Goal: Task Accomplishment & Management: Manage account settings

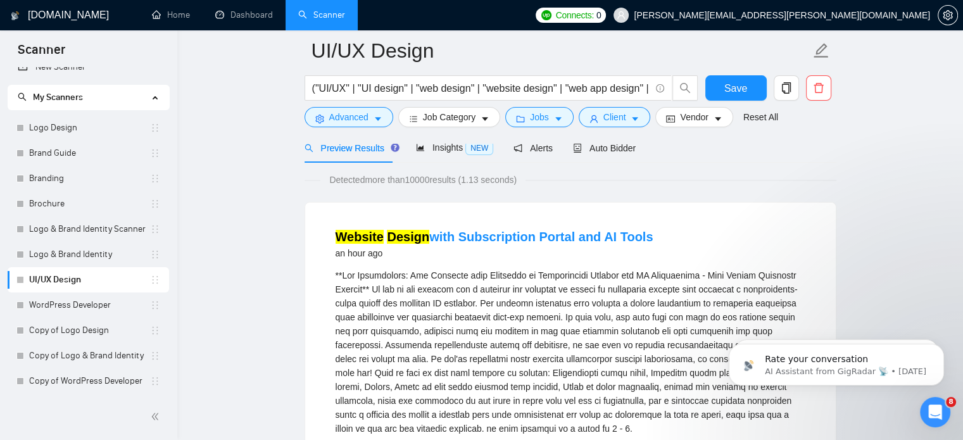
scroll to position [71, 0]
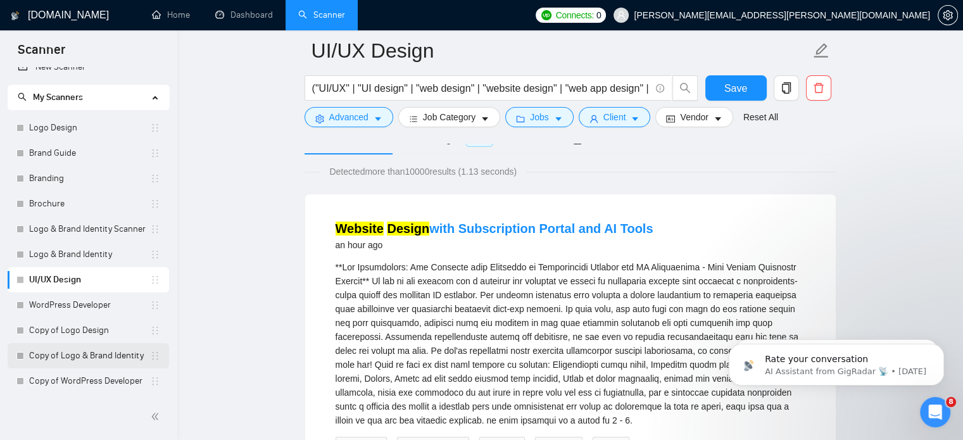
click at [97, 358] on link "Copy of Logo & Brand Identity" at bounding box center [89, 355] width 121 height 25
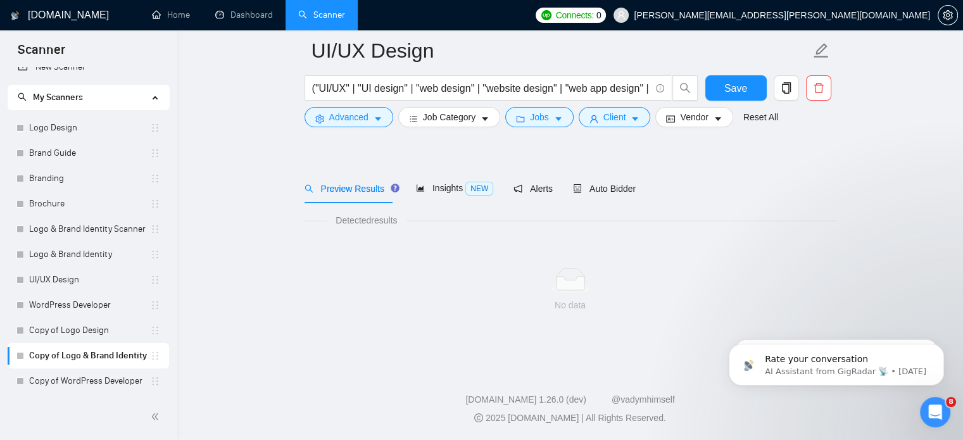
scroll to position [22, 0]
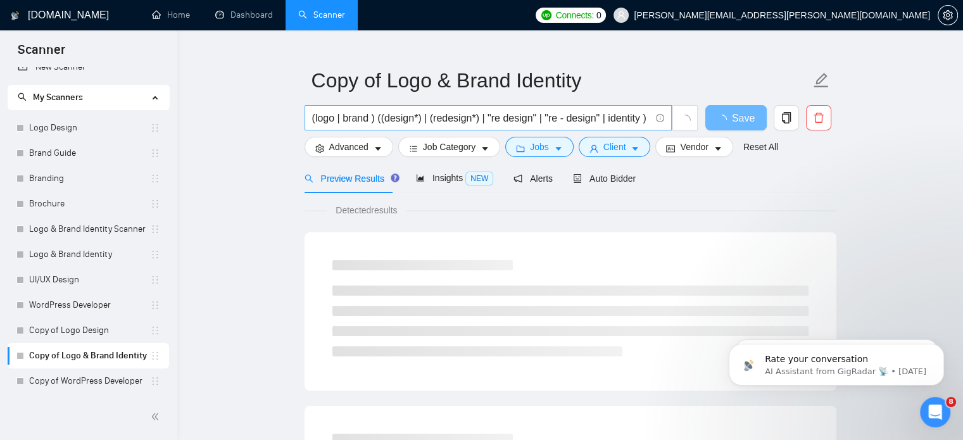
click at [418, 125] on input "(logo | brand ) ((design*) | (redesign*) | "re design" | "re - design" | identi…" at bounding box center [481, 118] width 338 height 16
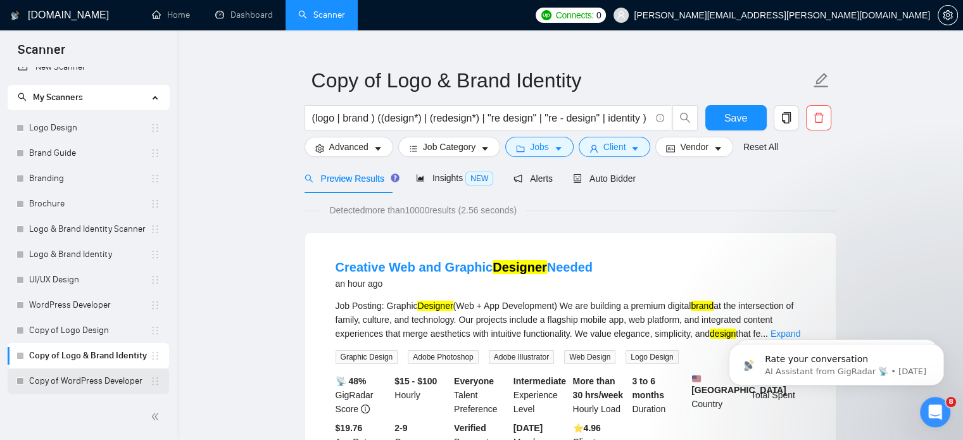
click at [91, 383] on link "Copy of WordPress Developer" at bounding box center [89, 380] width 121 height 25
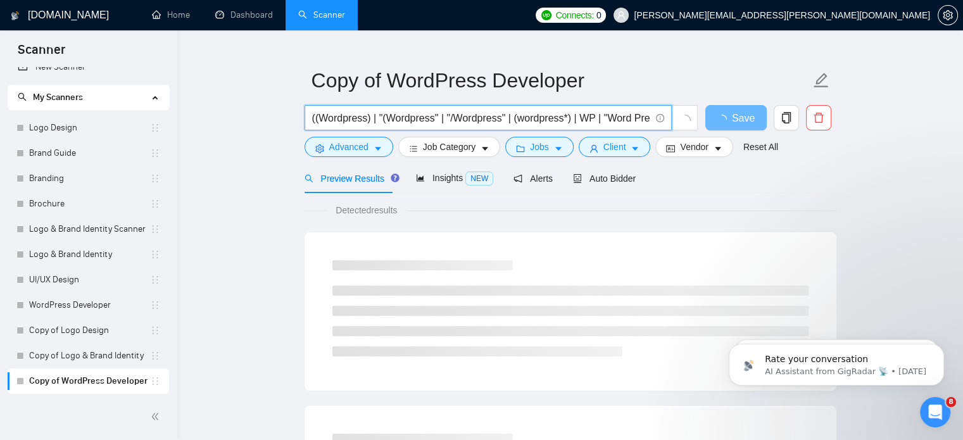
click at [378, 116] on input "((Wordpress) | "(Wordpress" | "/Wordpress" | (wordpress*) | WP | "Word Press" |…" at bounding box center [481, 118] width 338 height 16
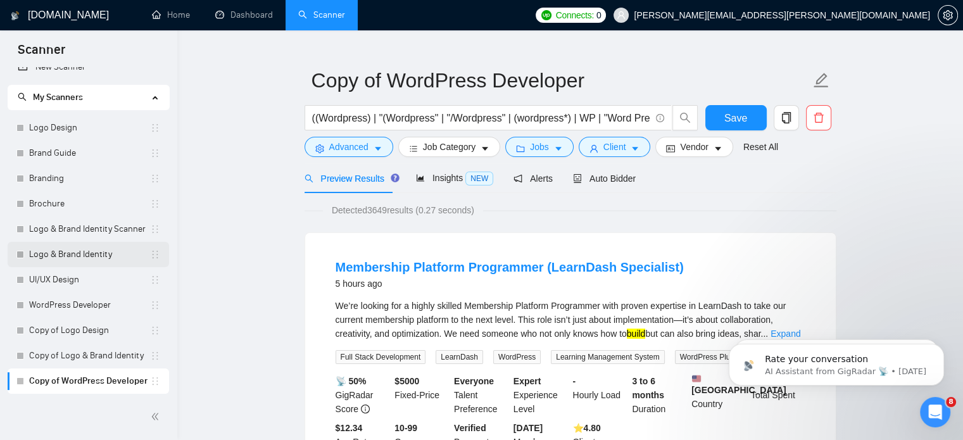
click at [102, 253] on link "Logo & Brand Identity" at bounding box center [89, 254] width 121 height 25
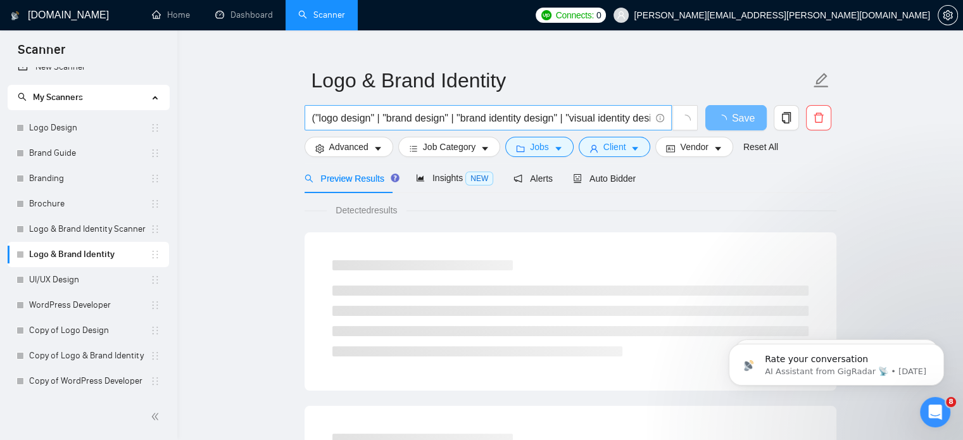
click at [423, 118] on input "("logo design" | "brand design" | "brand identity design" | "visual identity de…" at bounding box center [481, 118] width 338 height 16
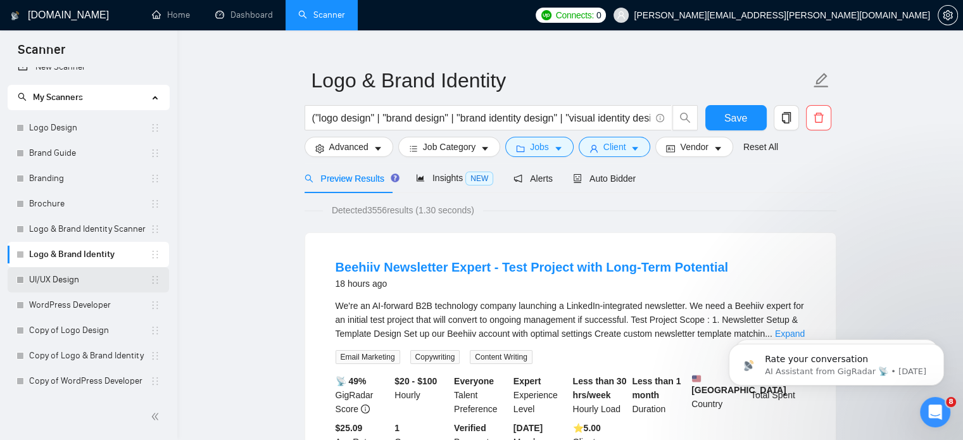
click at [66, 288] on link "UI/UX Design" at bounding box center [89, 279] width 121 height 25
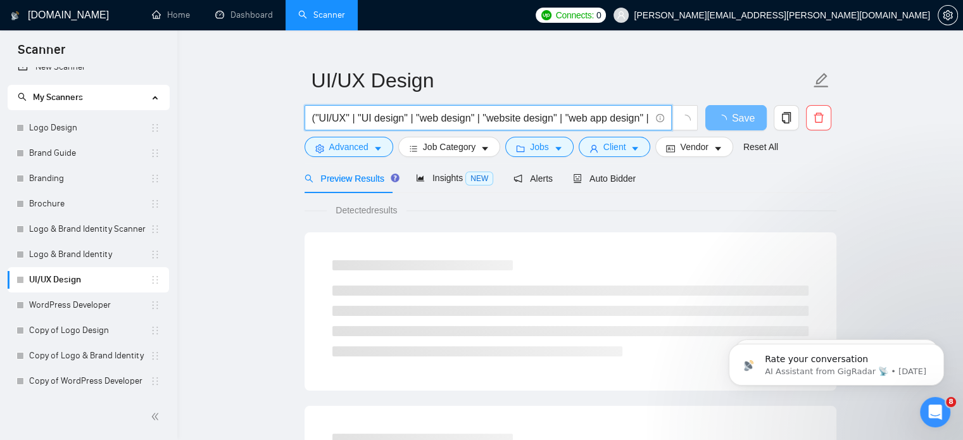
click at [448, 113] on input "("UI/UX" | "UI design" | "web design" | "website design" | "web app design" | "…" at bounding box center [481, 118] width 338 height 16
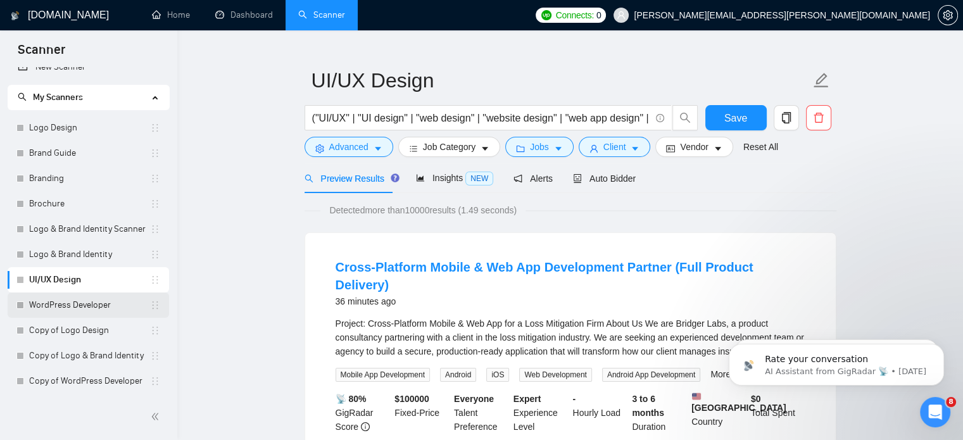
click at [94, 306] on link "WordPress Developer" at bounding box center [89, 304] width 121 height 25
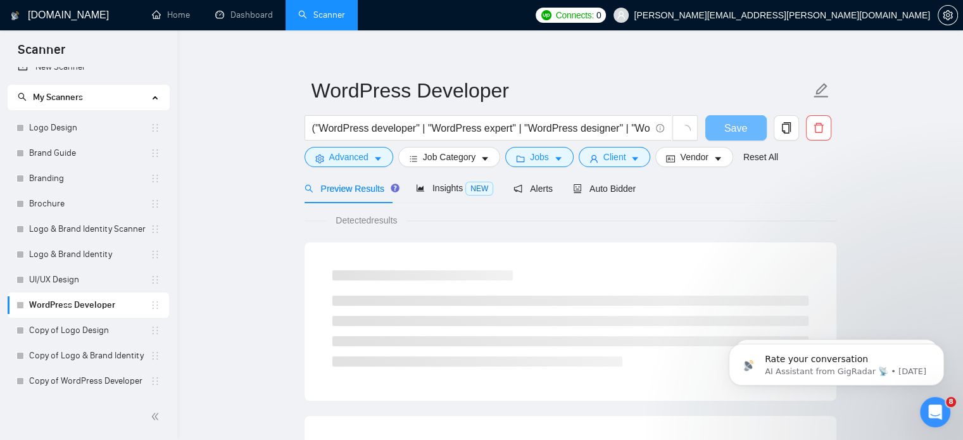
scroll to position [22, 0]
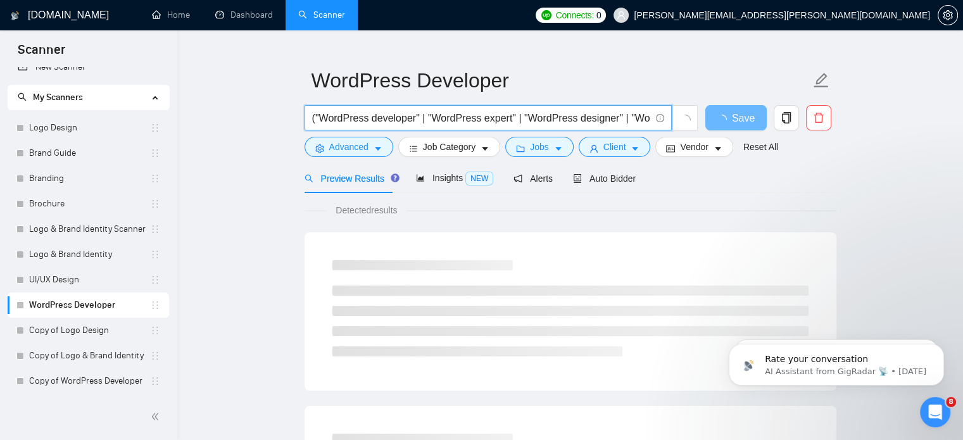
click at [432, 121] on input "("WordPress developer" | "WordPress expert" | "WordPress designer" | "WordPress…" at bounding box center [481, 118] width 338 height 16
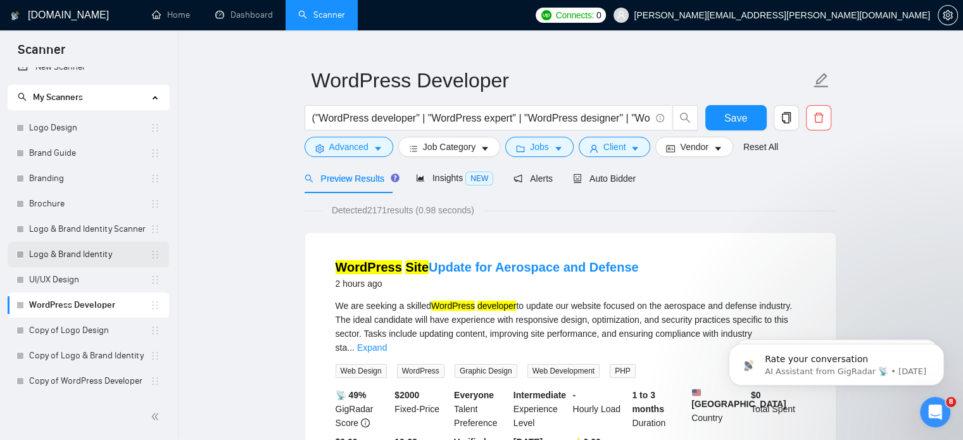
click at [85, 256] on link "Logo & Brand Identity" at bounding box center [89, 254] width 121 height 25
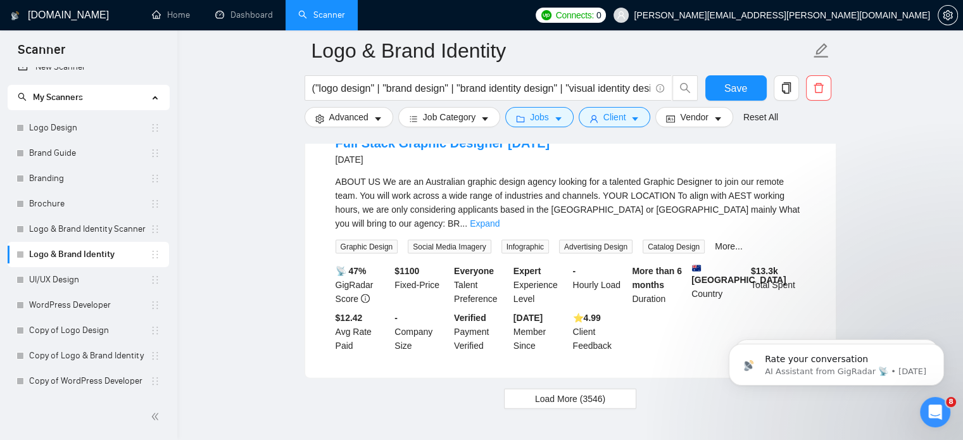
scroll to position [2710, 0]
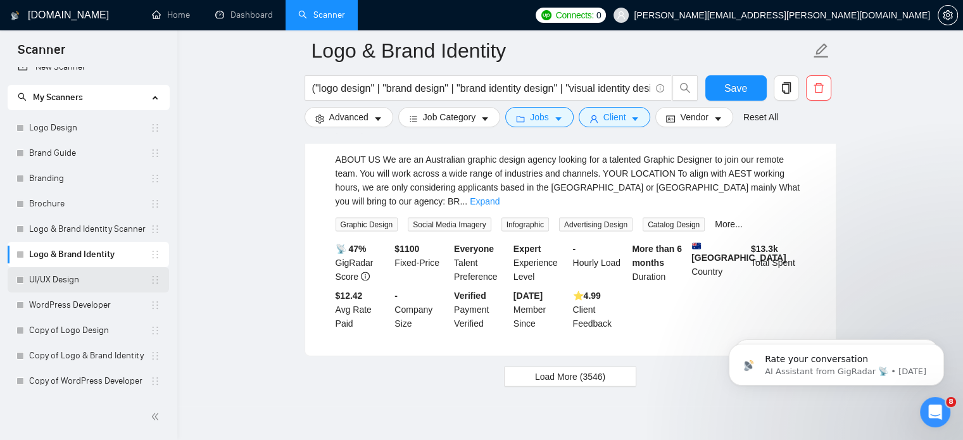
click at [61, 287] on link "UI/UX Design" at bounding box center [89, 279] width 121 height 25
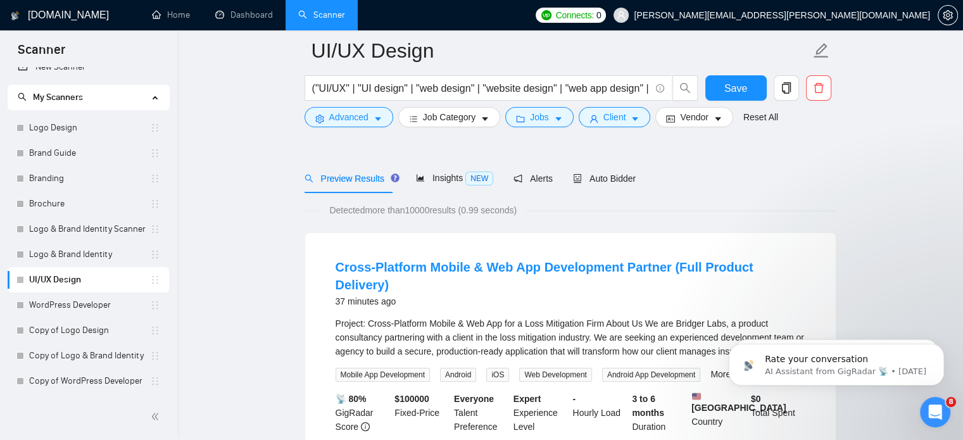
scroll to position [117, 0]
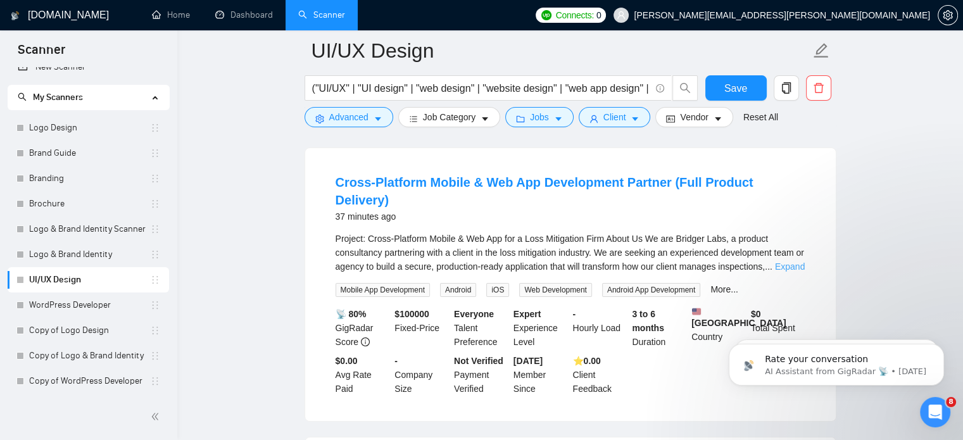
click at [790, 261] on link "Expand" at bounding box center [790, 266] width 30 height 10
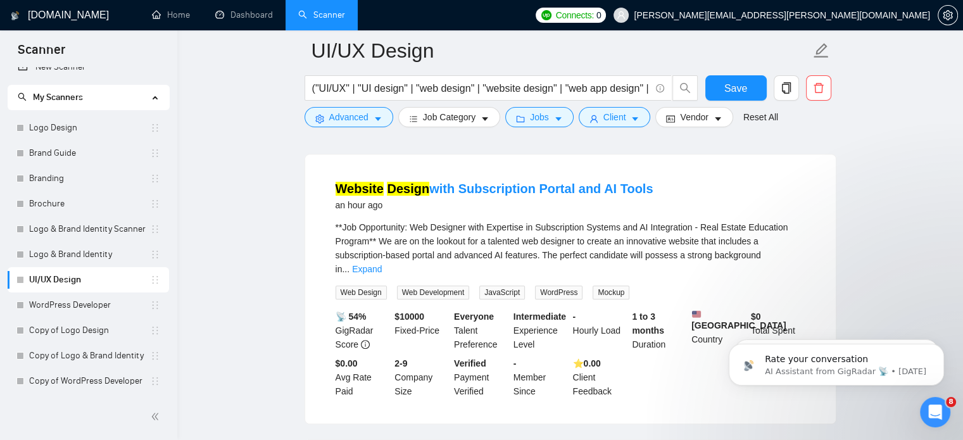
scroll to position [765, 0]
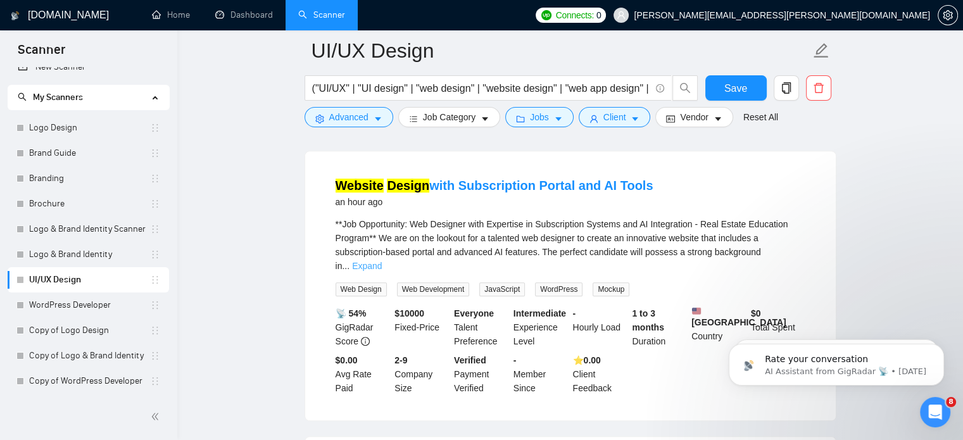
click at [382, 261] on link "Expand" at bounding box center [367, 266] width 30 height 10
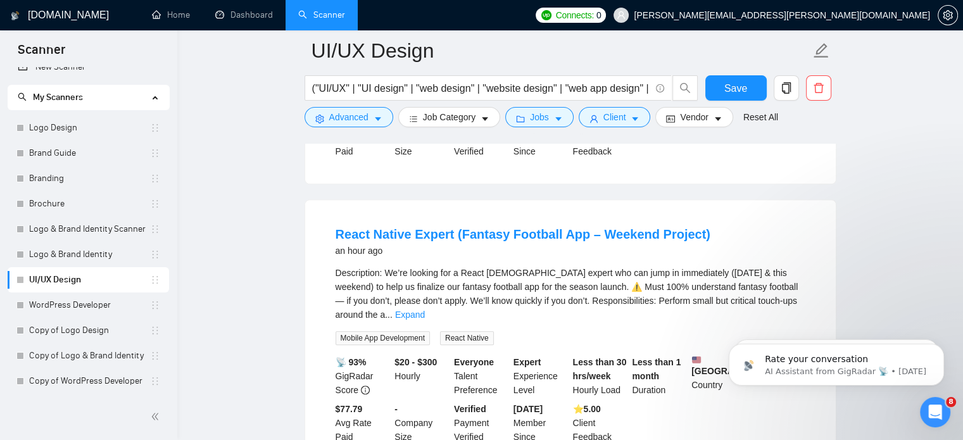
scroll to position [1149, 0]
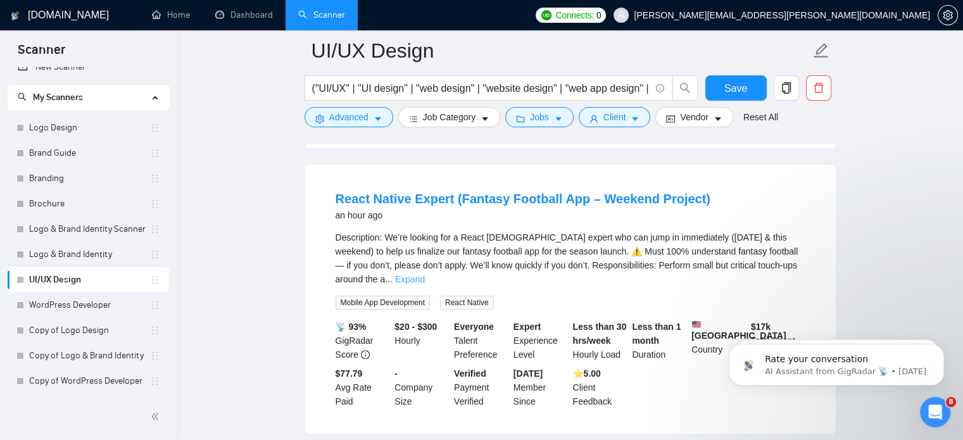
click at [425, 274] on link "Expand" at bounding box center [410, 279] width 30 height 10
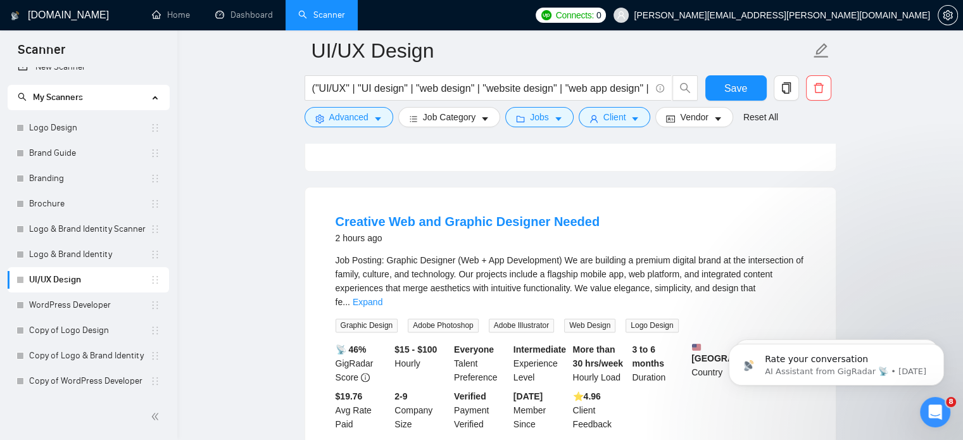
scroll to position [1496, 0]
click at [382, 296] on link "Expand" at bounding box center [368, 301] width 30 height 10
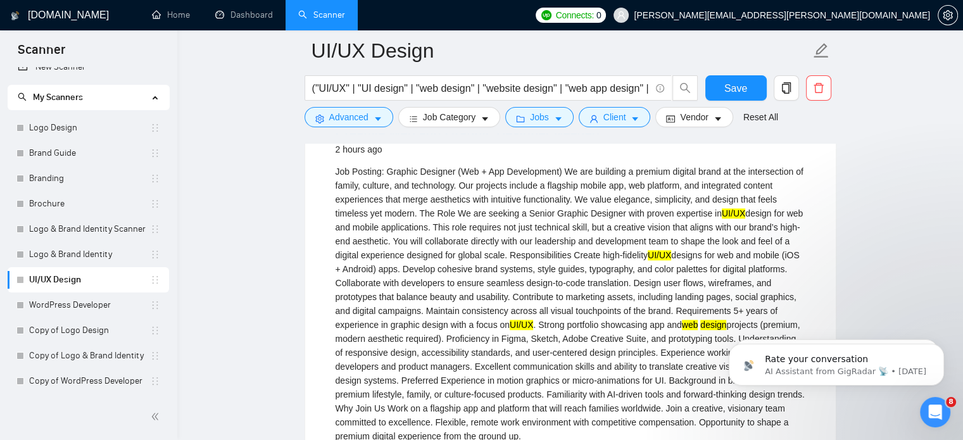
scroll to position [1584, 0]
drag, startPoint x: 485, startPoint y: 172, endPoint x: 557, endPoint y: 169, distance: 72.2
click at [557, 169] on div "Job Posting: Graphic Designer (Web + App Development) We are building a premium…" at bounding box center [570, 303] width 470 height 278
copy div "App Development"
click at [380, 115] on icon "caret-down" at bounding box center [377, 119] width 9 height 9
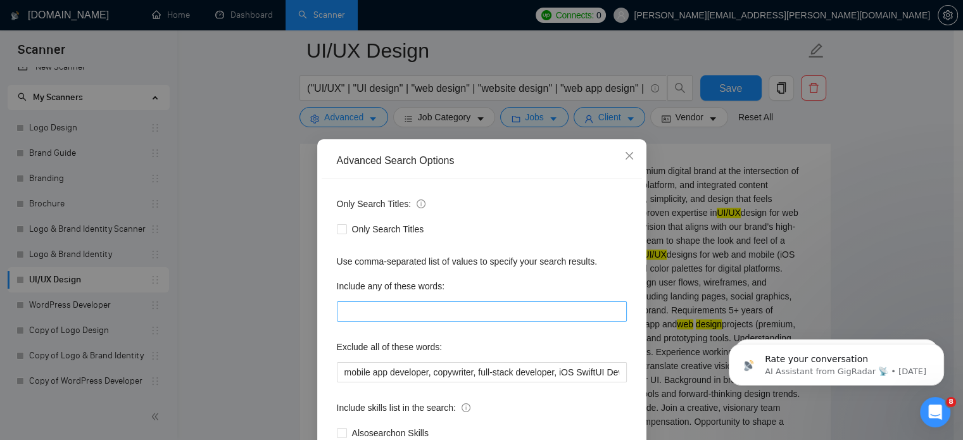
scroll to position [86, 0]
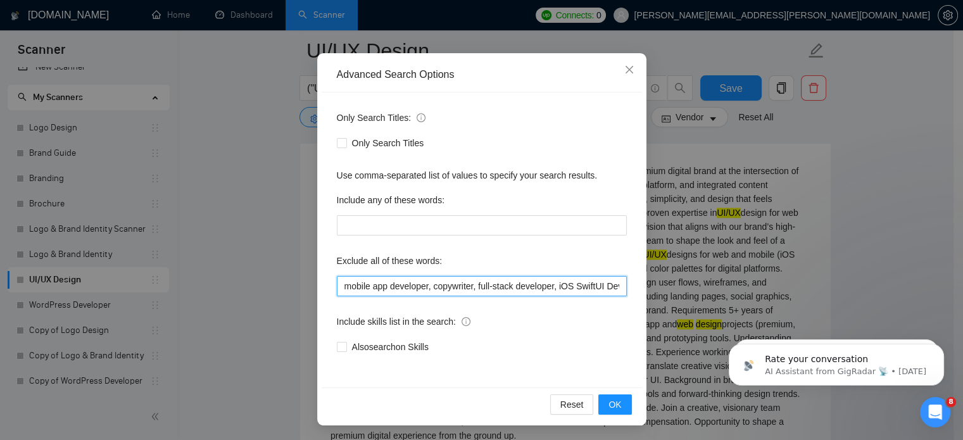
click at [478, 283] on input "mobile app developer, copywriter, full-stack developer, iOS SwiftUI Developer, …" at bounding box center [482, 286] width 290 height 20
paste input "App Development"
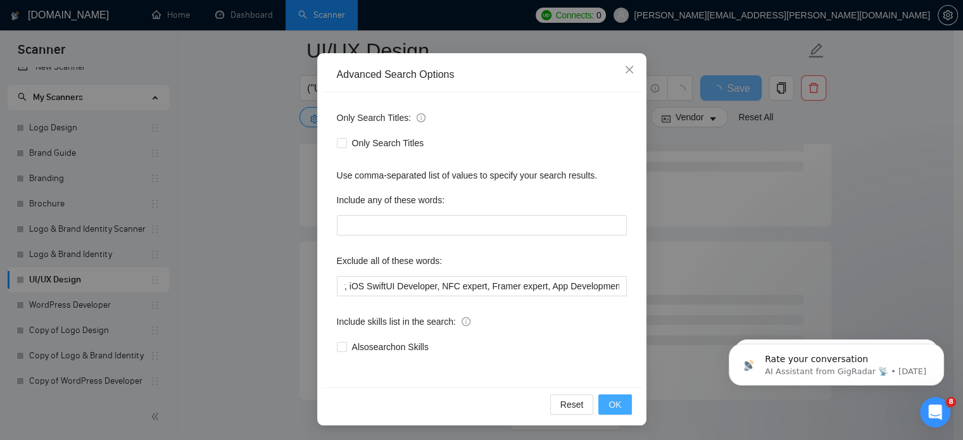
scroll to position [0, 0]
click at [603, 405] on button "OK" at bounding box center [614, 404] width 33 height 20
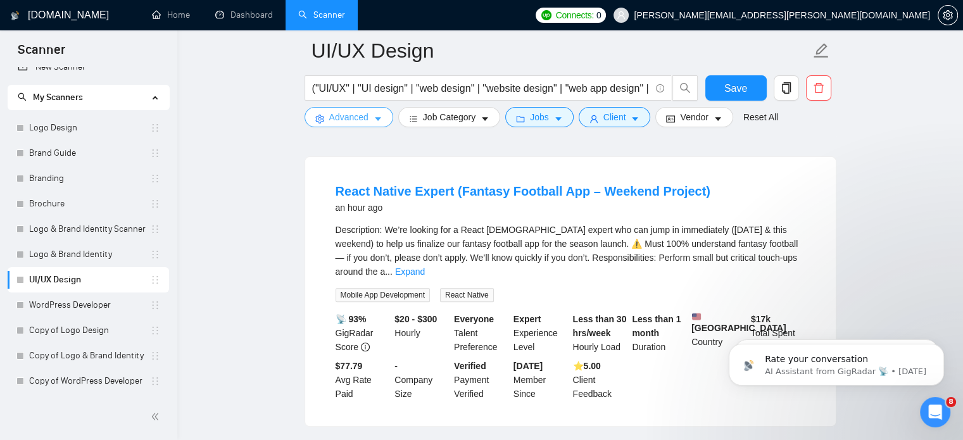
scroll to position [394, 0]
click at [425, 266] on link "Expand" at bounding box center [410, 271] width 30 height 10
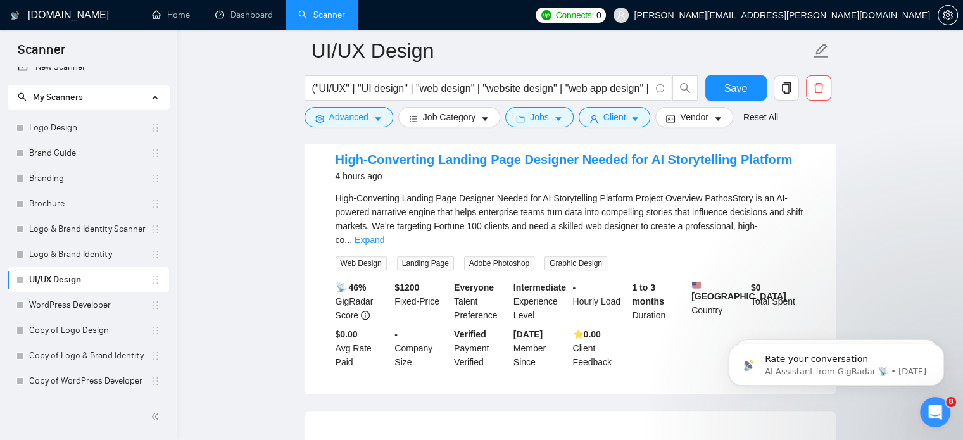
scroll to position [796, 0]
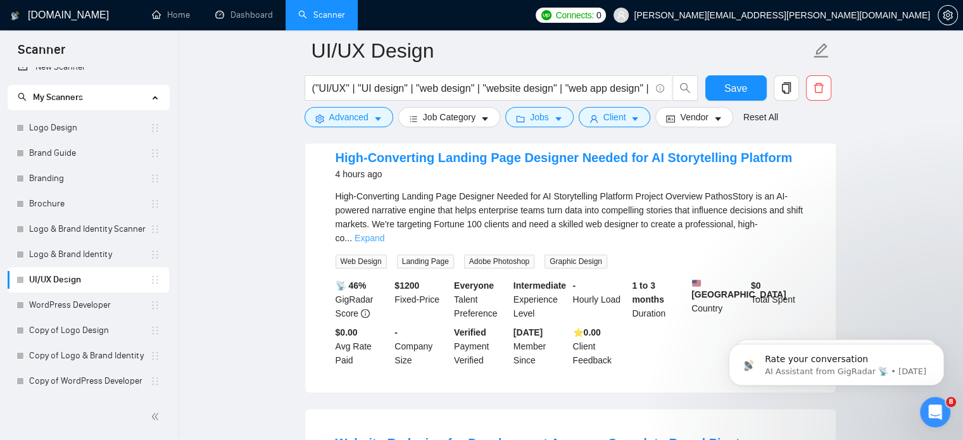
click at [384, 233] on link "Expand" at bounding box center [369, 238] width 30 height 10
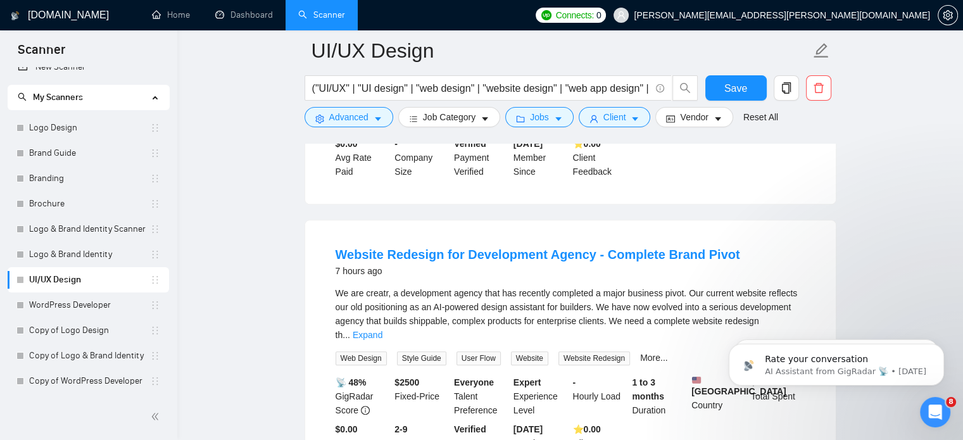
scroll to position [1212, 0]
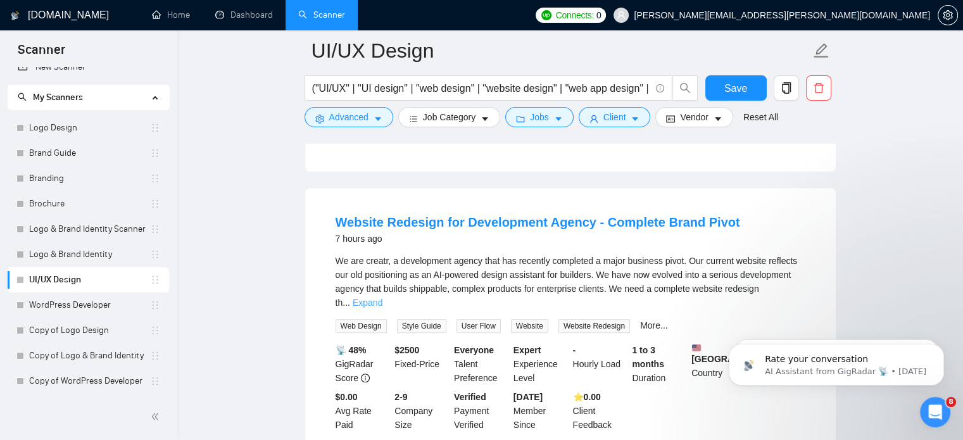
click at [382, 297] on link "Expand" at bounding box center [368, 302] width 30 height 10
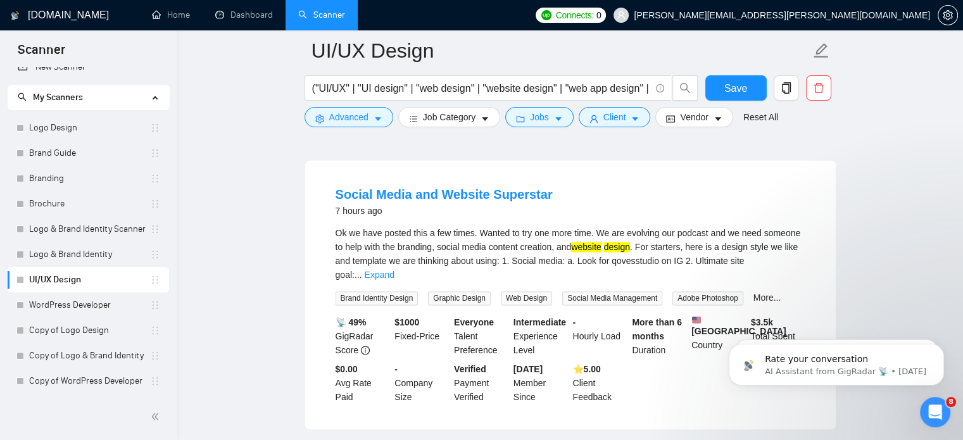
scroll to position [2000, 0]
click at [394, 268] on link "Expand" at bounding box center [380, 273] width 30 height 10
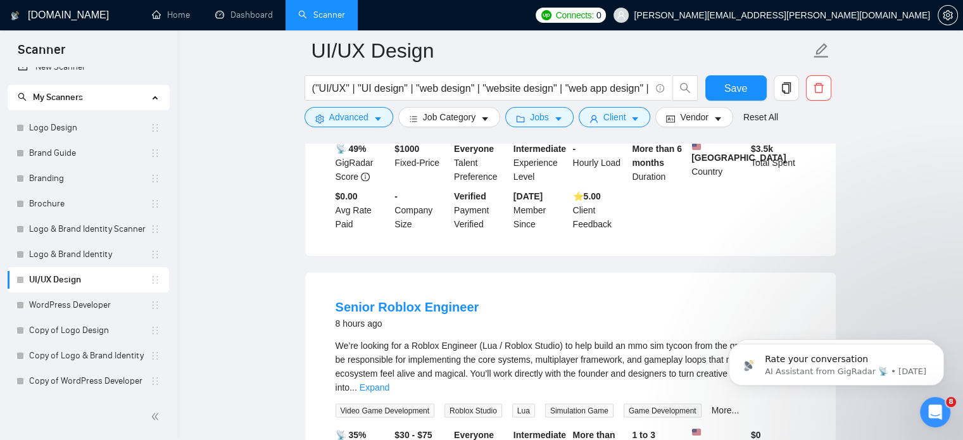
scroll to position [2358, 0]
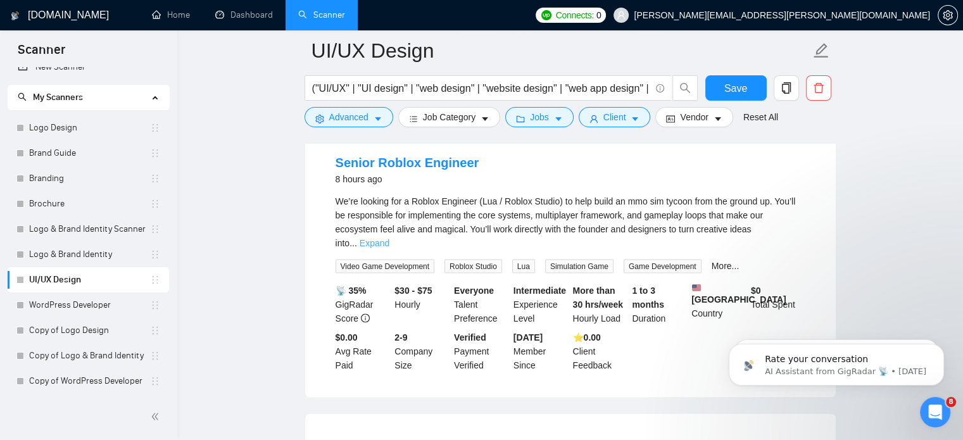
click at [389, 240] on link "Expand" at bounding box center [375, 242] width 30 height 10
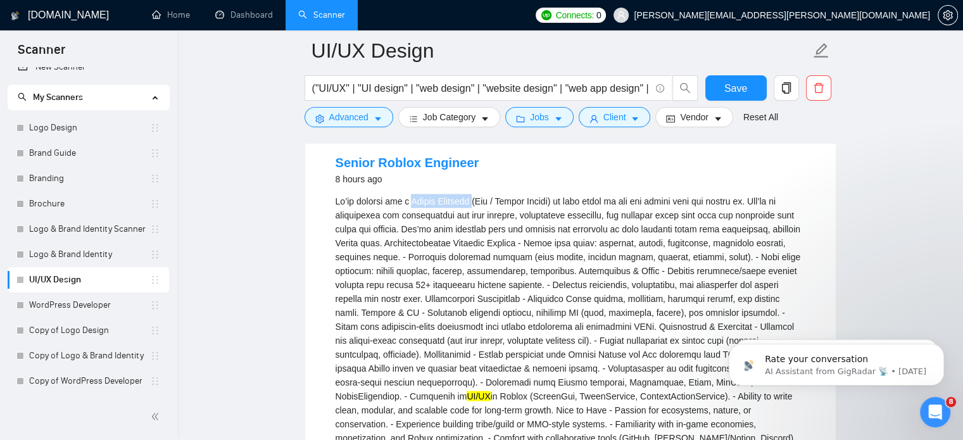
drag, startPoint x: 412, startPoint y: 208, endPoint x: 478, endPoint y: 207, distance: 65.8
click at [478, 207] on div "UI/UX in Roblox (ScreenGui, TweenService, ContextActionService). - Ability to w…" at bounding box center [570, 347] width 470 height 306
copy div "Roblox Engineer"
click at [372, 122] on button "Advanced" at bounding box center [348, 117] width 89 height 20
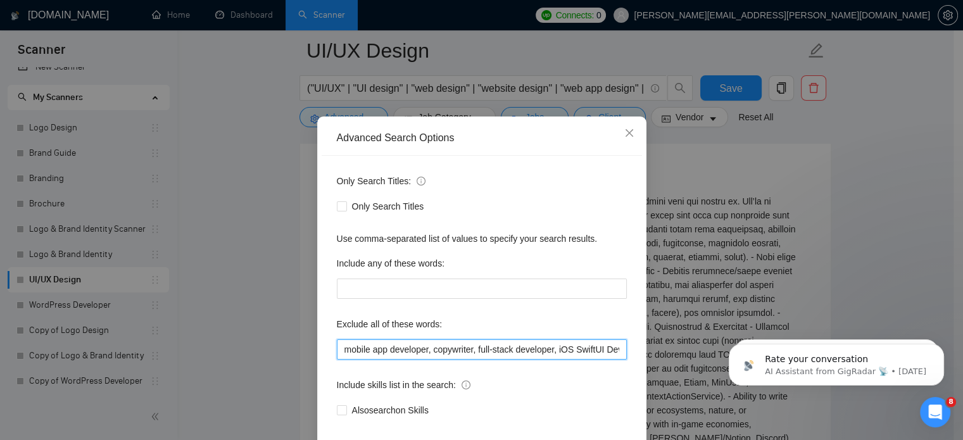
click at [491, 360] on input "mobile app developer, copywriter, full-stack developer, iOS SwiftUI Developer, …" at bounding box center [482, 349] width 290 height 20
paste input "Roblox Engineer"
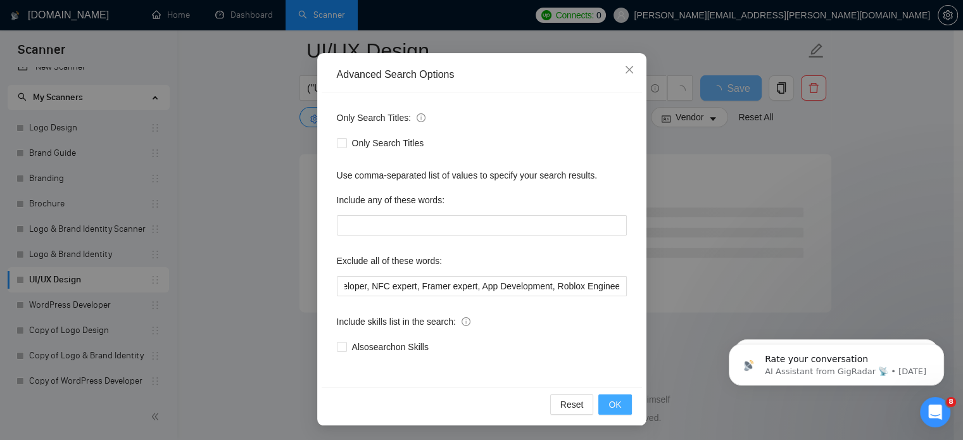
scroll to position [0, 0]
click at [610, 401] on span "OK" at bounding box center [614, 404] width 13 height 14
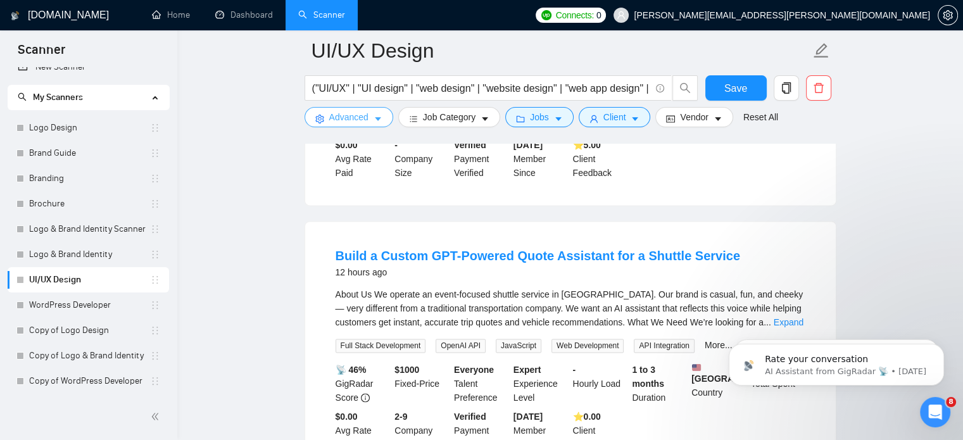
scroll to position [1773, 0]
click at [791, 318] on link "Expand" at bounding box center [788, 323] width 30 height 10
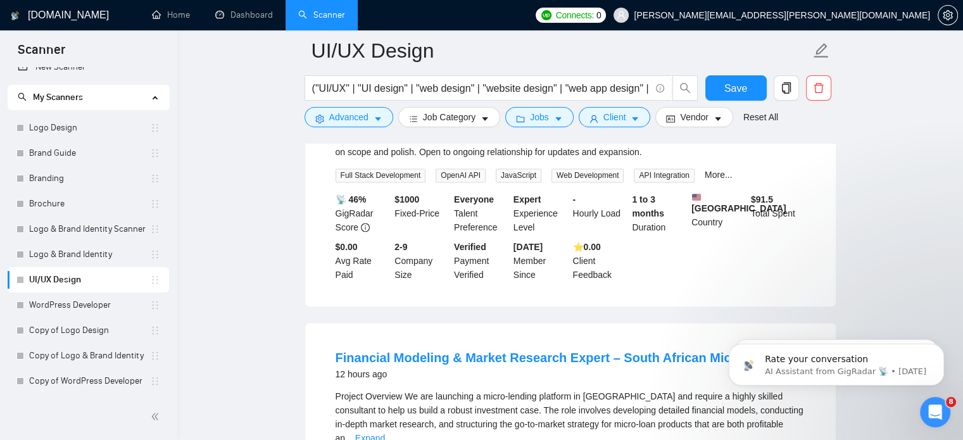
scroll to position [2287, 0]
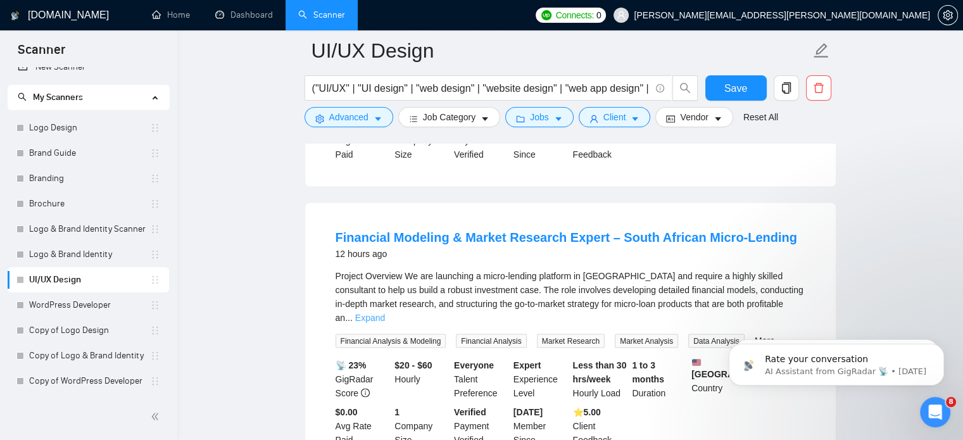
click at [385, 312] on link "Expand" at bounding box center [370, 317] width 30 height 10
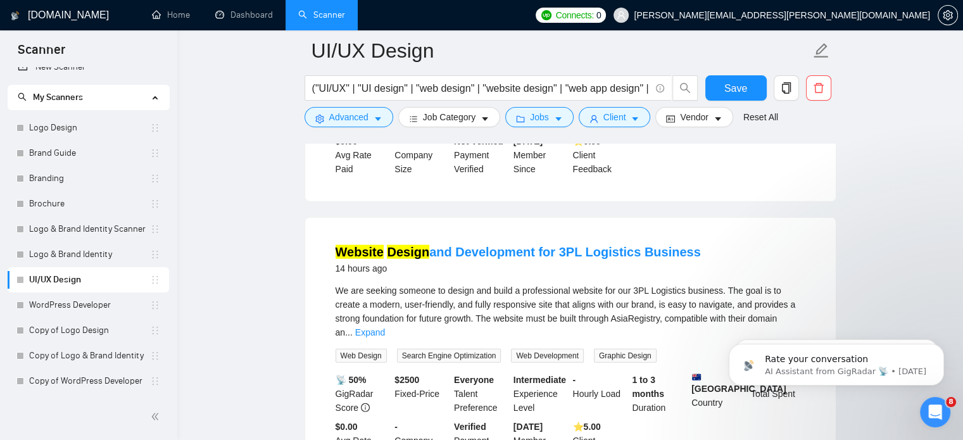
scroll to position [3178, 0]
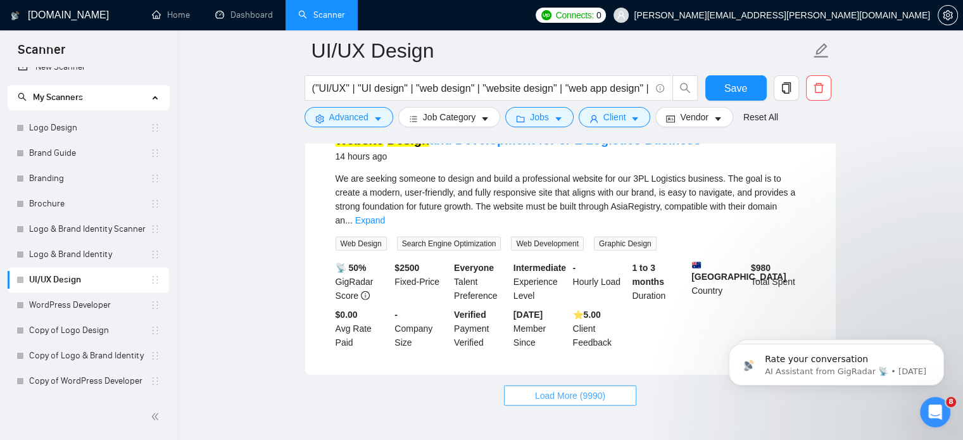
click at [571, 389] on span "Load More (9990)" at bounding box center [570, 396] width 70 height 14
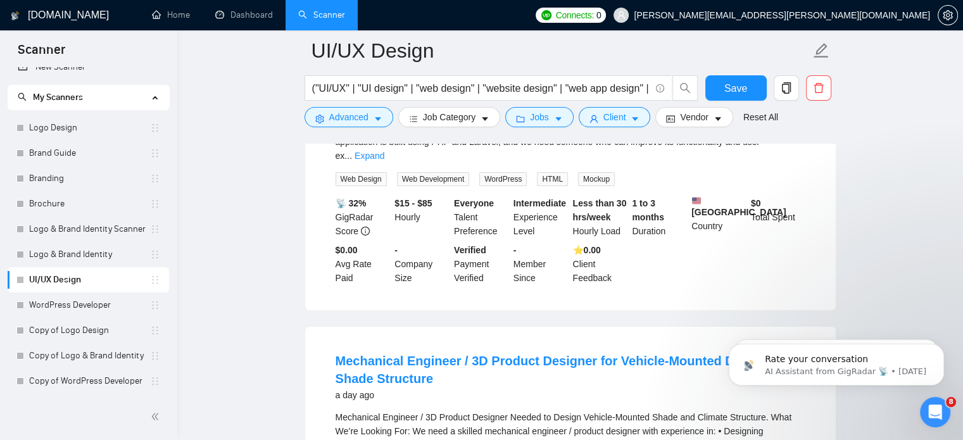
scroll to position [4712, 0]
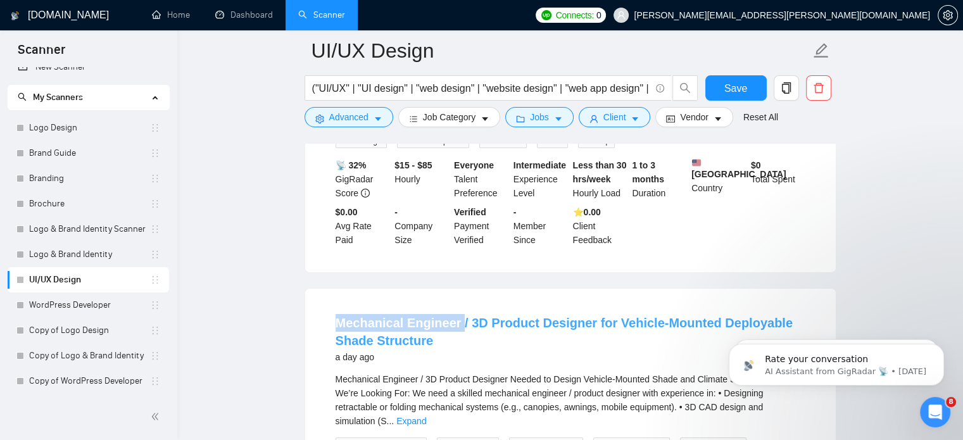
drag, startPoint x: 325, startPoint y: 238, endPoint x: 457, endPoint y: 235, distance: 131.7
click at [457, 304] on li "Mechanical Engineer / 3D Product Designer for Vehicle-Mounted Deployable Shade …" at bounding box center [570, 432] width 500 height 256
copy link "Mechanical Engineer"
click at [369, 115] on button "Advanced" at bounding box center [348, 117] width 89 height 20
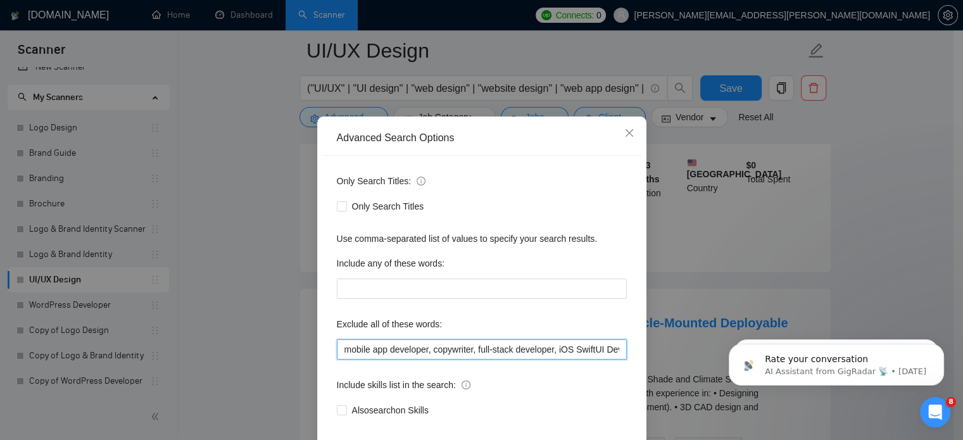
click at [443, 360] on input "mobile app developer, copywriter, full-stack developer, iOS SwiftUI Developer, …" at bounding box center [482, 349] width 290 height 20
click at [610, 360] on input "mobile app developer, copywriter, full-stack developer, iOS SwiftUI Developer, …" at bounding box center [482, 349] width 290 height 20
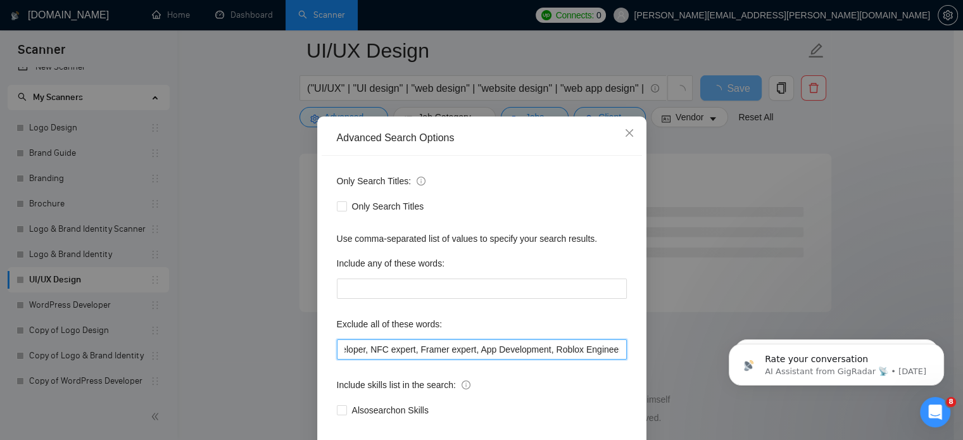
scroll to position [0, 282]
paste input "Mechanical Engineer"
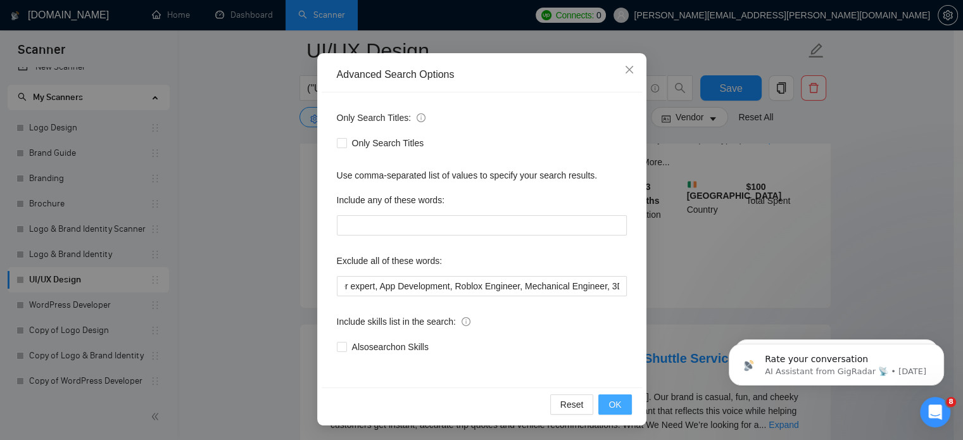
scroll to position [0, 0]
click at [609, 408] on span "OK" at bounding box center [614, 404] width 13 height 14
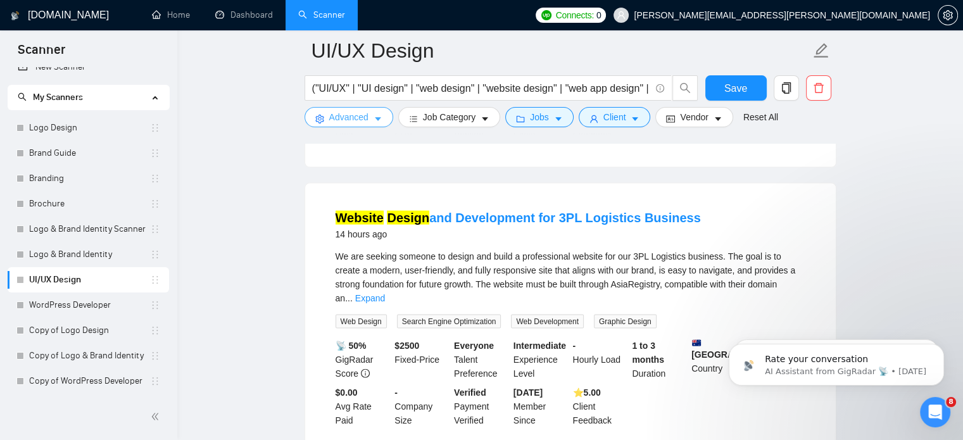
scroll to position [2718, 0]
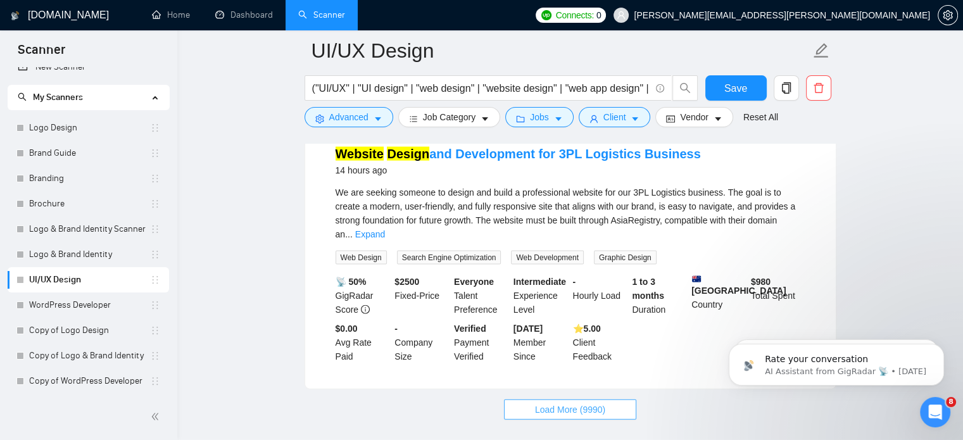
click at [570, 403] on span "Load More (9990)" at bounding box center [570, 410] width 70 height 14
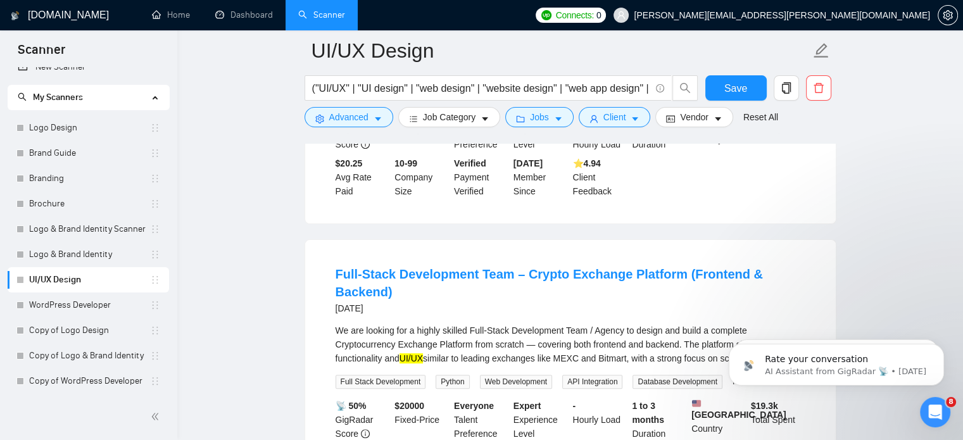
scroll to position [5153, 0]
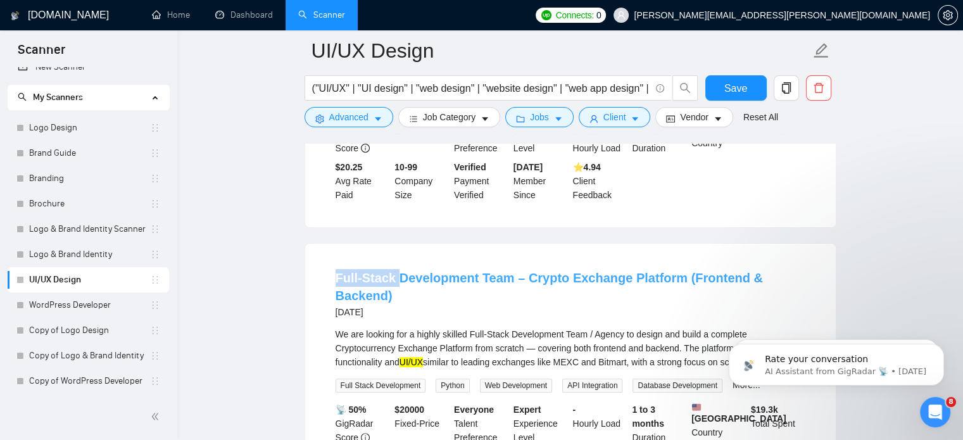
drag, startPoint x: 330, startPoint y: 176, endPoint x: 393, endPoint y: 177, distance: 63.3
click at [393, 259] on li "Full-Stack Development Team – Crypto Exchange Platform (Frontend & Backend) [DA…" at bounding box center [570, 380] width 500 height 242
copy link "Full-Stack"
click at [361, 112] on span "Advanced" at bounding box center [348, 117] width 39 height 14
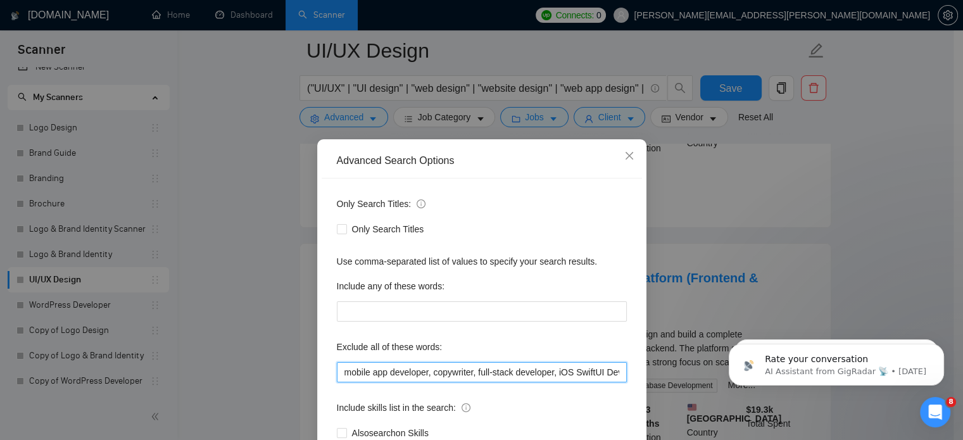
click at [476, 380] on input "mobile app developer, copywriter, full-stack developer, iOS SwiftUI Developer, …" at bounding box center [482, 372] width 290 height 20
click at [620, 165] on span "Close" at bounding box center [629, 156] width 34 height 34
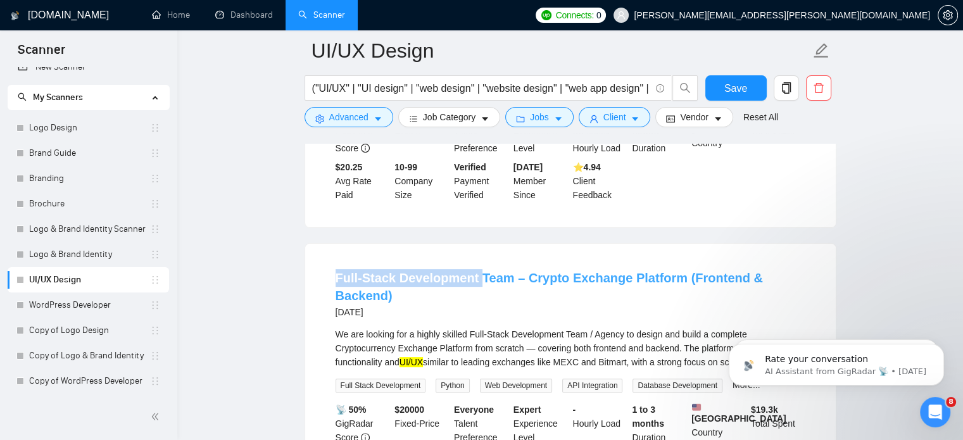
drag, startPoint x: 322, startPoint y: 178, endPoint x: 473, endPoint y: 170, distance: 152.1
click at [473, 259] on li "Full-Stack Development Team – Crypto Exchange Platform (Frontend & Backend) [DA…" at bounding box center [570, 380] width 500 height 242
copy link "Full-Stack Development"
click at [377, 124] on button "Advanced" at bounding box center [348, 117] width 89 height 20
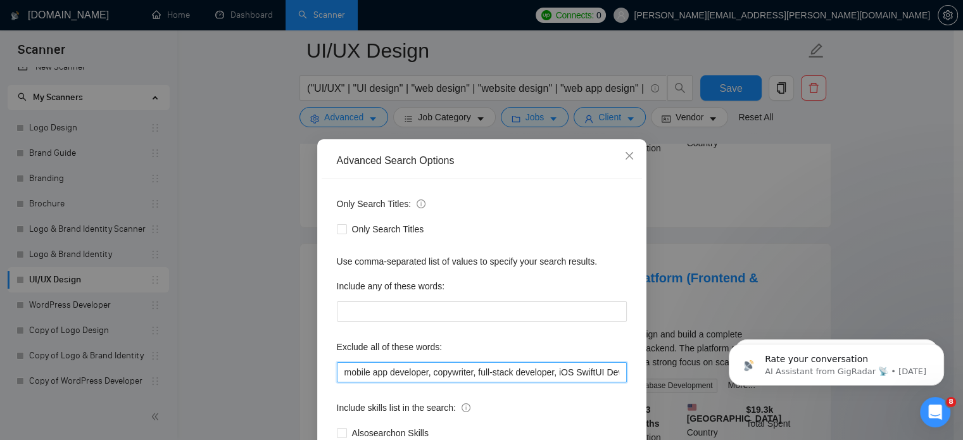
click at [475, 366] on input "mobile app developer, copywriter, full-stack developer, iOS SwiftUI Developer, …" at bounding box center [482, 372] width 290 height 20
click at [615, 373] on input "mobile app developer, copywriter, full-stack developer, iOS SwiftUI Developer, …" at bounding box center [482, 372] width 290 height 20
paste input "Full-Stack Development"
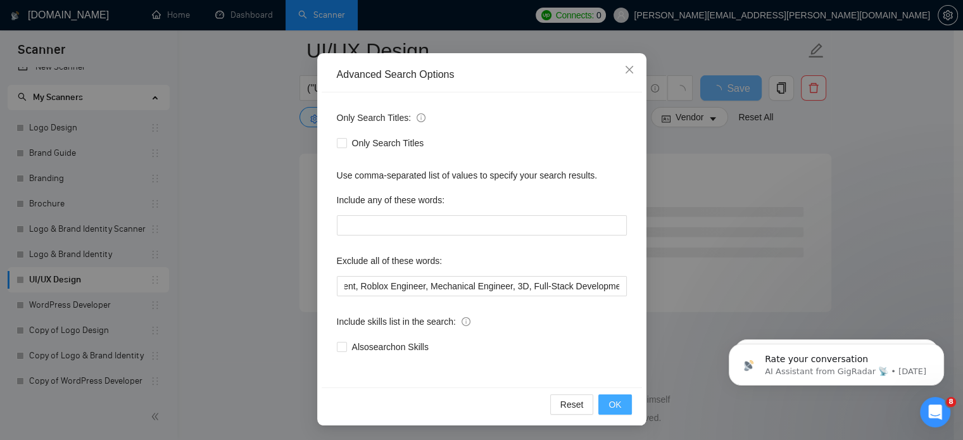
scroll to position [0, 0]
click at [616, 413] on button "OK" at bounding box center [614, 404] width 33 height 20
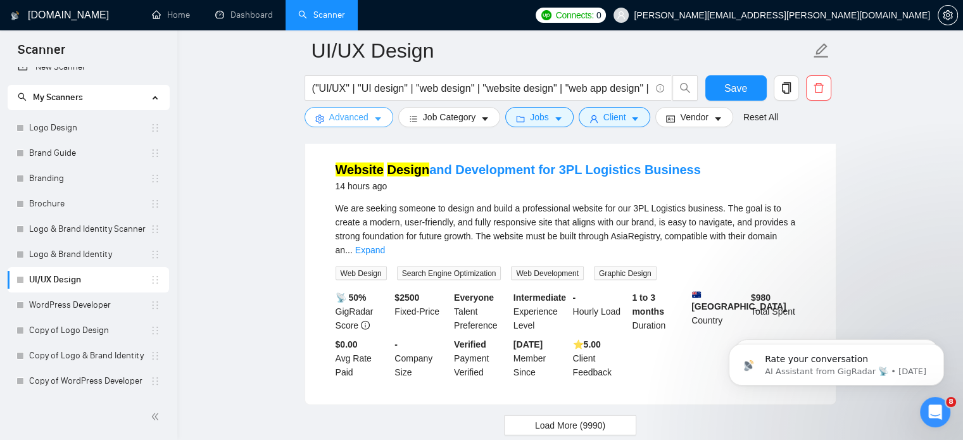
scroll to position [2708, 0]
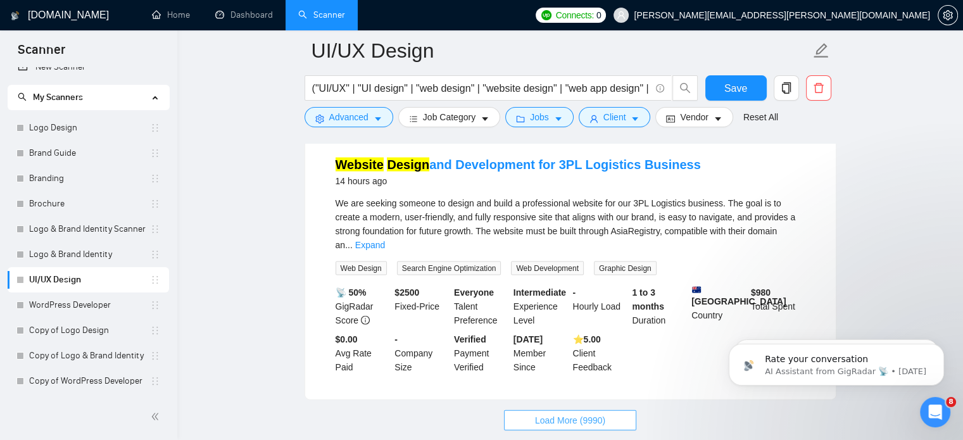
click at [600, 413] on span "Load More (9990)" at bounding box center [570, 420] width 70 height 14
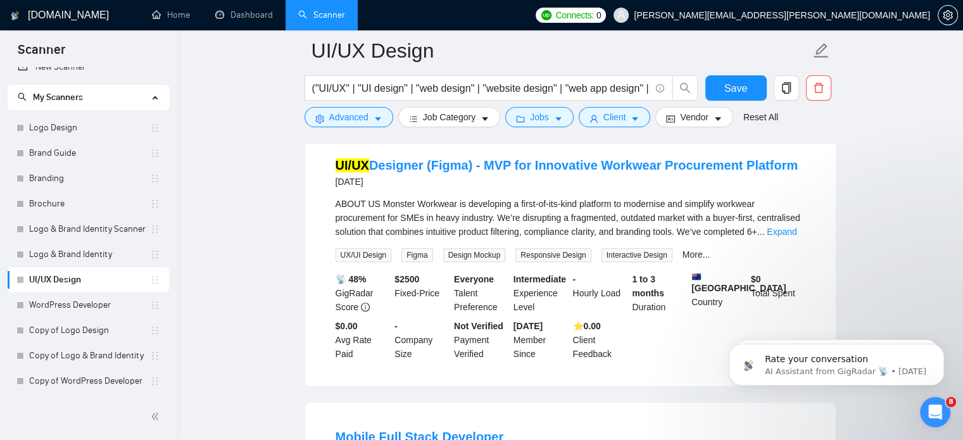
scroll to position [5376, 0]
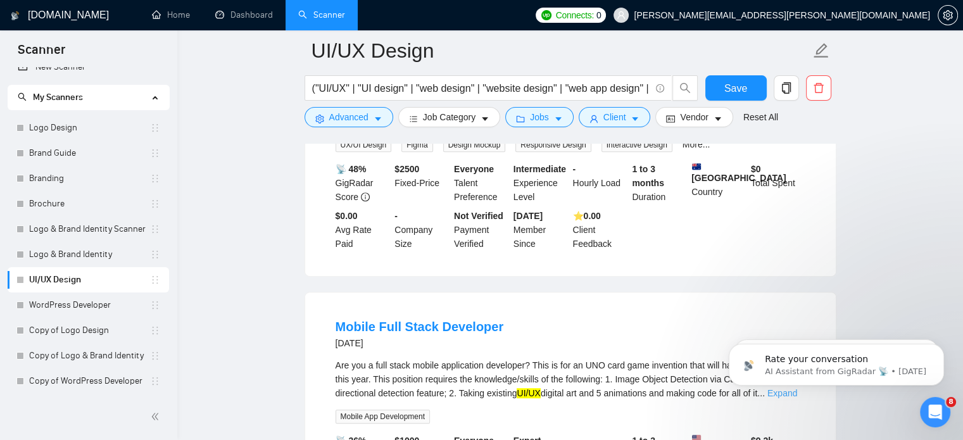
click at [794, 388] on link "Expand" at bounding box center [782, 393] width 30 height 10
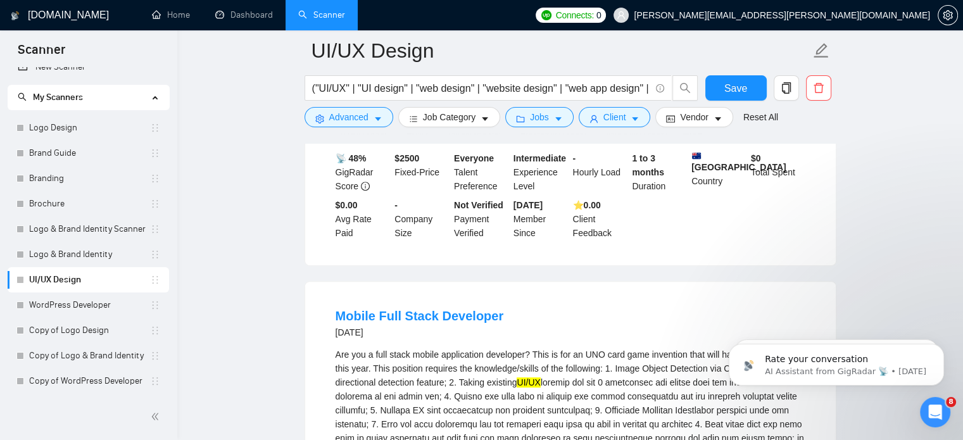
scroll to position [5388, 0]
click at [357, 116] on span "Advanced" at bounding box center [348, 117] width 39 height 14
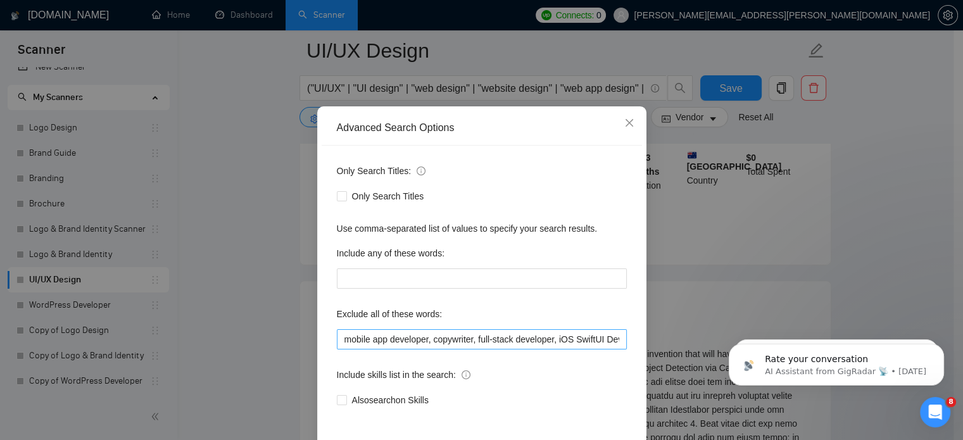
scroll to position [41, 0]
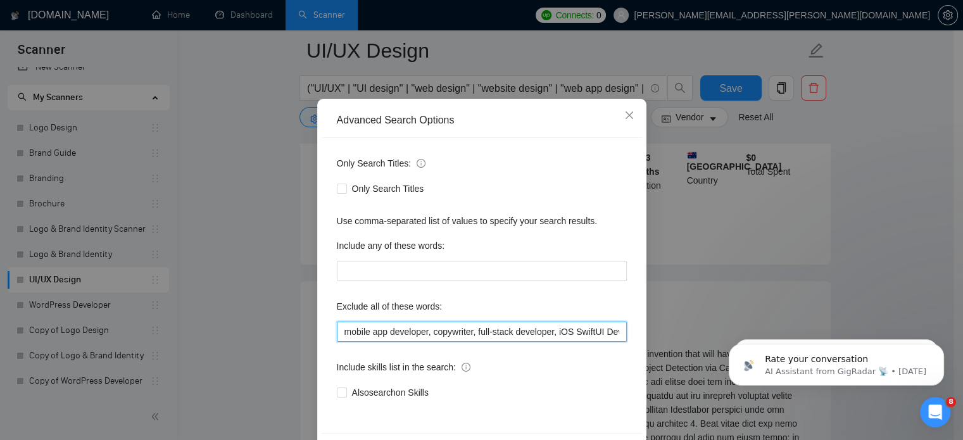
click at [427, 332] on input "mobile app developer, copywriter, full-stack developer, iOS SwiftUI Developer, …" at bounding box center [482, 332] width 290 height 20
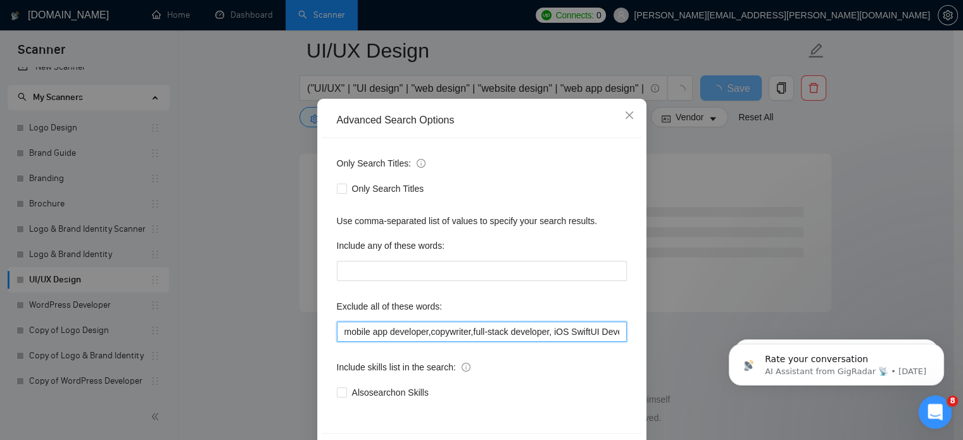
type input "mobile app developer,copywriter,full-stack developer, iOS SwiftUI Developer, NF…"
click at [933, 410] on icon "Open Intercom Messenger" at bounding box center [933, 410] width 21 height 21
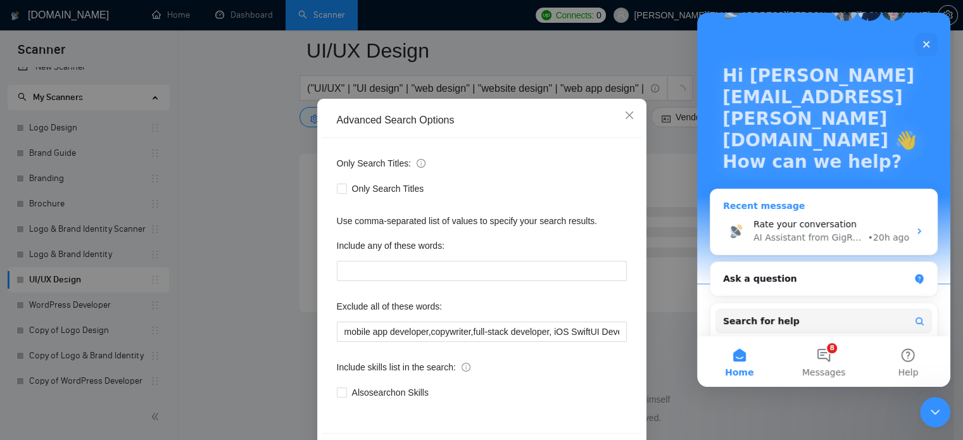
scroll to position [38, 0]
click at [800, 261] on div "Ask a question" at bounding box center [823, 278] width 227 height 34
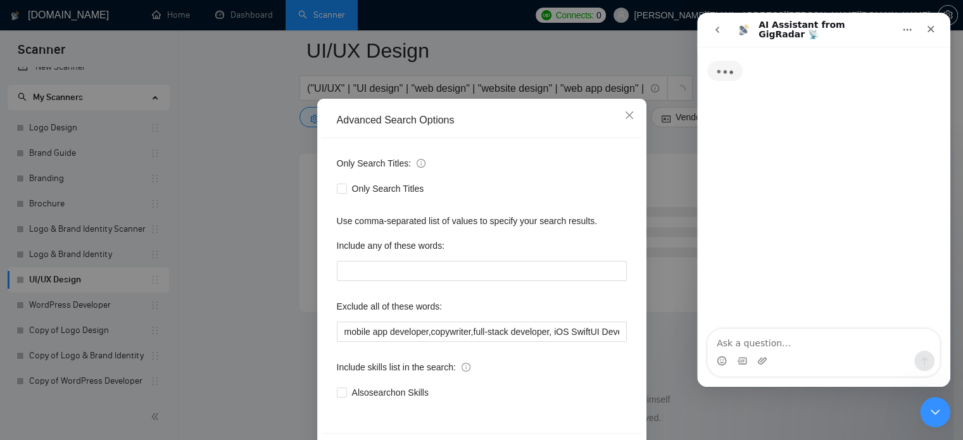
click at [763, 350] on textarea "Ask a question…" at bounding box center [824, 340] width 232 height 22
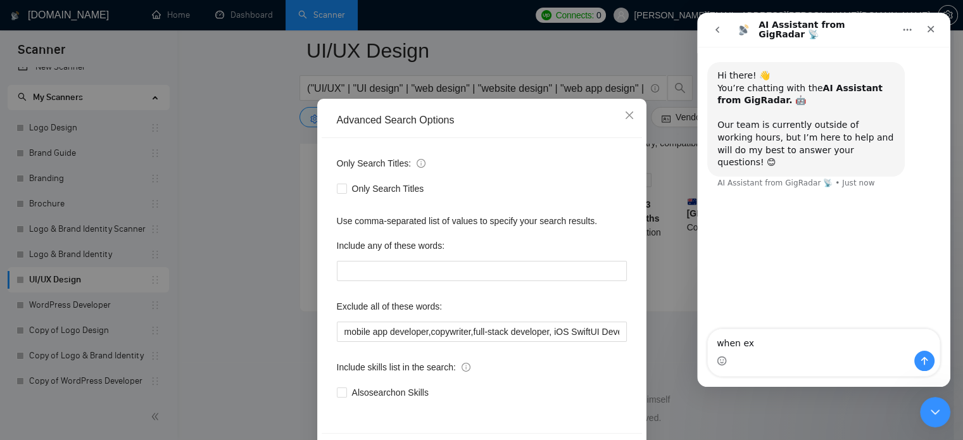
scroll to position [2718, 0]
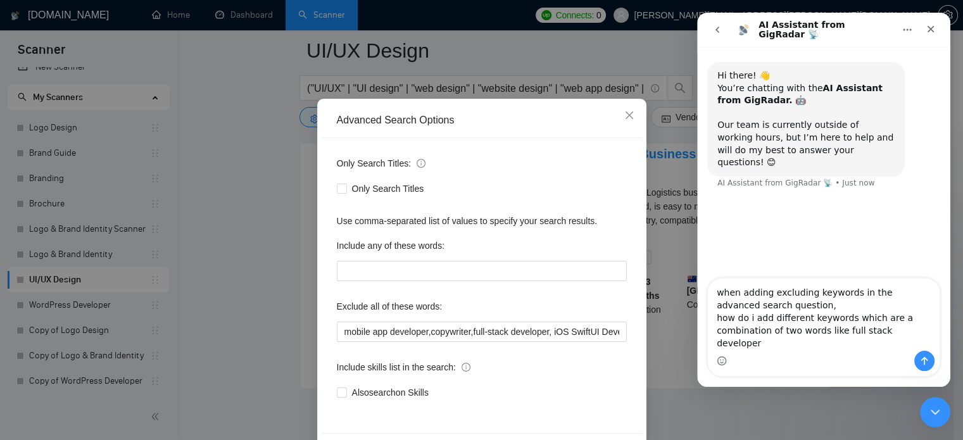
click at [795, 349] on textarea "when adding excluding keywords in the advanced search question, how do i add di…" at bounding box center [824, 314] width 232 height 72
type textarea "when adding excluding keywords in the advanced search question, how do i add di…"
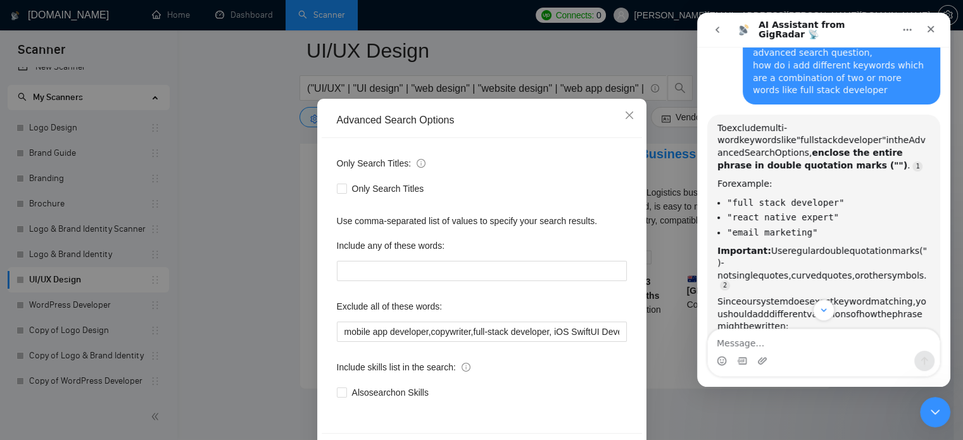
scroll to position [206, 0]
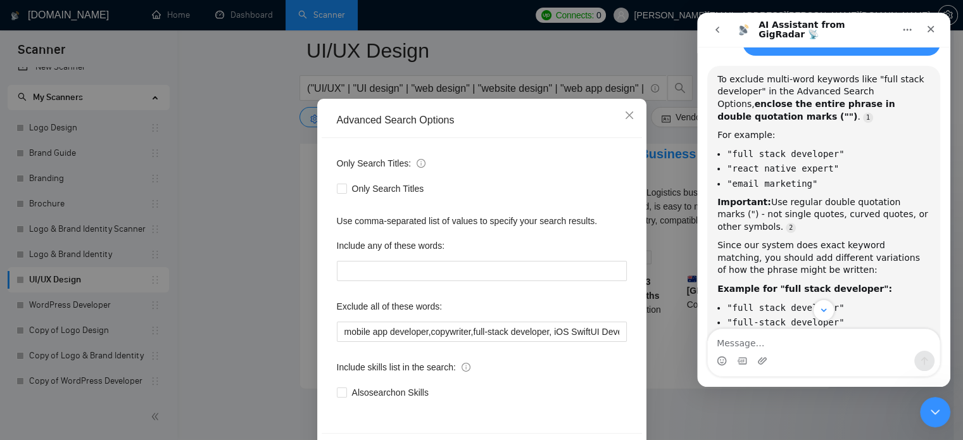
click at [527, 216] on div "Use comma-separated list of values to specify your search results." at bounding box center [482, 221] width 290 height 14
copy div "Use comma-separated list of values to specify your search results."
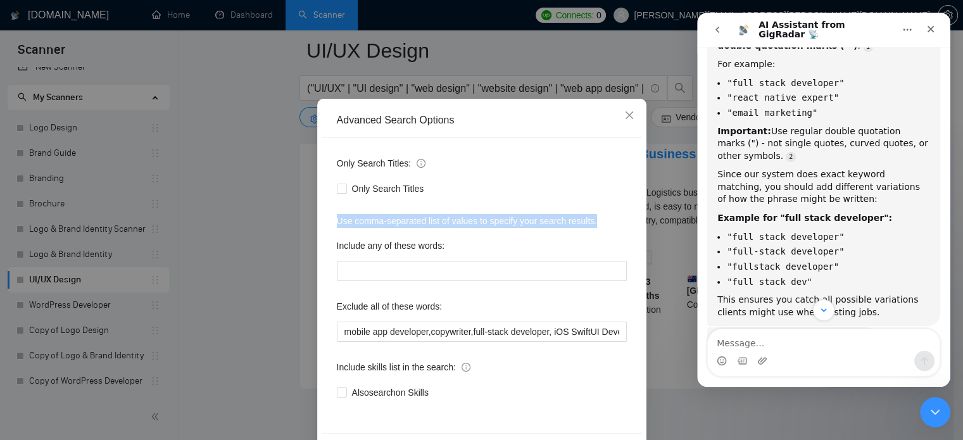
scroll to position [316, 0]
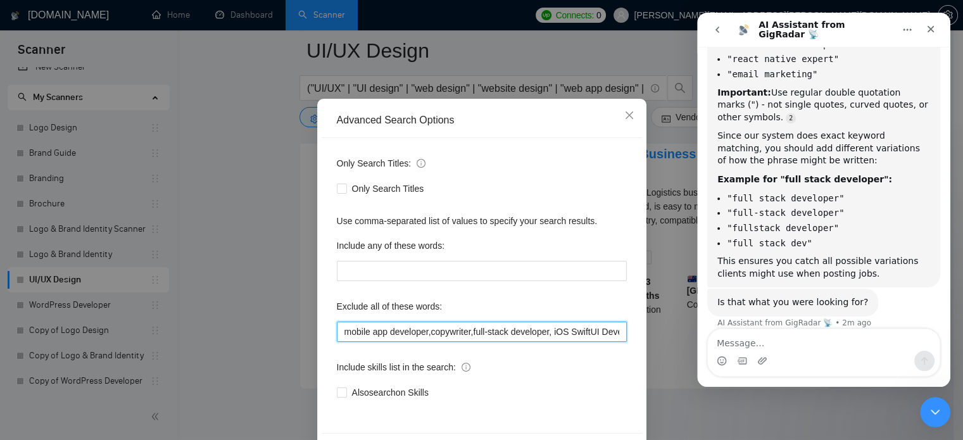
click at [522, 329] on input "mobile app developer,copywriter,full-stack developer, iOS SwiftUI Developer, NF…" at bounding box center [482, 332] width 290 height 20
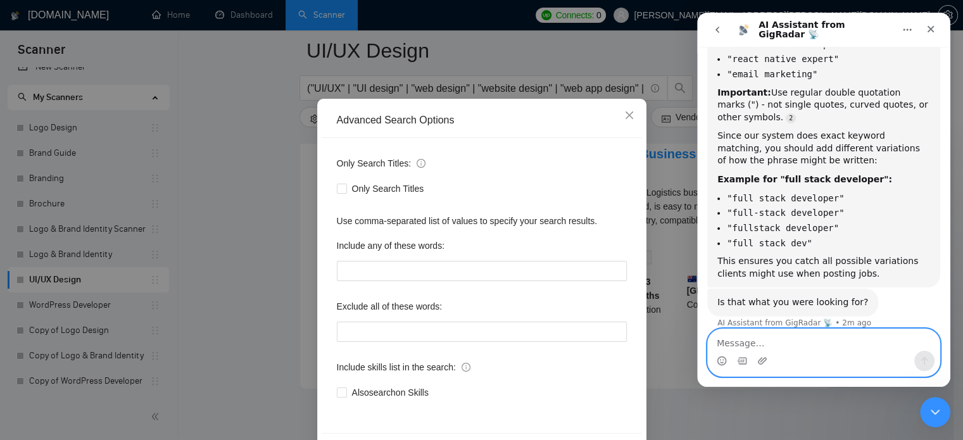
click at [765, 347] on textarea "Message…" at bounding box center [824, 340] width 232 height 22
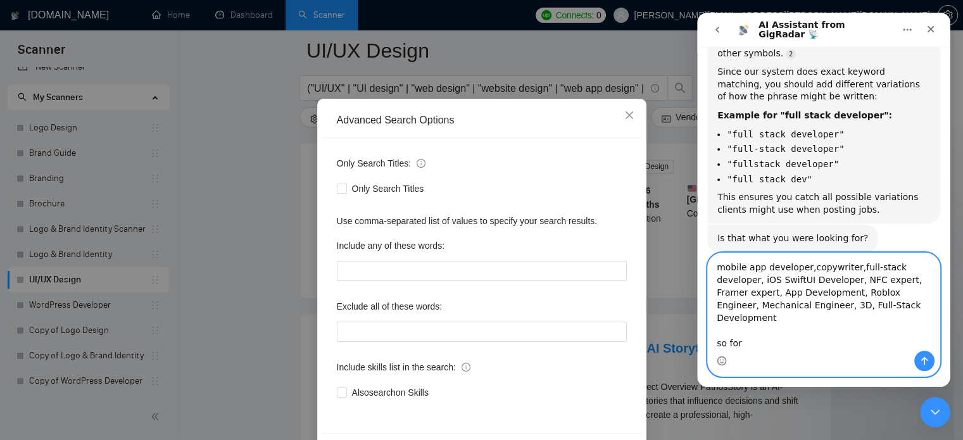
scroll to position [2718, 0]
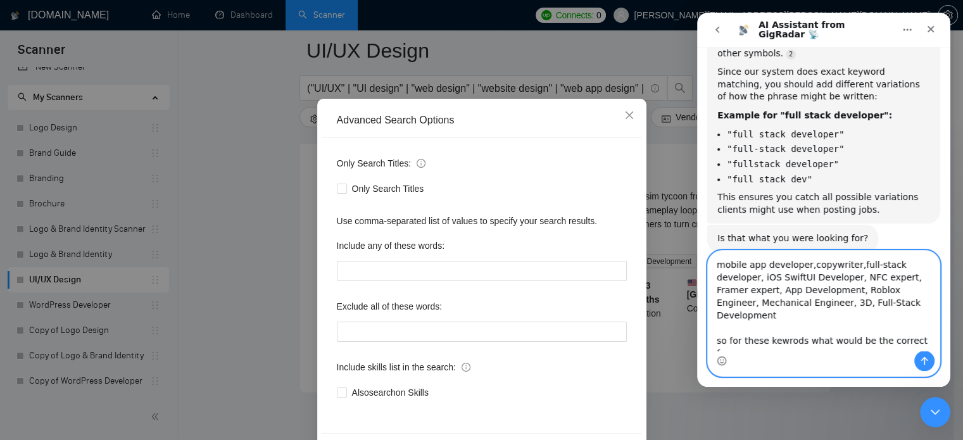
type textarea "mobile app developer,copywriter,full-stack developer, iOS SwiftUI Developer, NF…"
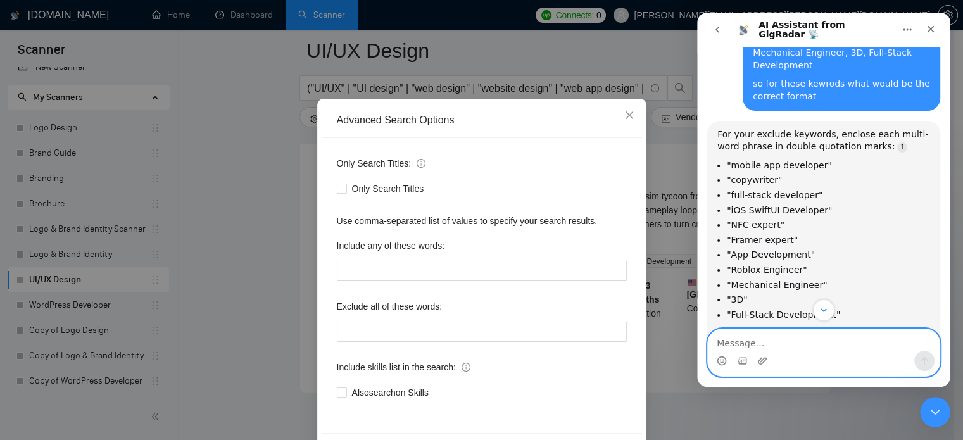
scroll to position [653, 0]
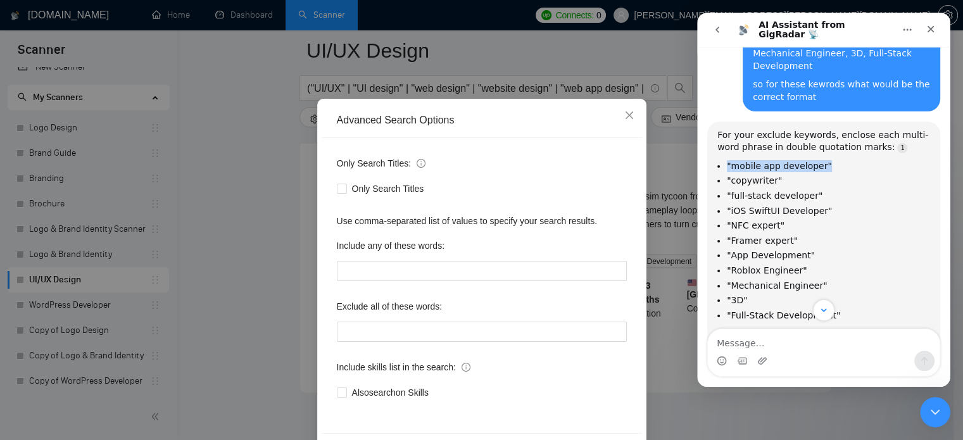
drag, startPoint x: 725, startPoint y: 139, endPoint x: 844, endPoint y: 135, distance: 118.4
click at [844, 160] on ul ""mobile app developer" "copywriter" "full-stack developer" "iOS SwiftUI Develop…" at bounding box center [823, 240] width 213 height 161
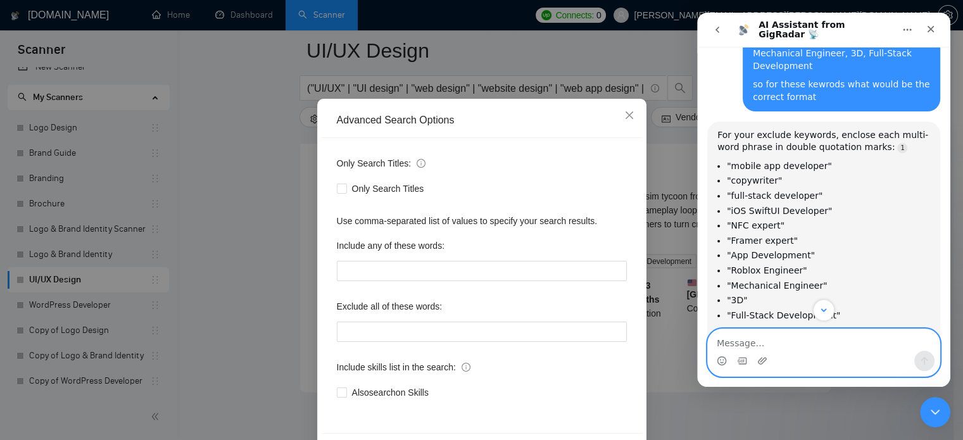
click at [801, 349] on textarea "Message…" at bounding box center [824, 340] width 232 height 22
type textarea "p"
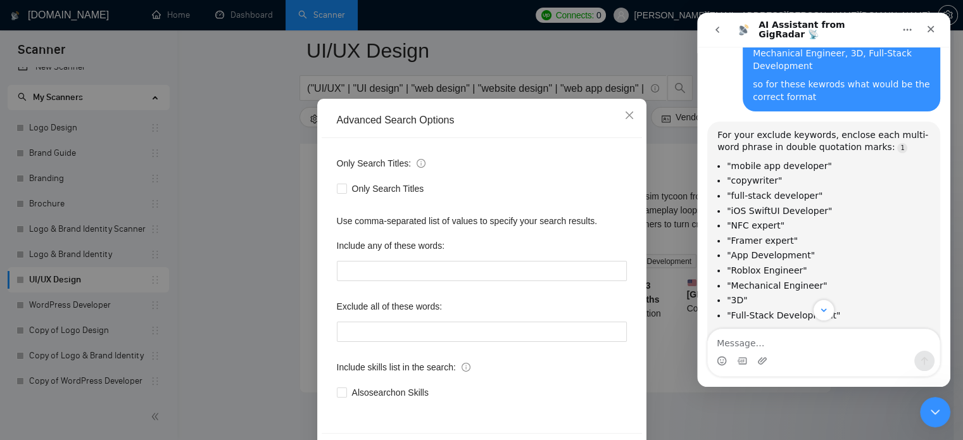
click at [515, 221] on div "Use comma-separated list of values to specify your search results." at bounding box center [482, 221] width 290 height 14
copy div "Use comma-separated list of values to specify your search results."
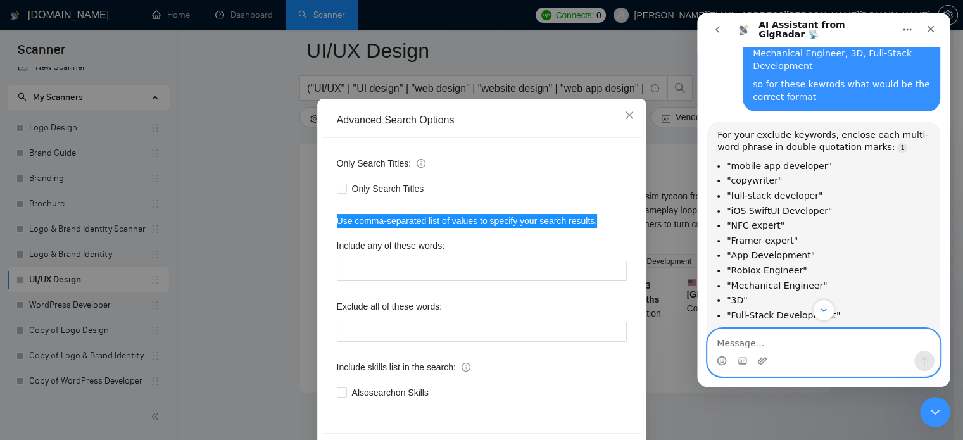
click at [737, 341] on textarea "Message…" at bounding box center [824, 340] width 232 height 22
type textarea "Use comma-separated list of values to specify your search results."
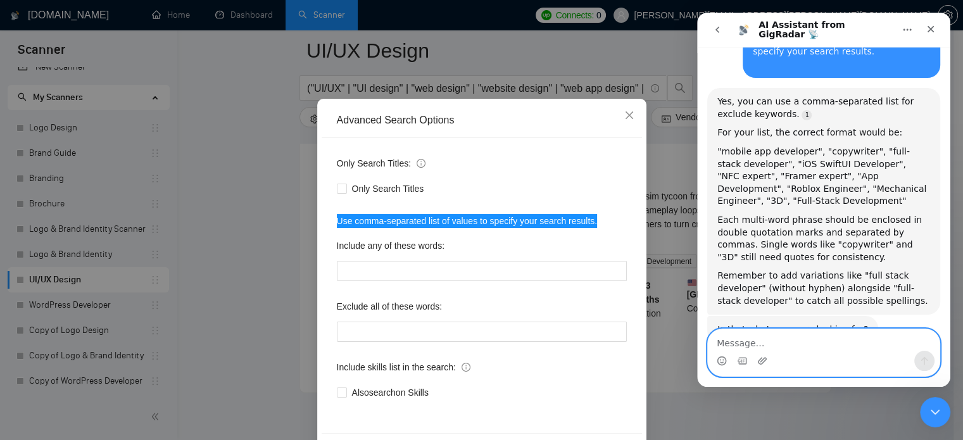
scroll to position [1139, 0]
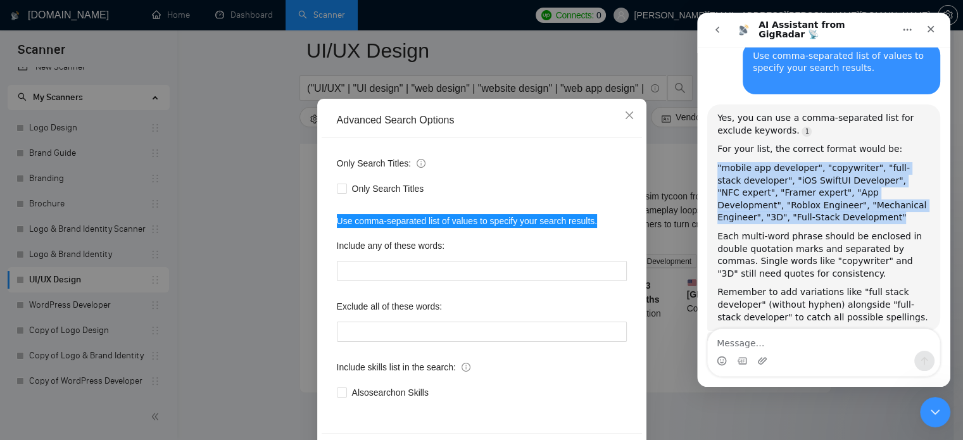
drag, startPoint x: 785, startPoint y: 184, endPoint x: 704, endPoint y: 130, distance: 96.4
copy div ""mobile app developer", "copywriter", "full-stack developer", "iOS SwiftUI Deve…"
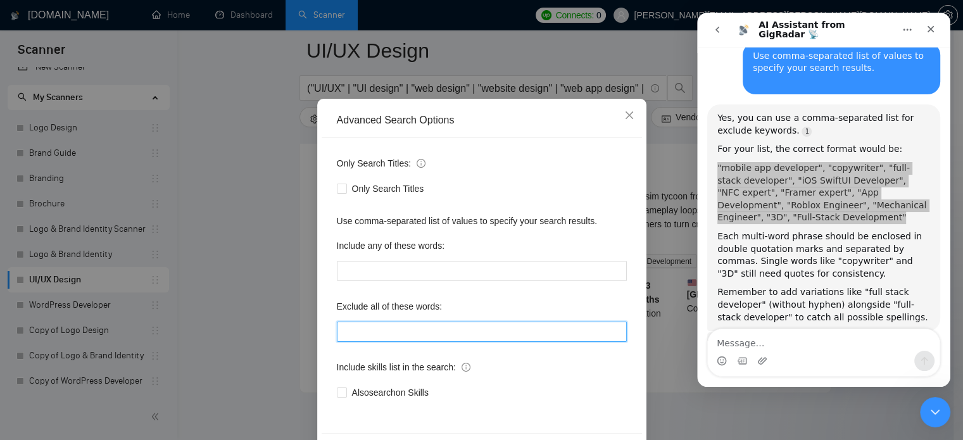
click at [423, 339] on input "text" at bounding box center [482, 332] width 290 height 20
paste input ""mobile app developer", "copywriter", "full-stack developer", "iOS SwiftUI Deve…"
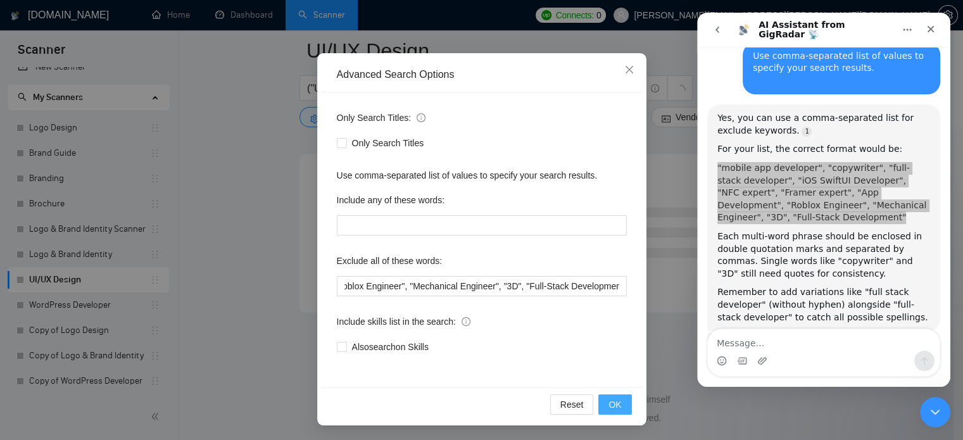
scroll to position [0, 0]
click at [609, 409] on span "OK" at bounding box center [614, 404] width 13 height 14
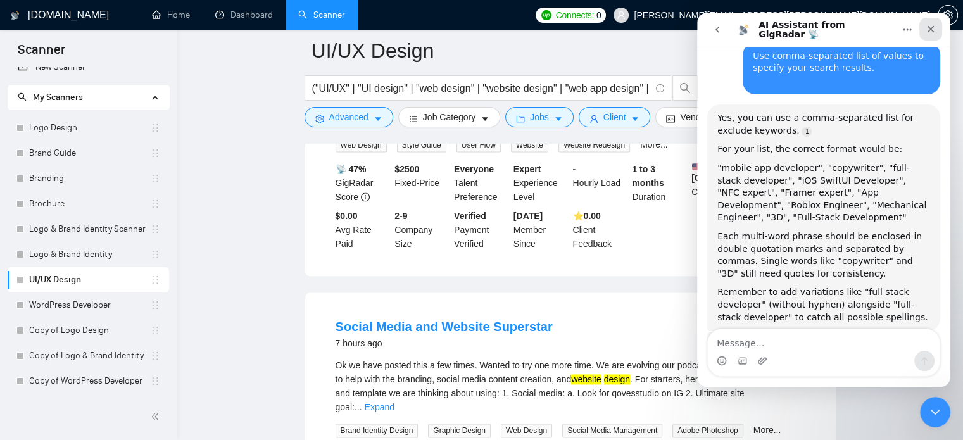
click at [934, 28] on icon "Close" at bounding box center [930, 29] width 10 height 10
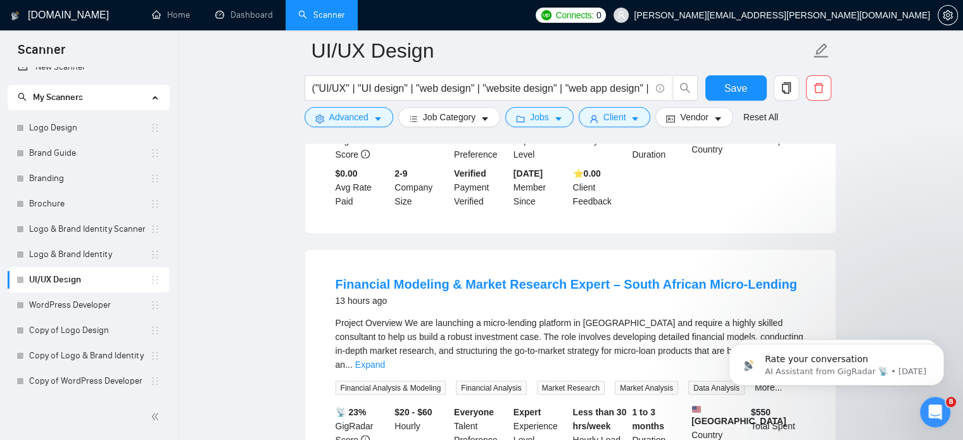
scroll to position [2718, 0]
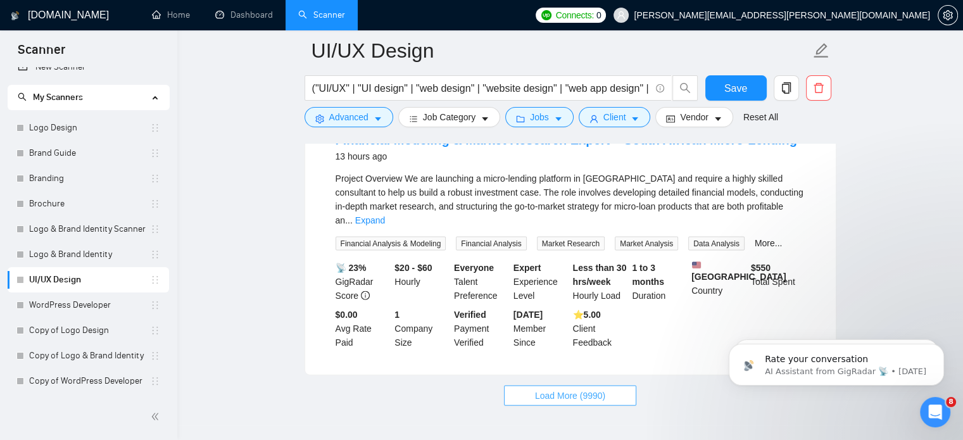
click at [573, 389] on span "Load More (9990)" at bounding box center [570, 396] width 70 height 14
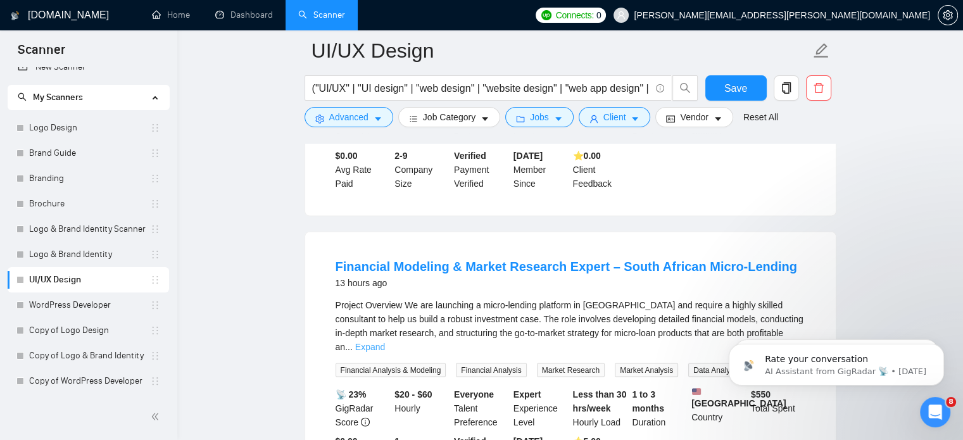
click at [385, 342] on link "Expand" at bounding box center [370, 347] width 30 height 10
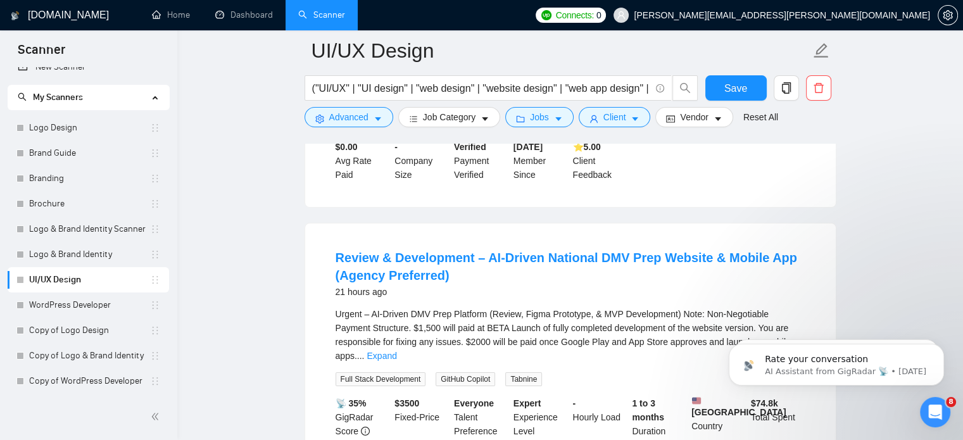
scroll to position [4246, 0]
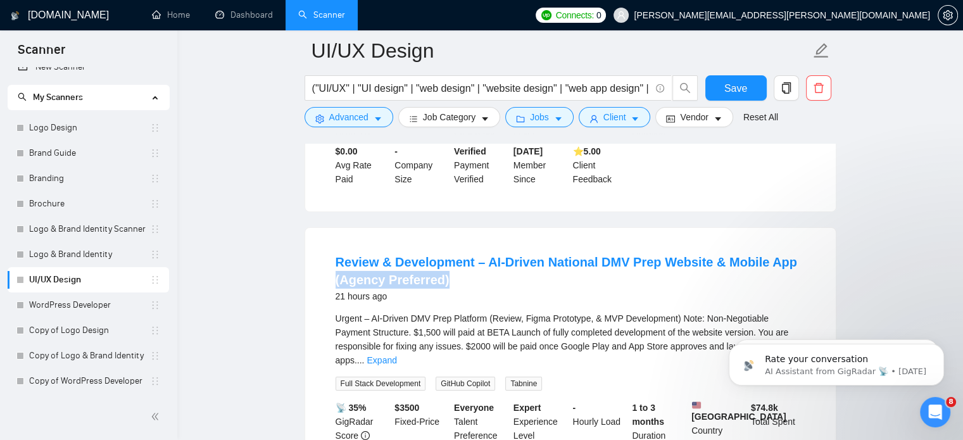
drag, startPoint x: 334, startPoint y: 201, endPoint x: 448, endPoint y: 204, distance: 114.0
click at [448, 243] on li "Review & Development – AI-Driven National DMV Prep Website & Mobile App (Agency…" at bounding box center [570, 371] width 500 height 256
copy link "(Agency Preferred)"
click at [366, 112] on span "Advanced" at bounding box center [348, 117] width 39 height 14
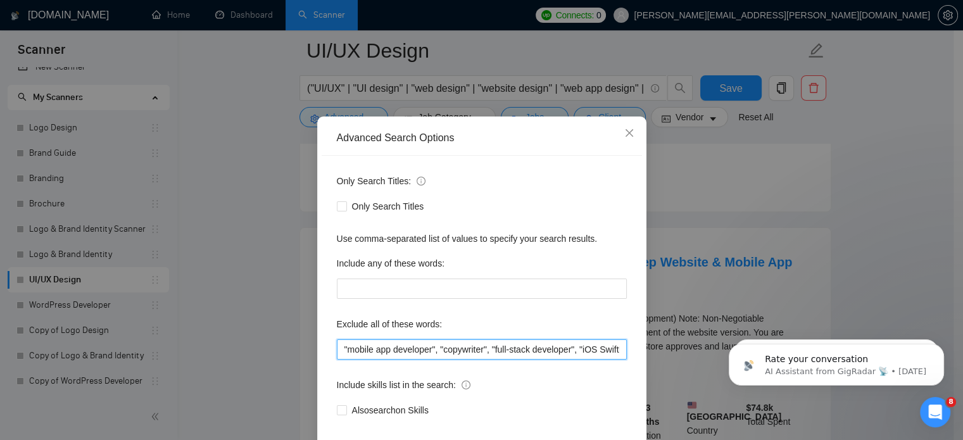
click at [532, 360] on input ""mobile app developer", "copywriter", "full-stack developer", "iOS SwiftUI Deve…" at bounding box center [482, 349] width 290 height 20
click at [615, 360] on input ""mobile app developer", "copywriter", "full-stack developer", "iOS SwiftUI Deve…" at bounding box center [482, 349] width 290 height 20
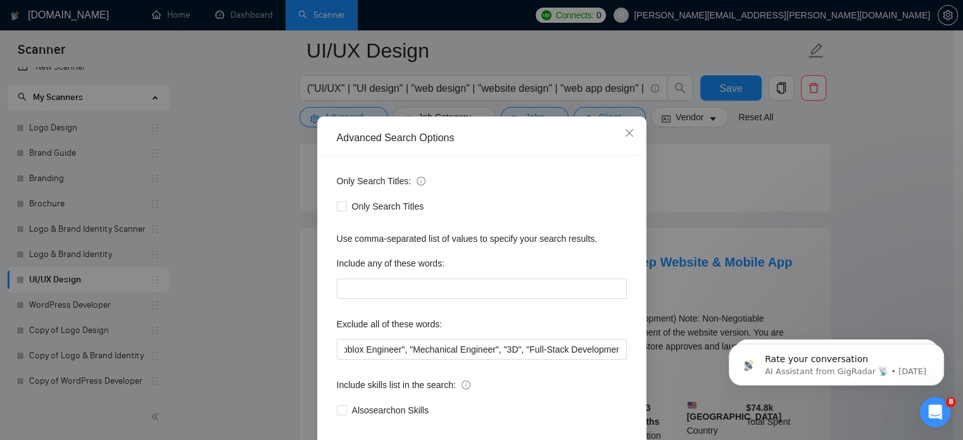
scroll to position [0, 0]
click at [655, 439] on div "Advanced Search Options Only Search Titles: Only Search Titles Use comma-separa…" at bounding box center [481, 220] width 963 height 440
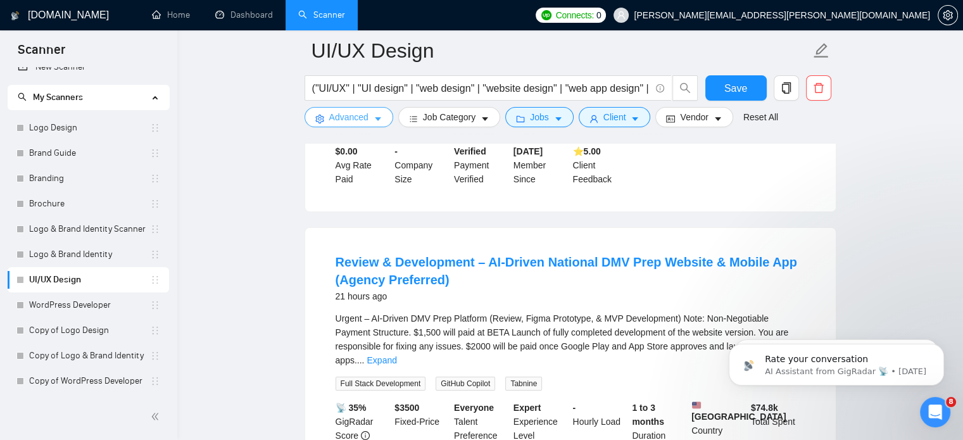
click at [351, 126] on button "Advanced" at bounding box center [348, 117] width 89 height 20
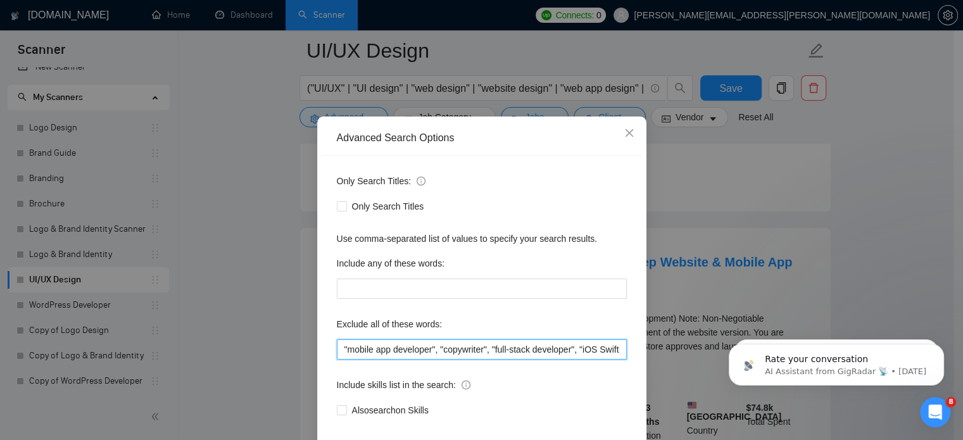
click at [537, 360] on input ""mobile app developer", "copywriter", "full-stack developer", "iOS SwiftUI Deve…" at bounding box center [482, 349] width 290 height 20
click at [616, 360] on input ""mobile app developer", "copywriter", "full-stack developer", "iOS SwiftUI Deve…" at bounding box center [482, 349] width 290 height 20
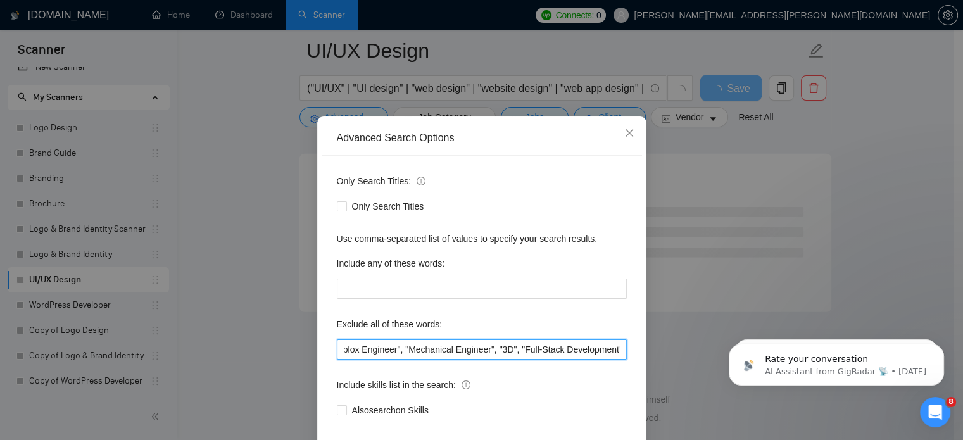
click at [616, 360] on input ""mobile app developer", "copywriter", "full-stack developer", "iOS SwiftUI Deve…" at bounding box center [482, 349] width 290 height 20
paste input "(Agency Preferred)"
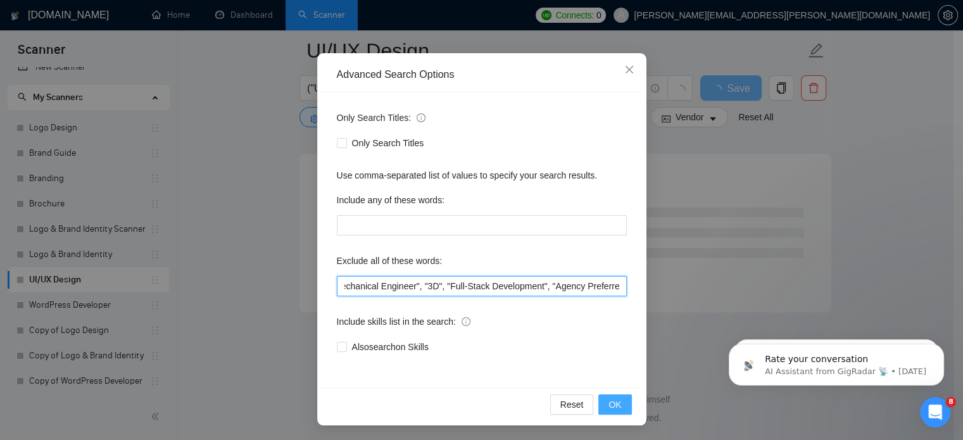
type input ""mobile app developer", "copywriter", "full-stack developer", "iOS SwiftUI Deve…"
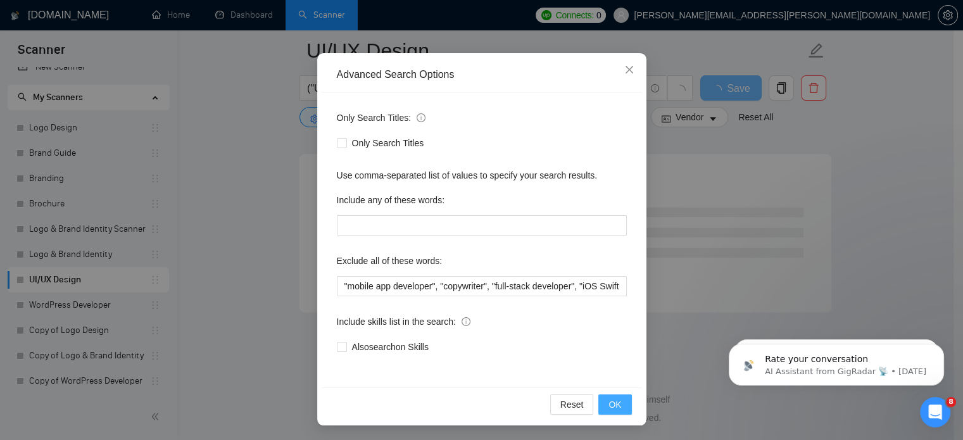
click at [614, 394] on button "OK" at bounding box center [614, 404] width 33 height 20
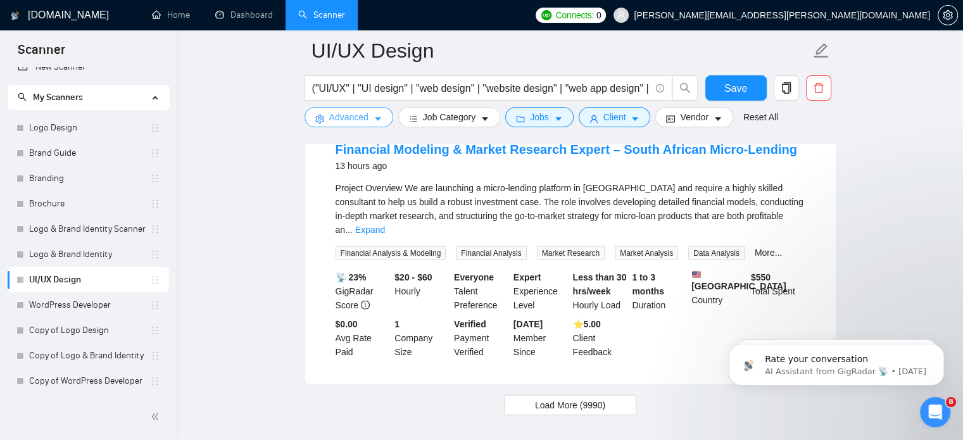
scroll to position [2718, 0]
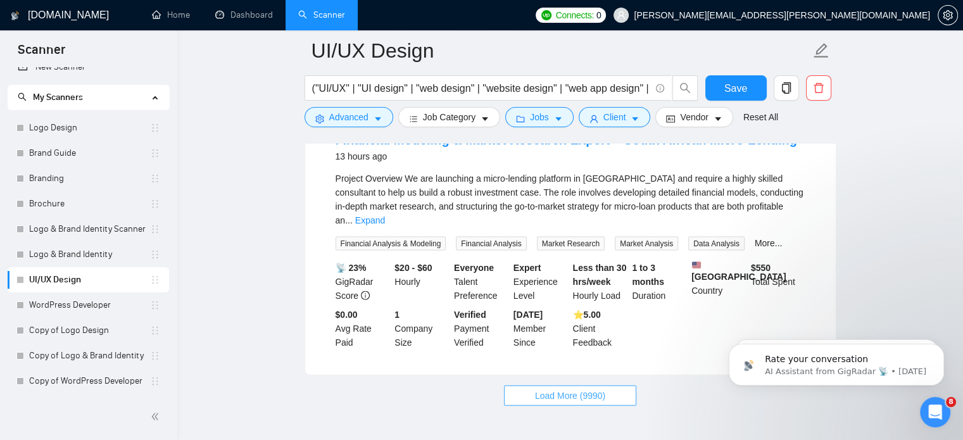
click at [585, 389] on span "Load More (9990)" at bounding box center [570, 396] width 70 height 14
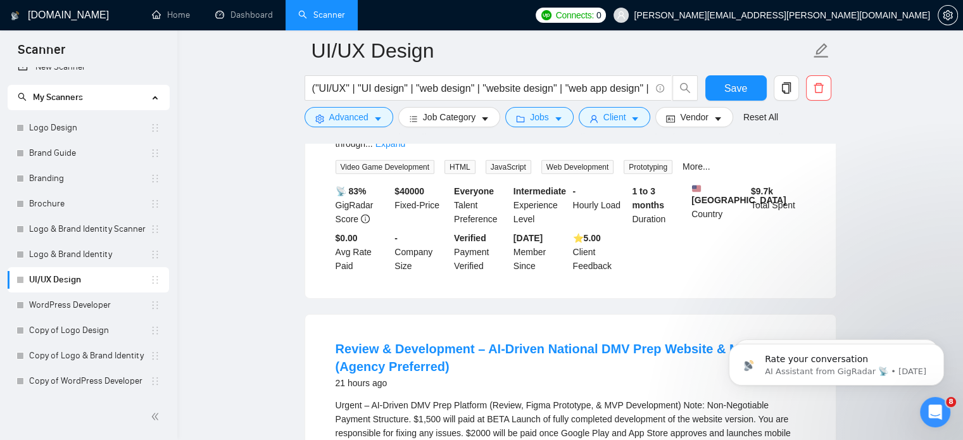
scroll to position [3938, 0]
click at [689, 85] on icon "search" at bounding box center [684, 87] width 11 height 11
click at [727, 83] on span "Save" at bounding box center [735, 88] width 23 height 16
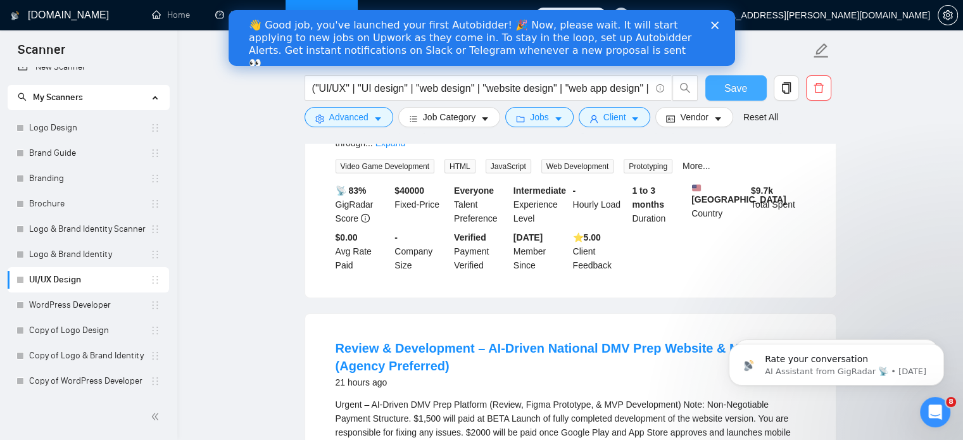
scroll to position [0, 0]
click at [713, 26] on polygon "Close" at bounding box center [714, 26] width 8 height 8
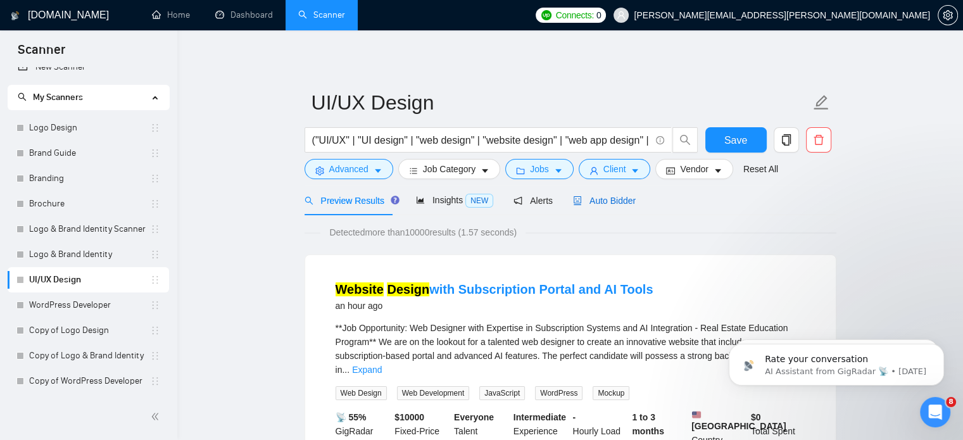
click at [604, 203] on span "Auto Bidder" at bounding box center [604, 201] width 63 height 10
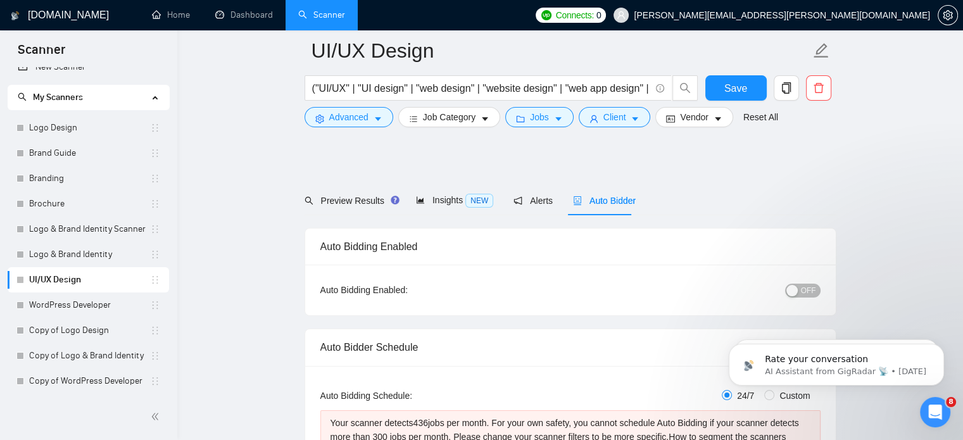
scroll to position [216, 0]
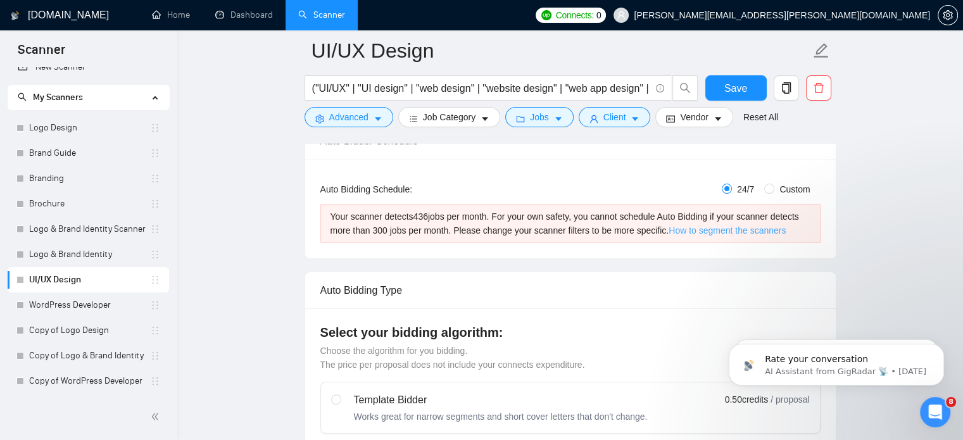
click at [744, 227] on link "How to segment the scanners" at bounding box center [726, 230] width 117 height 10
click at [338, 118] on span "Advanced" at bounding box center [348, 117] width 39 height 14
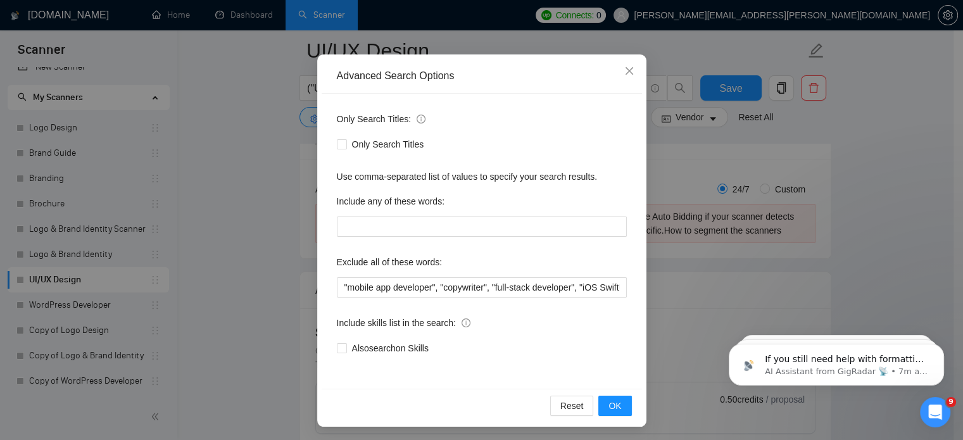
scroll to position [85, 0]
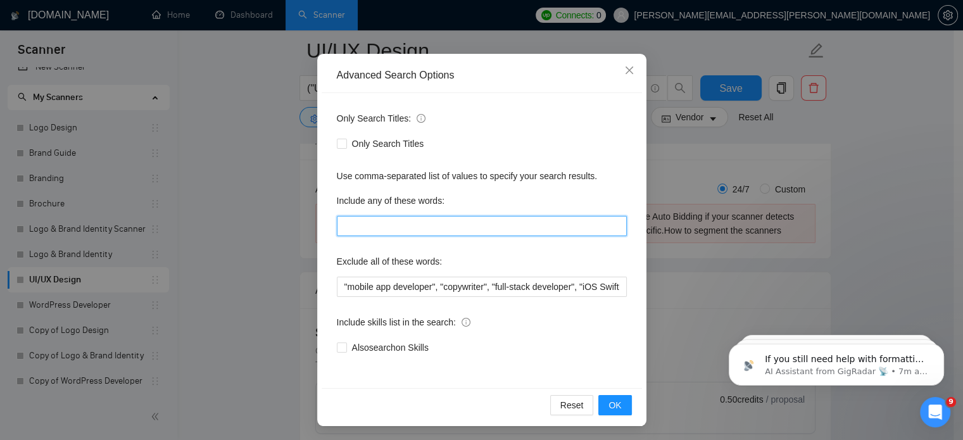
click at [397, 216] on input "text" at bounding box center [482, 226] width 290 height 20
type input "UI/UX, "Web Design", UI,"
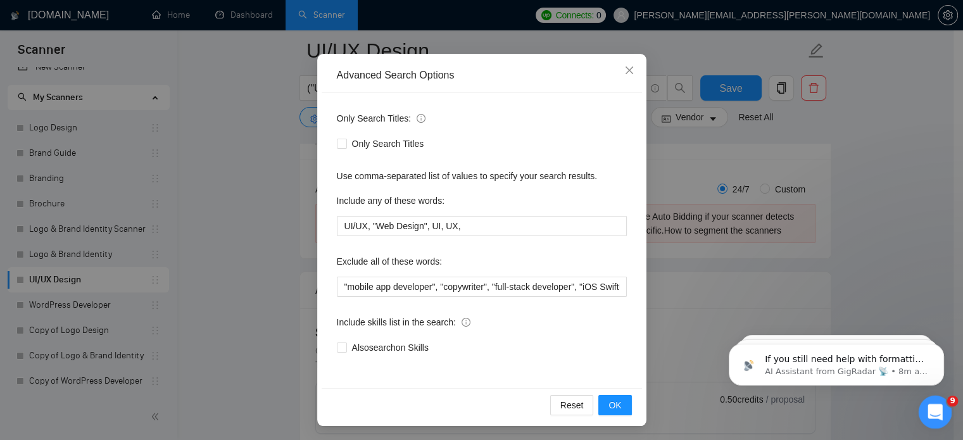
click at [922, 401] on div "Open Intercom Messenger" at bounding box center [933, 410] width 42 height 42
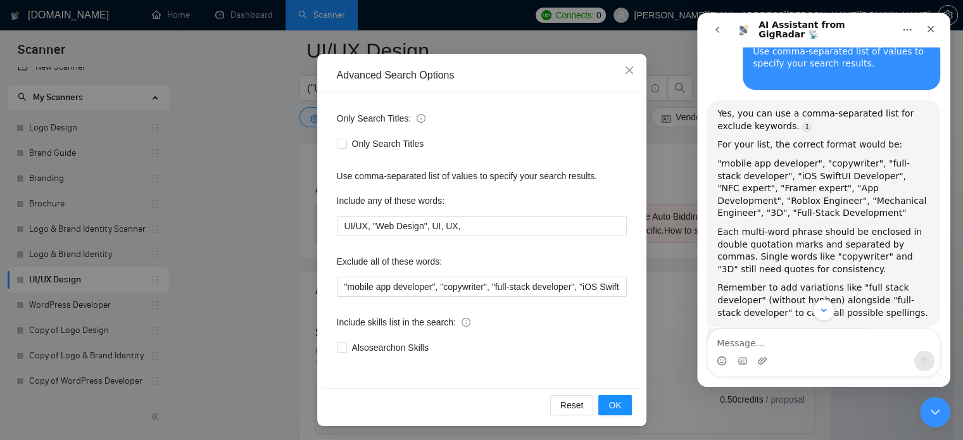
scroll to position [1126, 0]
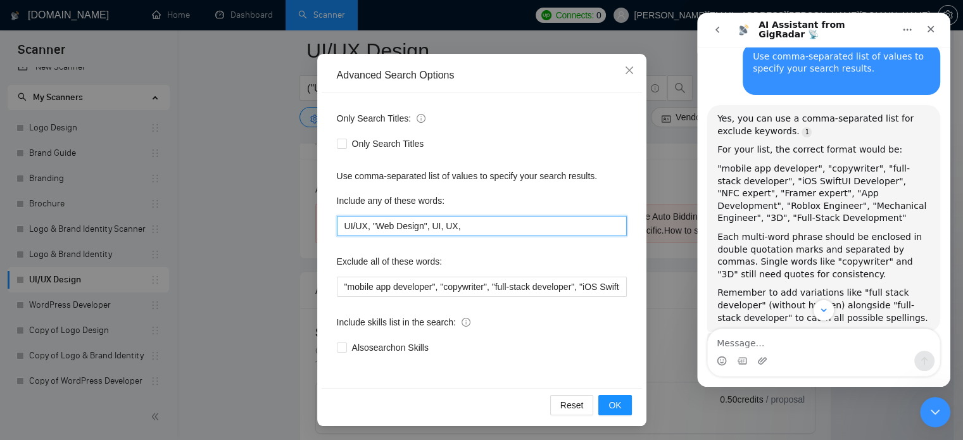
click at [570, 228] on input "UI/UX, "Web Design", UI, UX," at bounding box center [482, 226] width 290 height 20
type input "UI/UX, "Web Design", UI, UX, "Website Design","
click at [570, 228] on input "UI/UX, "Web Design", UI, UX, "Website Design", "Landing Page Design"" at bounding box center [482, 226] width 290 height 20
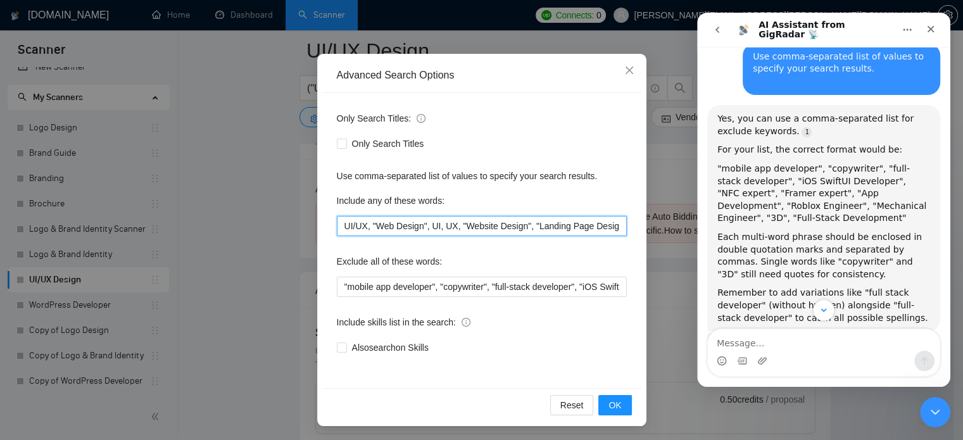
click at [570, 228] on input "UI/UX, "Web Design", UI, UX, "Website Design", "Landing Page Design"" at bounding box center [482, 226] width 290 height 20
type input "UI/UX, "Web Design", UI, UX, "Website Design", "Landing Page Design""
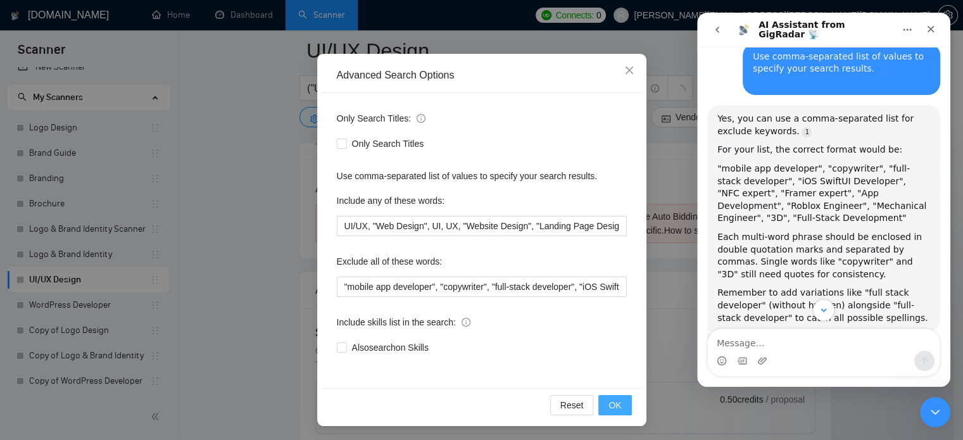
click at [599, 399] on button "OK" at bounding box center [614, 405] width 33 height 20
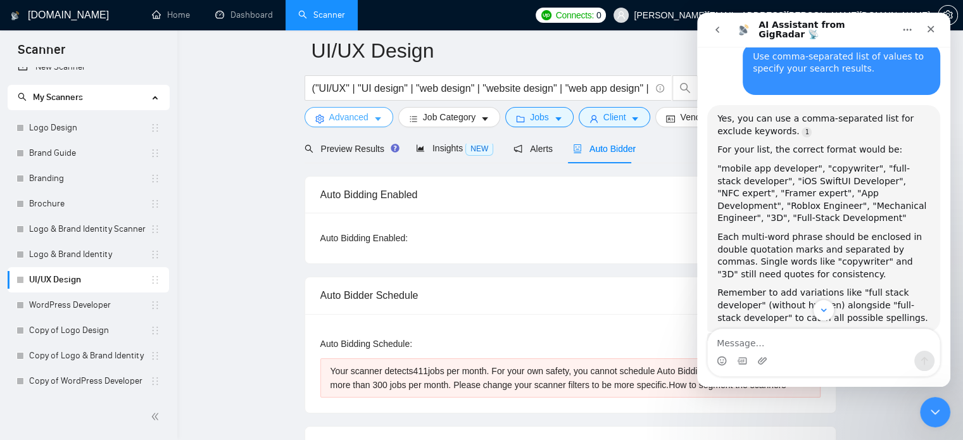
scroll to position [56, 0]
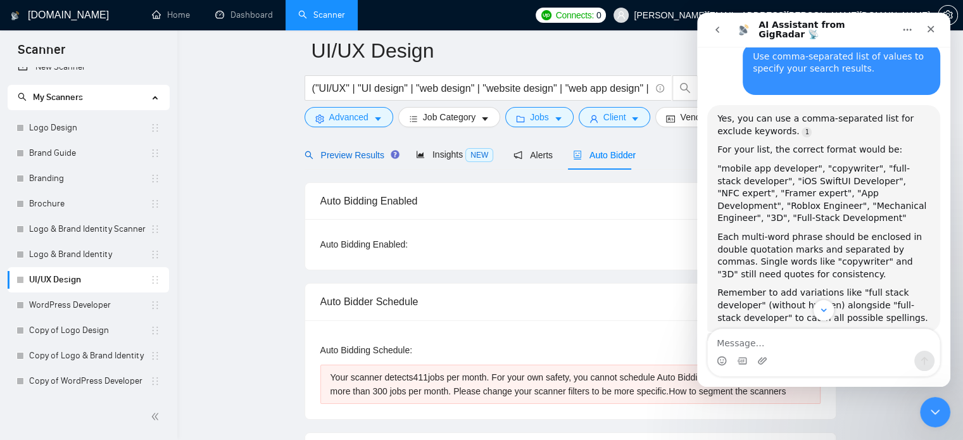
click at [348, 150] on span "Preview Results" at bounding box center [349, 155] width 91 height 10
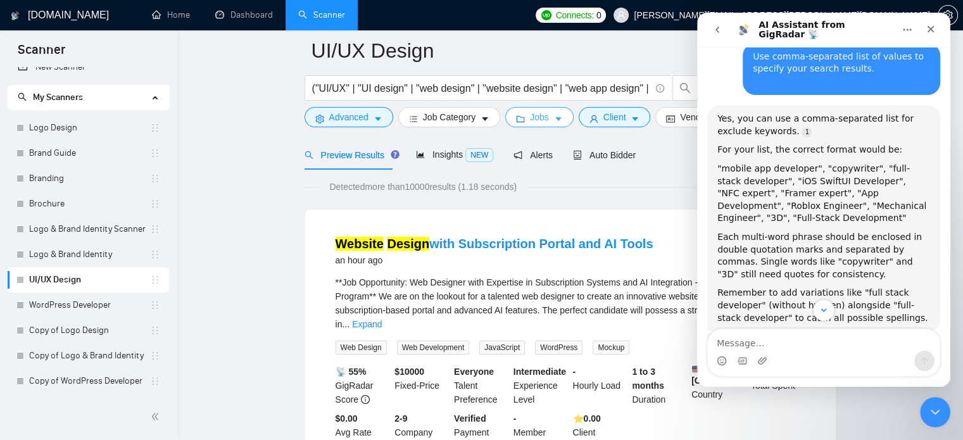
click at [523, 123] on button "Jobs" at bounding box center [539, 117] width 68 height 20
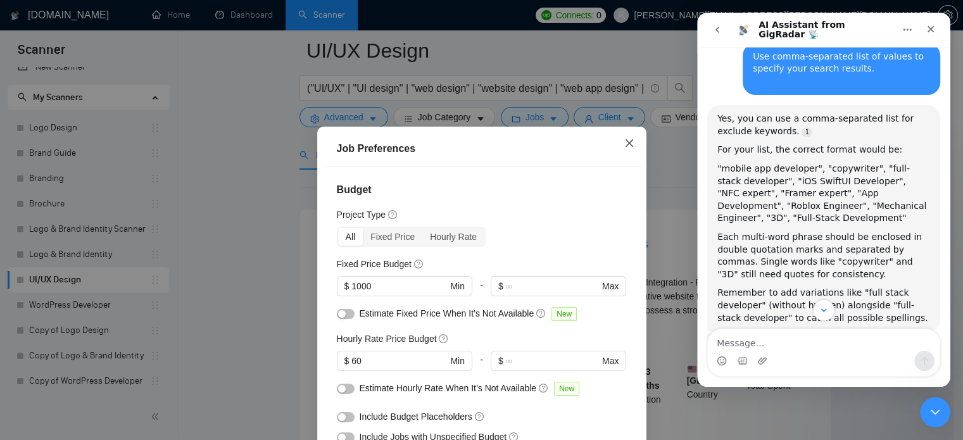
click at [624, 149] on span "Close" at bounding box center [629, 144] width 34 height 34
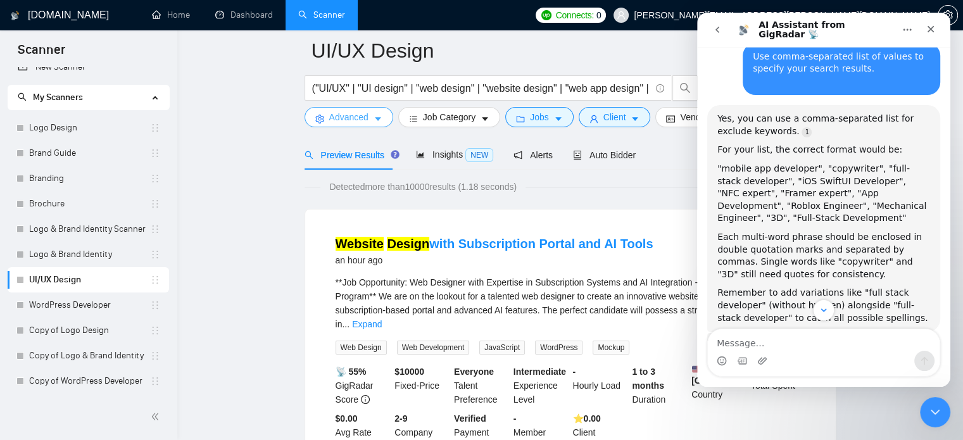
click at [377, 116] on icon "caret-down" at bounding box center [377, 119] width 9 height 9
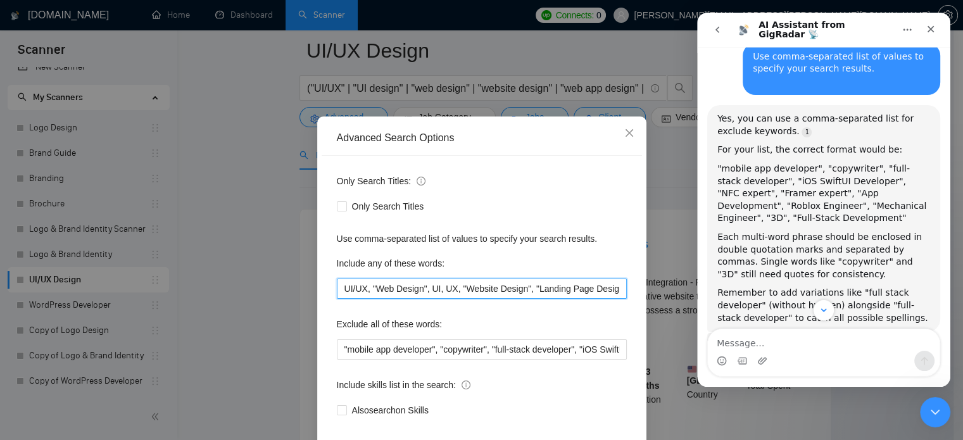
click at [416, 299] on input "UI/UX, "Web Design", UI, UX, "Website Design", "Landing Page Design"" at bounding box center [482, 288] width 290 height 20
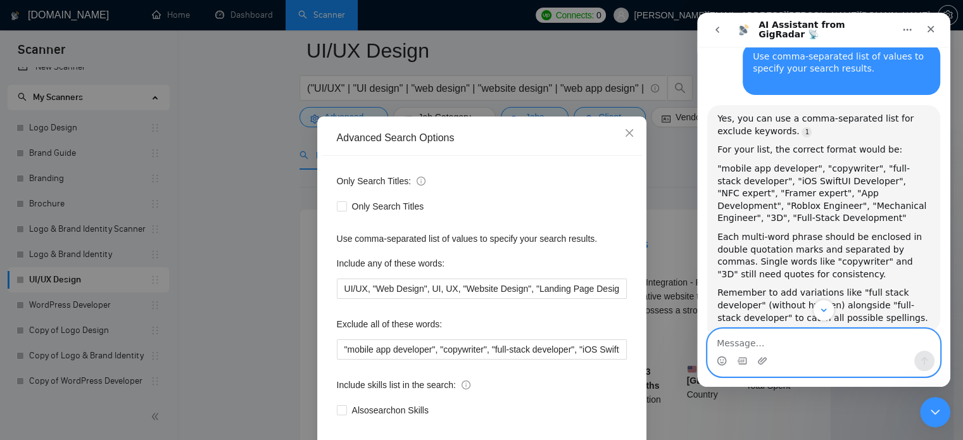
click at [854, 349] on textarea "Message…" at bounding box center [824, 340] width 232 height 22
type textarea "t"
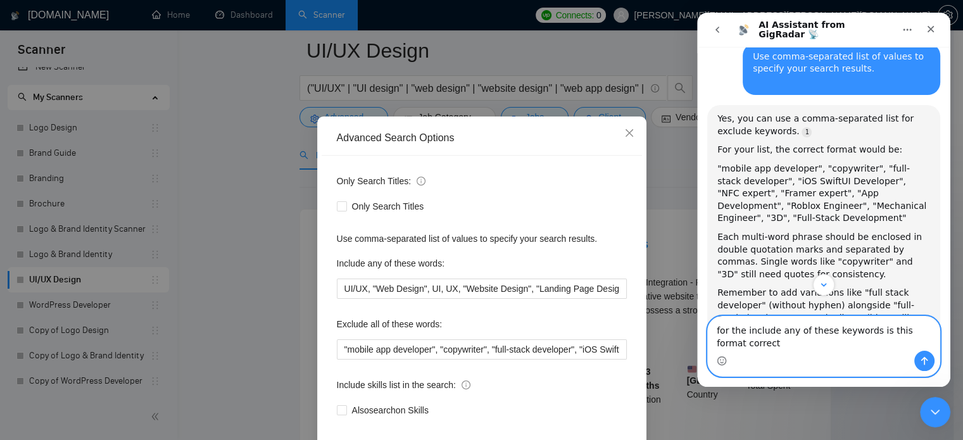
type textarea "for the include any of these keywords is this format correct UI/UX, "Web Design…"
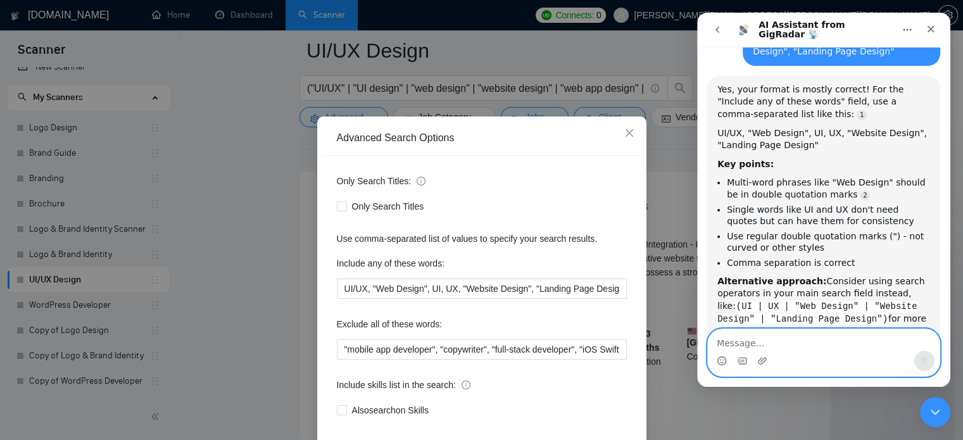
scroll to position [1586, 0]
click at [778, 339] on textarea "Message…" at bounding box center [824, 340] width 232 height 22
type textarea ":"
type textarea """
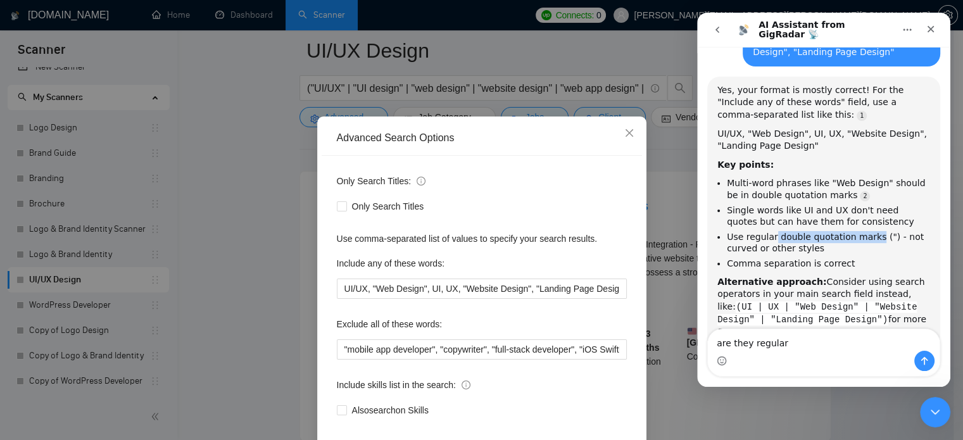
drag, startPoint x: 772, startPoint y: 201, endPoint x: 869, endPoint y: 203, distance: 97.5
click at [869, 231] on li "Use regular double quotation marks (") - not curved or other styles" at bounding box center [828, 242] width 203 height 23
copy li "double quotation marks"
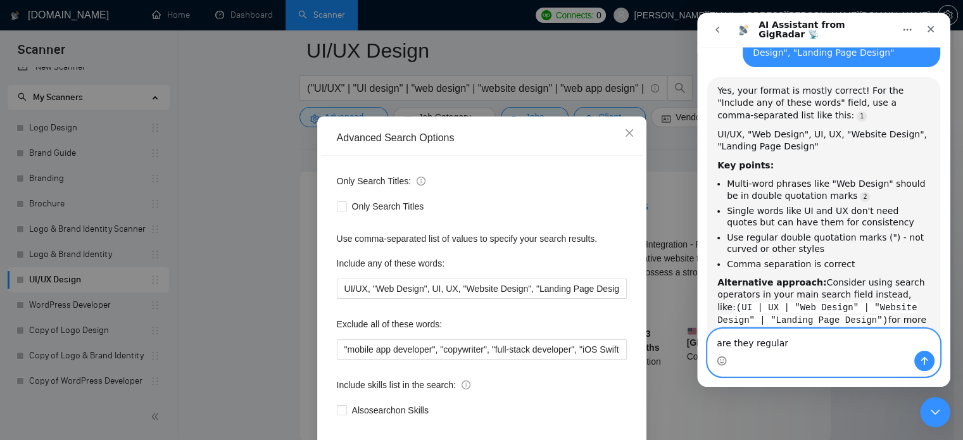
click at [792, 340] on textarea "are they regular" at bounding box center [824, 340] width 232 height 22
paste textarea "double quotation marks"
type textarea "are they regular double quotation marks"
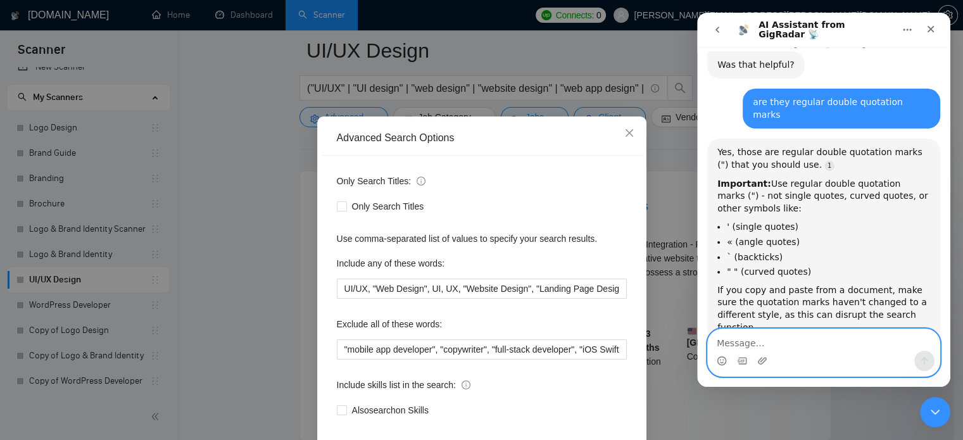
scroll to position [1896, 0]
type textarea """ this?"
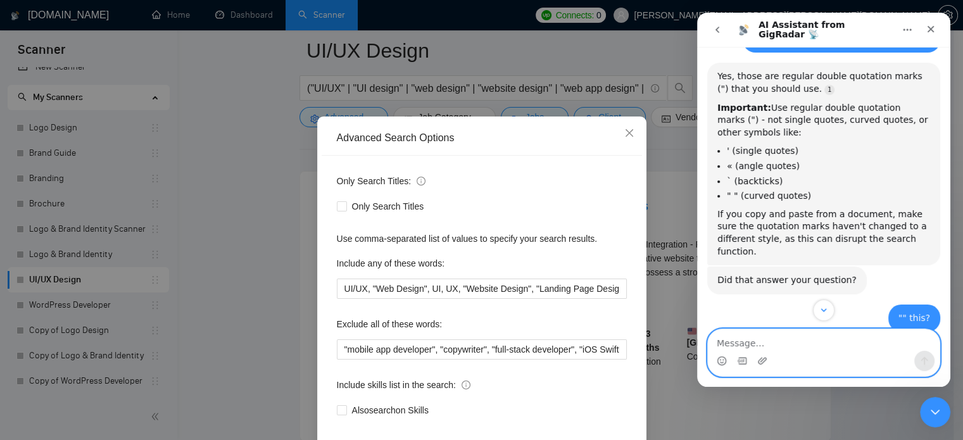
scroll to position [2163, 0]
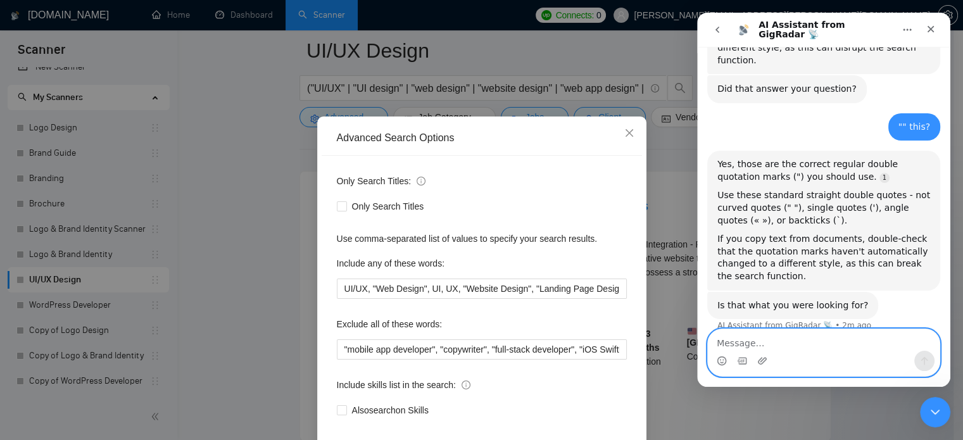
click at [779, 349] on textarea "Message…" at bounding box center [824, 340] width 232 height 22
type textarea "can u provide correct format"
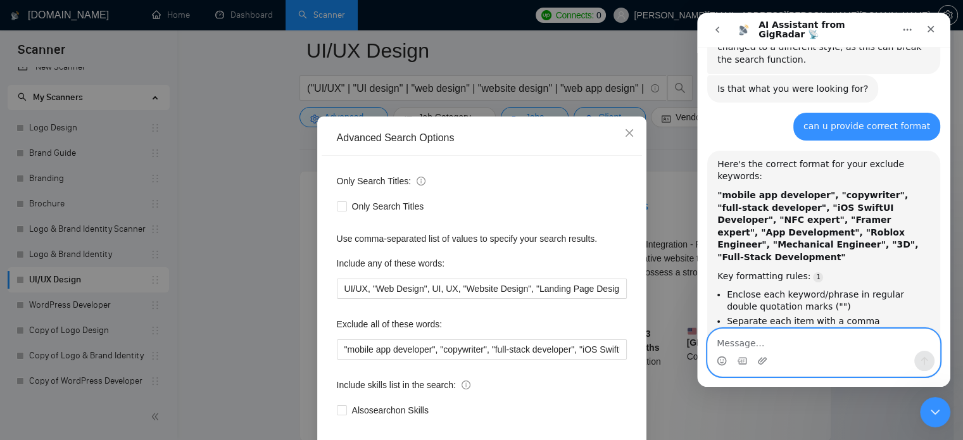
scroll to position [2421, 0]
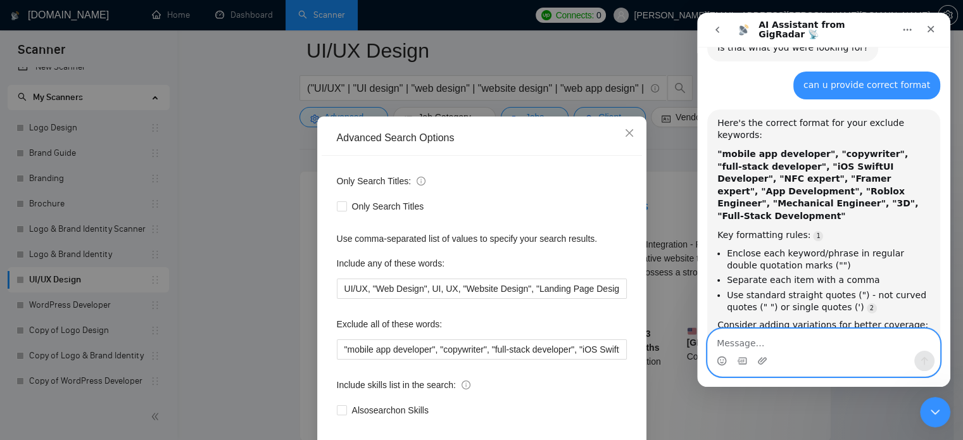
click at [749, 337] on textarea "Message…" at bounding box center [824, 340] width 232 height 22
type textarea "for the include keywords as well"
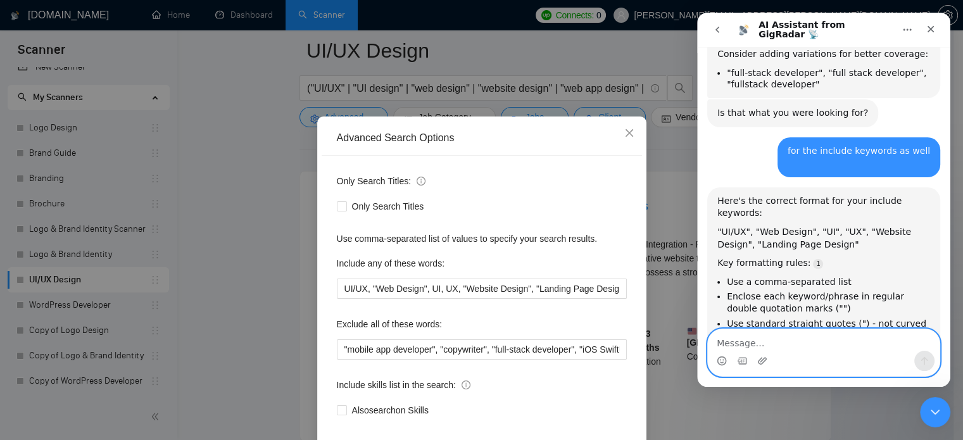
scroll to position [2691, 0]
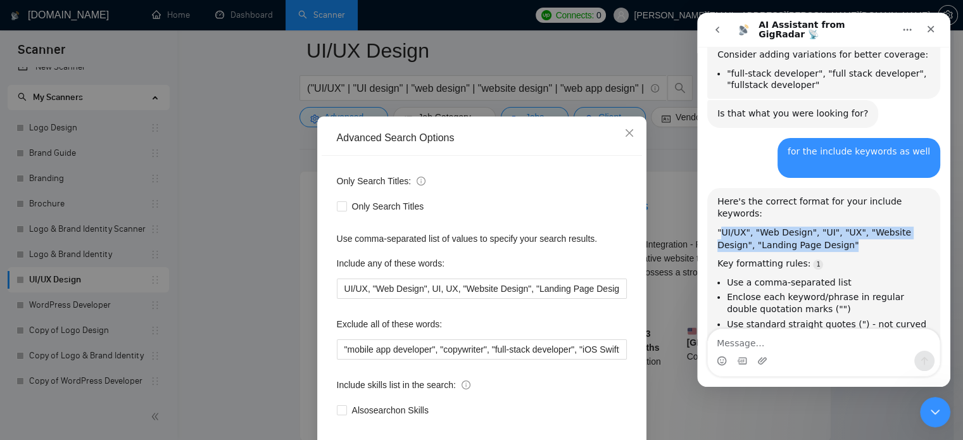
drag, startPoint x: 719, startPoint y: 123, endPoint x: 824, endPoint y: 134, distance: 105.6
click at [824, 227] on div ""UI/UX", "Web Design", "UI", "UX", "Website Design", "Landing Page Design"" at bounding box center [823, 239] width 213 height 25
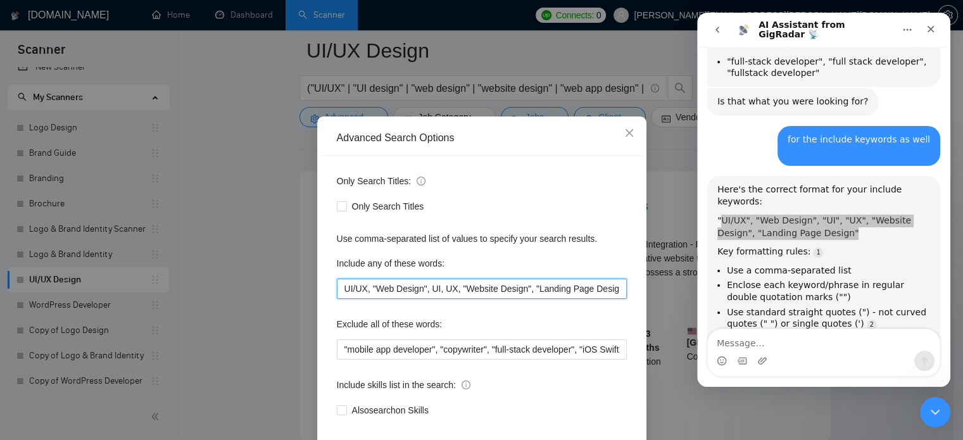
click at [462, 299] on input "UI/UX, "Web Design", UI, UX, "Website Design", "Landing Page Design"" at bounding box center [482, 288] width 290 height 20
paste input "UI/UX", "Web Design", "UI", "UX", "Website Design", "Landing Page Design""
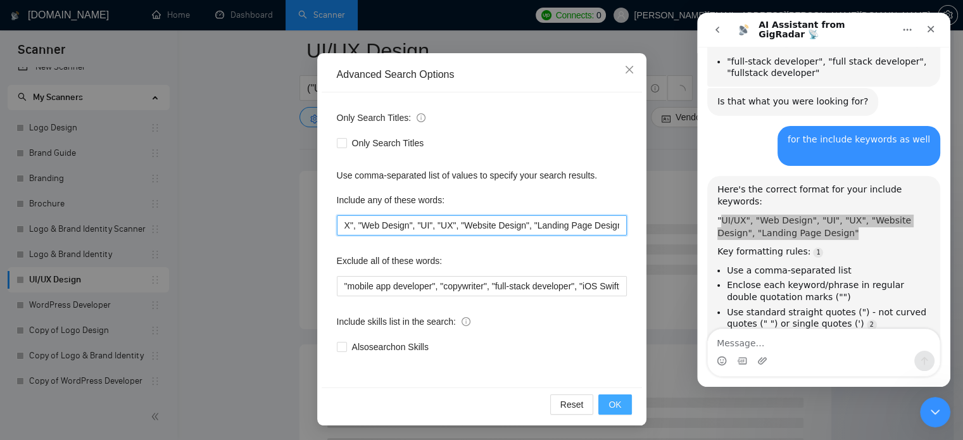
type input "UI/UX", "Web Design", "UI", "UX", "Website Design", "Landing Page Design""
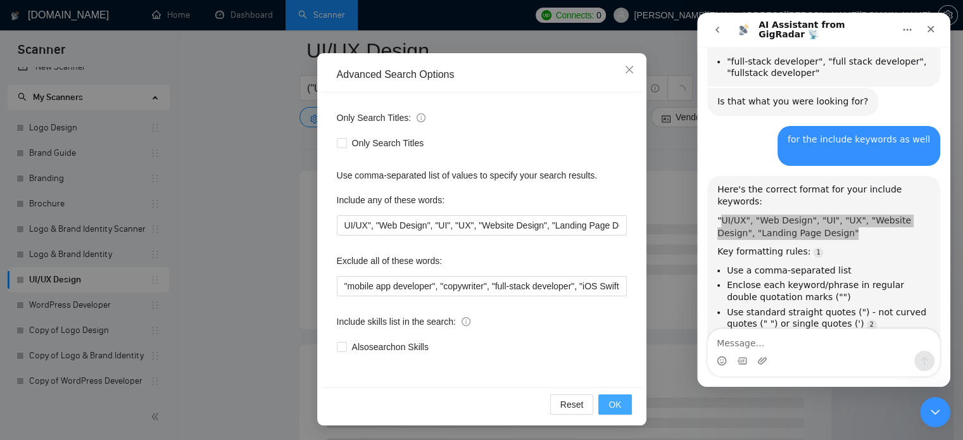
click at [602, 403] on button "OK" at bounding box center [614, 404] width 33 height 20
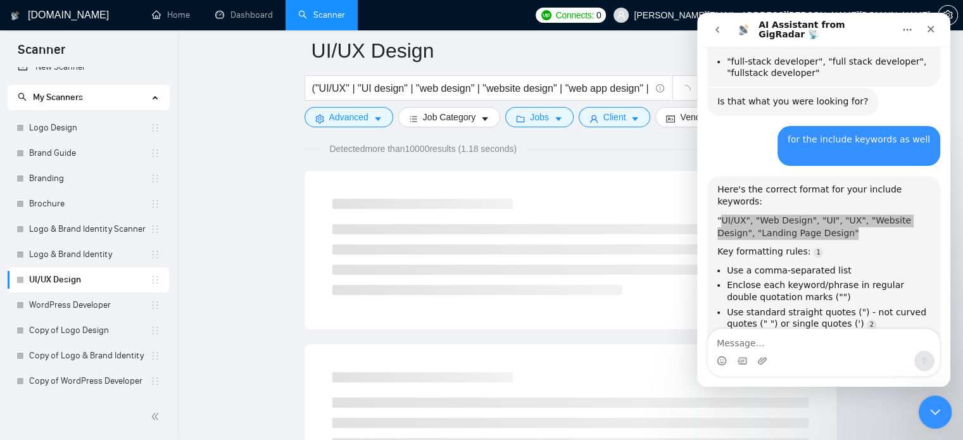
click at [927, 404] on icon "Close Intercom Messenger" at bounding box center [932, 410] width 15 height 15
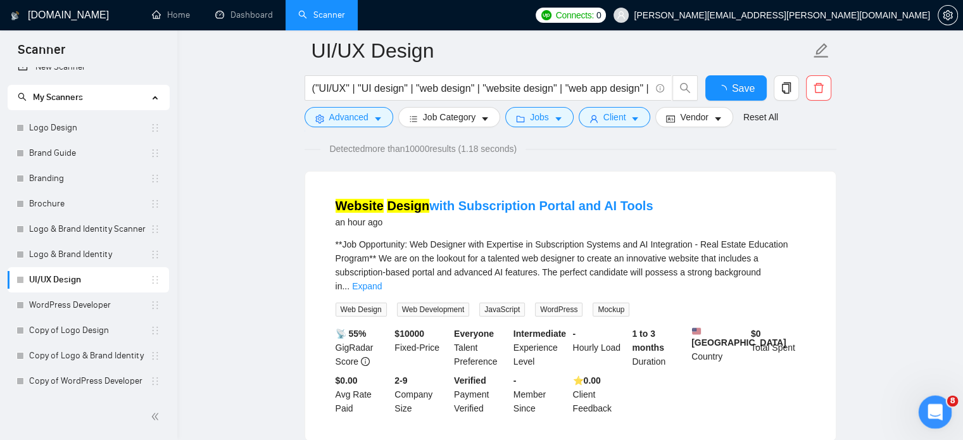
click at [927, 404] on icon "Open Intercom Messenger" at bounding box center [933, 410] width 21 height 21
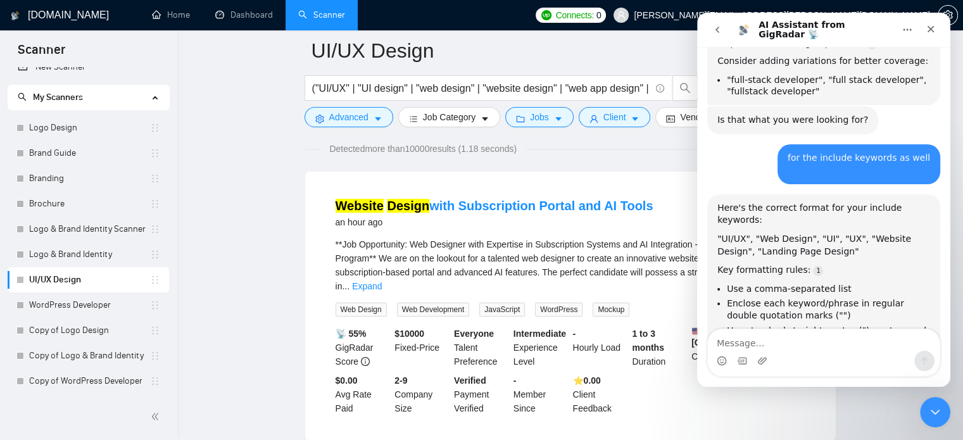
scroll to position [2678, 0]
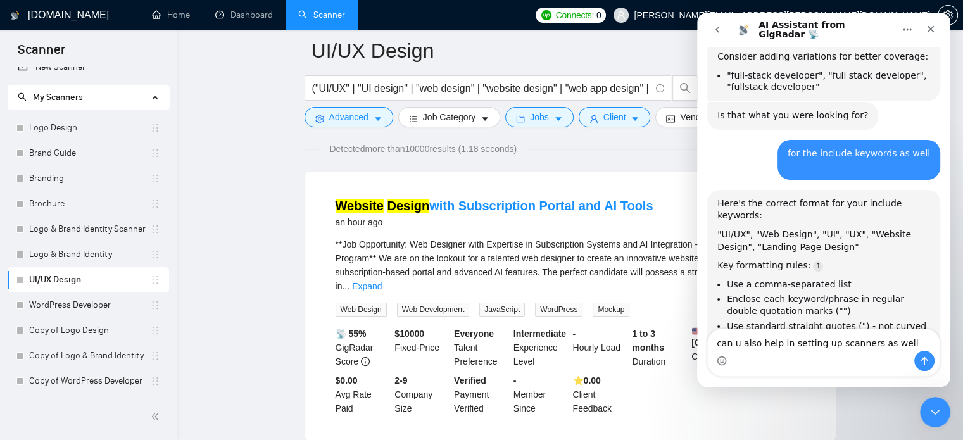
type textarea "can u also help in setting up scanners as well?"
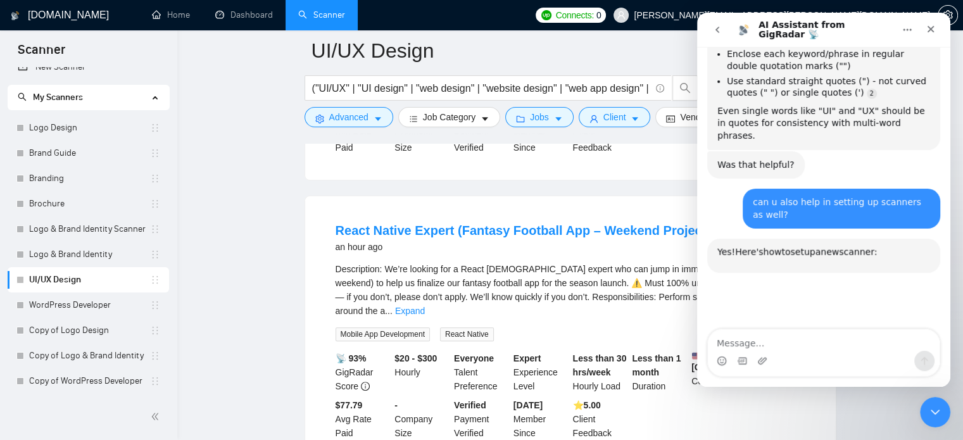
scroll to position [2948, 0]
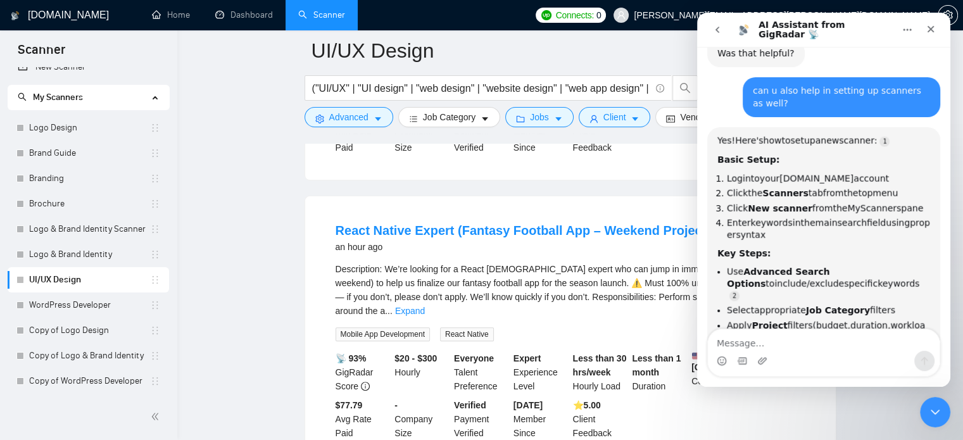
click at [791, 335] on textarea "Message…" at bounding box center [824, 340] width 232 height 22
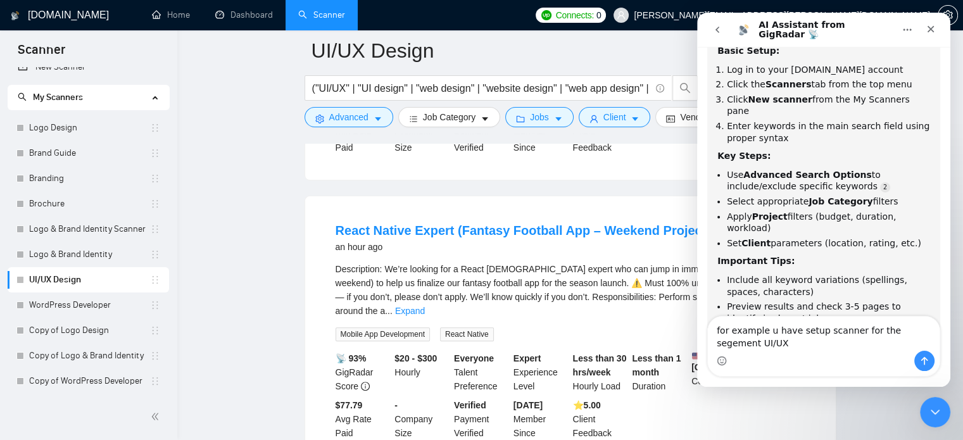
scroll to position [3155, 0]
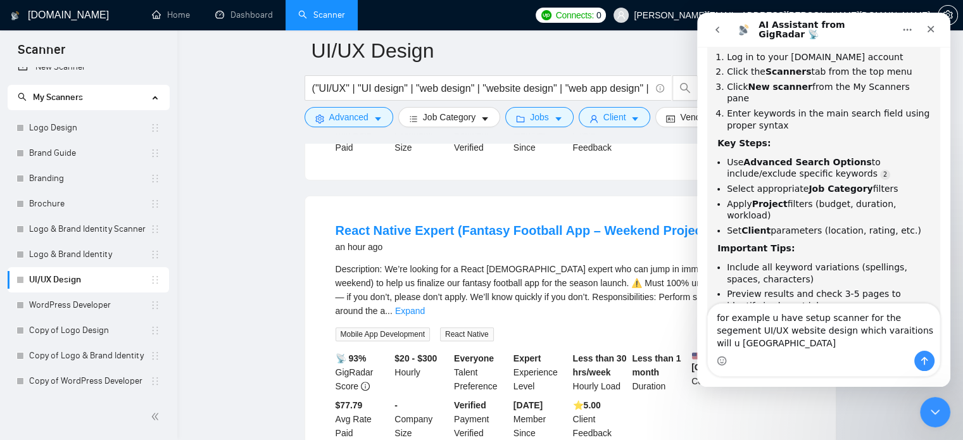
type textarea "for example u have setup scanner for the segement UI/UX website design which va…"
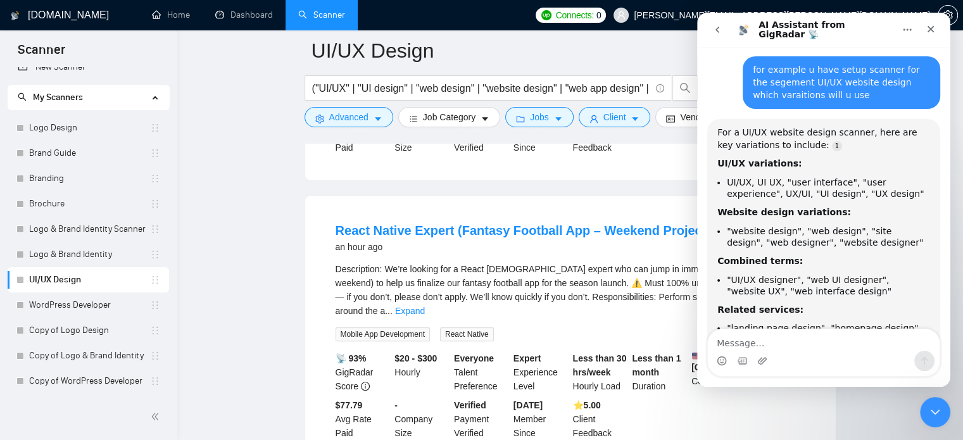
scroll to position [3594, 0]
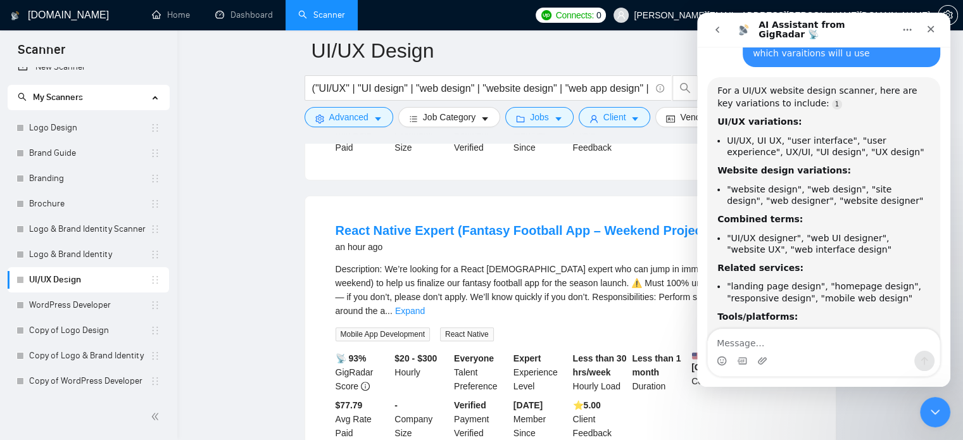
click at [779, 351] on div "Intercom messenger" at bounding box center [824, 361] width 232 height 20
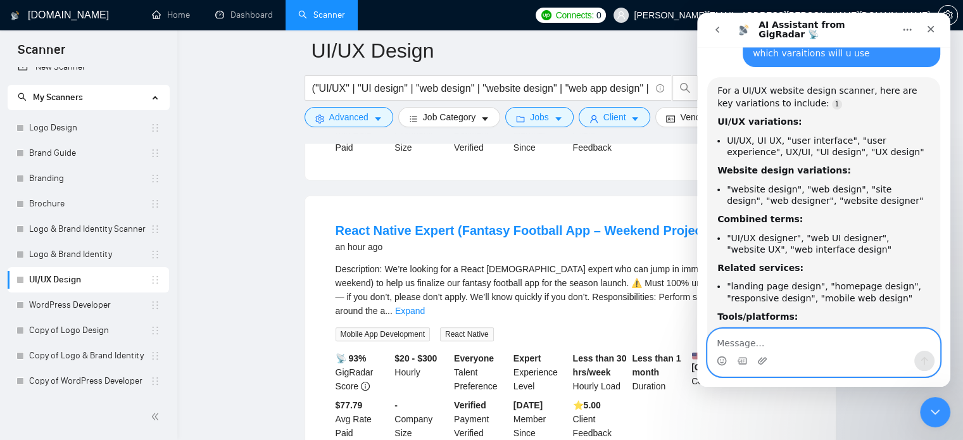
click at [782, 342] on textarea "Message…" at bounding box center [824, 340] width 232 height 22
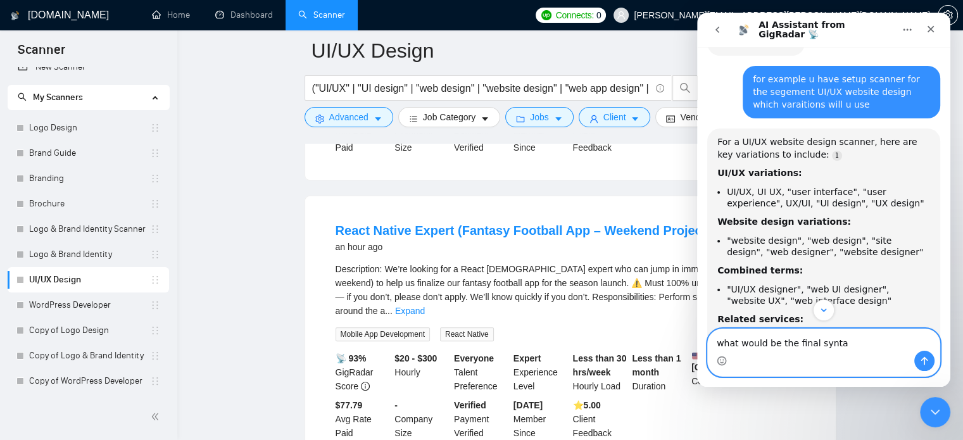
type textarea "what would be the final syntax"
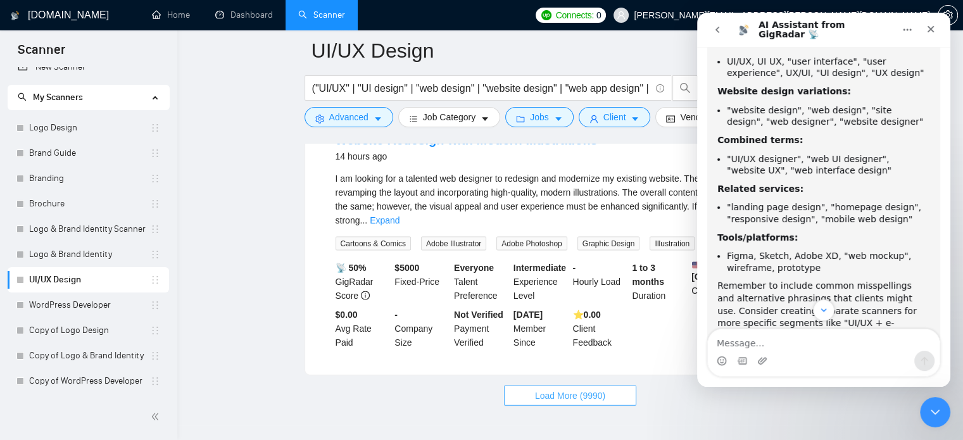
scroll to position [3860, 0]
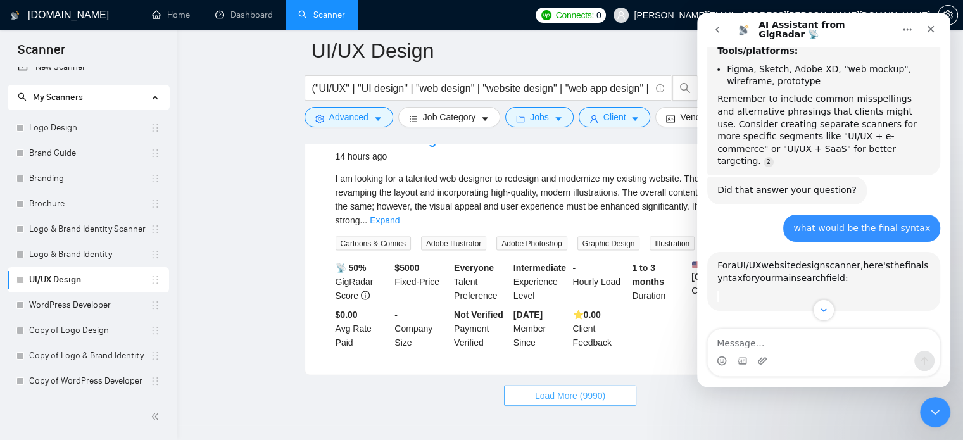
click at [542, 389] on span "Load More (9990)" at bounding box center [570, 396] width 70 height 14
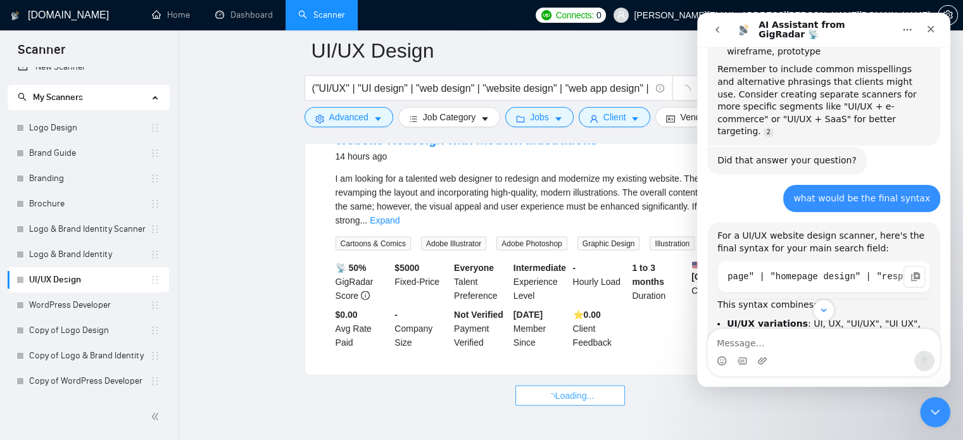
scroll to position [0, 909]
click at [903, 266] on div "AI Assistant from GigRadar 📡 says…" at bounding box center [914, 277] width 22 height 22
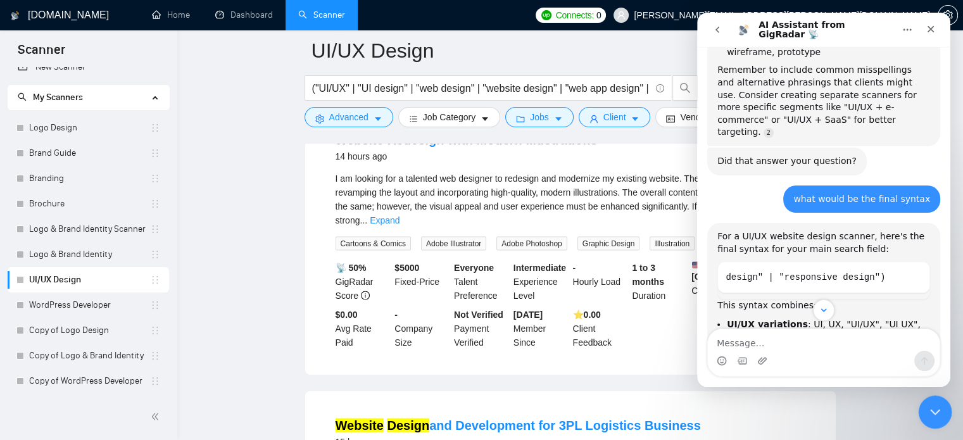
click at [947, 416] on div "Close Intercom Messenger" at bounding box center [933, 410] width 30 height 30
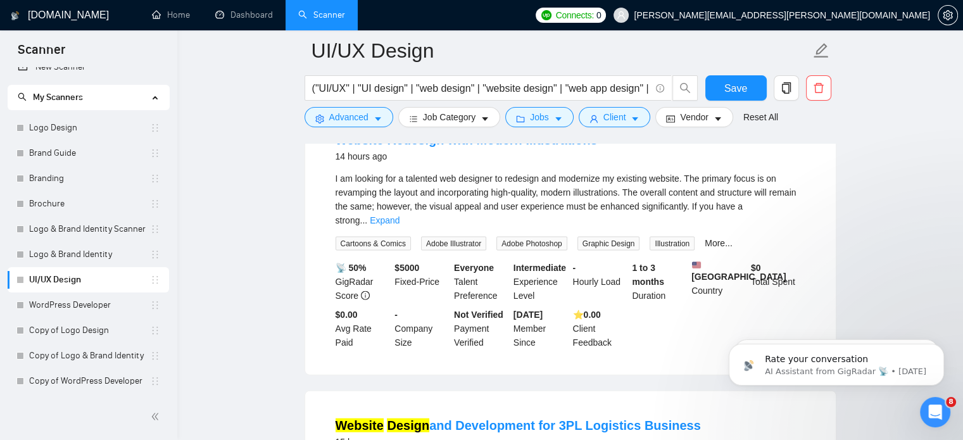
scroll to position [0, 0]
click at [591, 85] on input "("UI/UX" | "UI design" | "web design" | "website design" | "web app design" | "…" at bounding box center [481, 88] width 338 height 16
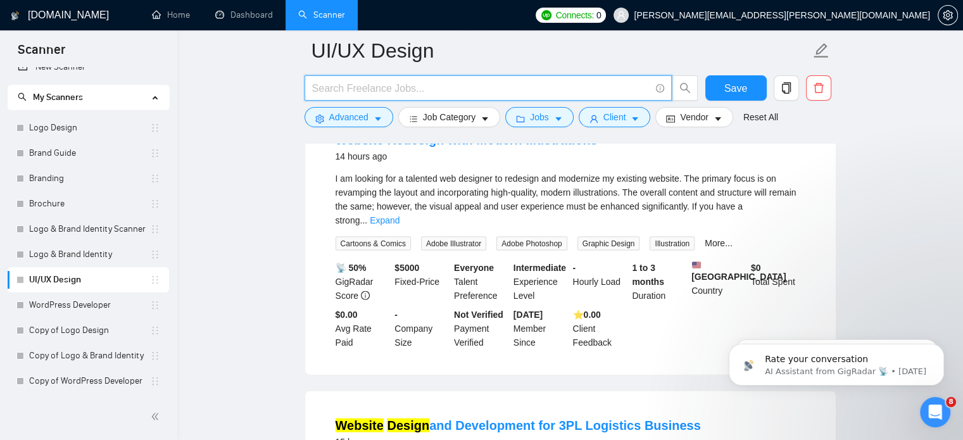
paste input ""UI design" | "UI/UX" | "web design" | "web app design" | "website design" | "l…"
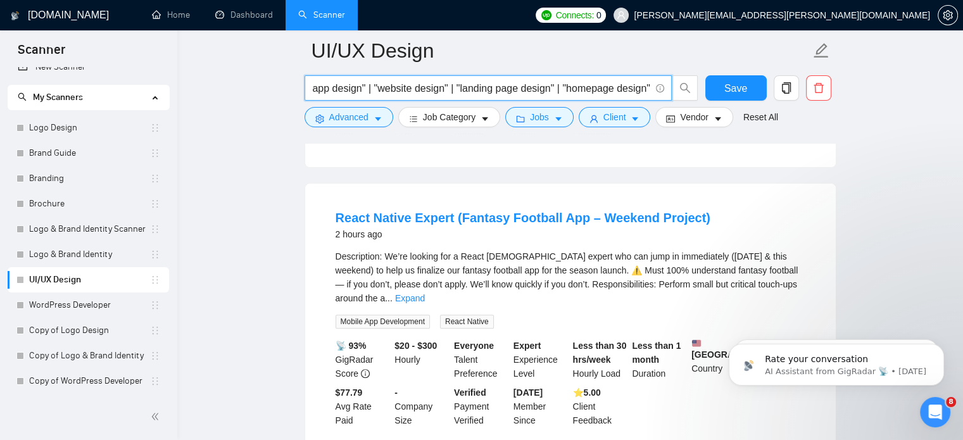
scroll to position [370, 0]
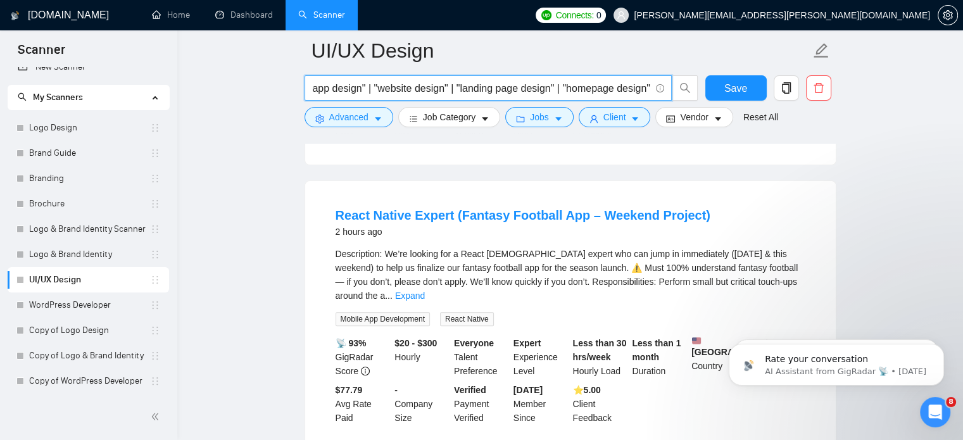
type input ""UI design" | "UI/UX" | "web design" | "web app design" | "website design" | "l…"
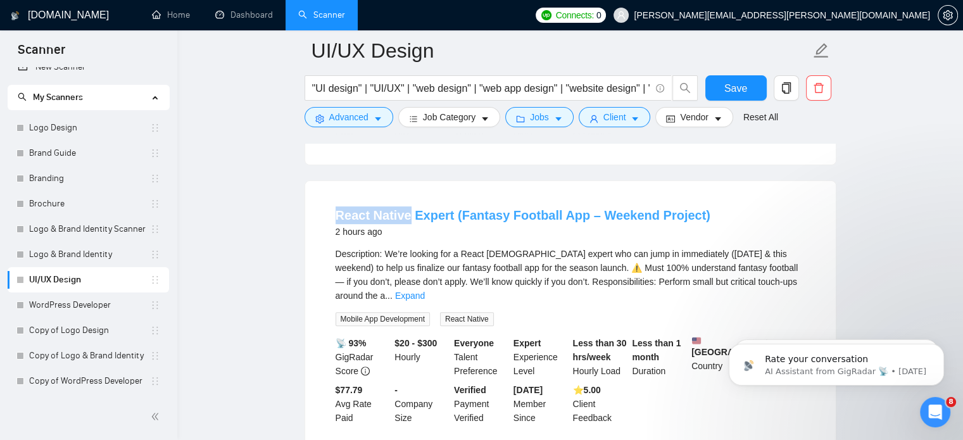
drag, startPoint x: 325, startPoint y: 209, endPoint x: 405, endPoint y: 203, distance: 80.6
click at [405, 203] on li "React Native Expert (Fantasy Football App – Weekend Project) 2 hours ago Descri…" at bounding box center [570, 315] width 500 height 239
click at [359, 123] on span "Advanced" at bounding box center [348, 117] width 39 height 14
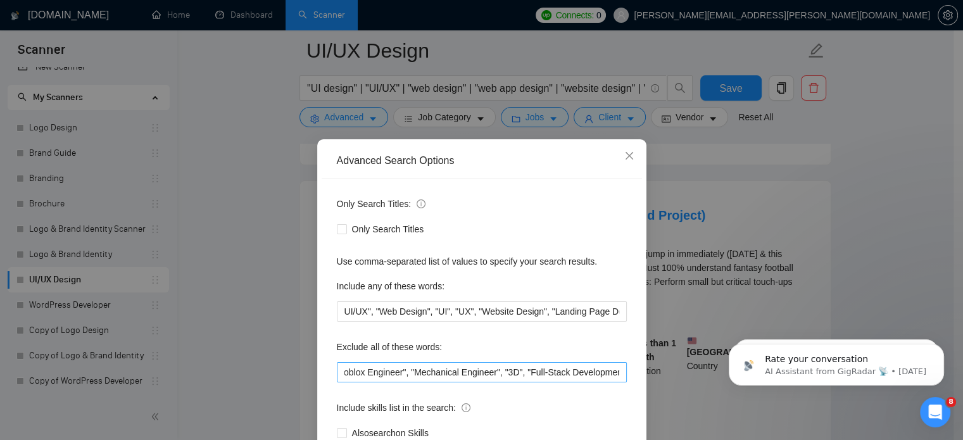
scroll to position [0, 630]
click at [616, 372] on input ""mobile app developer", "copywriter", "full-stack developer", "iOS SwiftUI Deve…" at bounding box center [482, 372] width 290 height 20
paste input "React Native"
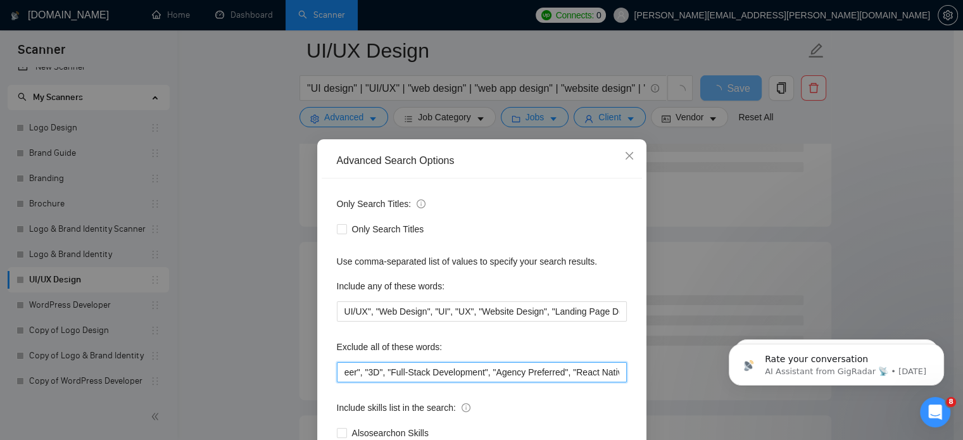
scroll to position [86, 0]
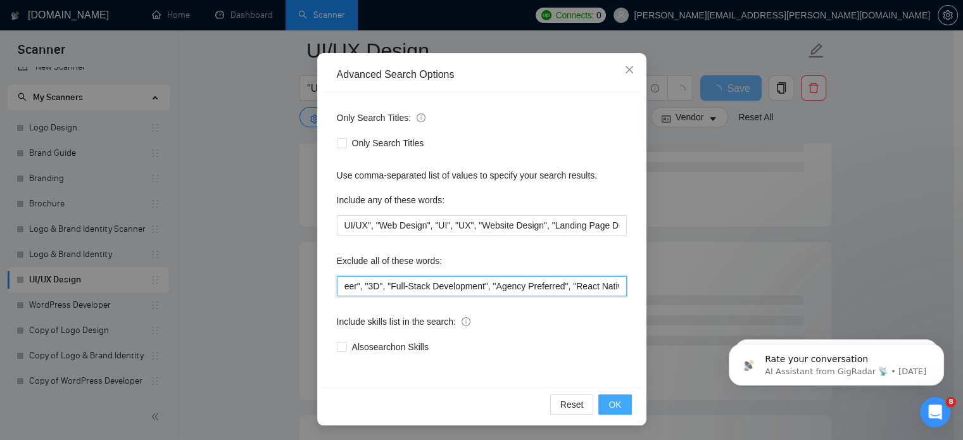
type input ""mobile app developer", "copywriter", "full-stack developer", "iOS SwiftUI Deve…"
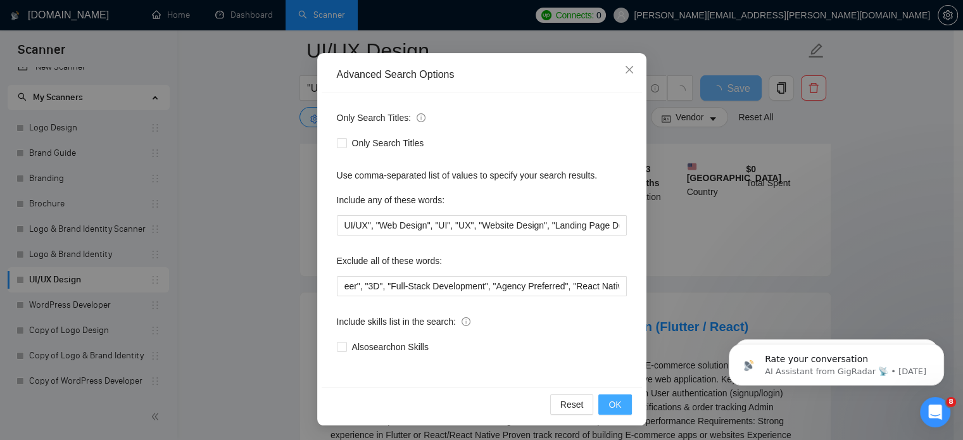
click at [598, 399] on button "OK" at bounding box center [614, 404] width 33 height 20
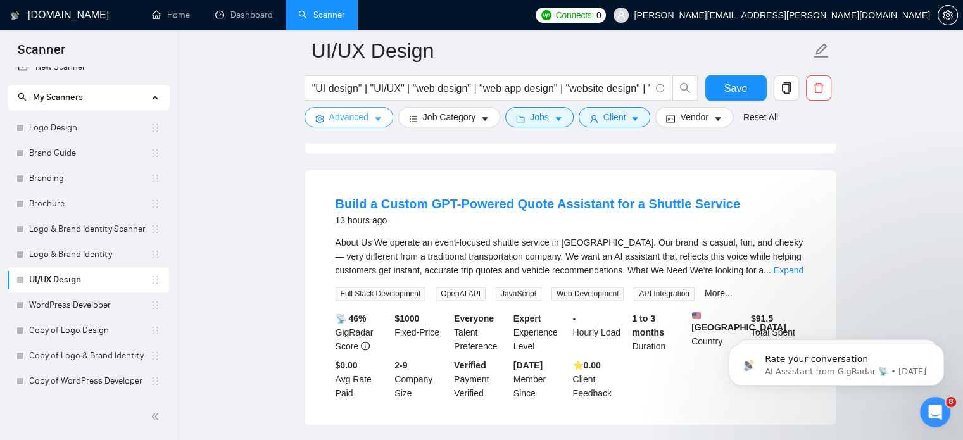
scroll to position [2096, 0]
click at [792, 266] on link "Expand" at bounding box center [788, 271] width 30 height 10
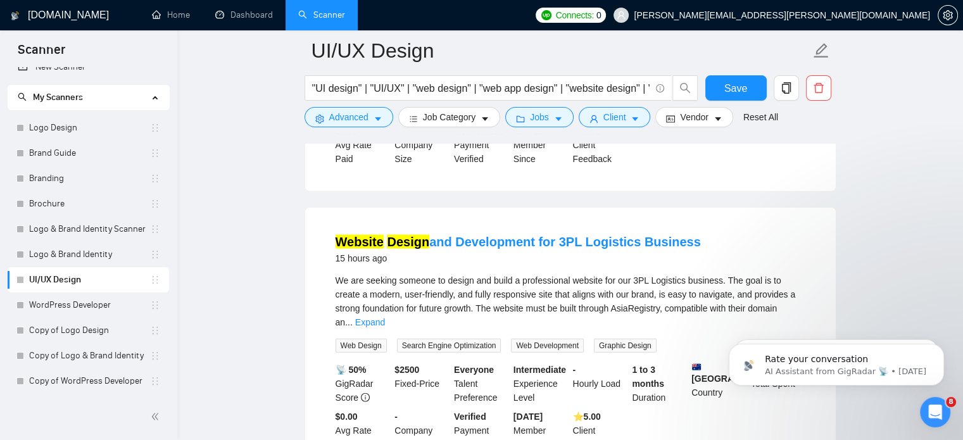
scroll to position [2941, 0]
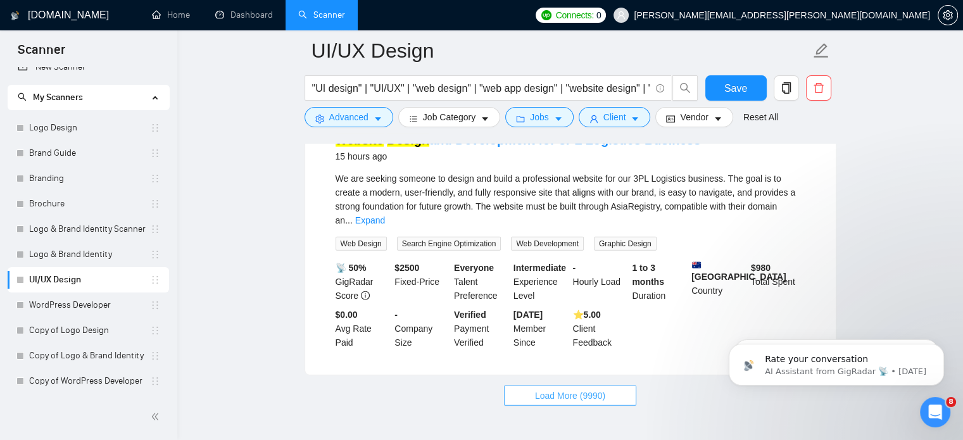
click at [556, 385] on button "Load More (9990)" at bounding box center [570, 395] width 132 height 20
click at [377, 125] on button "Advanced" at bounding box center [348, 117] width 89 height 20
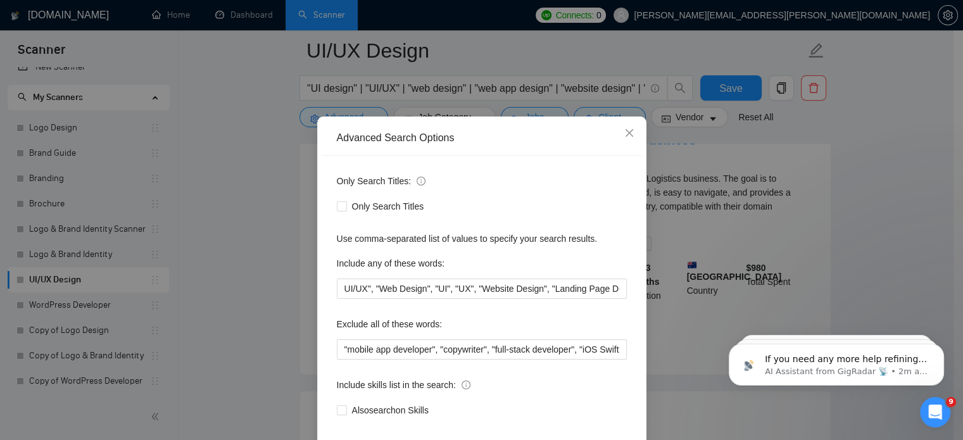
click at [273, 216] on div "Advanced Search Options Only Search Titles: Only Search Titles Use comma-separa…" at bounding box center [481, 220] width 963 height 440
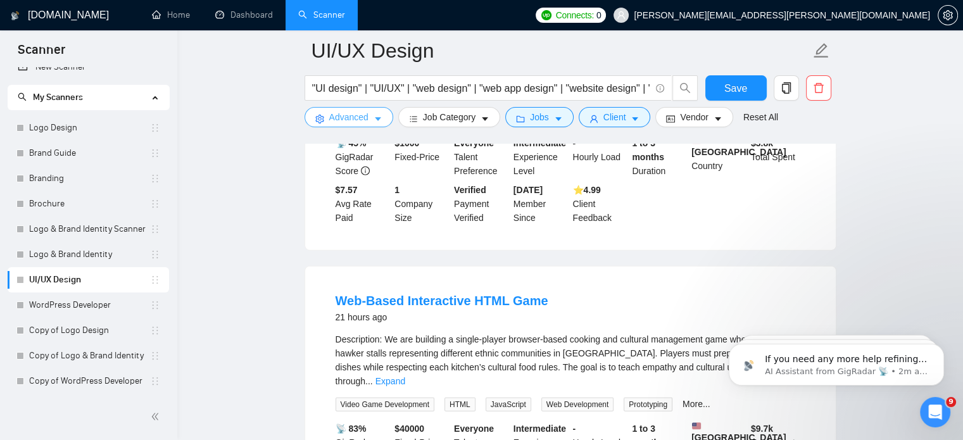
scroll to position [3351, 0]
click at [370, 119] on button "Advanced" at bounding box center [348, 117] width 89 height 20
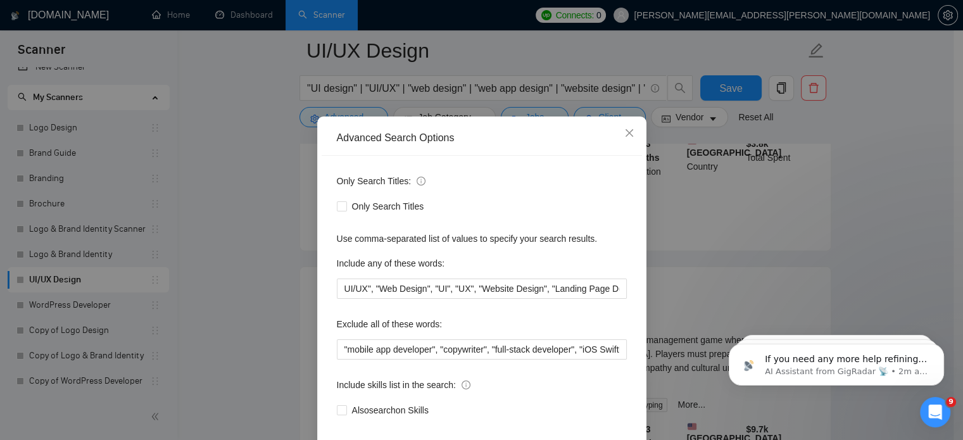
click at [366, 273] on label "Include any of these words:" at bounding box center [391, 263] width 108 height 20
click at [337, 246] on div "Use comma-separated list of values to specify your search results." at bounding box center [482, 239] width 290 height 14
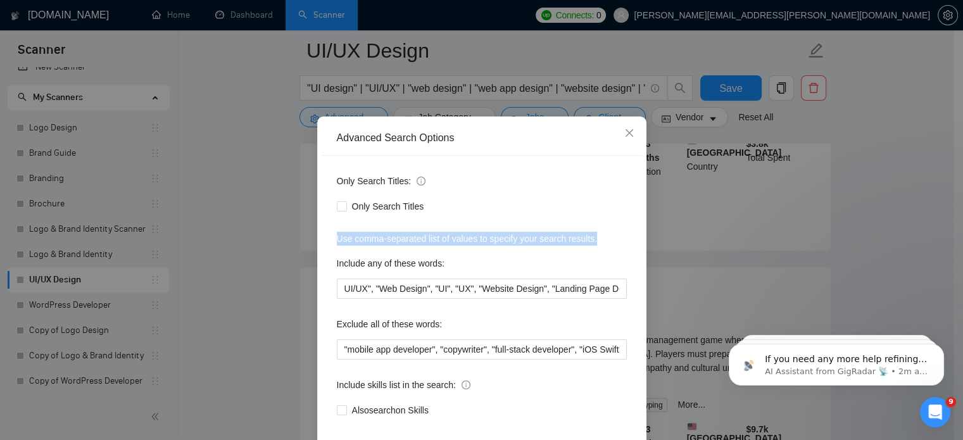
click at [337, 246] on div "Use comma-separated list of values to specify your search results." at bounding box center [482, 239] width 290 height 14
click at [364, 273] on label "Include any of these words:" at bounding box center [391, 263] width 108 height 20
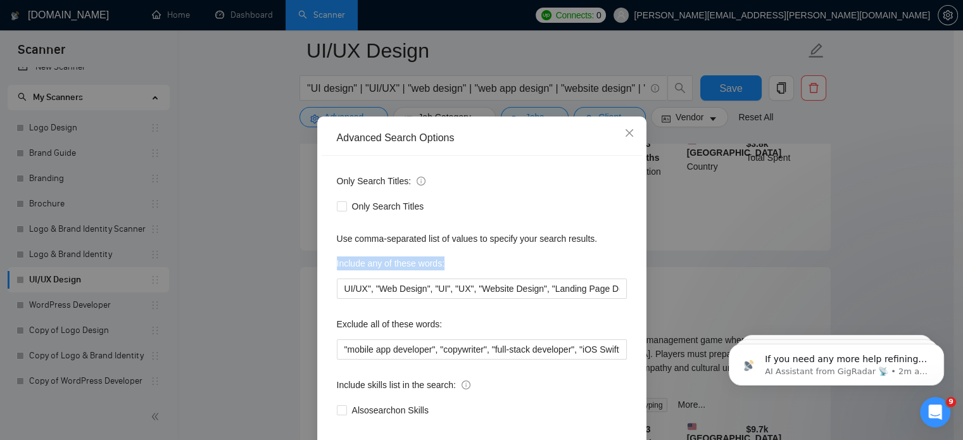
click at [364, 273] on label "Include any of these words:" at bounding box center [391, 263] width 108 height 20
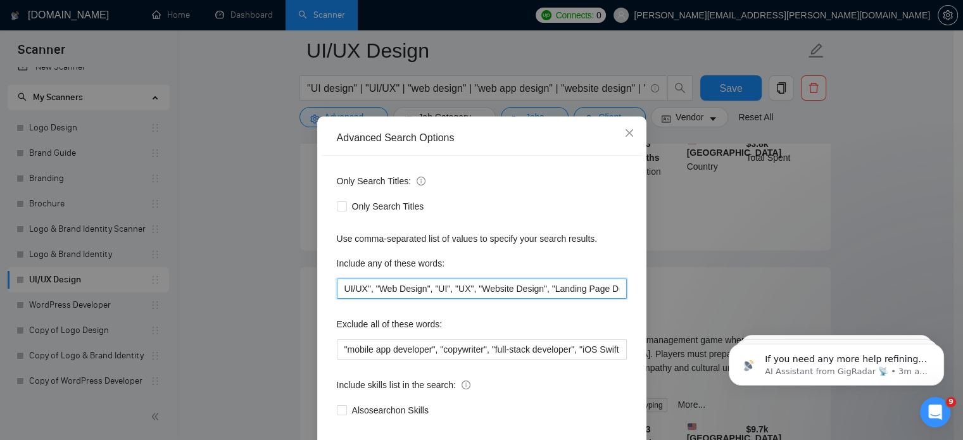
click at [379, 299] on input "UI/UX", "Web Design", "UI", "UX", "Website Design", "Landing Page Design"" at bounding box center [482, 288] width 290 height 20
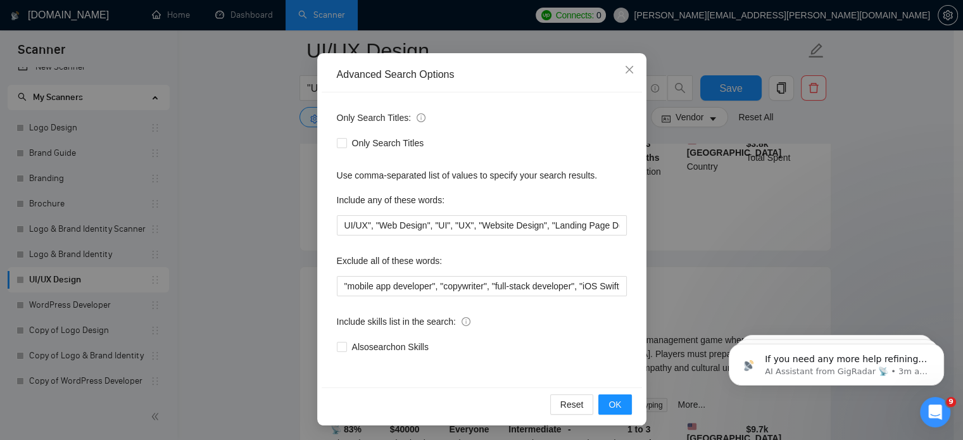
click at [416, 262] on label "Exclude all of these words:" at bounding box center [390, 261] width 106 height 20
click at [494, 282] on input ""mobile app developer", "copywriter", "full-stack developer", "iOS SwiftUI Deve…" at bounding box center [482, 286] width 290 height 20
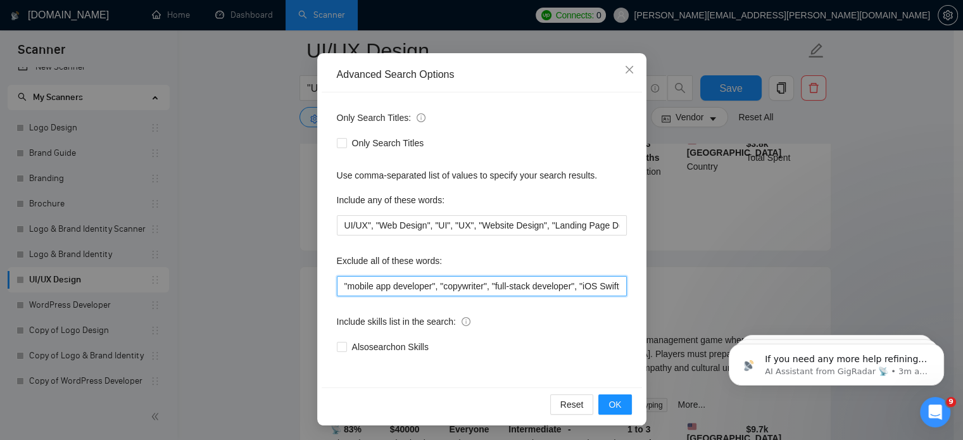
click at [494, 282] on input ""mobile app developer", "copywriter", "full-stack developer", "iOS SwiftUI Deve…" at bounding box center [482, 286] width 290 height 20
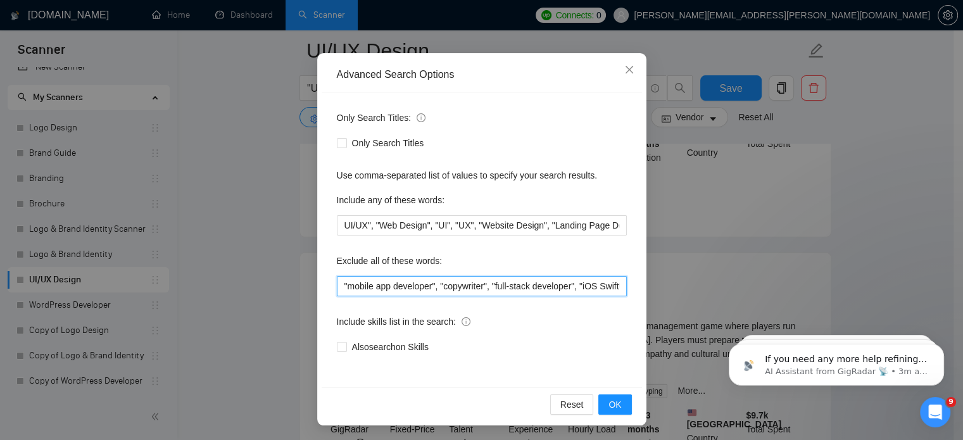
scroll to position [3399, 0]
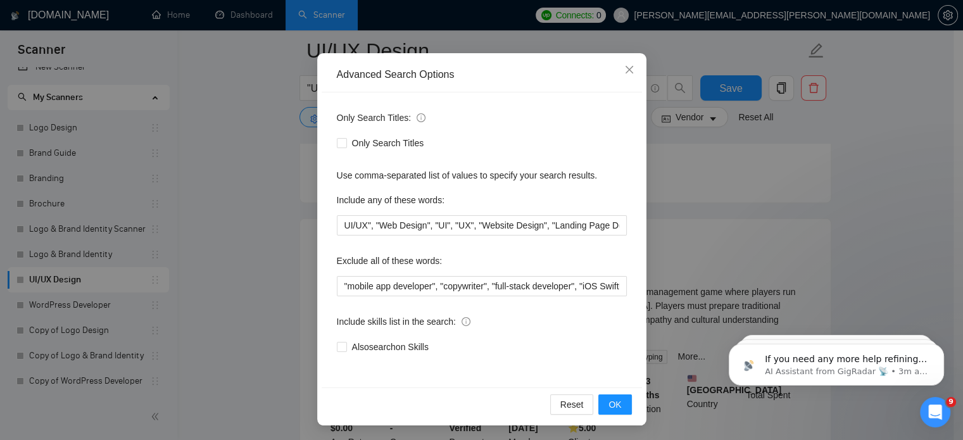
click at [377, 320] on span "Include skills list in the search:" at bounding box center [404, 322] width 134 height 14
click at [346, 342] on input "Also search on Skills" at bounding box center [341, 346] width 9 height 9
click at [377, 320] on span "Include skills list in the search:" at bounding box center [404, 322] width 134 height 14
click at [346, 342] on input "Also search on Skills" at bounding box center [341, 346] width 9 height 9
click at [377, 320] on span "Include skills list in the search:" at bounding box center [404, 322] width 134 height 14
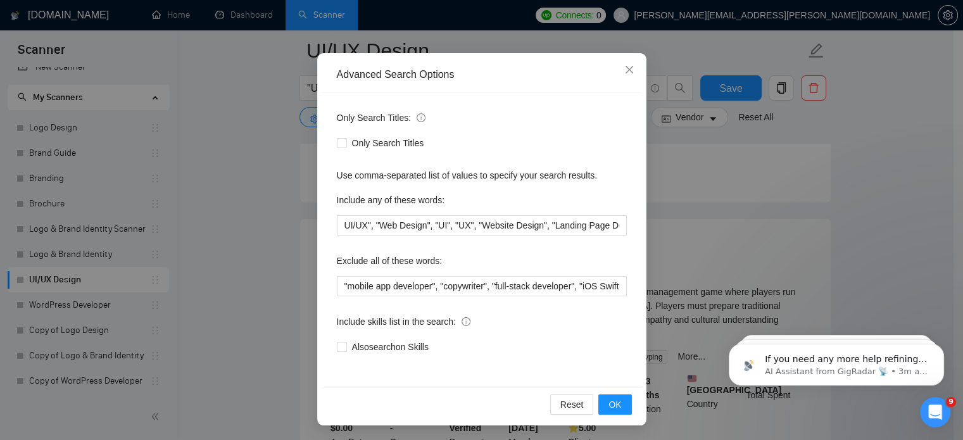
click at [346, 342] on input "Also search on Skills" at bounding box center [341, 346] width 9 height 9
click at [385, 320] on span "Include skills list in the search:" at bounding box center [404, 322] width 134 height 14
click at [346, 342] on input "Also search on Skills" at bounding box center [341, 346] width 9 height 9
click at [385, 320] on span "Include skills list in the search:" at bounding box center [404, 322] width 134 height 14
click at [346, 342] on input "Also search on Skills" at bounding box center [341, 346] width 9 height 9
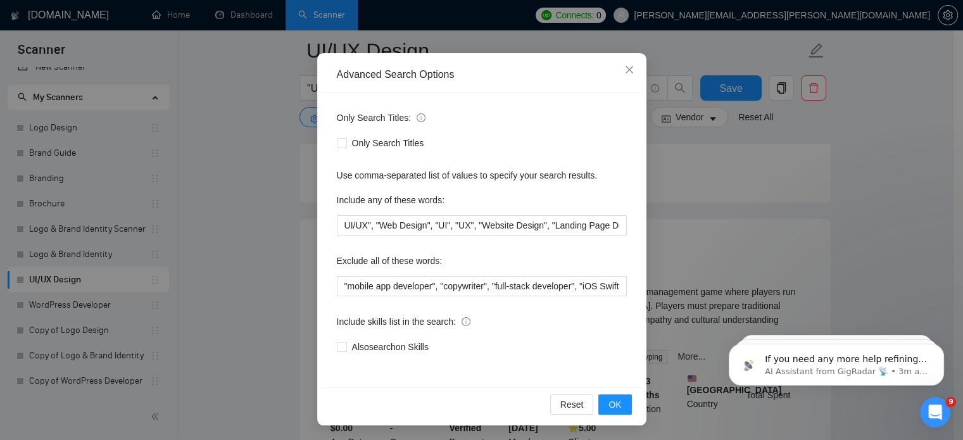
click at [385, 320] on span "Include skills list in the search:" at bounding box center [404, 322] width 134 height 14
click at [346, 342] on input "Also search on Skills" at bounding box center [341, 346] width 9 height 9
checkbox input "false"
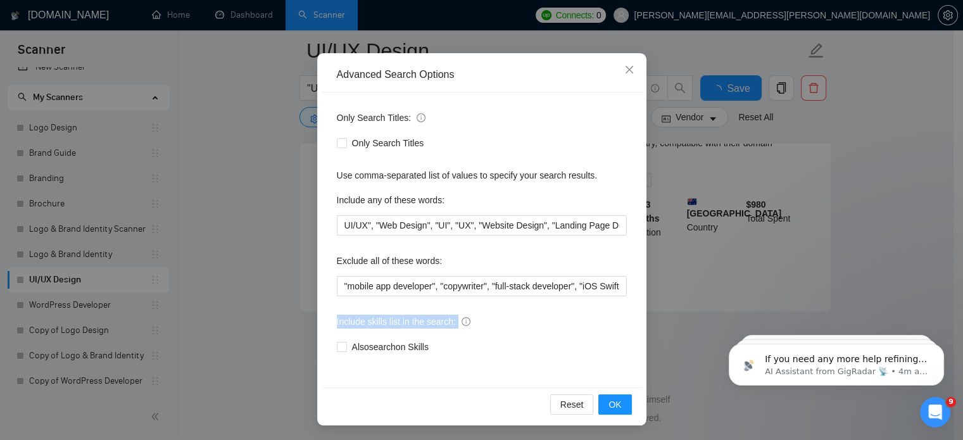
scroll to position [2718, 0]
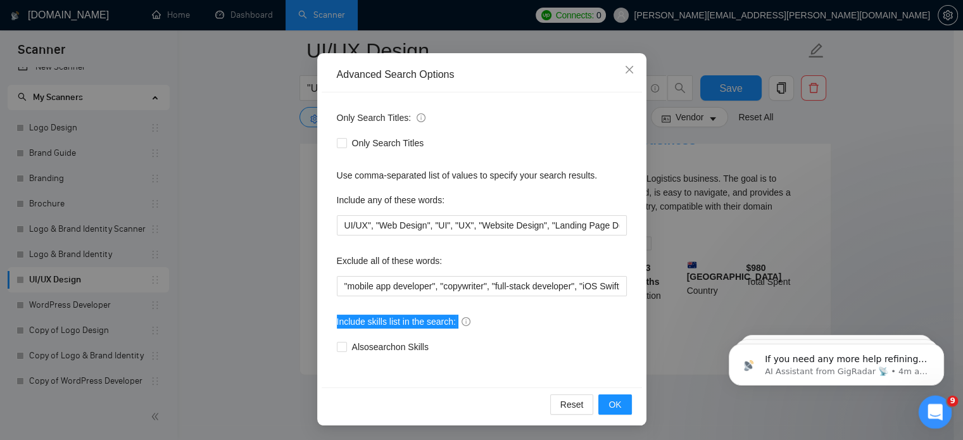
click at [930, 405] on icon "Open Intercom Messenger" at bounding box center [933, 410] width 21 height 21
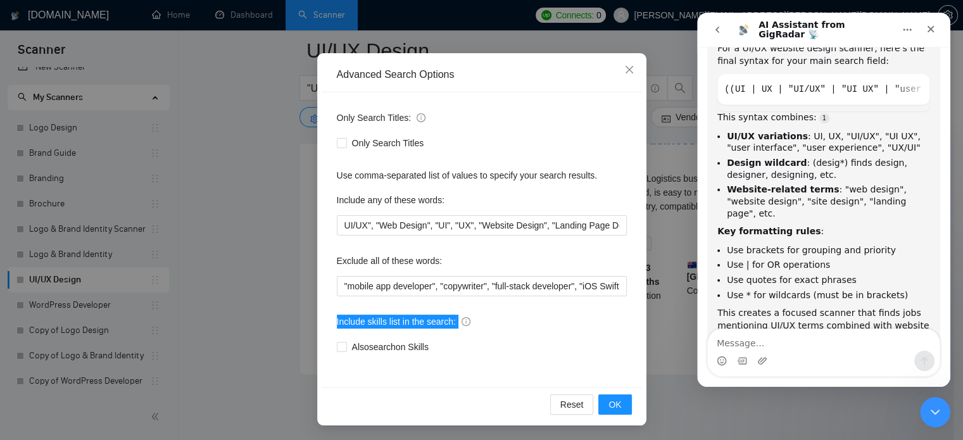
scroll to position [4080, 0]
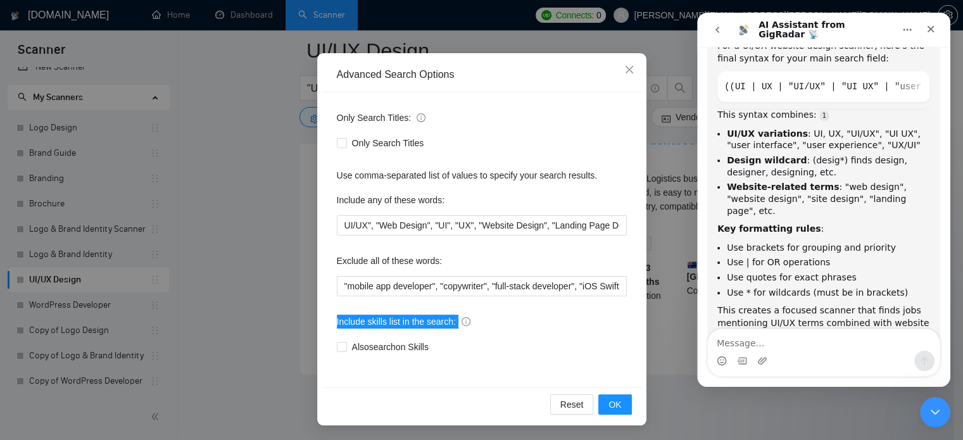
click at [850, 339] on textarea "Message…" at bounding box center [824, 340] width 232 height 22
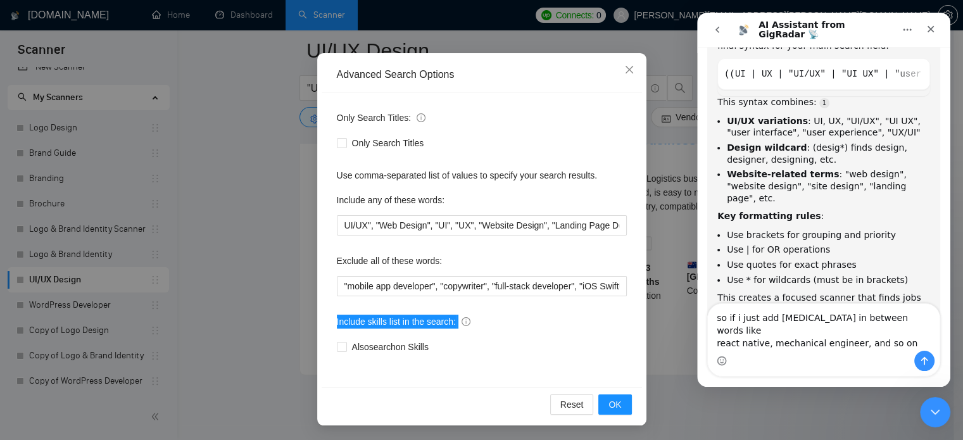
click at [894, 347] on textarea "so if i just add [MEDICAL_DATA] in between words like react native, mechanical …" at bounding box center [824, 327] width 232 height 47
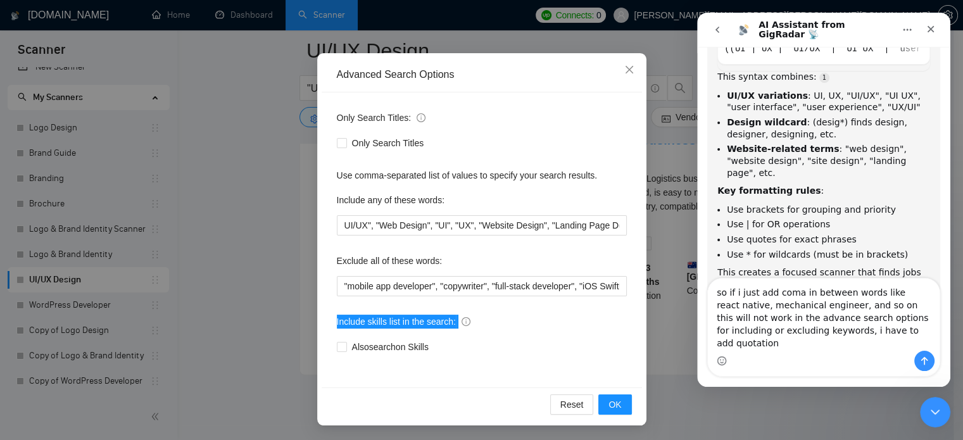
scroll to position [4131, 0]
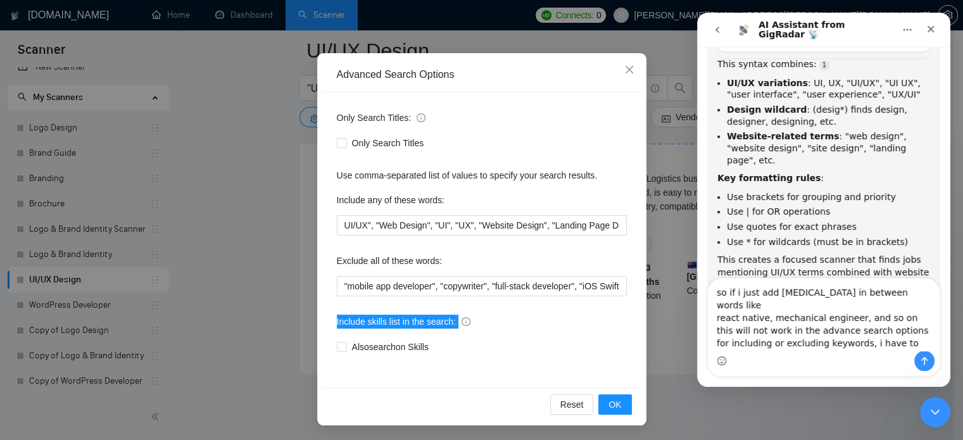
type textarea "so if i just add [MEDICAL_DATA] in between words like react native, mechanical …"
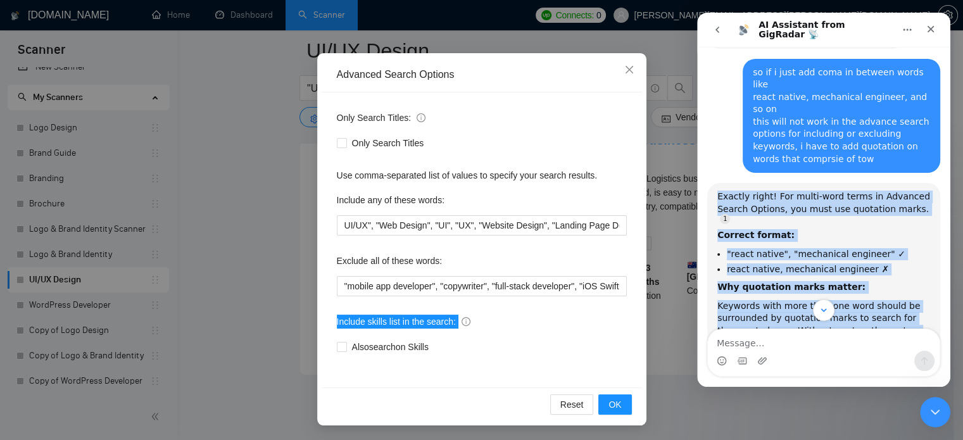
scroll to position [4500, 0]
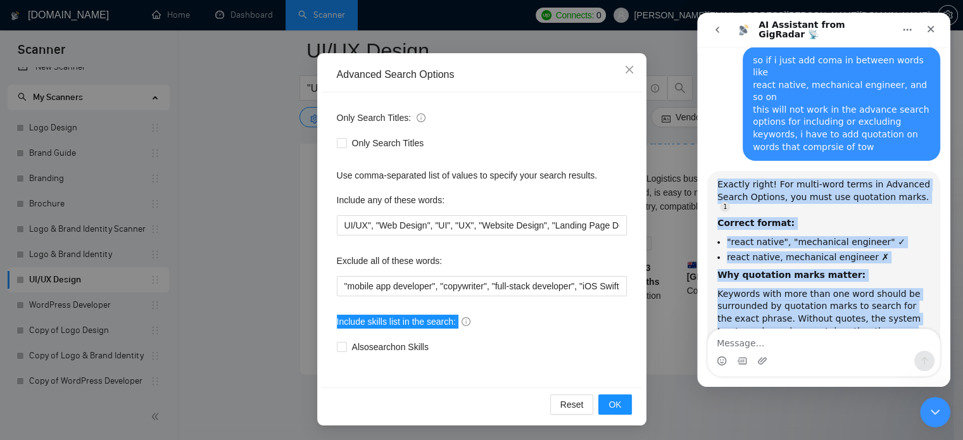
drag, startPoint x: 717, startPoint y: 77, endPoint x: 870, endPoint y: 260, distance: 238.6
click at [870, 260] on div "Exactly right! For multi-word terms in Advanced Search Options, you must use qu…" at bounding box center [823, 331] width 213 height 307
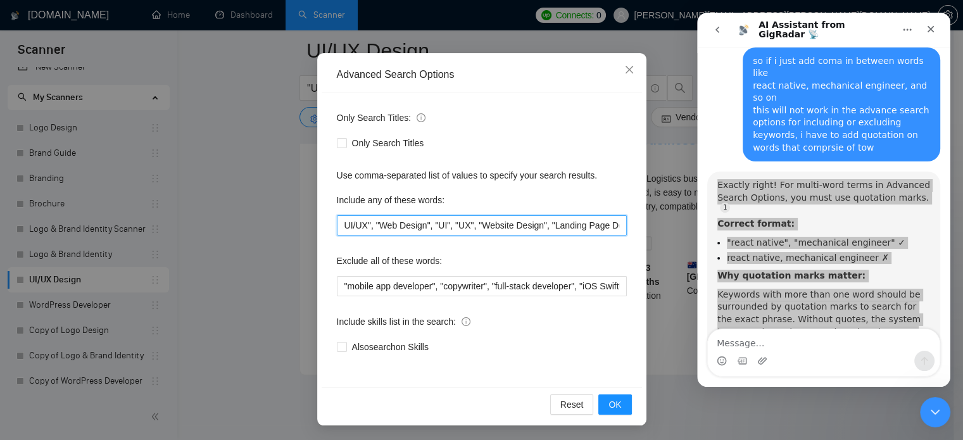
click at [477, 220] on input "UI/UX", "Web Design", "UI", "UX", "Website Design", "Landing Page Design"" at bounding box center [482, 225] width 290 height 20
paste input ""UI/UX design", "UI design", "web design", "website design", "web app design", …"
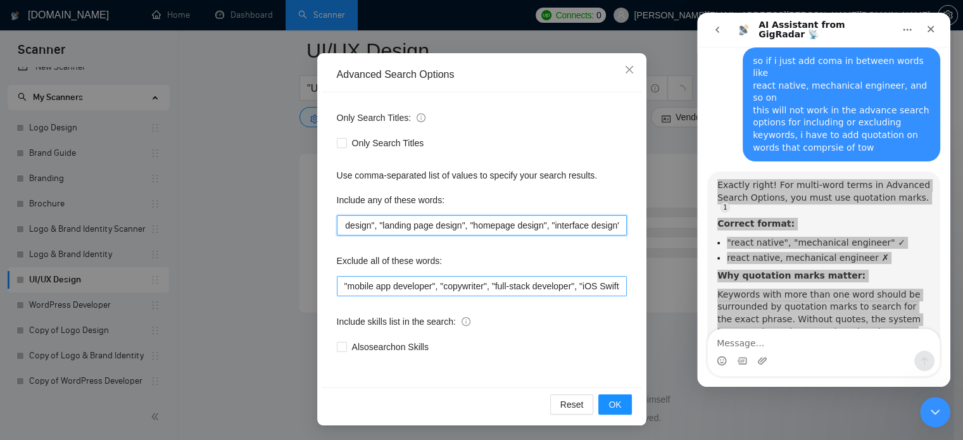
type input ""UI/UX design", "UI design", "web design", "website design", "web app design", …"
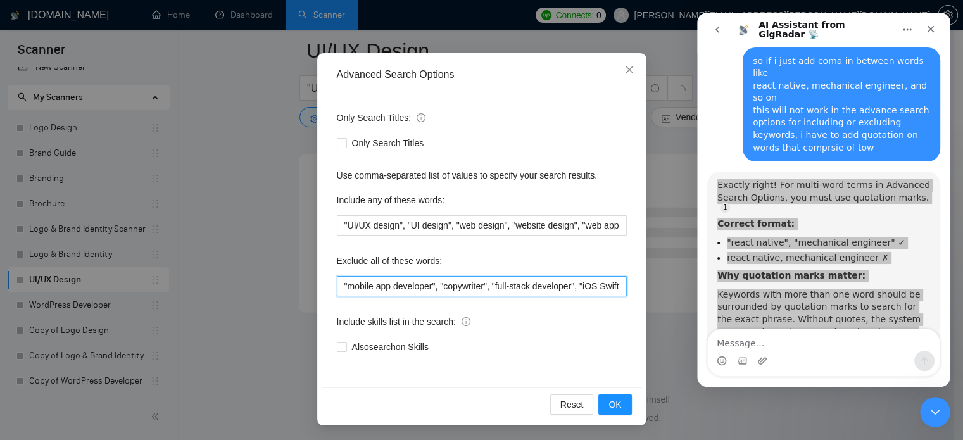
click at [544, 291] on input ""mobile app developer", "copywriter", "full-stack developer", "iOS SwiftUI Deve…" at bounding box center [482, 286] width 290 height 20
paste input ""mobile app developer", "copywriter", "full stack developer", "iOS developer", …"
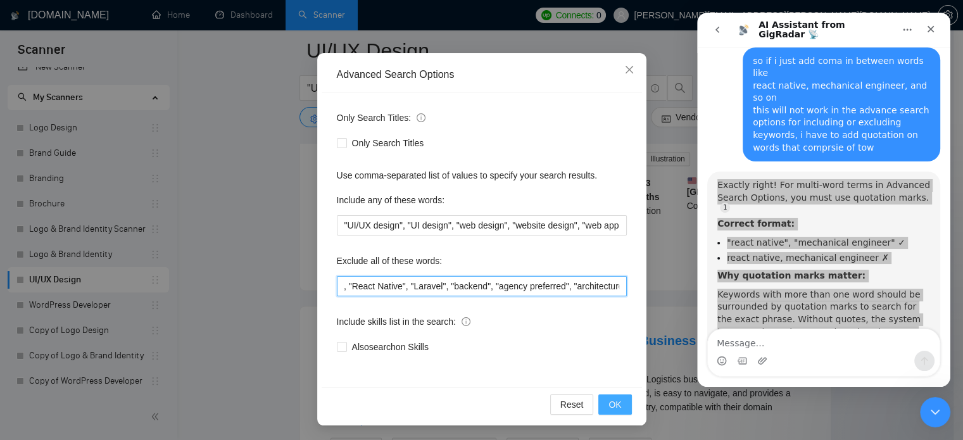
type input ""mobile app developer", "copywriter", "full stack developer", "iOS developer", …"
click at [608, 404] on span "OK" at bounding box center [614, 404] width 13 height 14
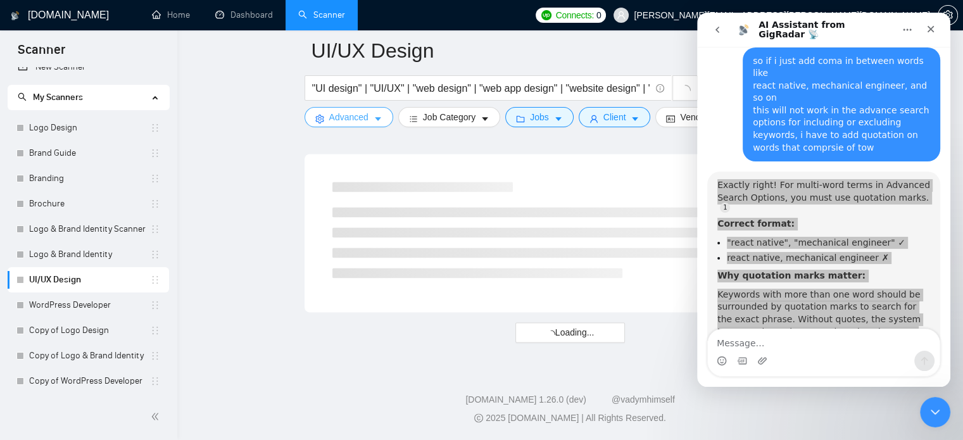
scroll to position [4512, 0]
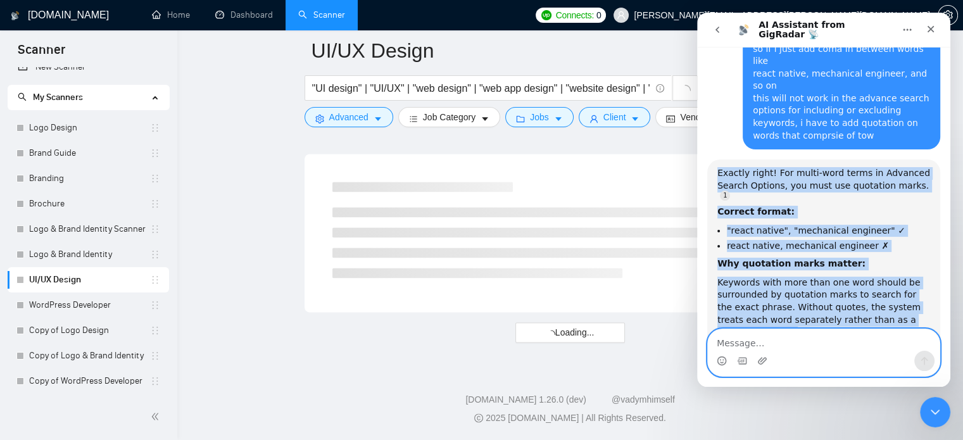
click at [822, 346] on textarea "Message…" at bounding box center [824, 340] width 232 height 22
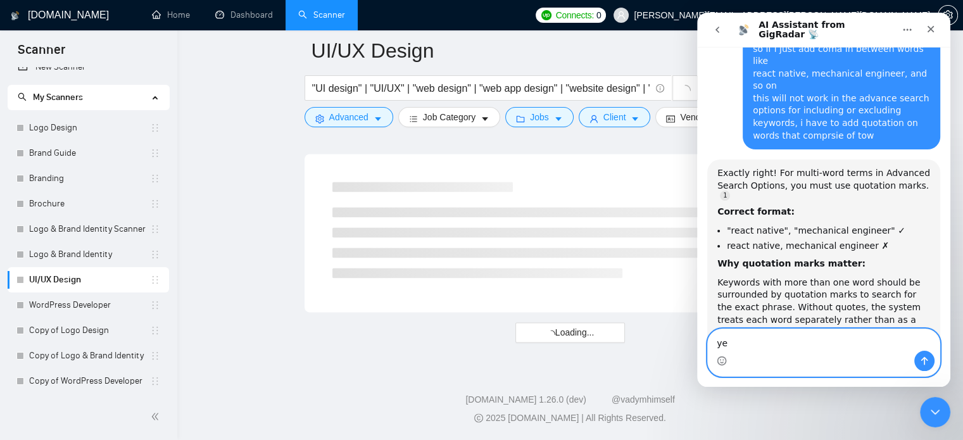
type textarea "yes"
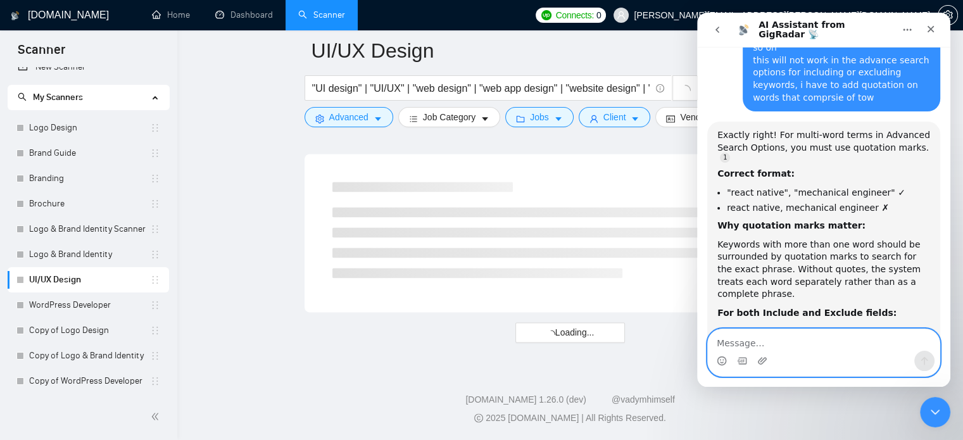
scroll to position [4592, 0]
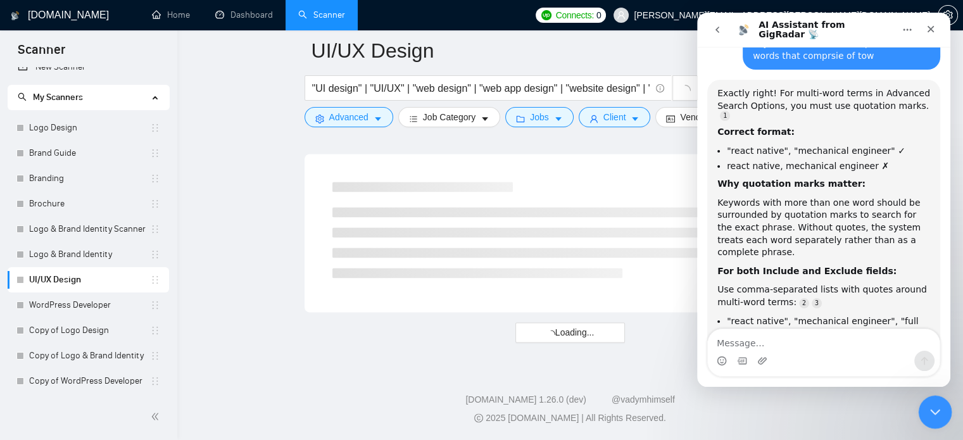
click at [937, 420] on div "Close Intercom Messenger" at bounding box center [933, 410] width 30 height 30
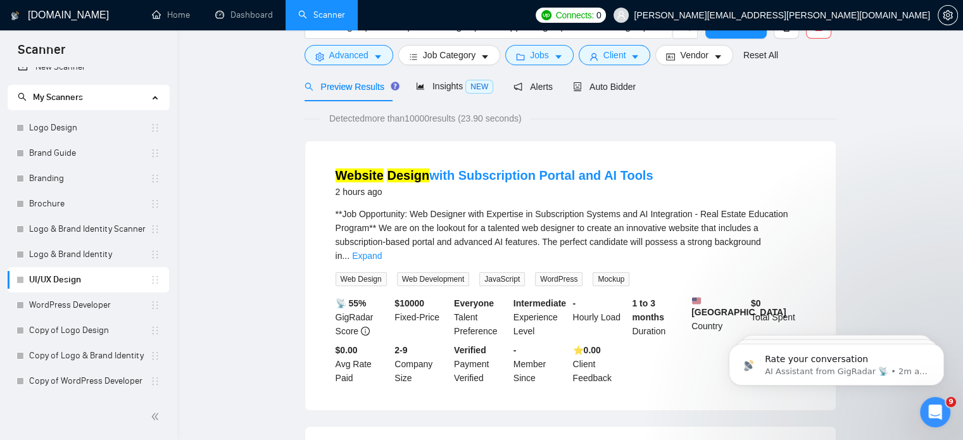
scroll to position [0, 0]
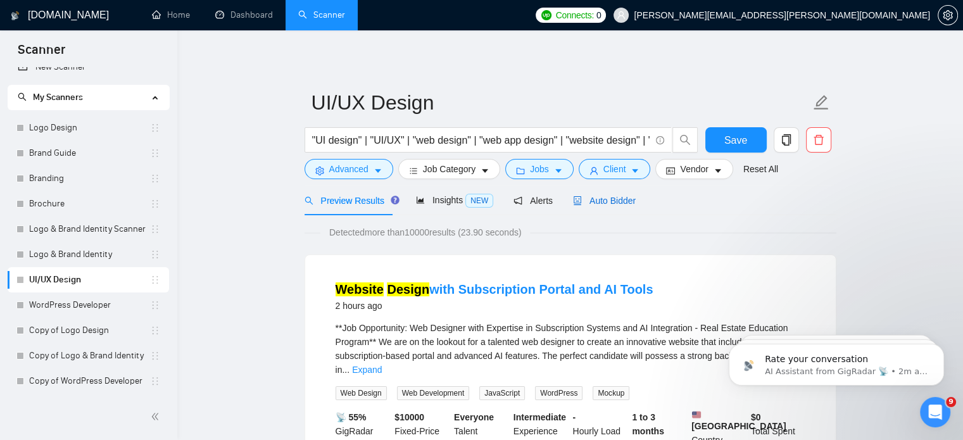
click at [606, 202] on span "Auto Bidder" at bounding box center [604, 201] width 63 height 10
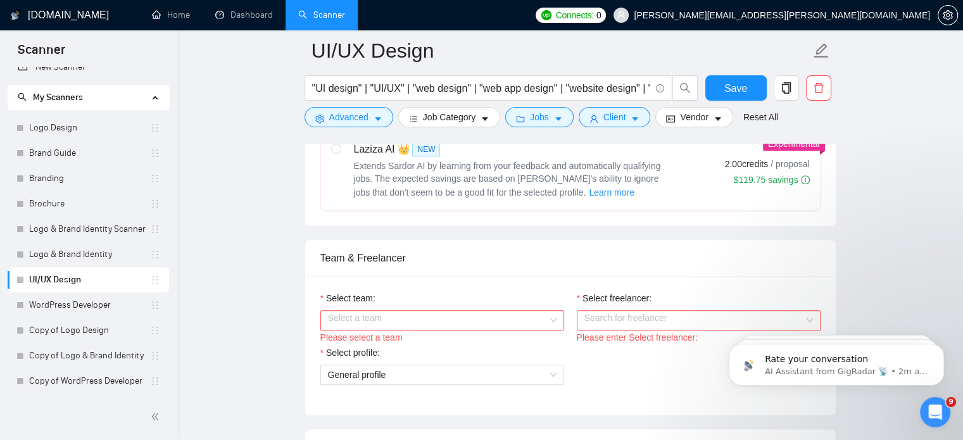
scroll to position [541, 0]
click at [507, 313] on input "Select team:" at bounding box center [438, 318] width 220 height 19
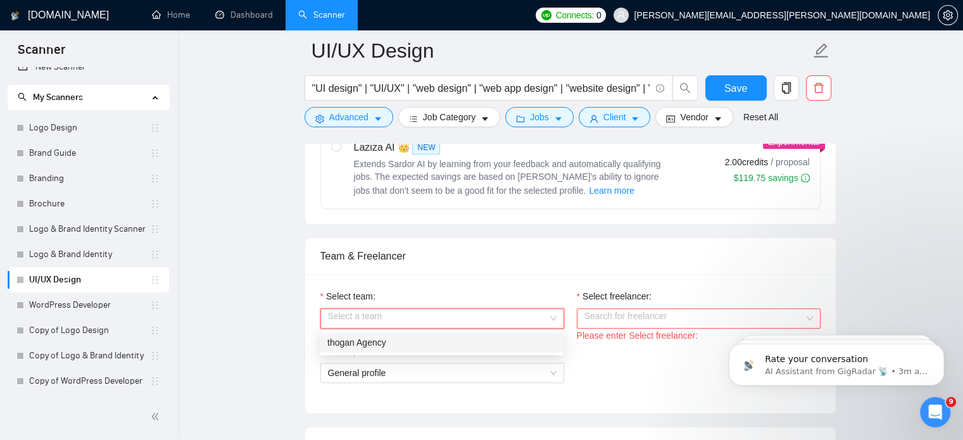
click at [479, 340] on div "thogan Agency" at bounding box center [441, 342] width 228 height 14
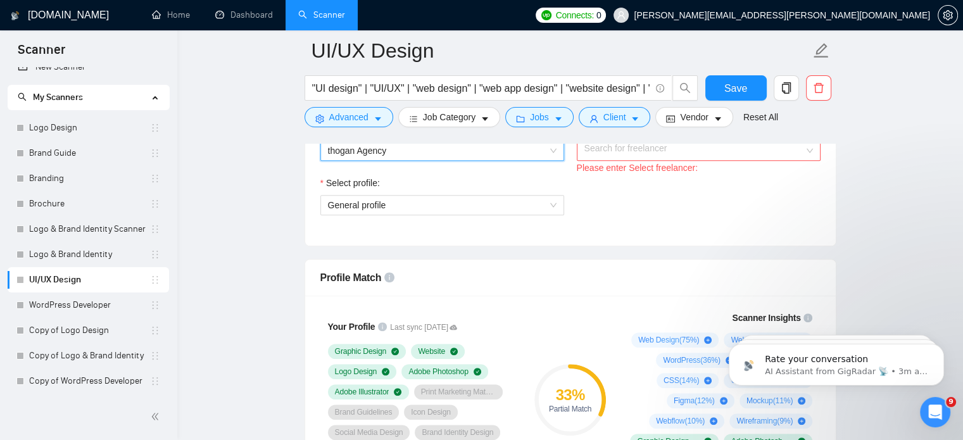
scroll to position [628, 0]
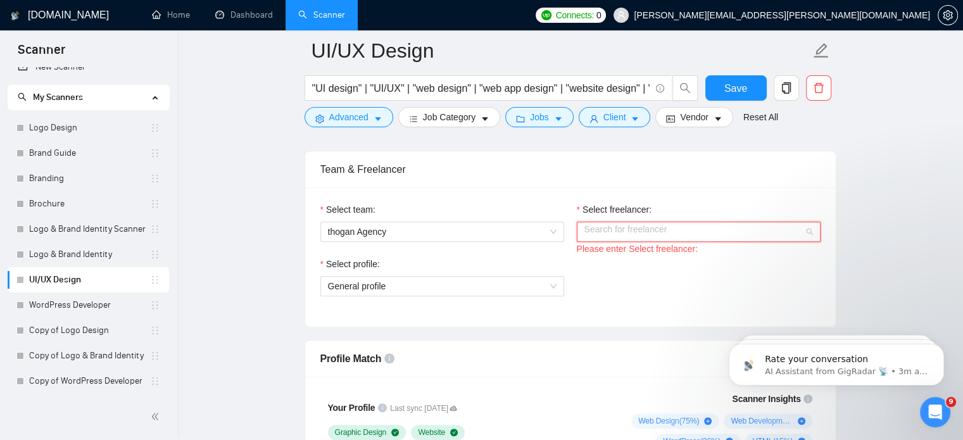
click at [653, 227] on input "Select freelancer:" at bounding box center [694, 231] width 220 height 19
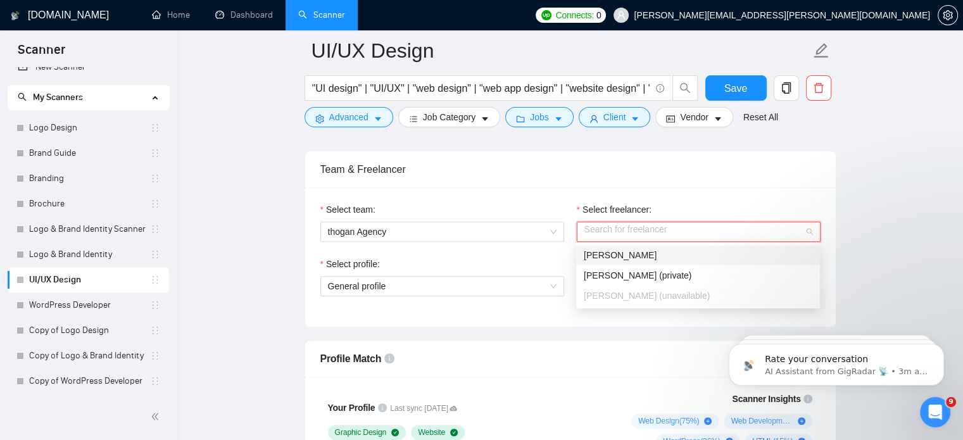
click at [635, 256] on div "[PERSON_NAME]" at bounding box center [698, 255] width 228 height 14
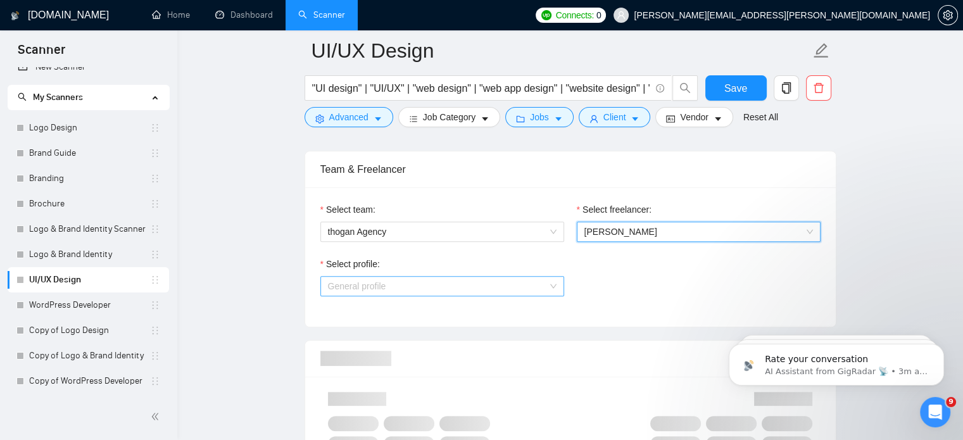
click at [523, 285] on span "General profile" at bounding box center [442, 286] width 228 height 19
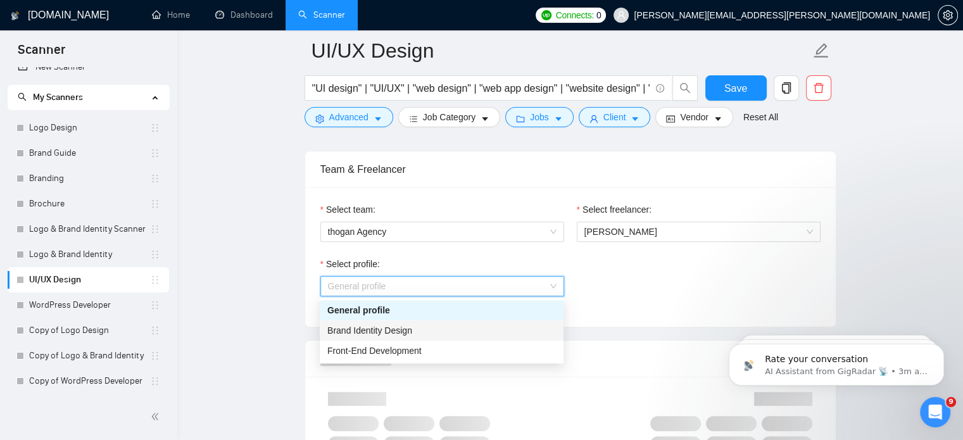
click at [494, 335] on div "Brand Identity Design" at bounding box center [441, 330] width 228 height 14
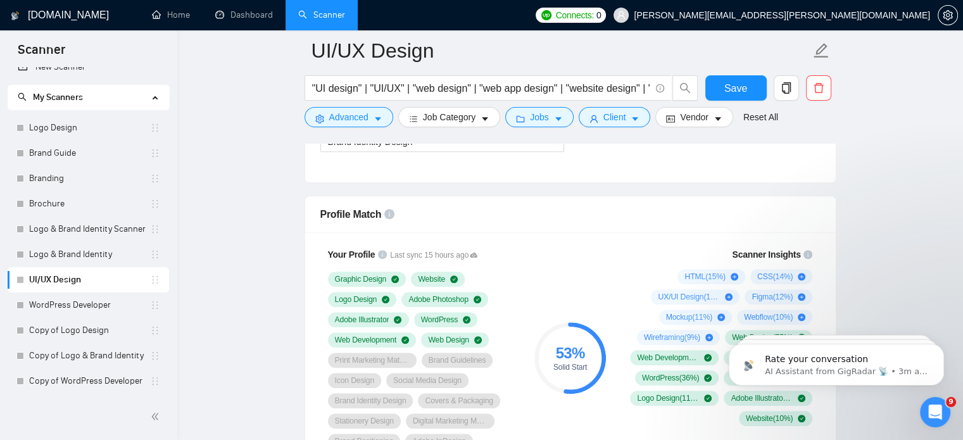
scroll to position [866, 0]
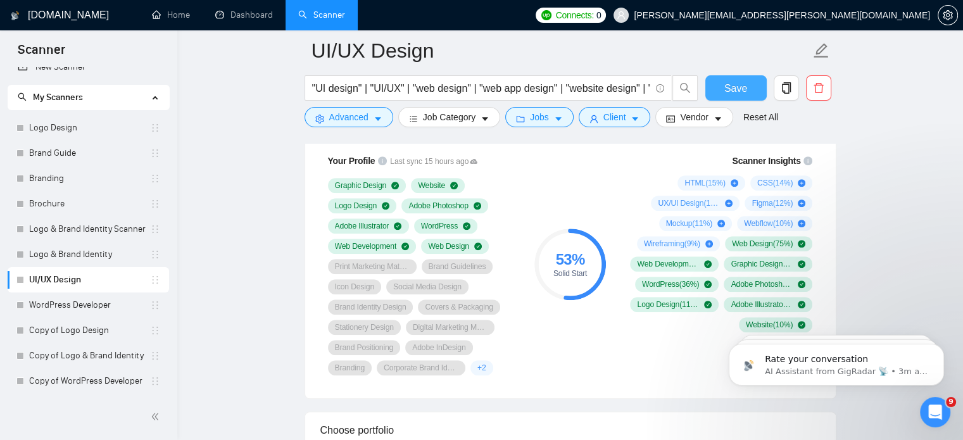
click at [737, 93] on span "Save" at bounding box center [735, 88] width 23 height 16
click at [37, 263] on link "Logo & Brand Identity" at bounding box center [89, 254] width 121 height 25
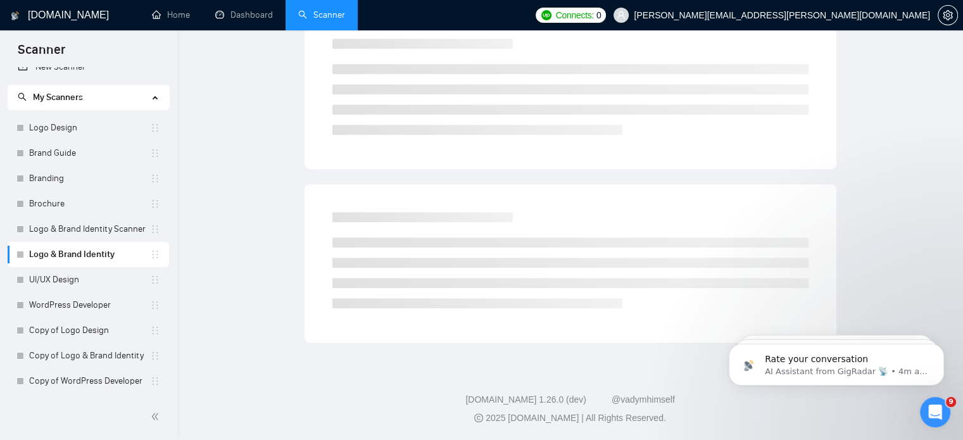
scroll to position [22, 0]
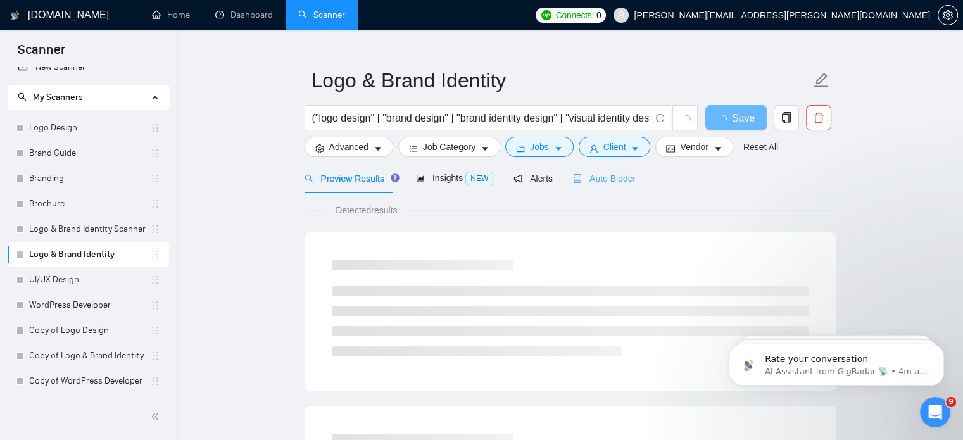
click at [609, 186] on div "Auto Bidder" at bounding box center [604, 178] width 63 height 30
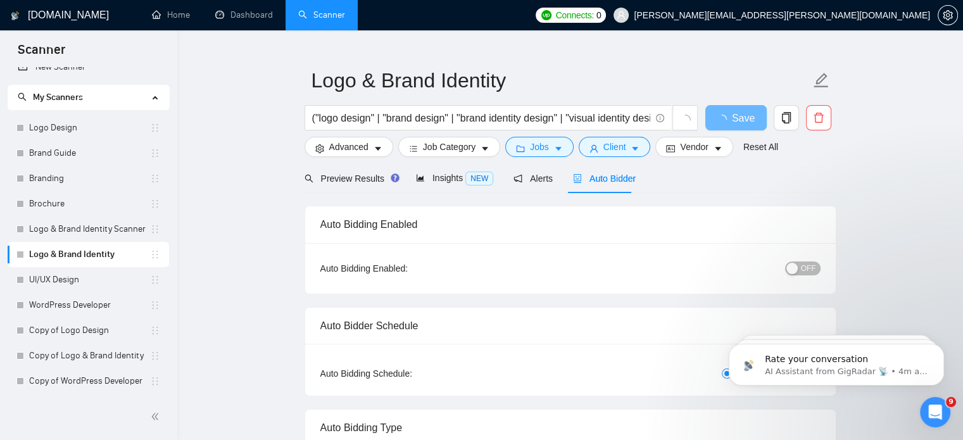
radio input "false"
radio input "true"
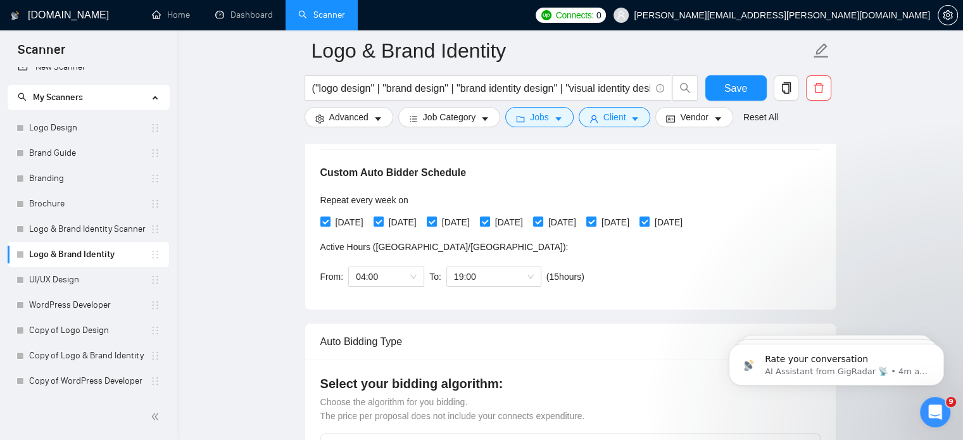
scroll to position [278, 0]
click at [324, 223] on input "[DATE]" at bounding box center [324, 221] width 9 height 9
checkbox input "false"
click at [401, 223] on span "[DATE]" at bounding box center [403, 223] width 38 height 14
click at [382, 223] on input "[DATE]" at bounding box center [377, 221] width 9 height 9
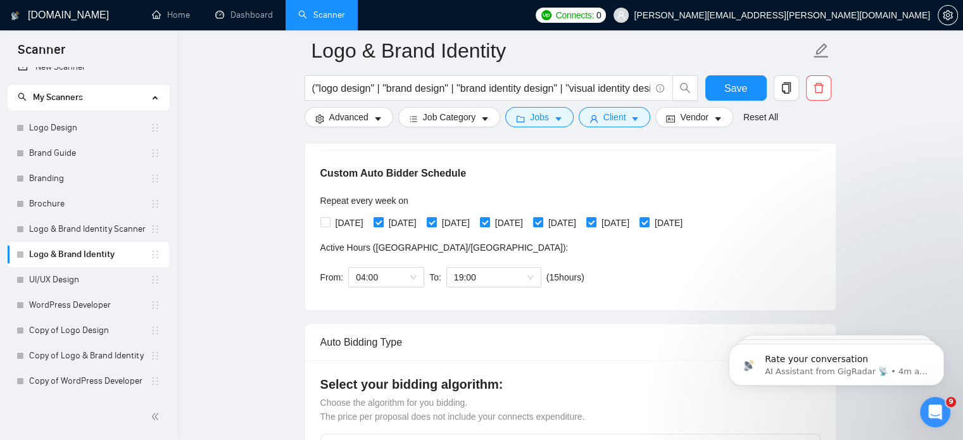
checkbox input "false"
click at [475, 227] on span "[DATE]" at bounding box center [456, 223] width 38 height 14
click at [435, 226] on input "[DATE]" at bounding box center [431, 221] width 9 height 9
checkbox input "false"
click at [528, 223] on span "[DATE]" at bounding box center [509, 223] width 38 height 14
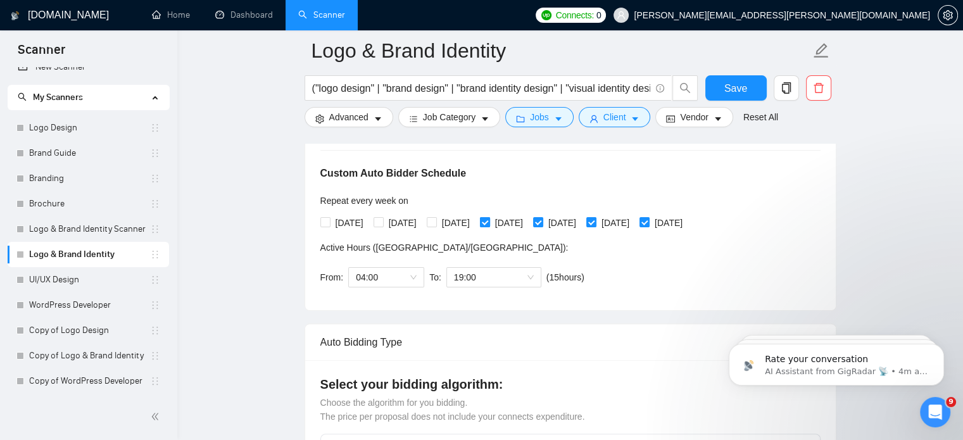
click at [489, 223] on input "[DATE]" at bounding box center [484, 221] width 9 height 9
checkbox input "false"
click at [581, 228] on span "[DATE]" at bounding box center [562, 223] width 38 height 14
click at [542, 226] on input "[DATE]" at bounding box center [537, 221] width 9 height 9
checkbox input "false"
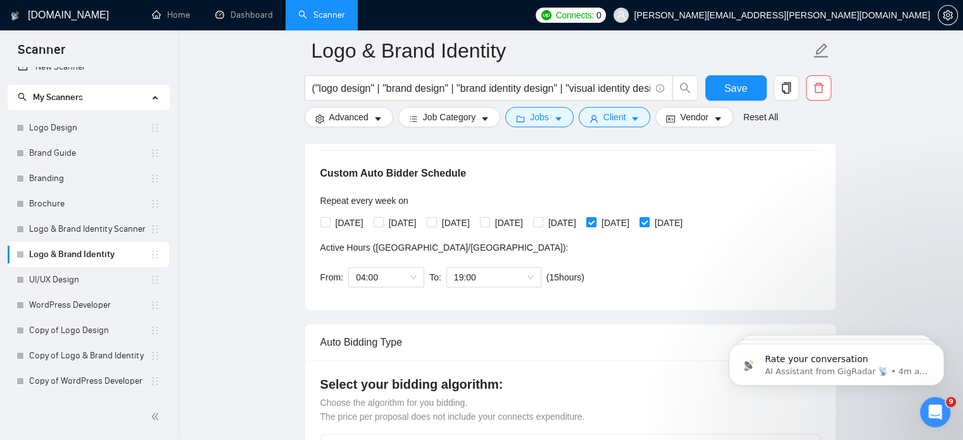
click at [633, 225] on span "[DATE]" at bounding box center [615, 223] width 38 height 14
click at [595, 225] on input "[DATE]" at bounding box center [590, 221] width 9 height 9
checkbox input "false"
click at [687, 222] on span "[DATE]" at bounding box center [668, 223] width 38 height 14
click at [648, 222] on input "[DATE]" at bounding box center [643, 221] width 9 height 9
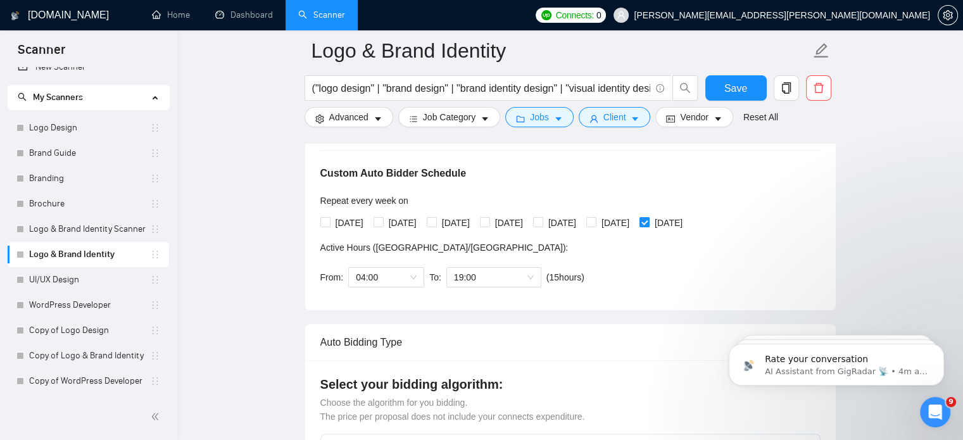
checkbox input "false"
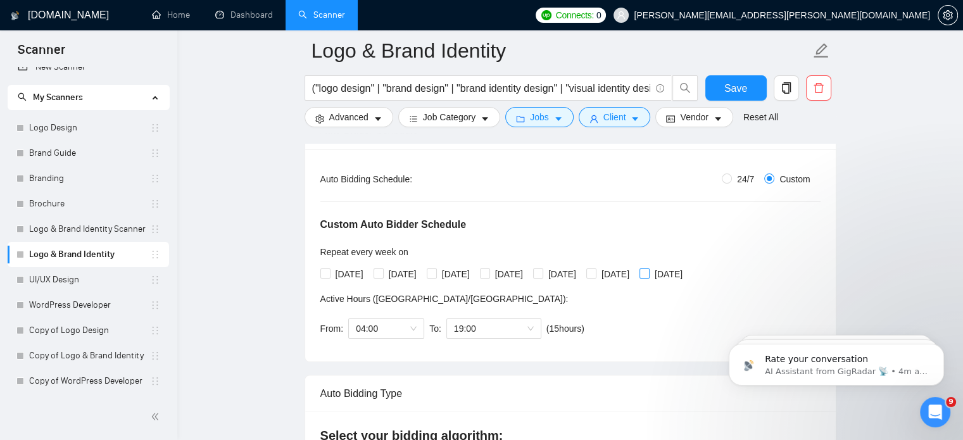
scroll to position [225, 0]
click at [734, 182] on span "24/7" at bounding box center [745, 180] width 27 height 14
click at [732, 182] on input "24/7" at bounding box center [727, 180] width 10 height 10
radio input "true"
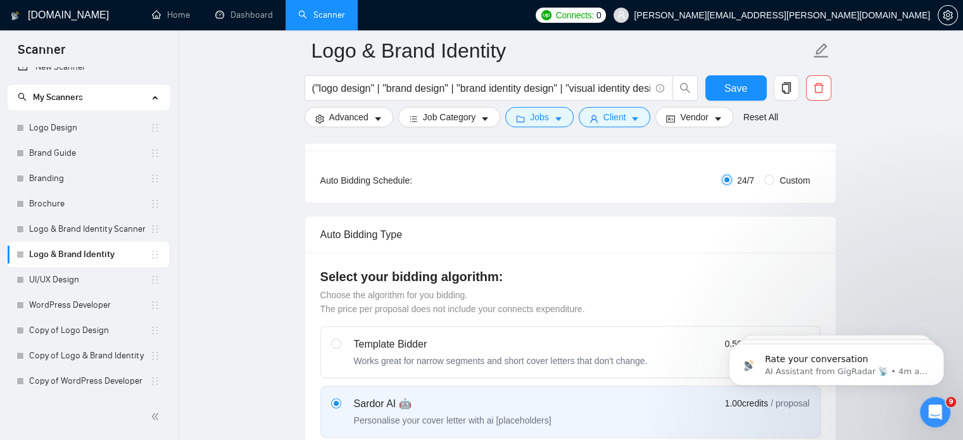
click at [729, 180] on input "24/7" at bounding box center [727, 180] width 10 height 10
click at [777, 178] on span "Custom" at bounding box center [794, 180] width 41 height 14
click at [774, 178] on input "Custom" at bounding box center [769, 180] width 10 height 10
radio input "true"
radio input "false"
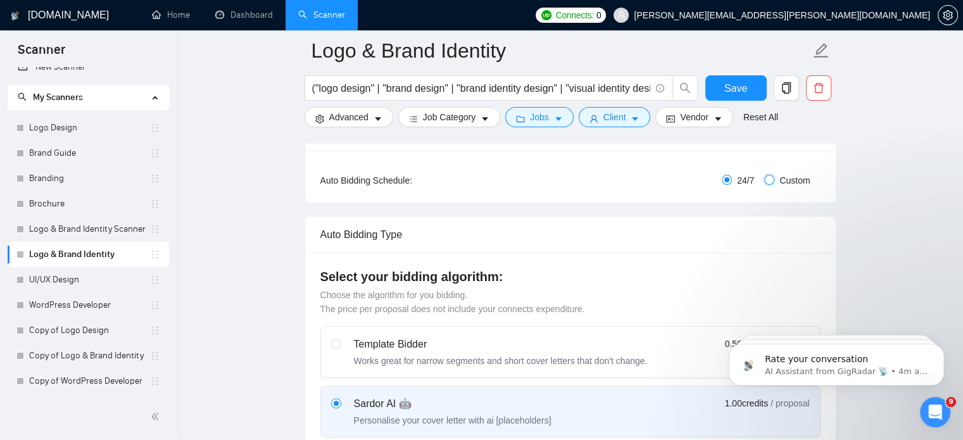
checkbox input "true"
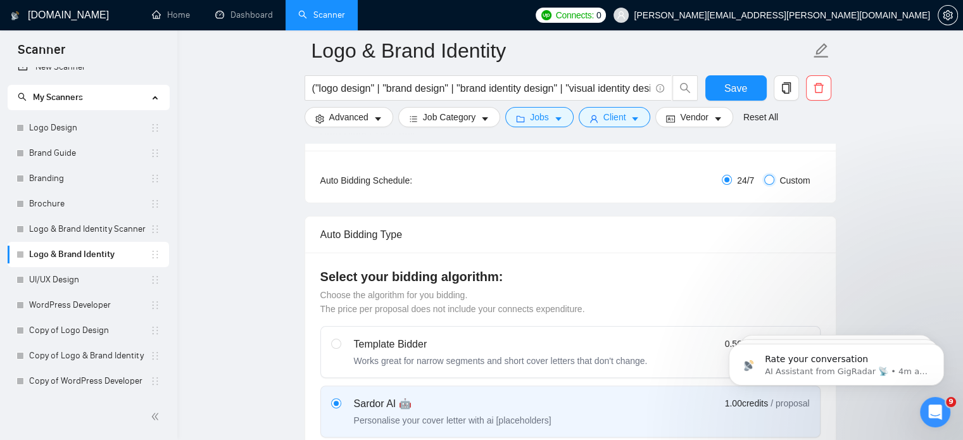
checkbox input "true"
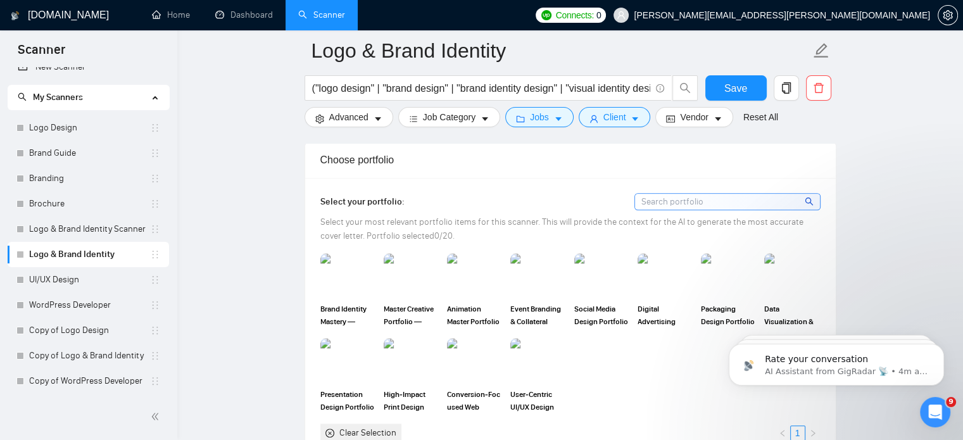
scroll to position [998, 0]
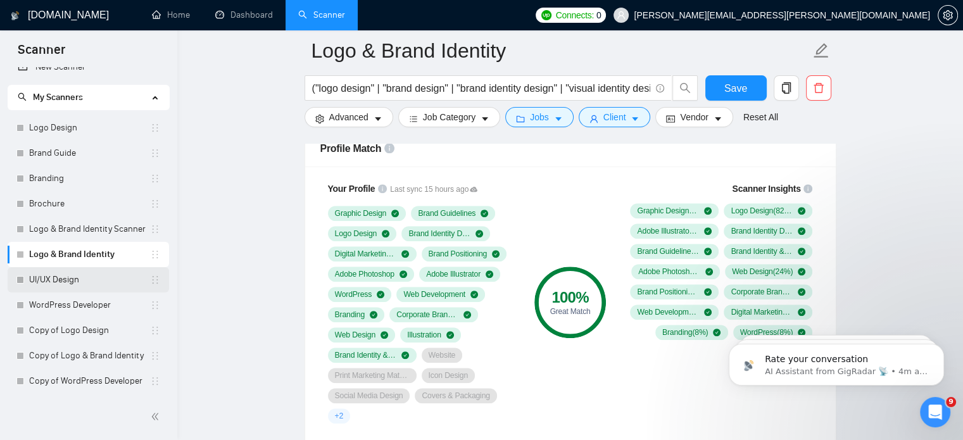
click at [56, 270] on link "UI/UX Design" at bounding box center [89, 279] width 121 height 25
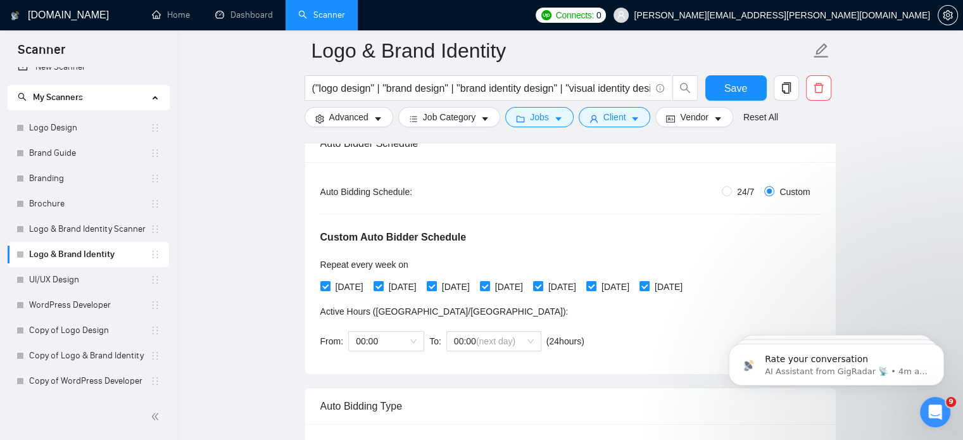
scroll to position [308, 0]
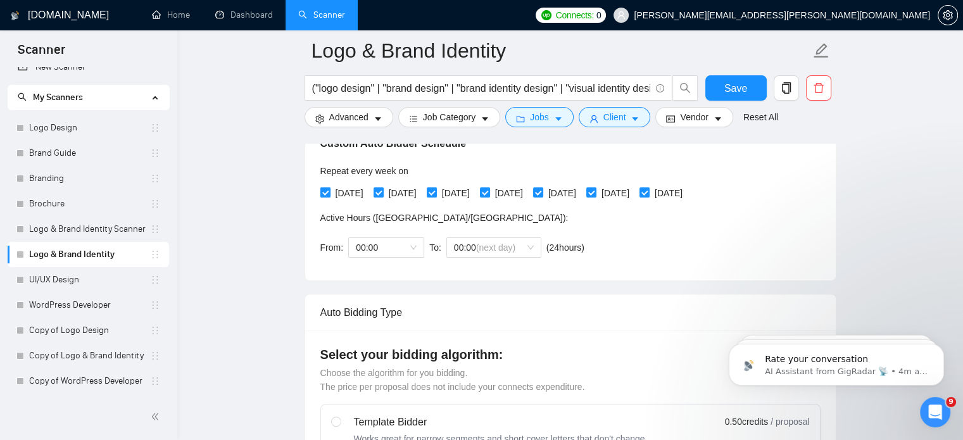
click at [339, 197] on span "[DATE]" at bounding box center [349, 193] width 38 height 14
click at [329, 196] on input "[DATE]" at bounding box center [324, 191] width 9 height 9
checkbox input "false"
click at [400, 192] on span "[DATE]" at bounding box center [403, 193] width 38 height 14
click at [382, 192] on input "[DATE]" at bounding box center [377, 191] width 9 height 9
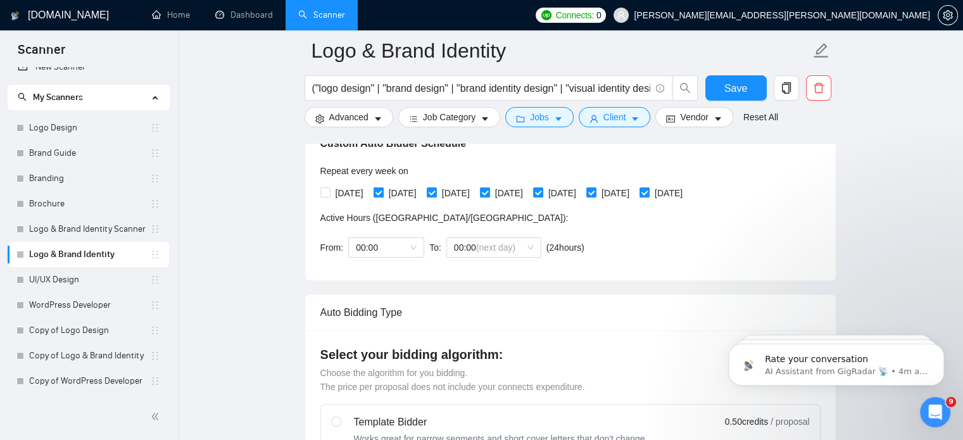
checkbox input "false"
click at [475, 189] on span "[DATE]" at bounding box center [456, 193] width 38 height 14
click at [435, 189] on input "[DATE]" at bounding box center [431, 191] width 9 height 9
checkbox input "false"
click at [528, 186] on span "[DATE]" at bounding box center [509, 193] width 38 height 14
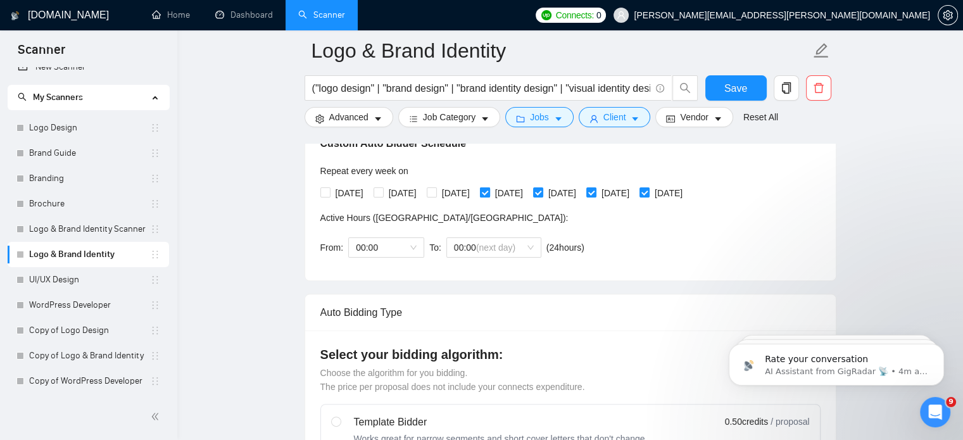
click at [489, 187] on input "[DATE]" at bounding box center [484, 191] width 9 height 9
checkbox input "false"
click at [581, 189] on span "[DATE]" at bounding box center [562, 193] width 38 height 14
click at [542, 189] on input "[DATE]" at bounding box center [537, 191] width 9 height 9
checkbox input "false"
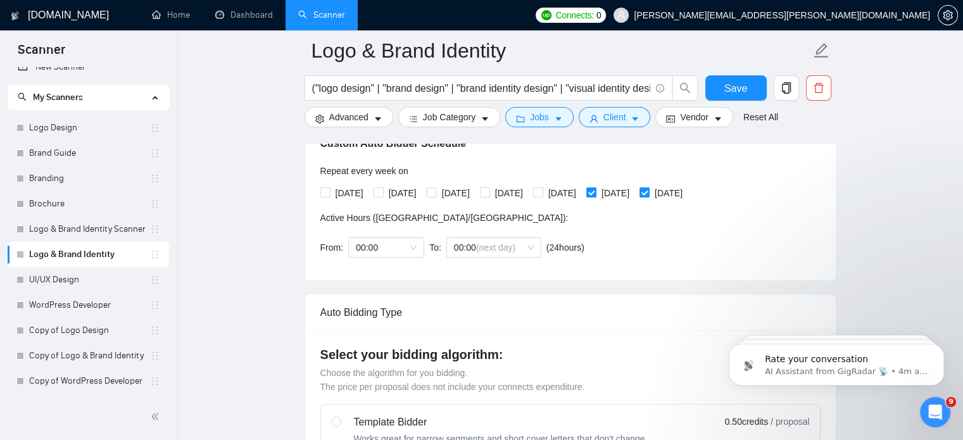
click at [566, 250] on span "( 24 hours)" at bounding box center [565, 247] width 38 height 10
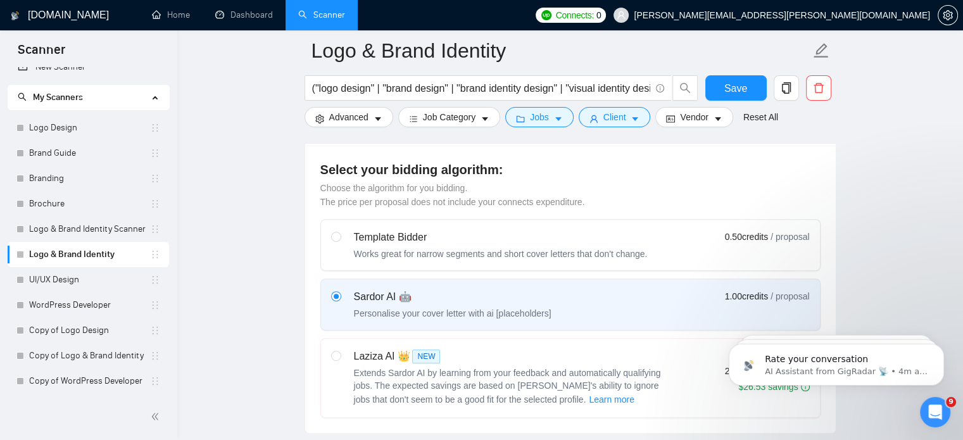
scroll to position [573, 0]
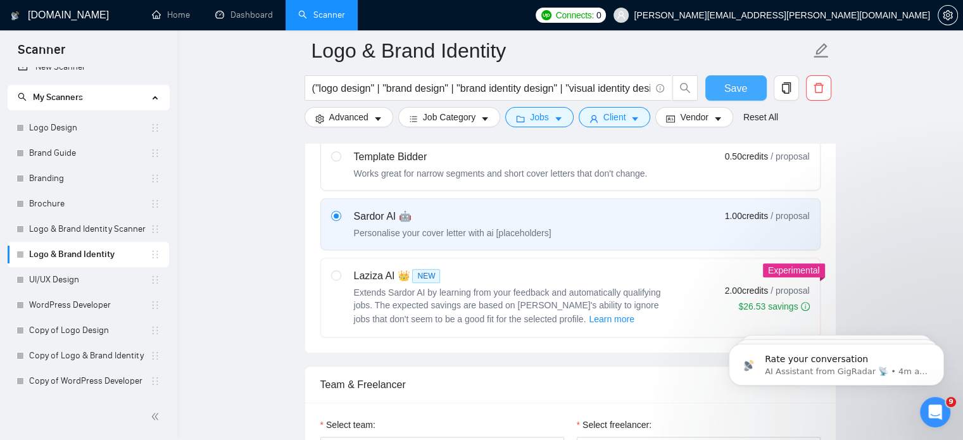
click at [725, 92] on span "Save" at bounding box center [735, 88] width 23 height 16
click at [63, 284] on link "UI/UX Design" at bounding box center [89, 279] width 121 height 25
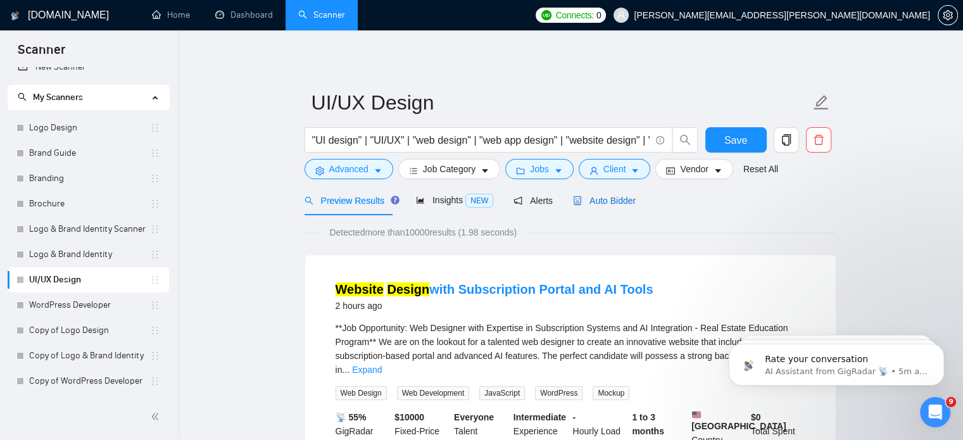
click at [601, 204] on span "Auto Bidder" at bounding box center [604, 201] width 63 height 10
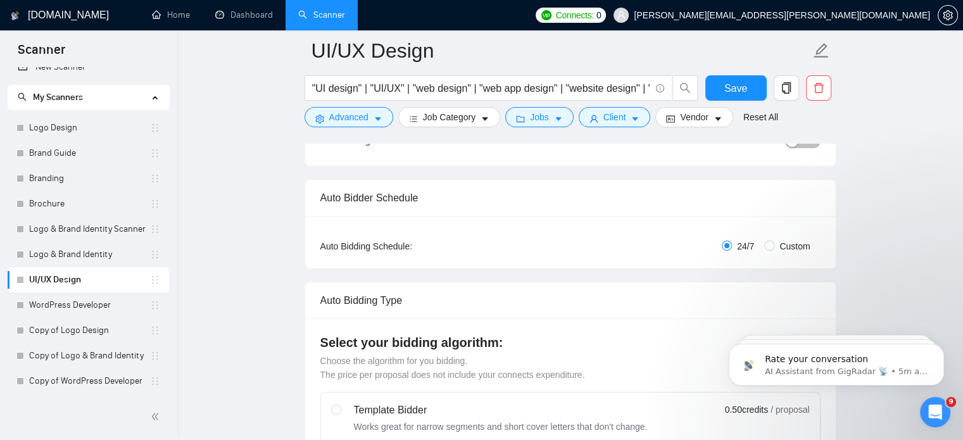
scroll to position [160, 0]
click at [780, 246] on span "Custom" at bounding box center [794, 246] width 41 height 14
click at [774, 246] on input "Custom" at bounding box center [769, 246] width 10 height 10
radio input "true"
radio input "false"
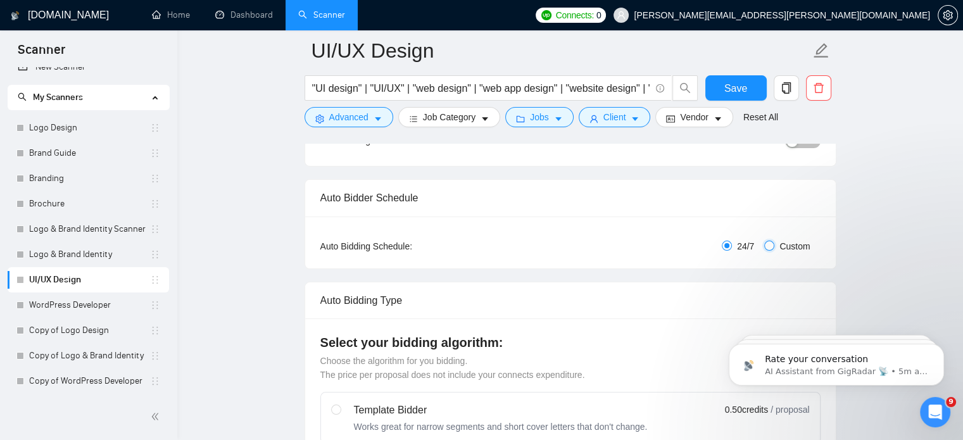
checkbox input "true"
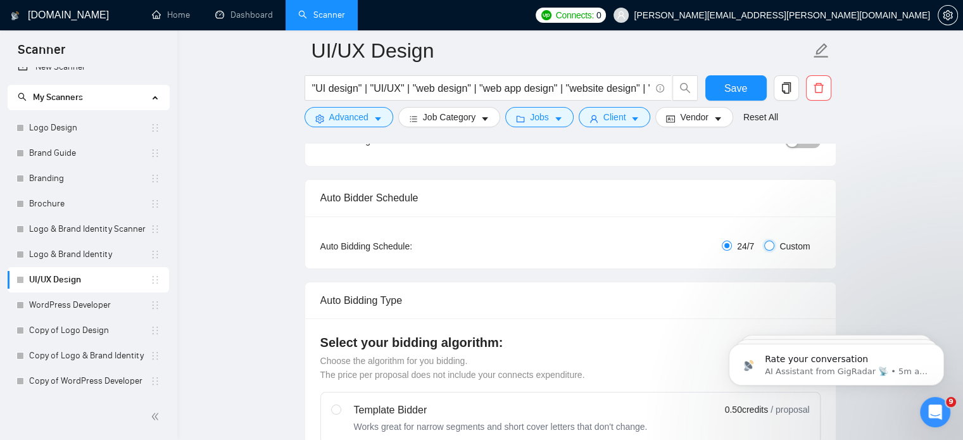
checkbox input "true"
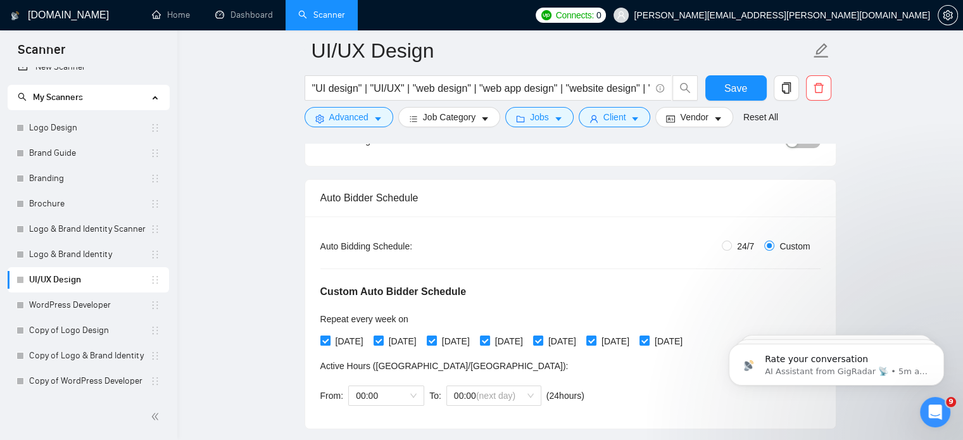
click at [332, 342] on span "[DATE]" at bounding box center [349, 341] width 38 height 14
click at [329, 342] on input "[DATE]" at bounding box center [324, 339] width 9 height 9
checkbox input "false"
click at [418, 336] on span "[DATE]" at bounding box center [403, 341] width 38 height 14
click at [382, 336] on input "[DATE]" at bounding box center [377, 339] width 9 height 9
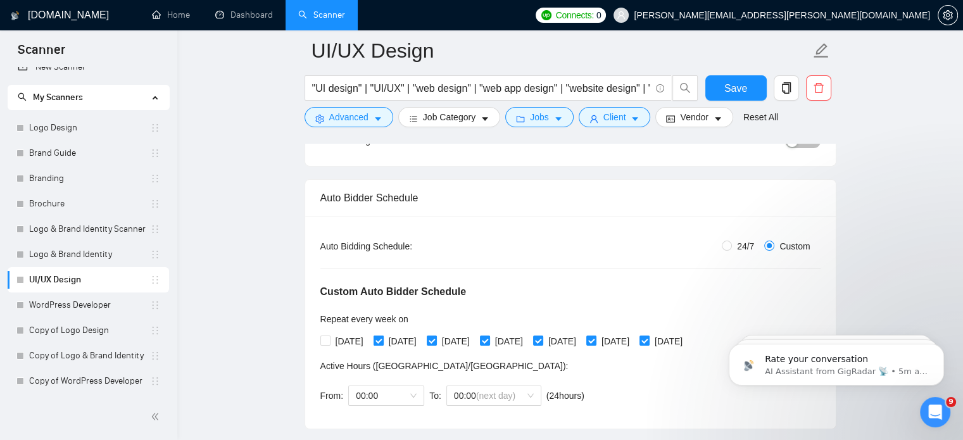
checkbox input "false"
click at [461, 342] on span "[DATE]" at bounding box center [456, 341] width 38 height 14
click at [435, 342] on input "[DATE]" at bounding box center [431, 339] width 9 height 9
checkbox input "false"
click at [544, 349] on div "[DATE] [DATE] [DATE] [DATE] [DATE] [DATE] [DATE]" at bounding box center [504, 341] width 368 height 20
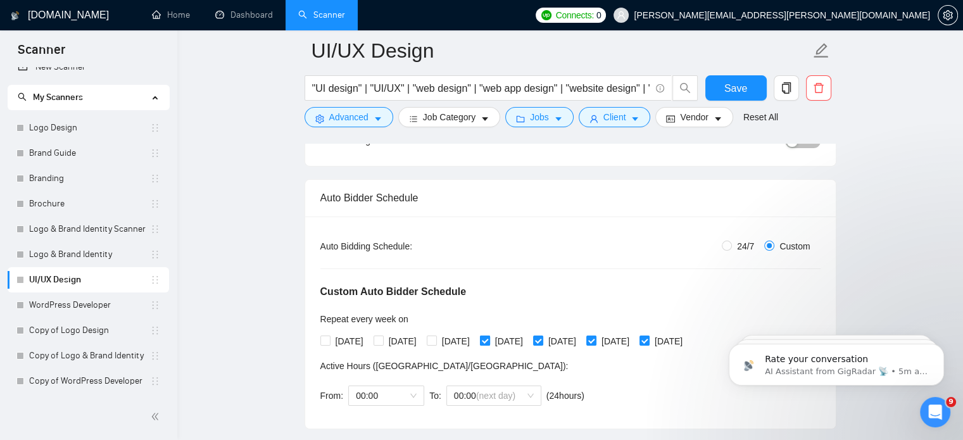
click at [528, 339] on span "[DATE]" at bounding box center [509, 341] width 38 height 14
click at [489, 339] on input "[DATE]" at bounding box center [484, 339] width 9 height 9
checkbox input "false"
click at [581, 341] on span "[DATE]" at bounding box center [562, 341] width 38 height 14
click at [542, 341] on input "[DATE]" at bounding box center [537, 339] width 9 height 9
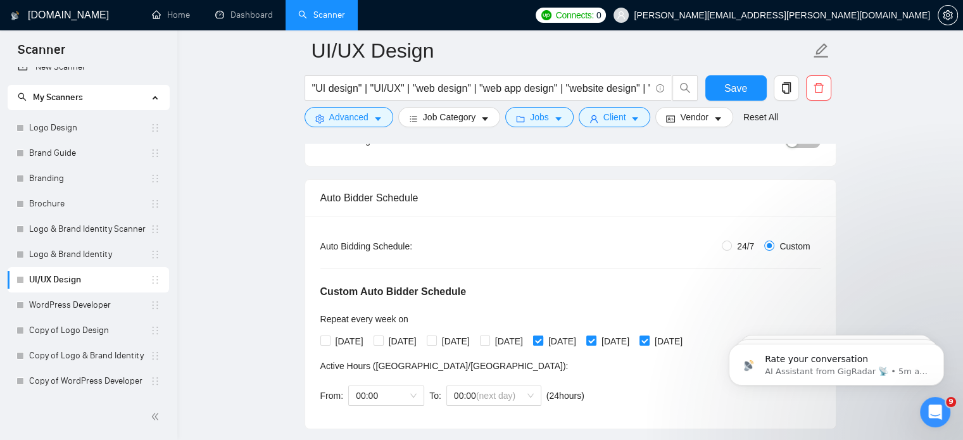
checkbox input "false"
click at [630, 341] on span "[DATE]" at bounding box center [615, 341] width 38 height 14
click at [595, 341] on input "[DATE]" at bounding box center [590, 339] width 9 height 9
click at [630, 341] on span "[DATE]" at bounding box center [615, 341] width 38 height 14
click at [595, 341] on input "[DATE]" at bounding box center [590, 339] width 9 height 9
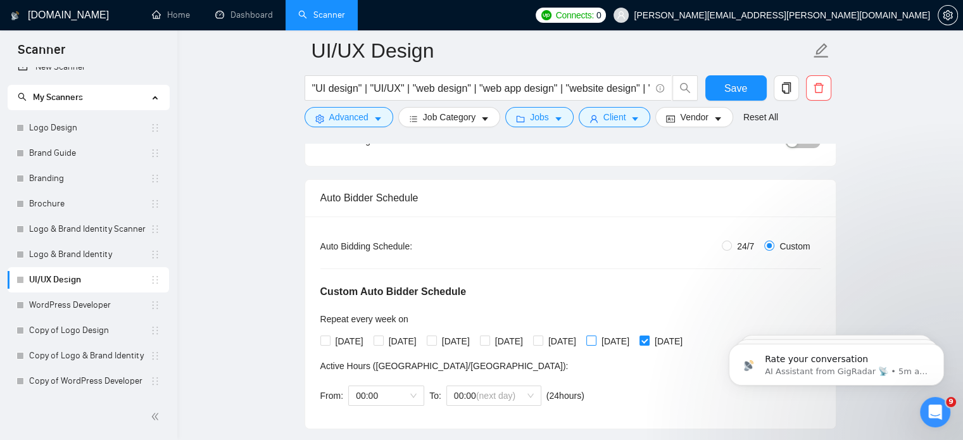
checkbox input "true"
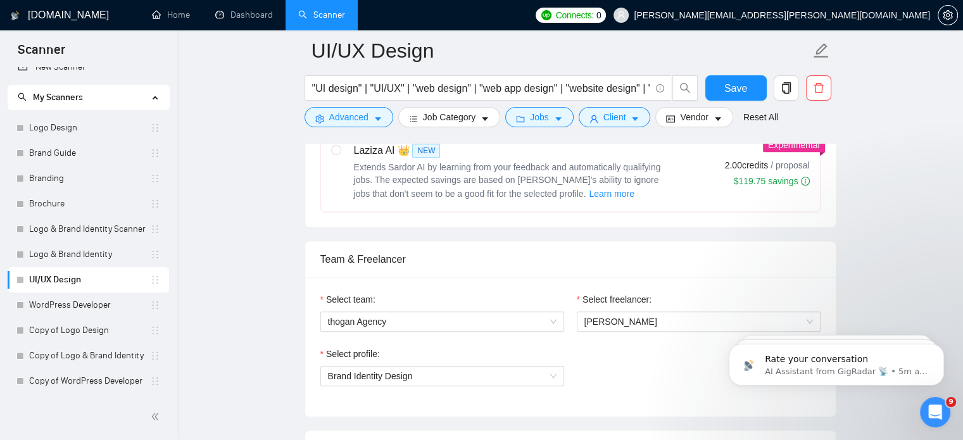
scroll to position [699, 0]
click at [542, 316] on span "thogan Agency" at bounding box center [442, 320] width 228 height 19
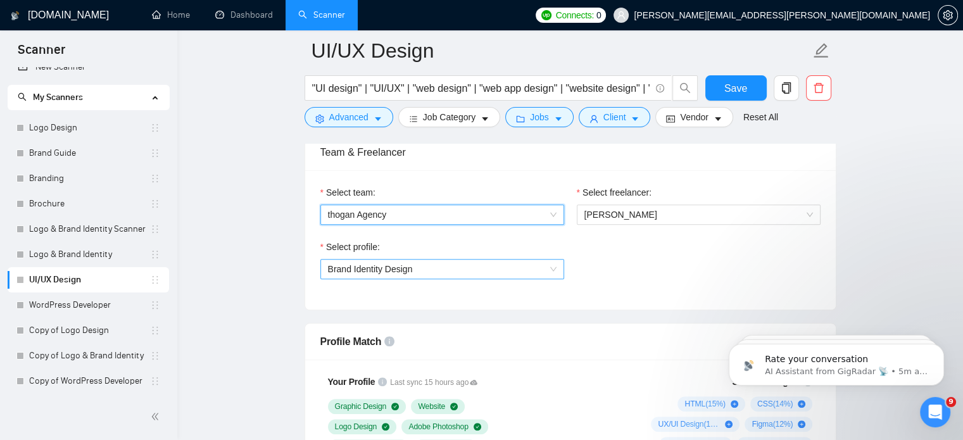
scroll to position [806, 0]
click at [532, 266] on span "Brand Identity Design" at bounding box center [442, 267] width 228 height 19
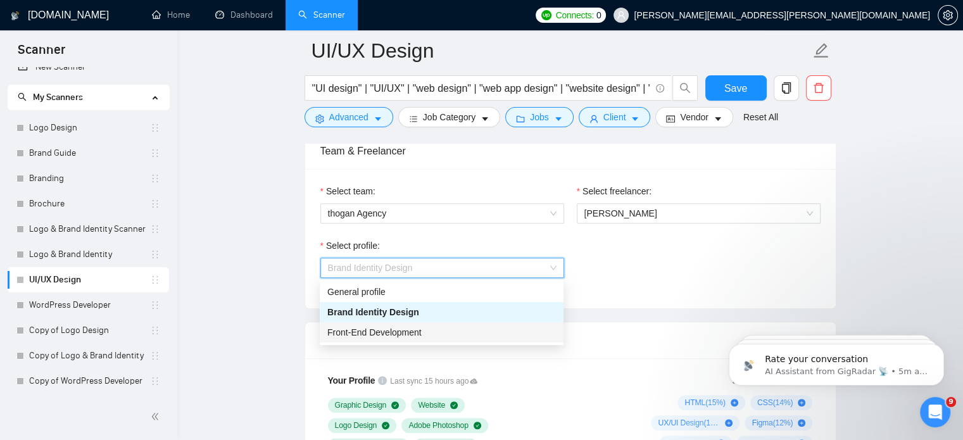
click at [495, 335] on div "Front-End Development" at bounding box center [441, 332] width 228 height 14
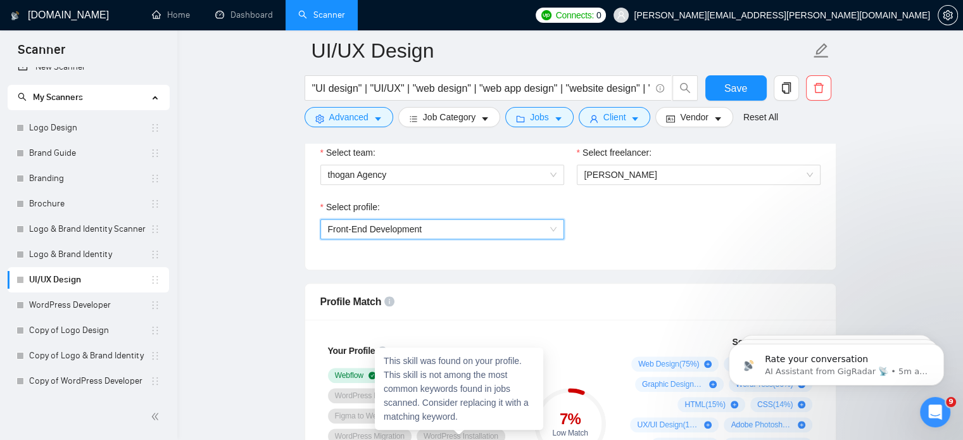
scroll to position [841, 0]
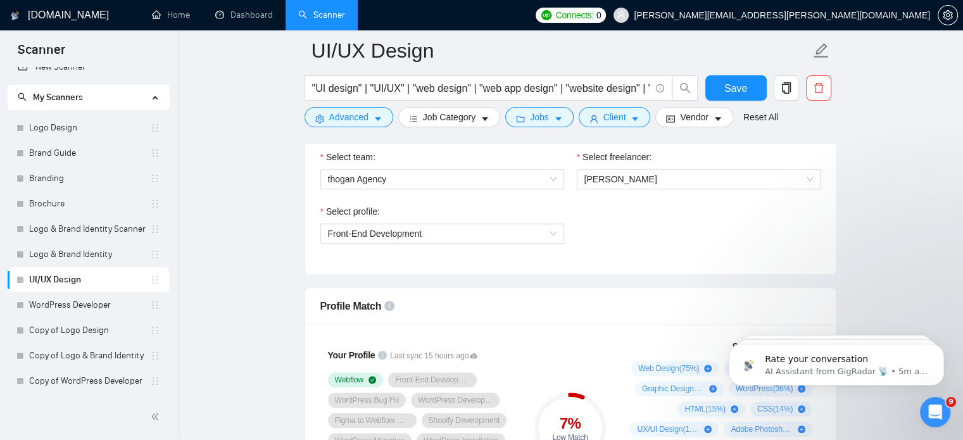
click at [465, 221] on div "Select profile:" at bounding box center [442, 213] width 244 height 19
click at [465, 225] on span "Front-End Development" at bounding box center [442, 233] width 228 height 19
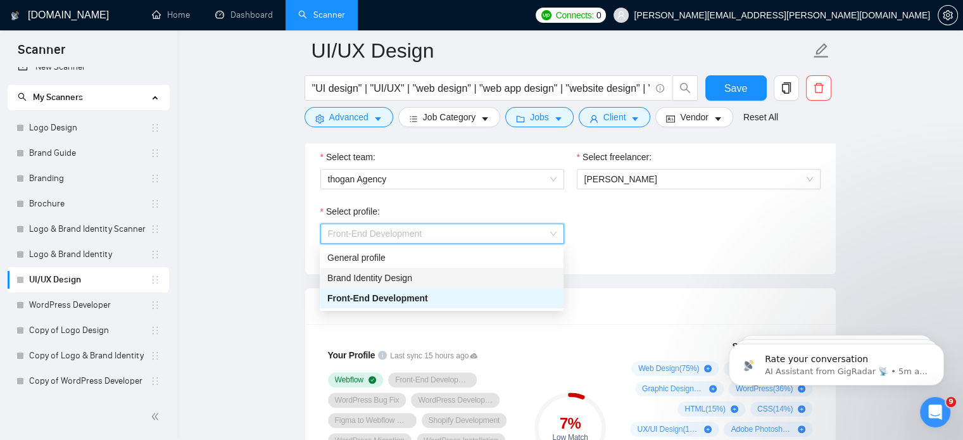
click at [437, 277] on div "Brand Identity Design" at bounding box center [441, 278] width 228 height 14
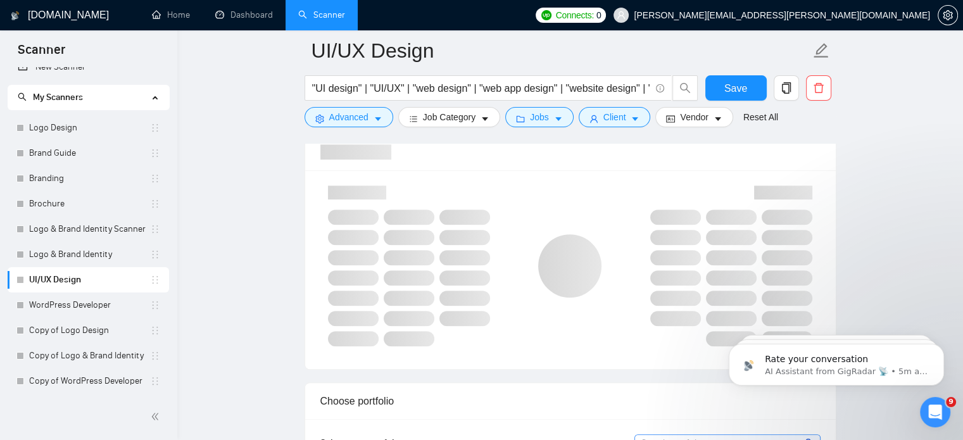
scroll to position [995, 0]
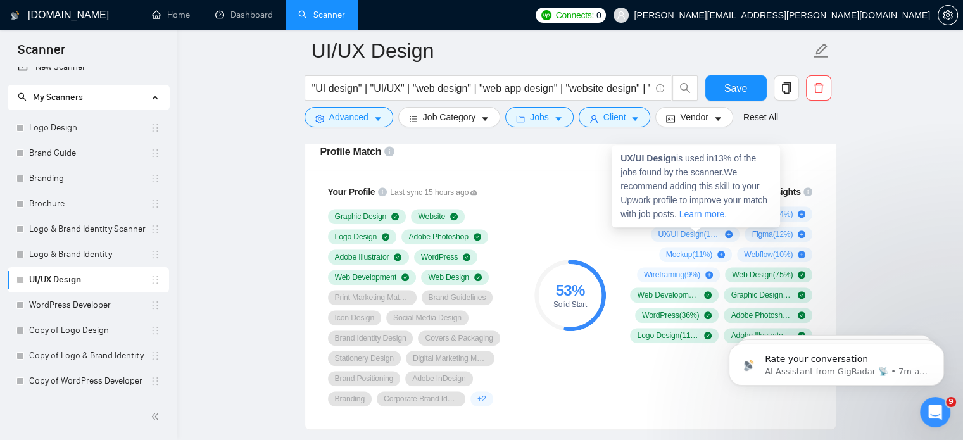
click at [638, 161] on strong "UX/UI Design" at bounding box center [648, 158] width 56 height 10
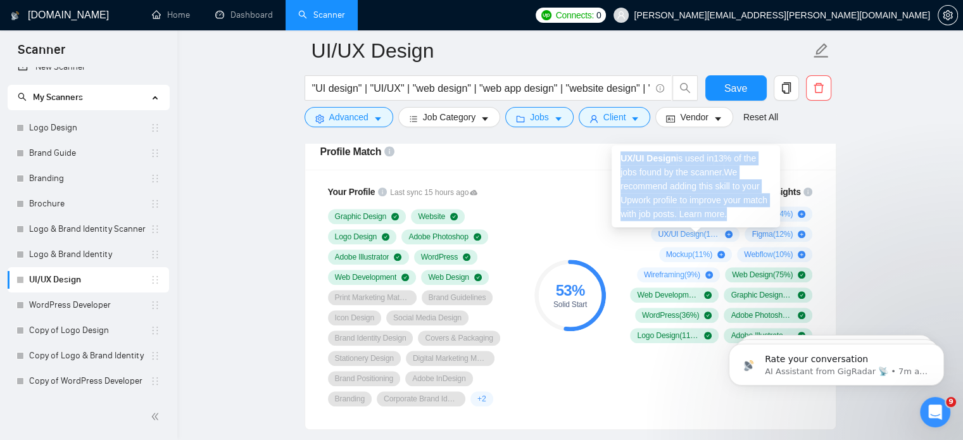
click at [638, 161] on strong "UX/UI Design" at bounding box center [648, 158] width 56 height 10
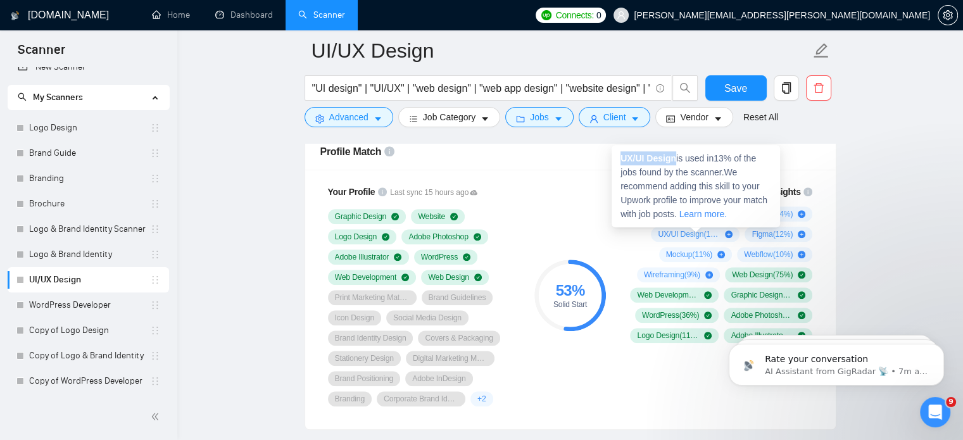
drag, startPoint x: 618, startPoint y: 159, endPoint x: 677, endPoint y: 153, distance: 59.1
click at [677, 153] on div "UX/UI Design is used in 13 % of the jobs found by the scanner. We recommend add…" at bounding box center [695, 186] width 168 height 82
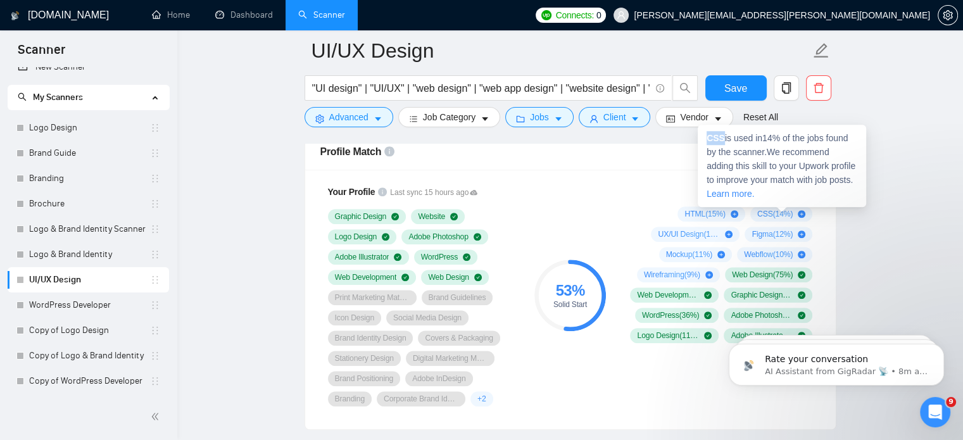
drag, startPoint x: 706, startPoint y: 141, endPoint x: 722, endPoint y: 141, distance: 15.8
click at [722, 141] on div "CSS is used in 14 % of the jobs found by the scanner. We recommend adding this …" at bounding box center [781, 166] width 168 height 82
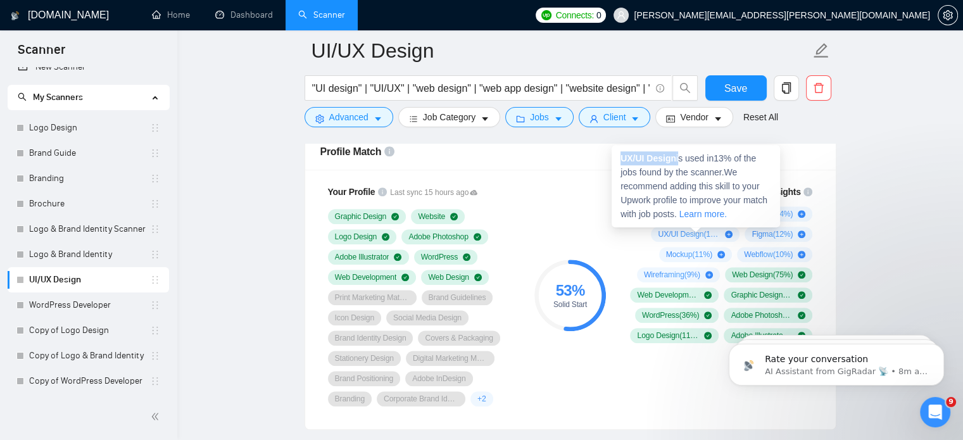
drag, startPoint x: 621, startPoint y: 159, endPoint x: 678, endPoint y: 158, distance: 57.0
click at [678, 158] on span "UX/UI Design is used in 13 % of the jobs found by the scanner. We recommend add…" at bounding box center [693, 186] width 147 height 66
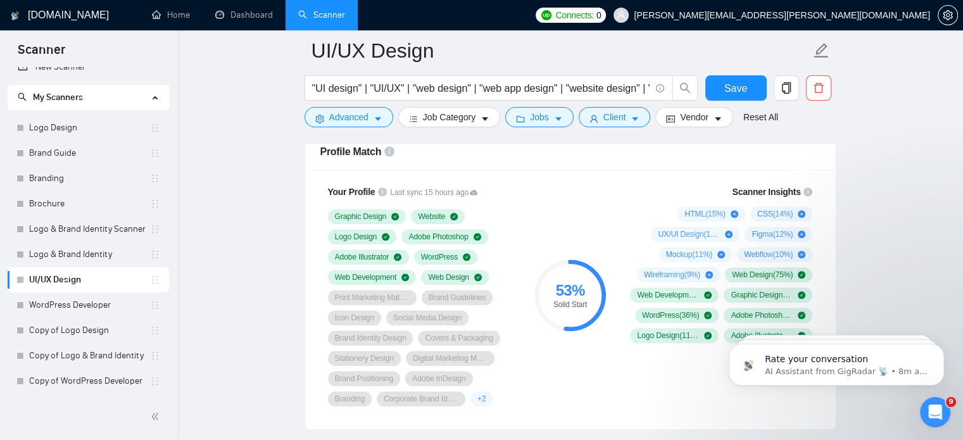
click at [565, 156] on div "Profile Match" at bounding box center [570, 152] width 500 height 36
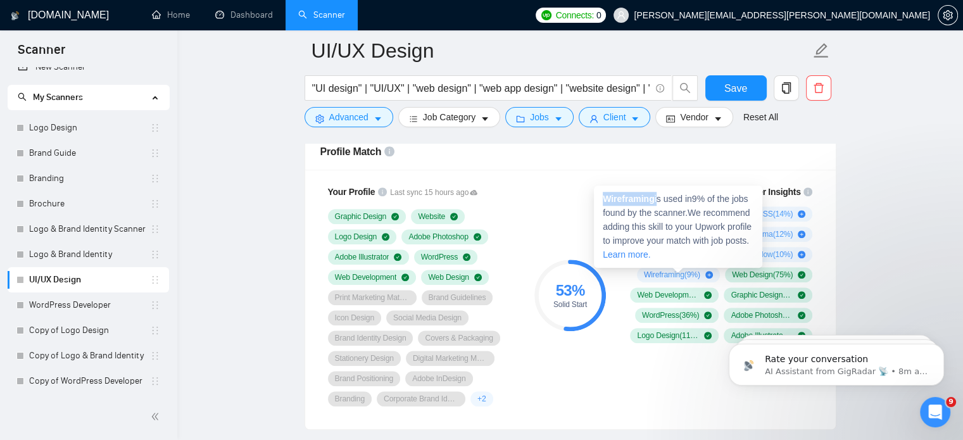
drag, startPoint x: 603, startPoint y: 197, endPoint x: 658, endPoint y: 195, distance: 55.1
click at [658, 195] on span "Wireframing is used in 9 % of the jobs found by the scanner. We recommend addin…" at bounding box center [677, 227] width 149 height 66
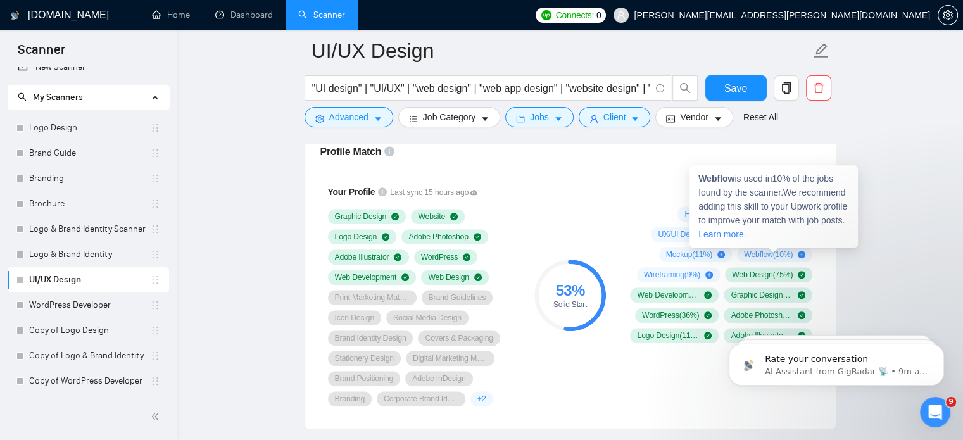
click at [704, 180] on strong "Webflow" at bounding box center [716, 178] width 36 height 10
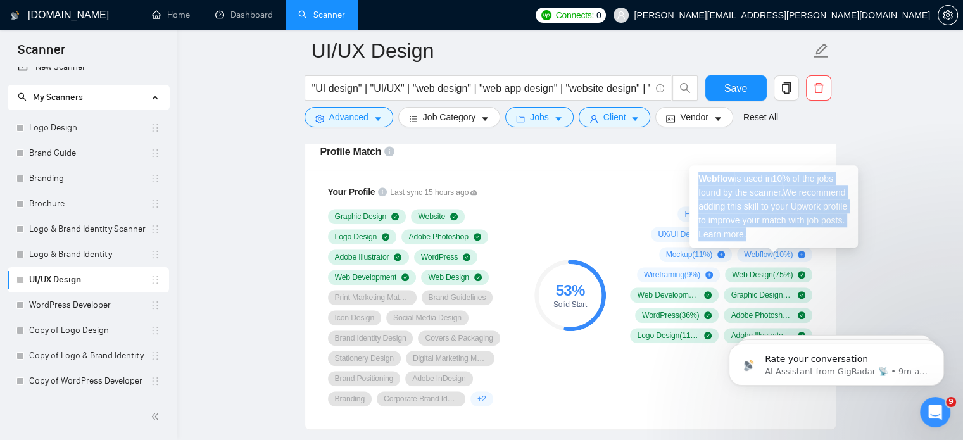
click at [704, 180] on strong "Webflow" at bounding box center [716, 178] width 36 height 10
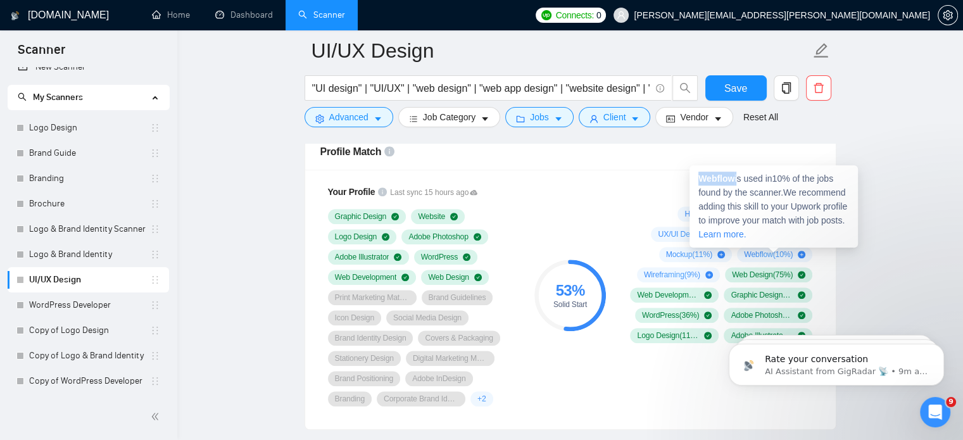
click at [704, 180] on strong "Webflow" at bounding box center [716, 178] width 36 height 10
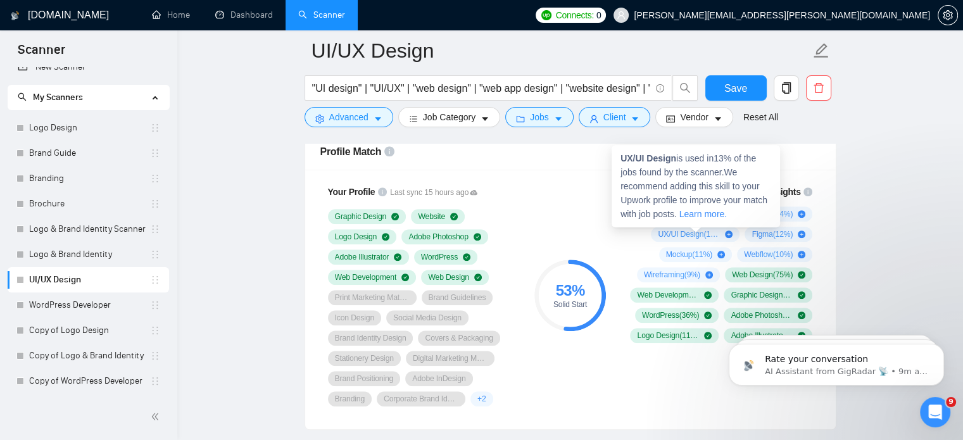
click at [642, 160] on strong "UX/UI Design" at bounding box center [648, 158] width 56 height 10
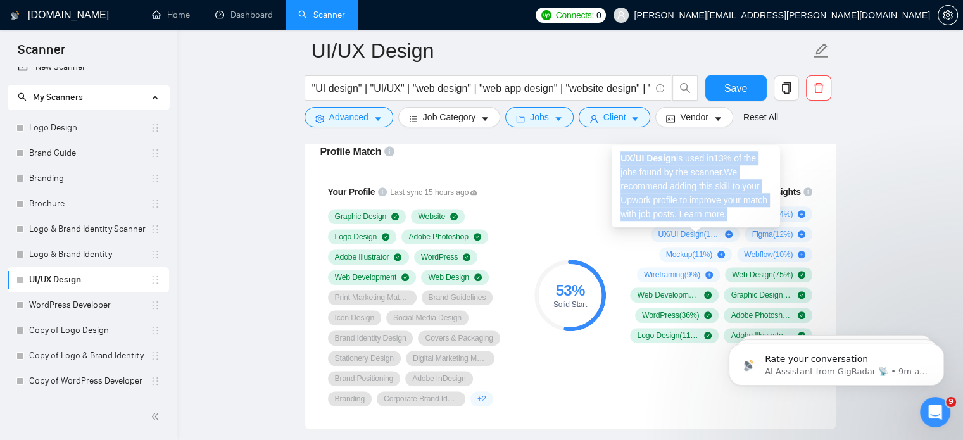
click at [642, 160] on strong "UX/UI Design" at bounding box center [648, 158] width 56 height 10
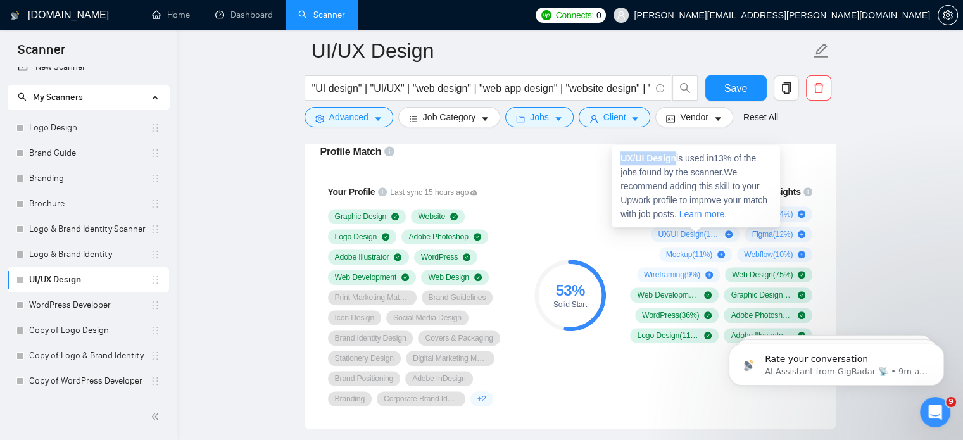
drag, startPoint x: 675, startPoint y: 158, endPoint x: 611, endPoint y: 161, distance: 64.0
click at [611, 161] on div "UX/UI Design is used in 13 % of the jobs found by the scanner. We recommend add…" at bounding box center [695, 186] width 168 height 82
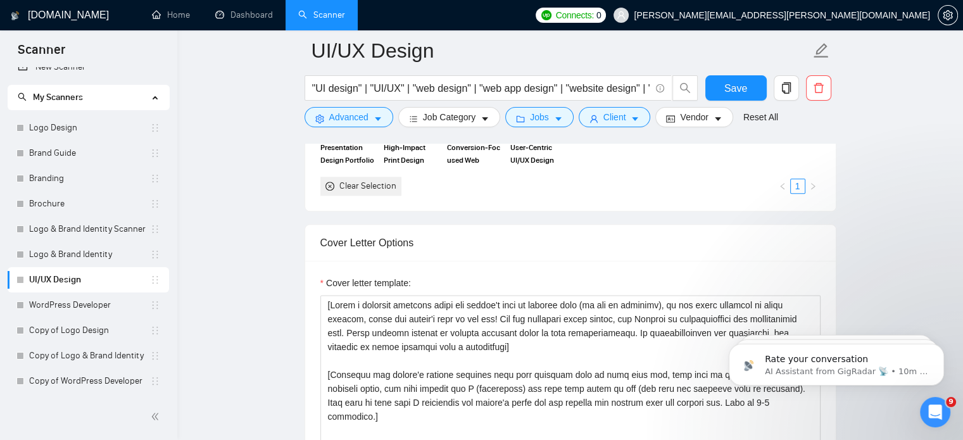
scroll to position [1754, 0]
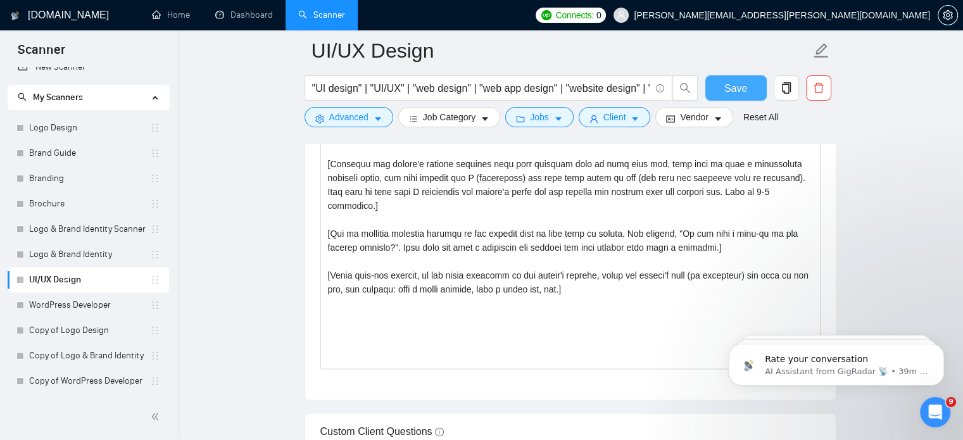
click at [741, 91] on span "Save" at bounding box center [735, 88] width 23 height 16
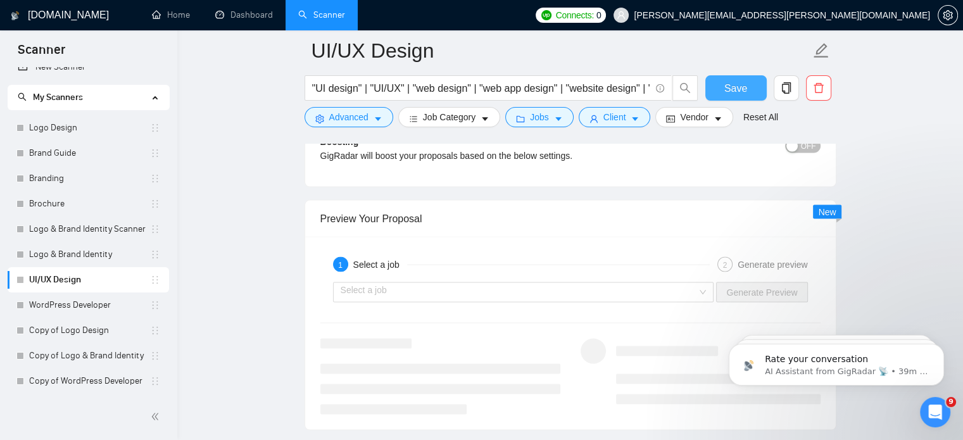
scroll to position [2391, 0]
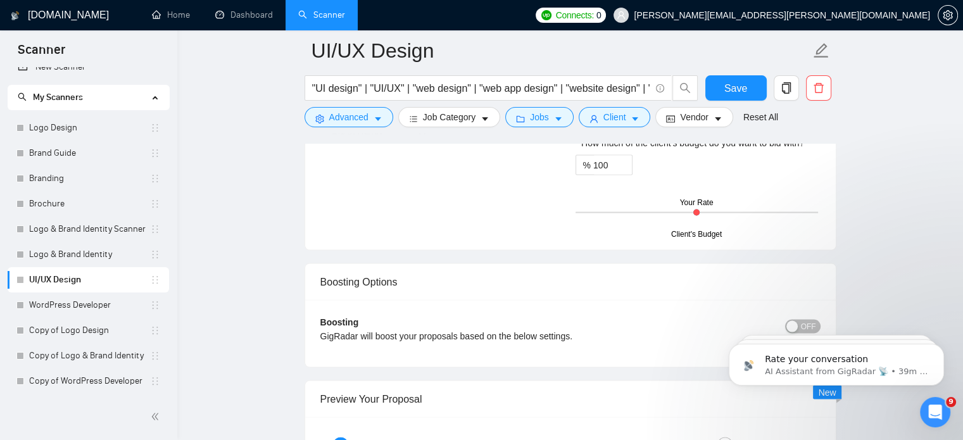
click at [665, 263] on div "Boosting Options" at bounding box center [570, 281] width 500 height 36
click at [101, 253] on link "Logo & Brand Identity" at bounding box center [89, 254] width 121 height 25
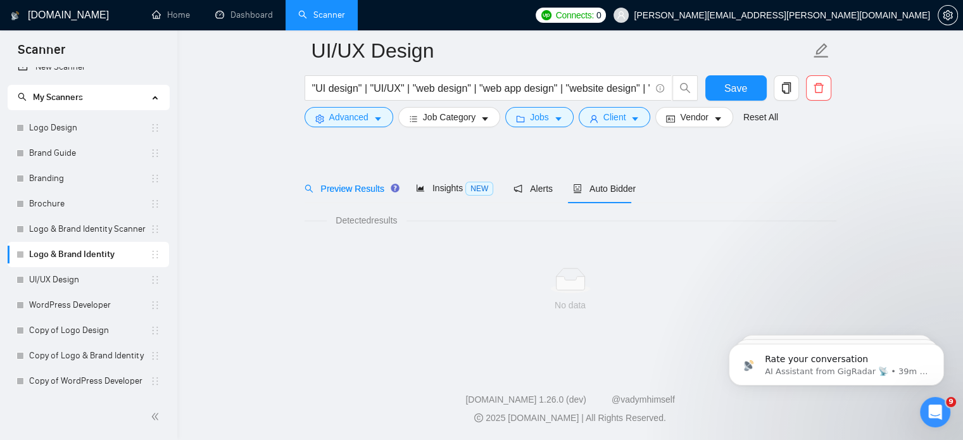
scroll to position [22, 0]
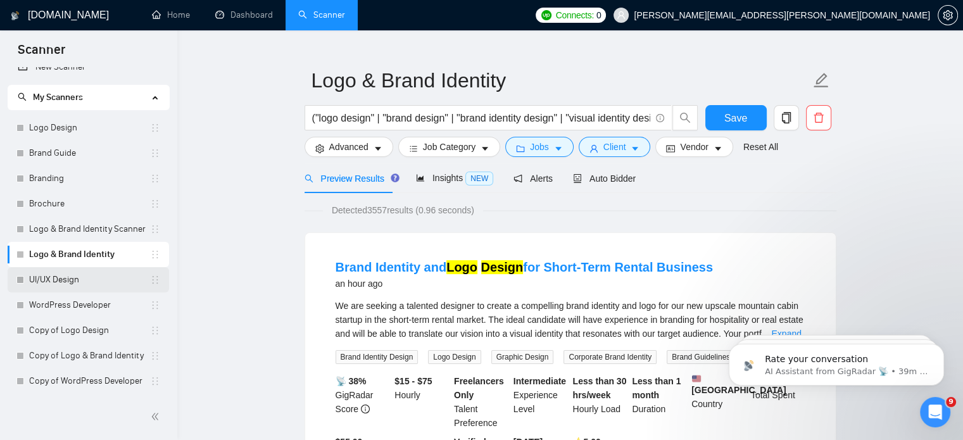
click at [72, 285] on link "UI/UX Design" at bounding box center [89, 279] width 121 height 25
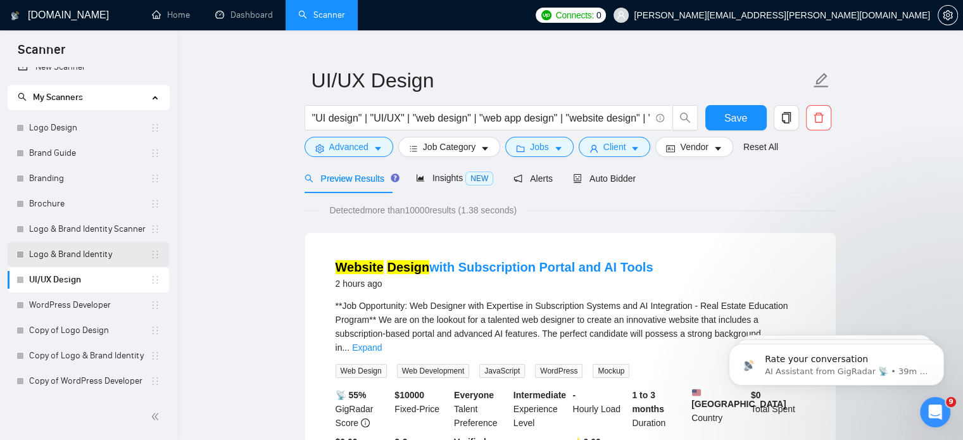
click at [113, 250] on link "Logo & Brand Identity" at bounding box center [89, 254] width 121 height 25
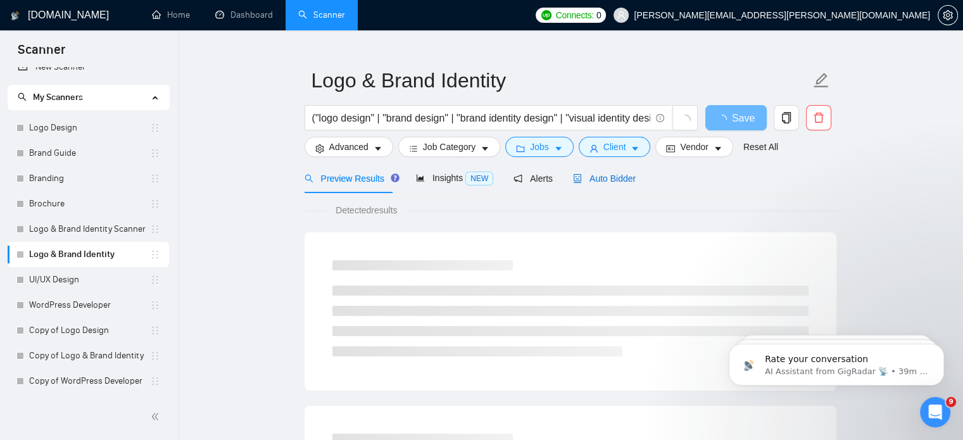
click at [573, 184] on div "Auto Bidder" at bounding box center [604, 179] width 63 height 14
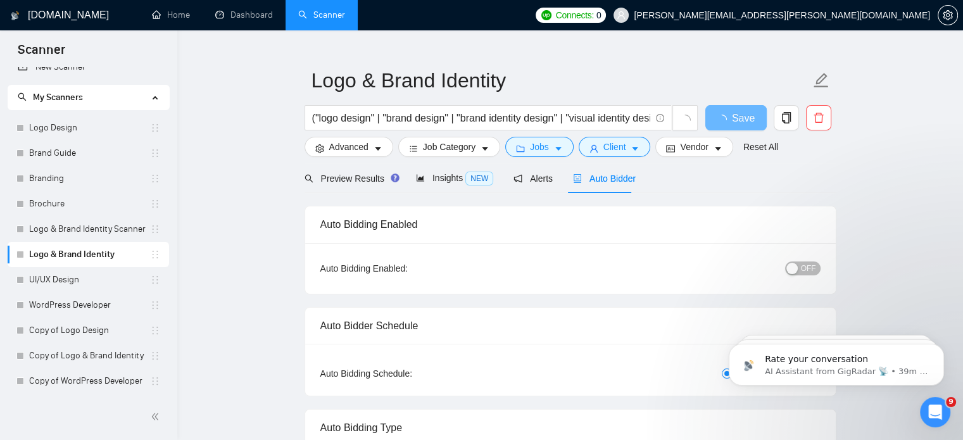
radio input "false"
radio input "true"
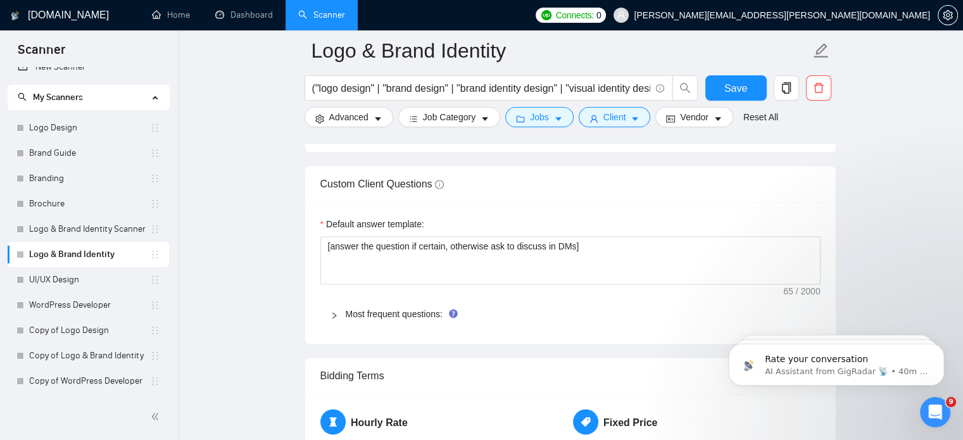
scroll to position [2023, 0]
click at [399, 316] on link "Most frequent questions:" at bounding box center [394, 313] width 97 height 10
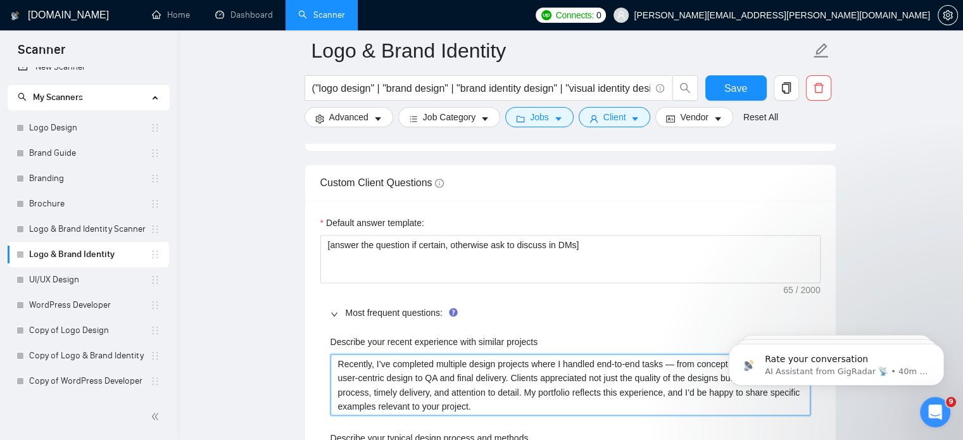
click at [400, 365] on projects "Recently, I’ve completed multiple design projects where I handled end-to-end ta…" at bounding box center [570, 385] width 480 height 62
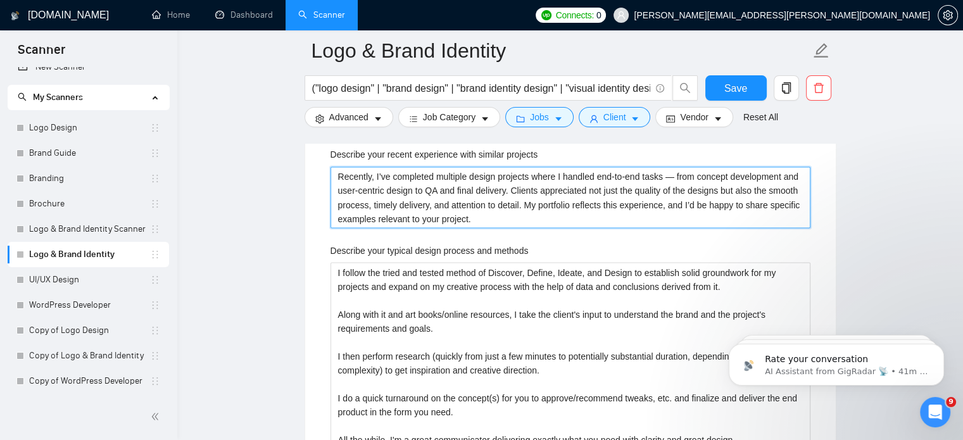
scroll to position [2241, 0]
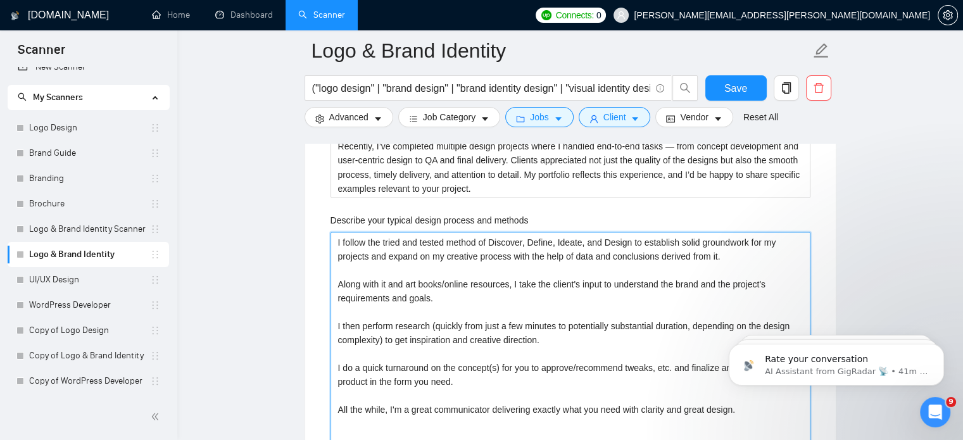
click at [459, 250] on methods "I follow the tried and tested method of Discover, Define, Ideate, and Design to…" at bounding box center [570, 339] width 480 height 215
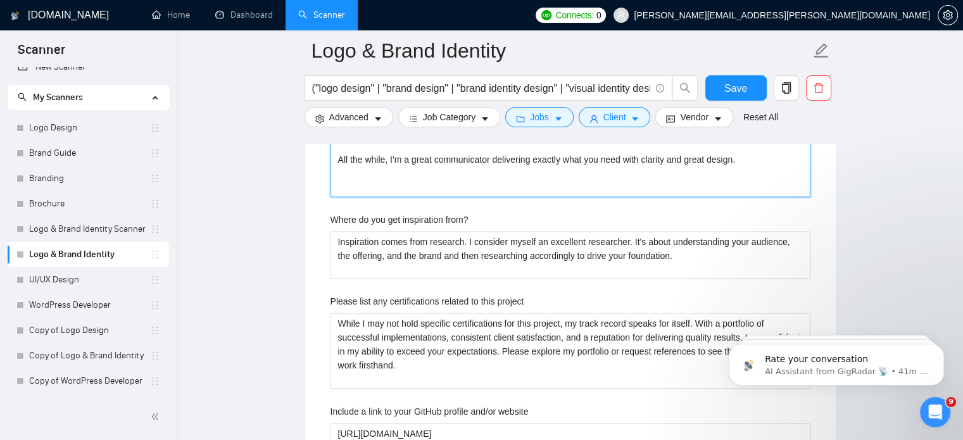
scroll to position [2506, 0]
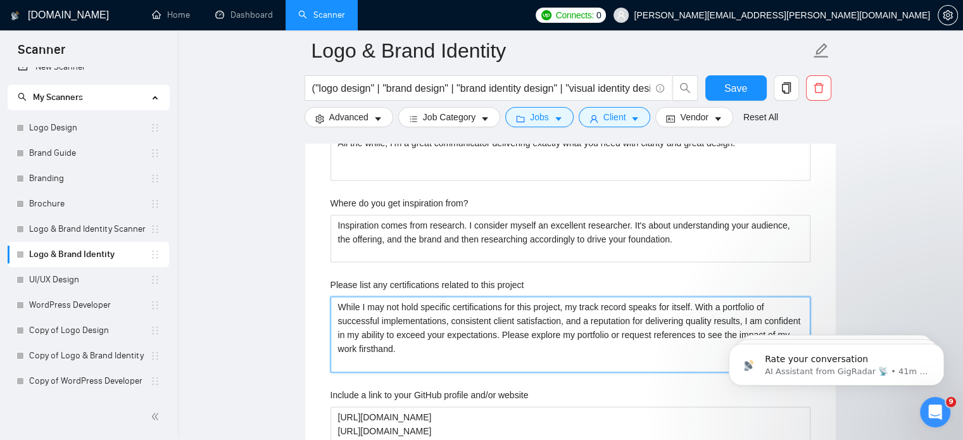
click at [475, 316] on project "While I may not hold specific certifications for this project, my track record …" at bounding box center [570, 335] width 480 height 76
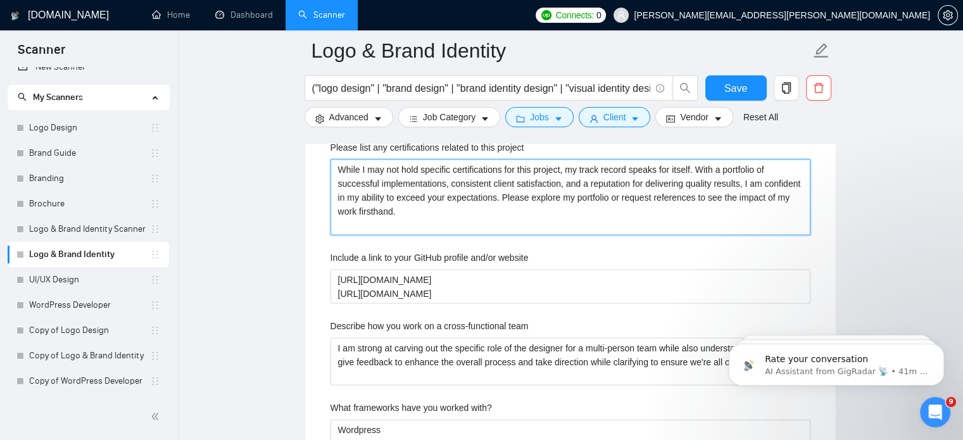
scroll to position [2648, 0]
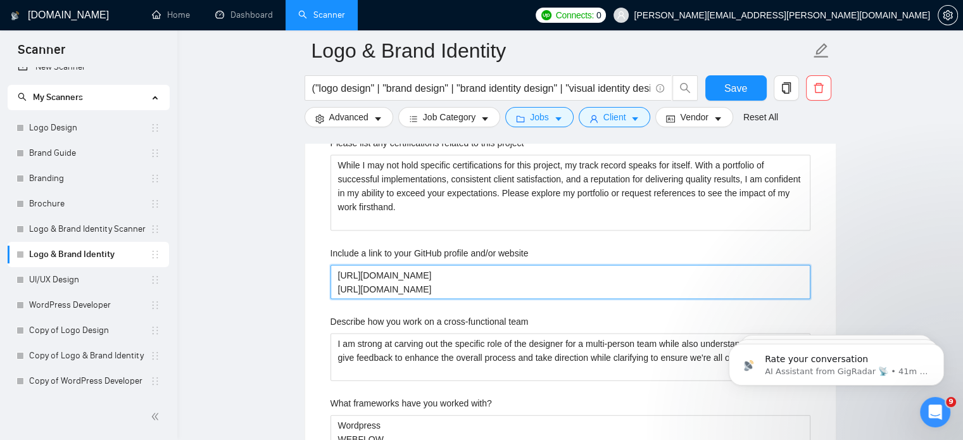
drag, startPoint x: 496, startPoint y: 286, endPoint x: 324, endPoint y: 275, distance: 172.5
click at [324, 275] on div "Describe your recent experience with similar projects Recently, I’ve completed …" at bounding box center [570, 156] width 500 height 908
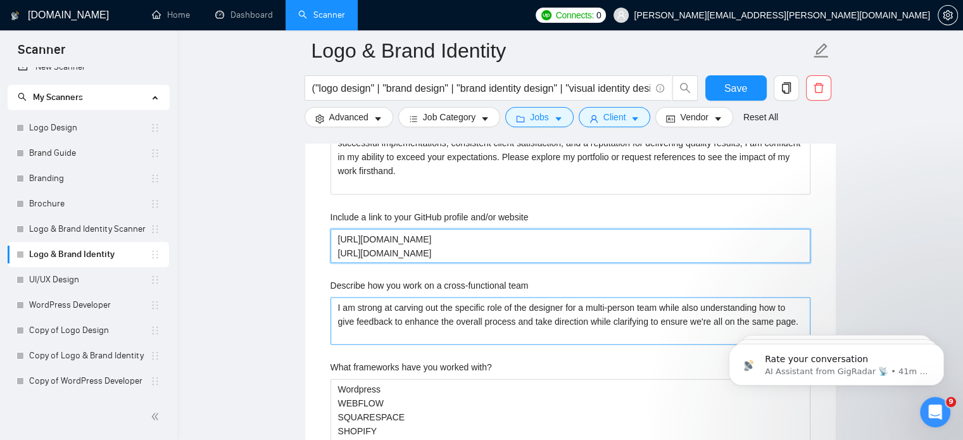
scroll to position [2773, 0]
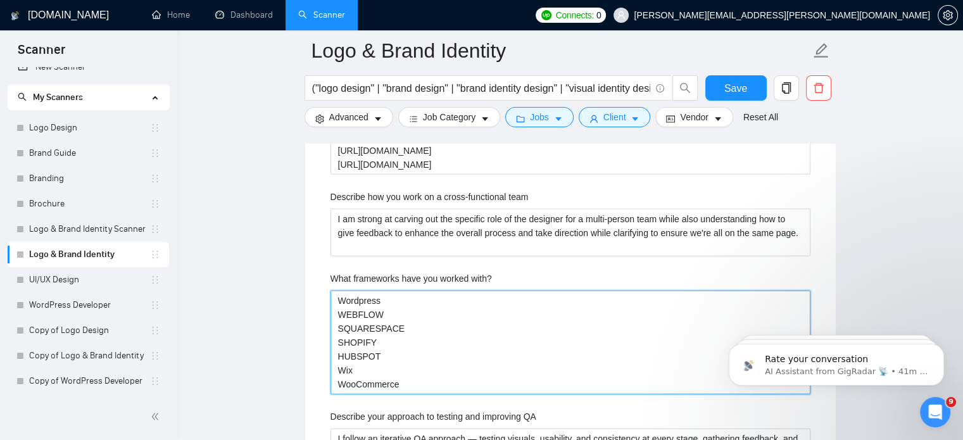
click at [514, 338] on with\? "Wordpress WEBFLOW SQUARESPACE SHOPIFY HUBSPOT Wix WooCommerce" at bounding box center [570, 343] width 480 height 104
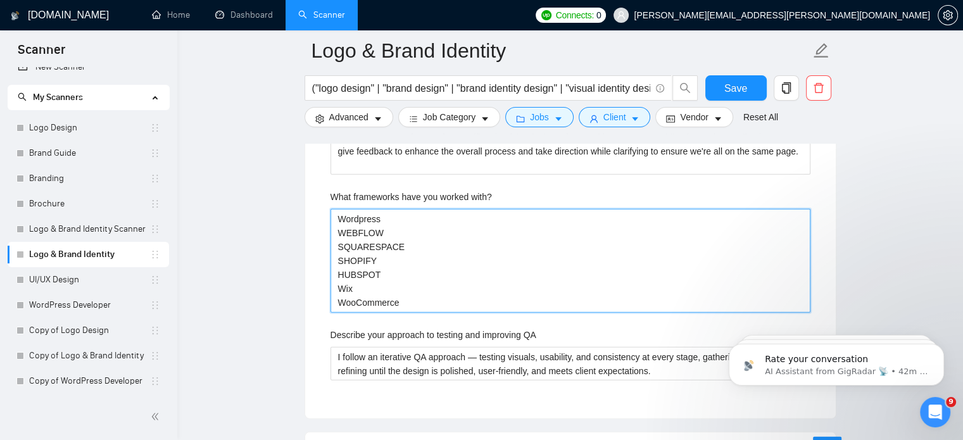
scroll to position [2854, 0]
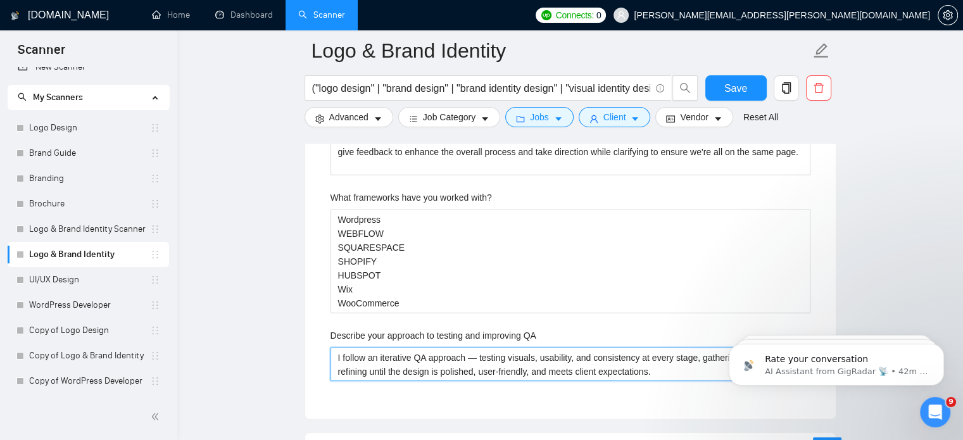
click at [507, 368] on QA "I follow an iterative QA approach — testing visuals, usability, and consistency…" at bounding box center [570, 364] width 480 height 34
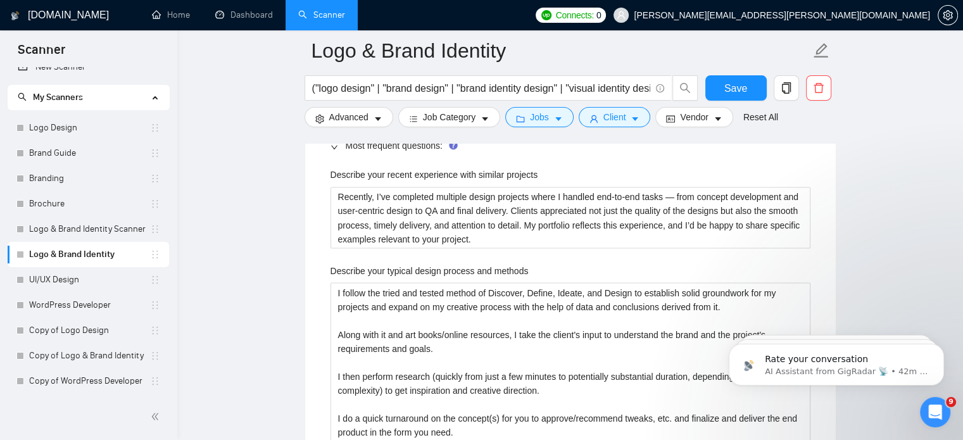
scroll to position [2251, 0]
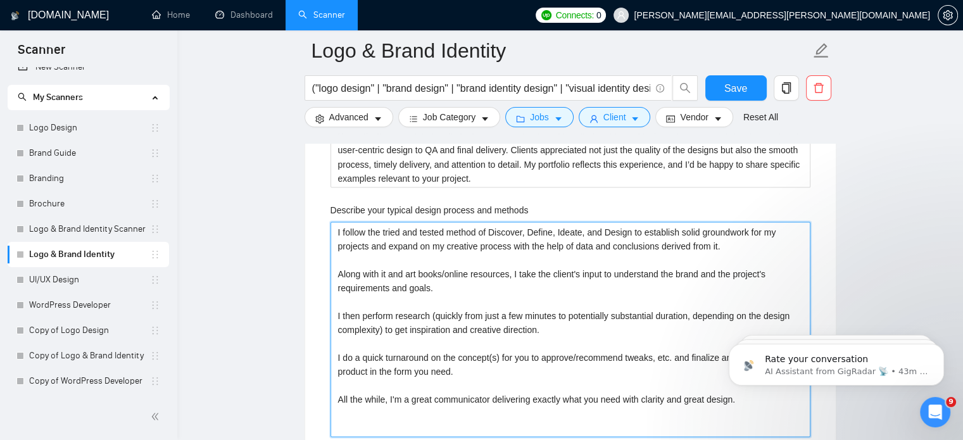
click at [454, 290] on methods "I follow the tried and tested method of Discover, Define, Ideate, and Design to…" at bounding box center [570, 329] width 480 height 215
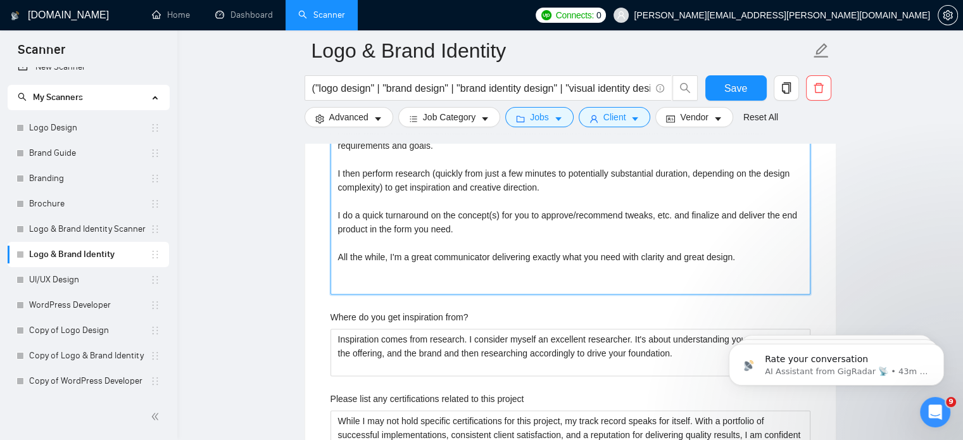
scroll to position [2409, 0]
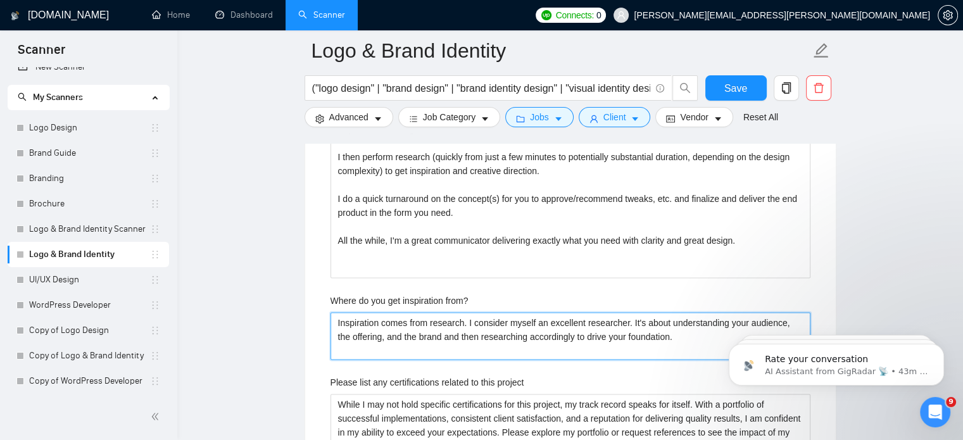
click at [488, 347] on from\? "Inspiration comes from research. I consider myself an excellent researcher. It'…" at bounding box center [570, 337] width 480 height 48
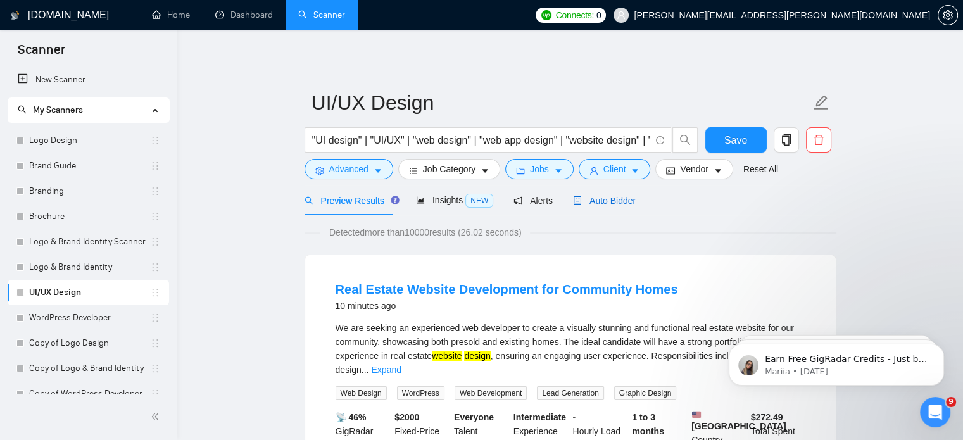
click at [594, 201] on span "Auto Bidder" at bounding box center [604, 201] width 63 height 10
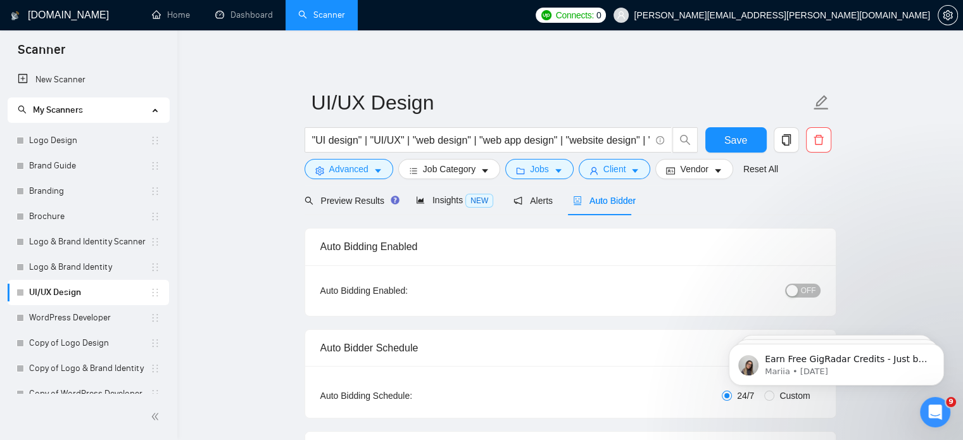
radio input "false"
radio input "true"
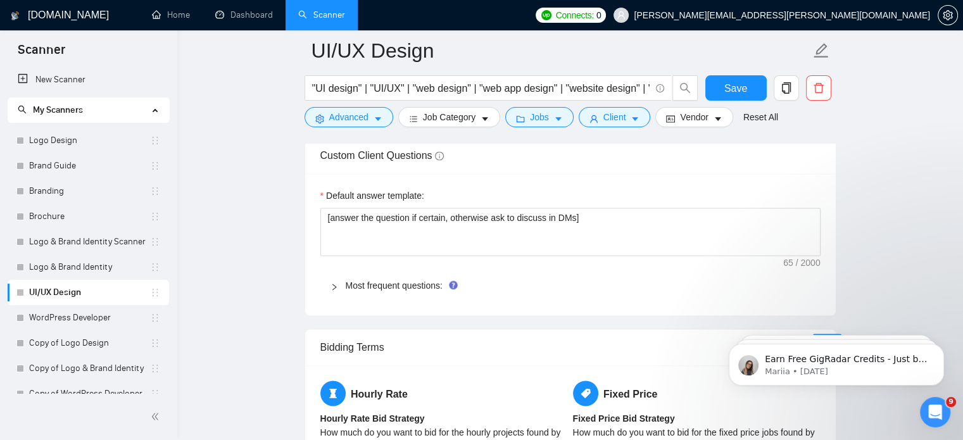
scroll to position [2030, 0]
click at [400, 284] on link "Most frequent questions:" at bounding box center [394, 285] width 97 height 10
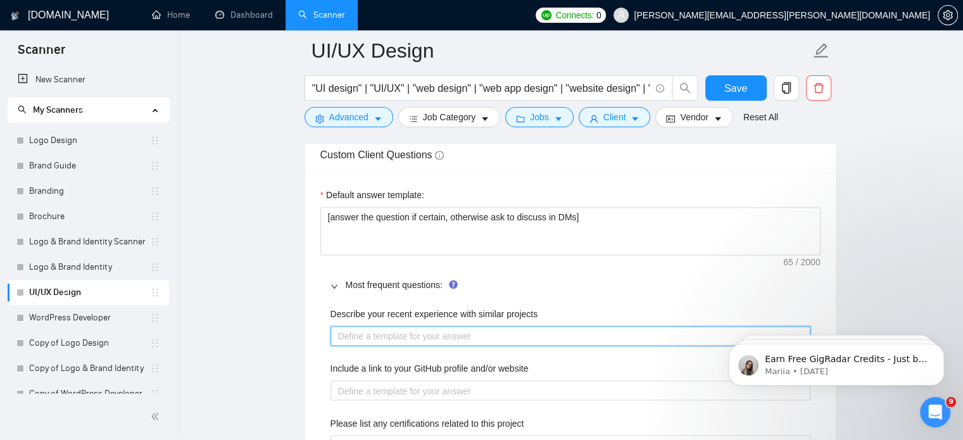
click at [403, 339] on projects "Describe your recent experience with similar projects" at bounding box center [570, 336] width 480 height 20
paste projects "Recently, I’ve completed multiple design projects where I handled end-to-end ta…"
type projects "Recently, I’ve completed multiple design projects where I handled end-to-end ta…"
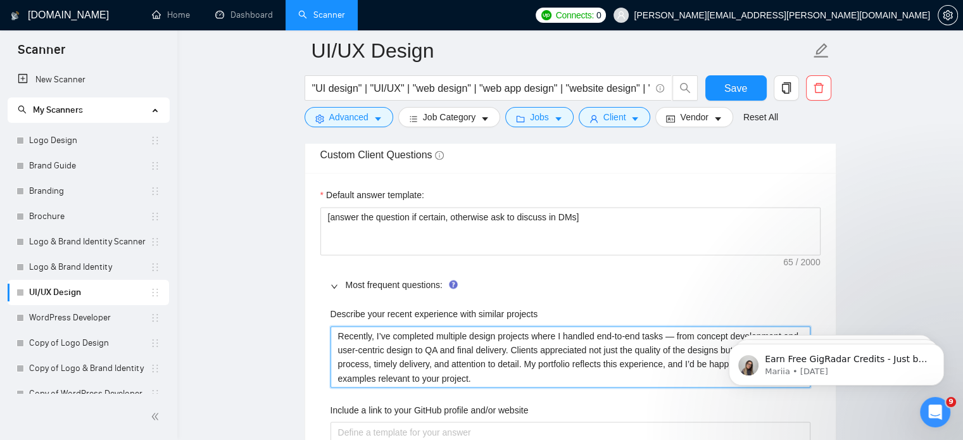
type projects "Recently, I’ve completed multiple design projects where I handled end-to-end ta…"
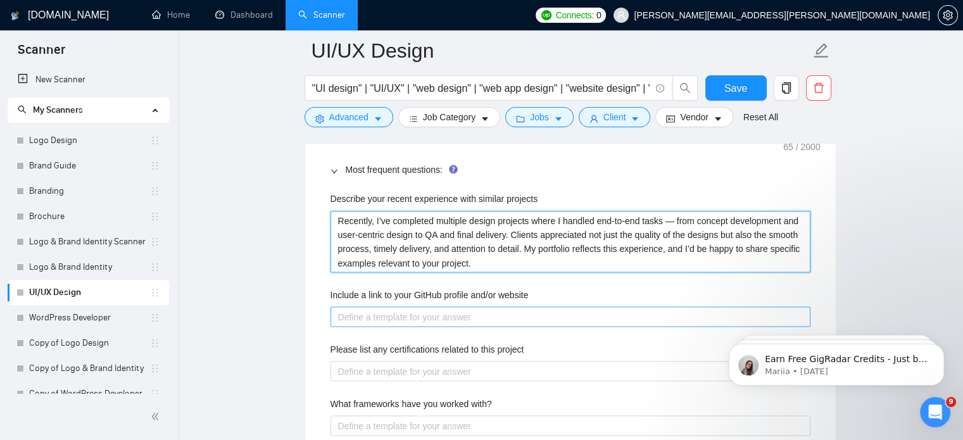
scroll to position [2122, 0]
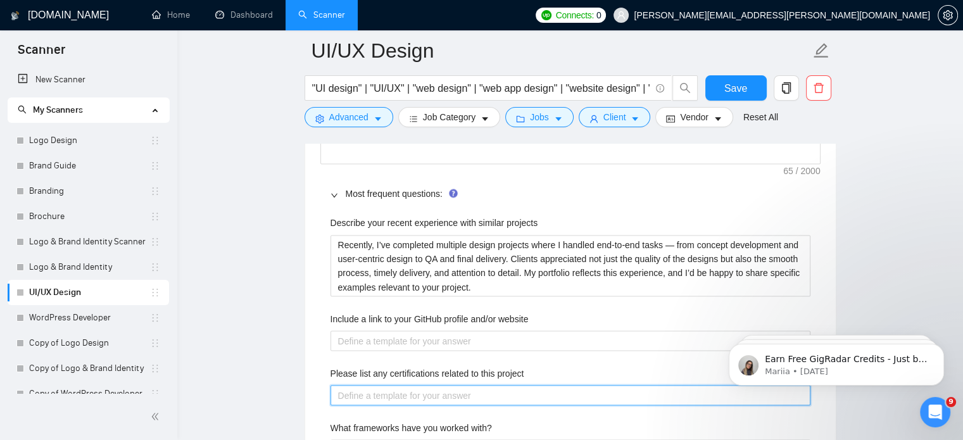
click at [415, 385] on project "Please list any certifications related to this project" at bounding box center [570, 395] width 480 height 20
paste project "While I may not hold specific certifications for this project, my track record …"
type project "While I may not hold specific certifications for this project, my track record …"
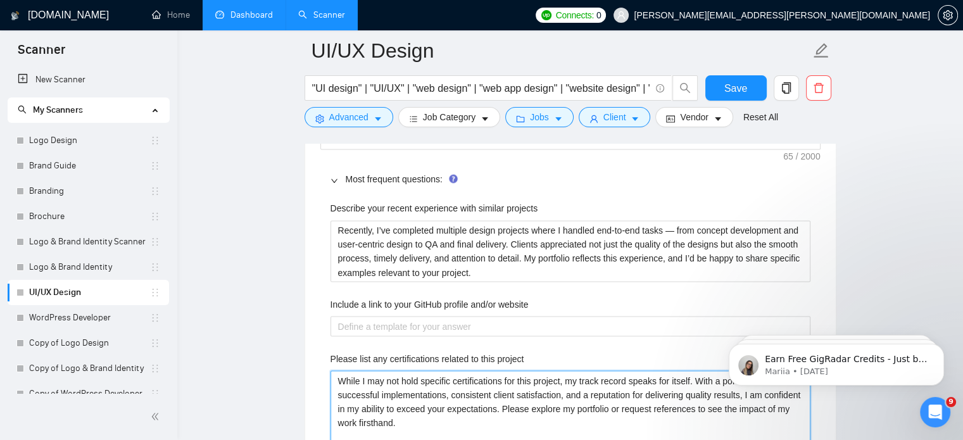
type project "While I may not hold specific certifications for this project, my track record …"
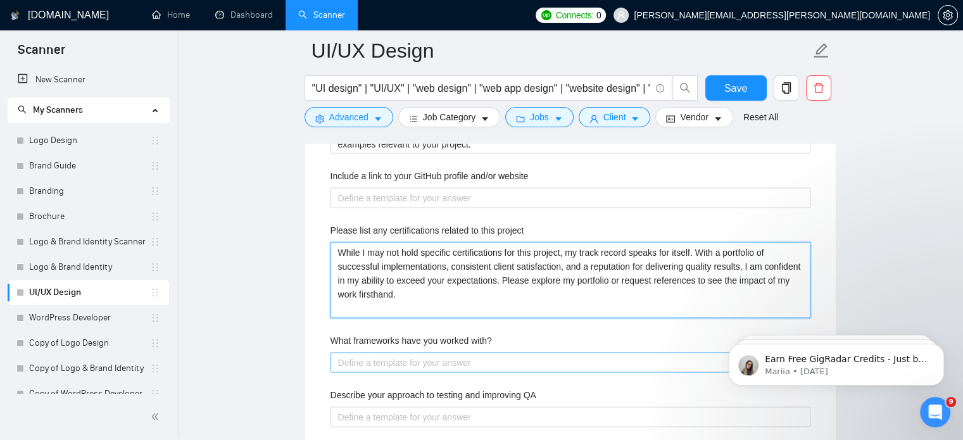
scroll to position [2236, 0]
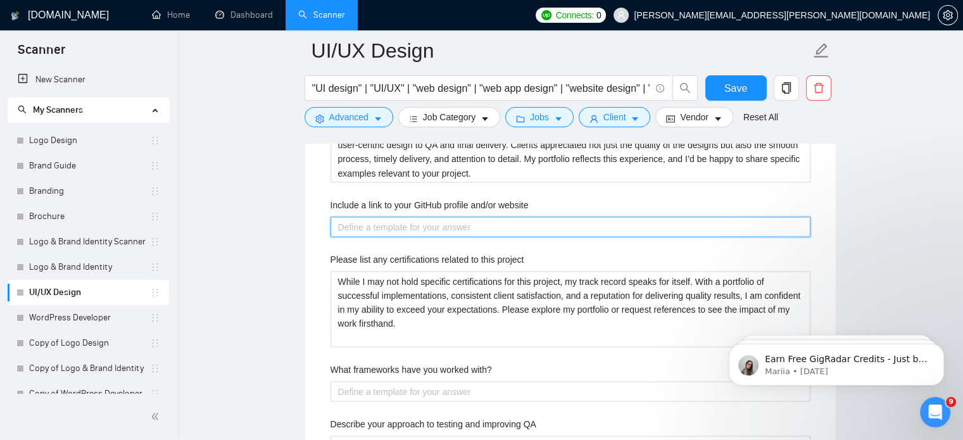
click at [487, 227] on website "Include a link to your GitHub profile and/or website" at bounding box center [570, 226] width 480 height 20
paste website "[URL][DOMAIN_NAME] [URL][DOMAIN_NAME]"
type website "[URL][DOMAIN_NAME] [URL][DOMAIN_NAME]"
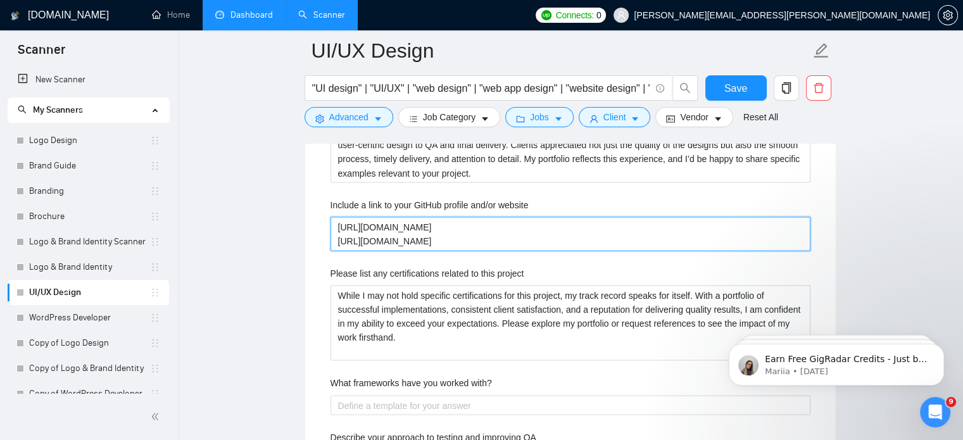
type website "[URL][DOMAIN_NAME] [URL][DOMAIN_NAME]"
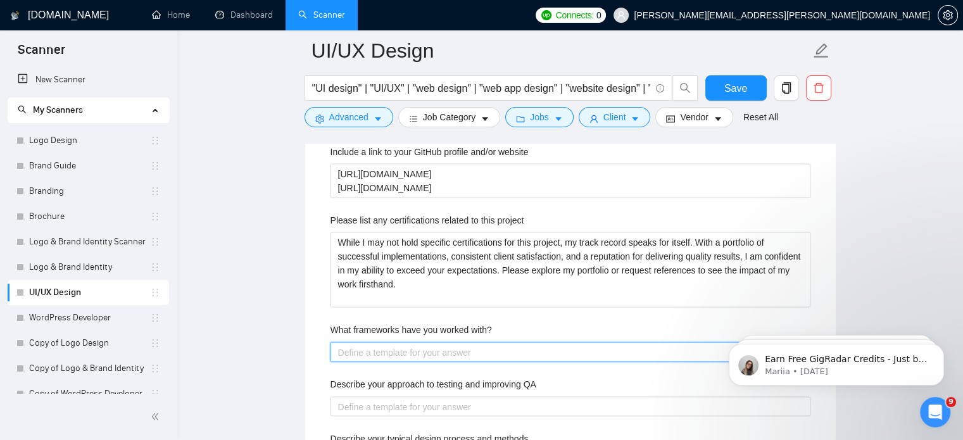
click at [415, 350] on with\? "What frameworks have you worked with?" at bounding box center [570, 352] width 480 height 20
paste with\? "Wordpress WEBFLOW SQUARESPACE SHOPIFY HUBSPOT Wix WooCommerce"
type with\? "Wordpress WEBFLOW SQUARESPACE SHOPIFY HUBSPOT Wix WooCommerce"
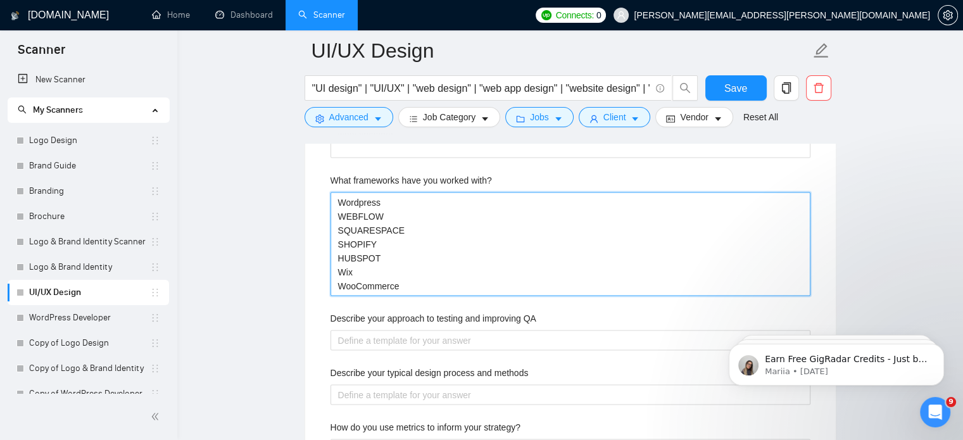
scroll to position [2438, 0]
type with\? "Wordpress WEBFLOW SQUARESPACE SHOPIFY HUBSPOT Wix WooCommerce"
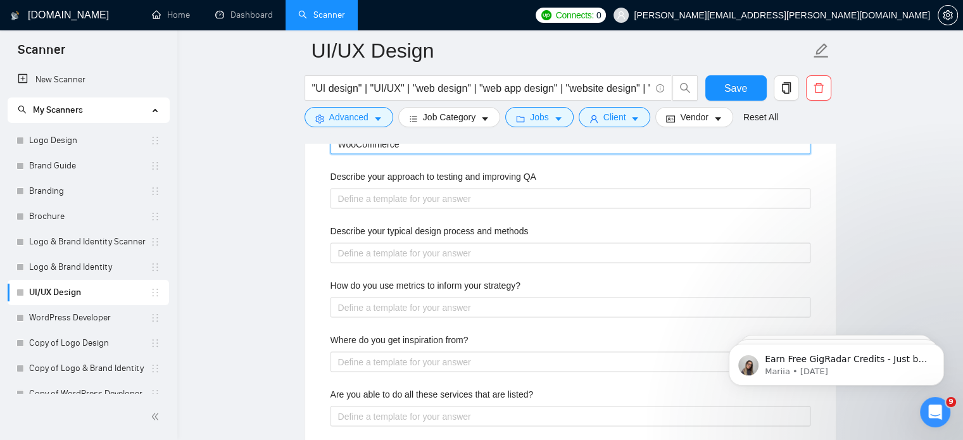
scroll to position [2586, 0]
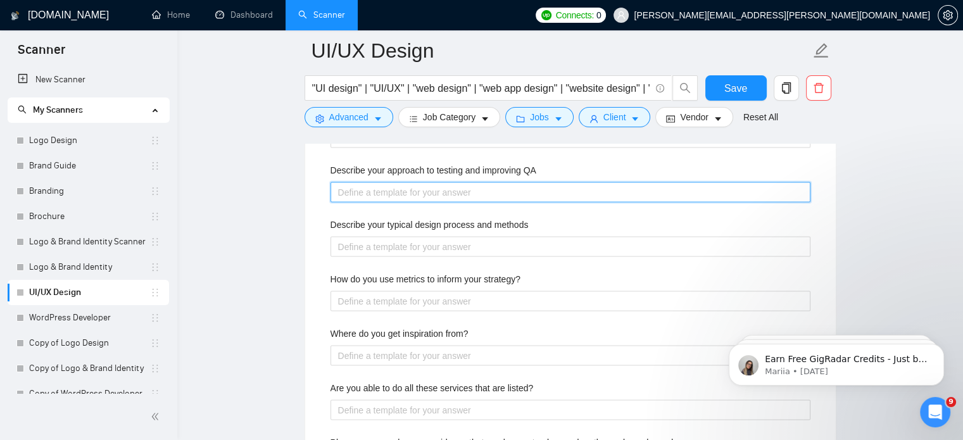
click at [423, 182] on QA "Describe your approach to testing and improving QA" at bounding box center [570, 192] width 480 height 20
paste QA "I follow an iterative QA approach — testing visuals, usability, and consistency…"
type QA "I follow an iterative QA approach — testing visuals, usability, and consistency…"
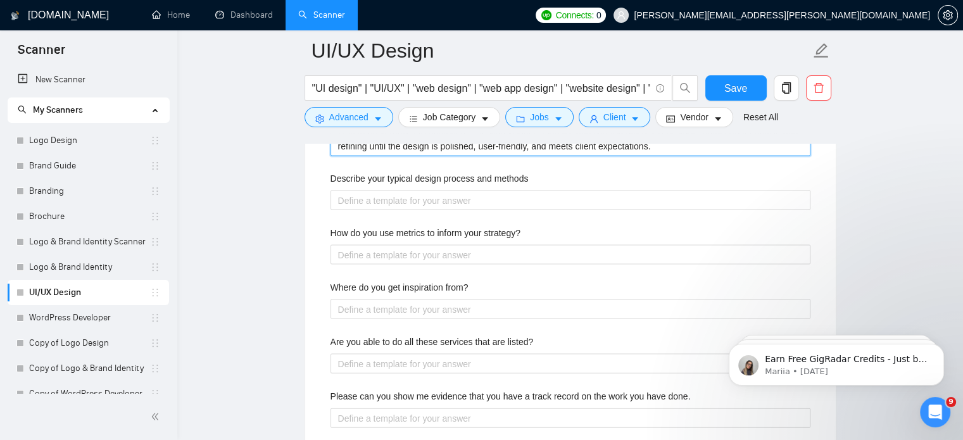
scroll to position [2646, 0]
type QA "I follow an iterative QA approach — testing visuals, usability, and consistency…"
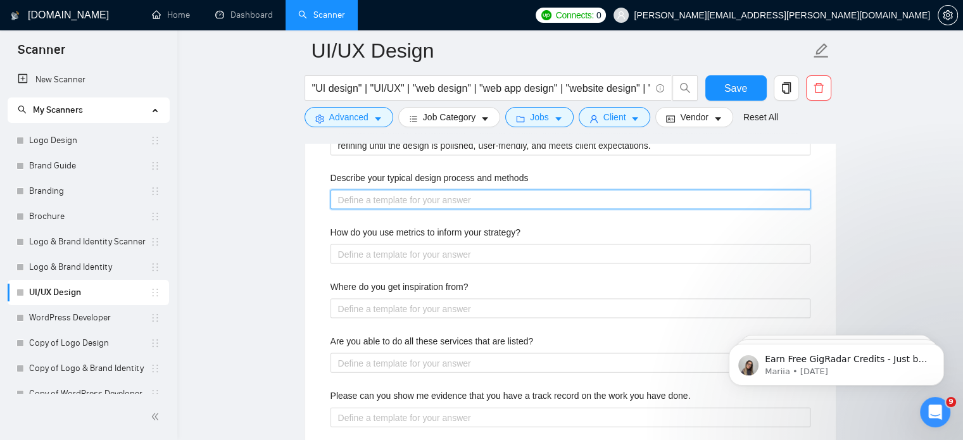
click at [391, 193] on methods "Describe your typical design process and methods" at bounding box center [570, 200] width 480 height 20
paste methods "I follow the tried and tested method of Discover, Define, Ideate, and Design to…"
type methods "I follow the tried and tested method of Discover, Define, Ideate, and Design to…"
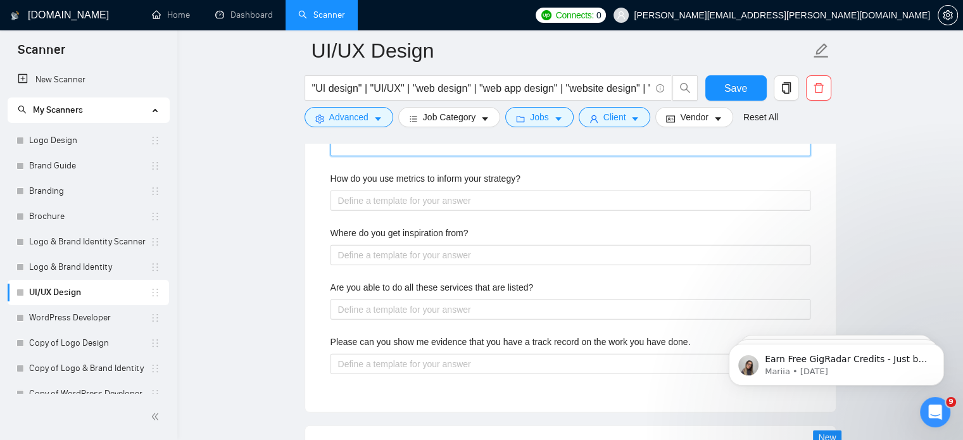
scroll to position [2895, 0]
type methods "I follow the tried and tested method of Discover, Define, Ideate, and Design to…"
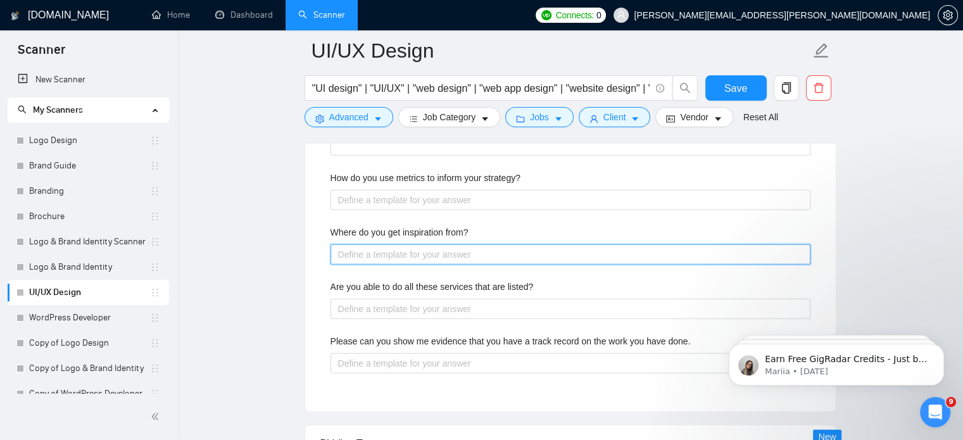
click at [388, 253] on from\? "Where do you get inspiration from?" at bounding box center [570, 254] width 480 height 20
paste from\? "Inspiration comes from research. I consider myself an excellent researcher. It'…"
type from\? "Inspiration comes from research. I consider myself an excellent researcher. It'…"
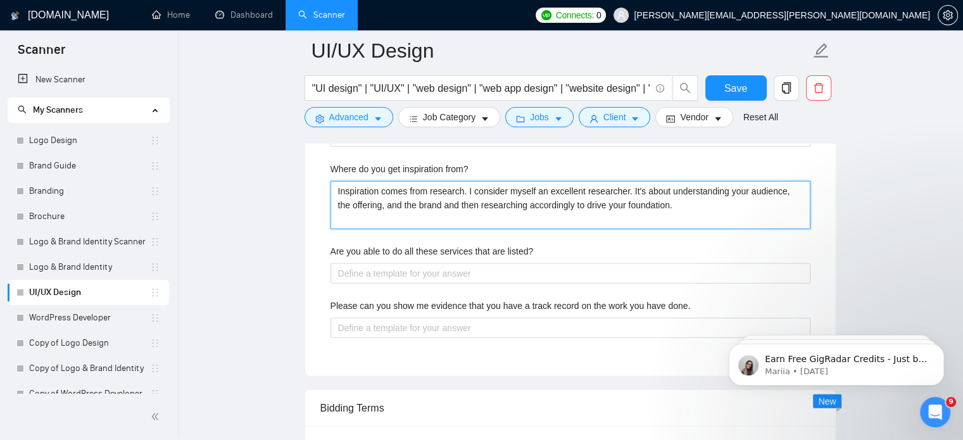
scroll to position [2959, 0]
type from\? "Inspiration comes from research. I consider myself an excellent researcher. It'…"
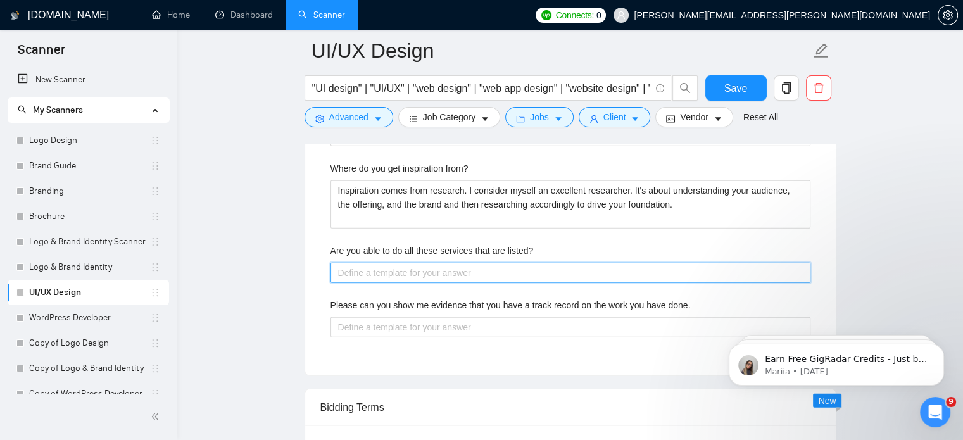
click at [391, 273] on listed\? "Are you able to do all these services that are listed?" at bounding box center [570, 273] width 480 height 20
type listed\? "Y"
type listed\? "Ye"
type listed\? "Yes"
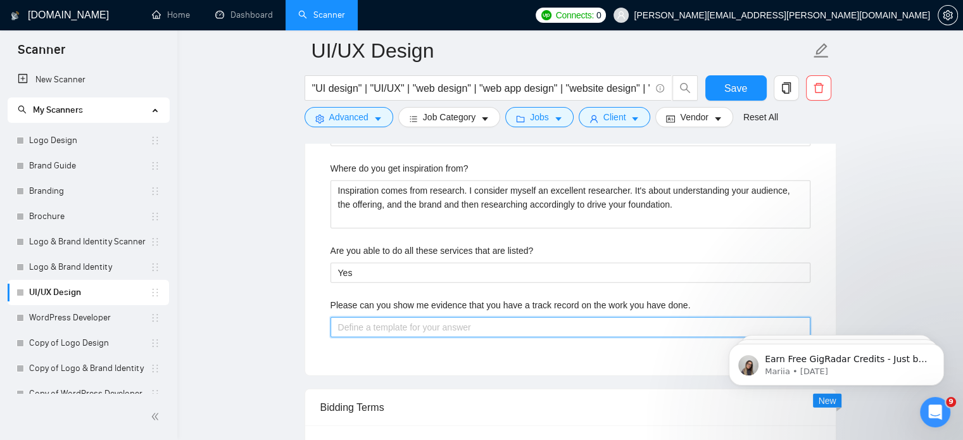
click at [414, 331] on done\ "Please can you show me evidence that you have a track record on the work you ha…" at bounding box center [570, 327] width 480 height 20
type done\ "T"
type done\ "To"
type done\ "Top"
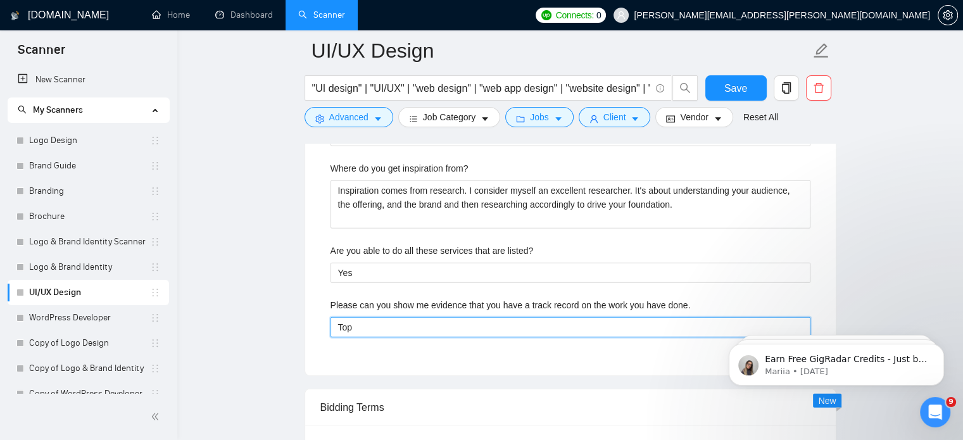
type done\ "Top"
type done\ "To"
type done\ "T"
paste done\ "I have a near 100% "Job Success" score from Upwork – truly rare. Accompanied by…"
type done\ "I have a near 100% "Job Success" score from Upwork – truly rare. Accompanied by…"
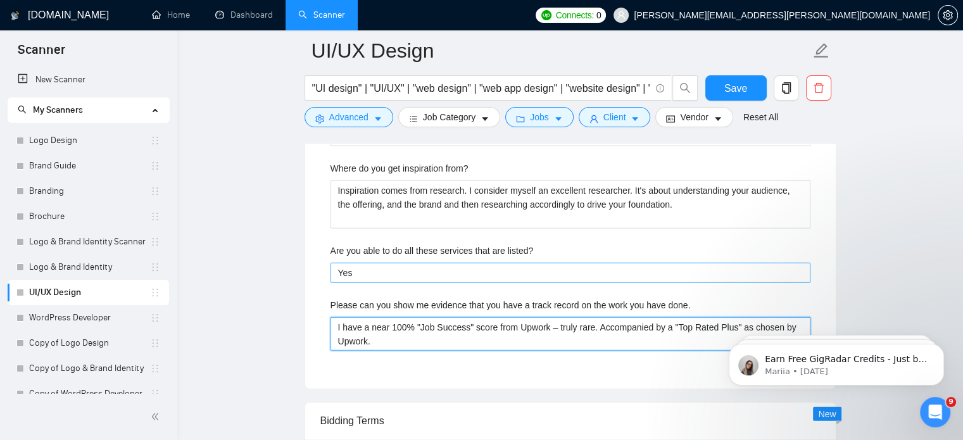
type done\ "I have a near 100% "Job Success" score from Upwork – truly rare. Accompanied by…"
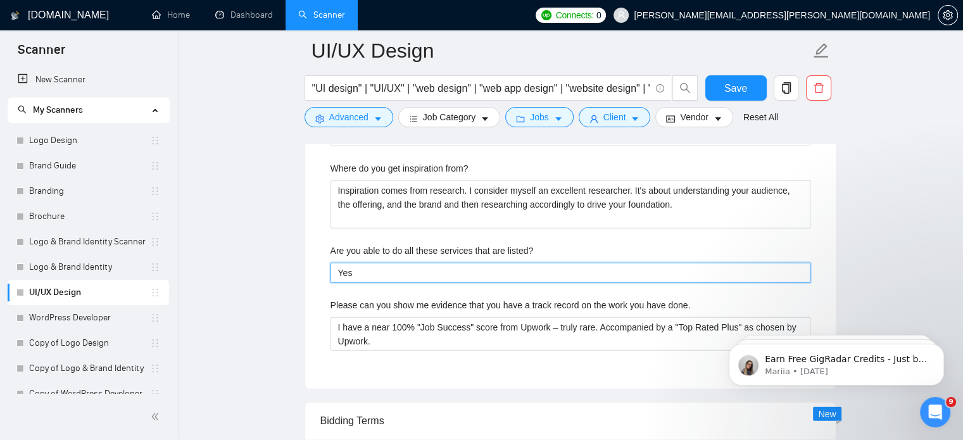
click at [410, 263] on listed\? "Yes" at bounding box center [570, 273] width 480 height 20
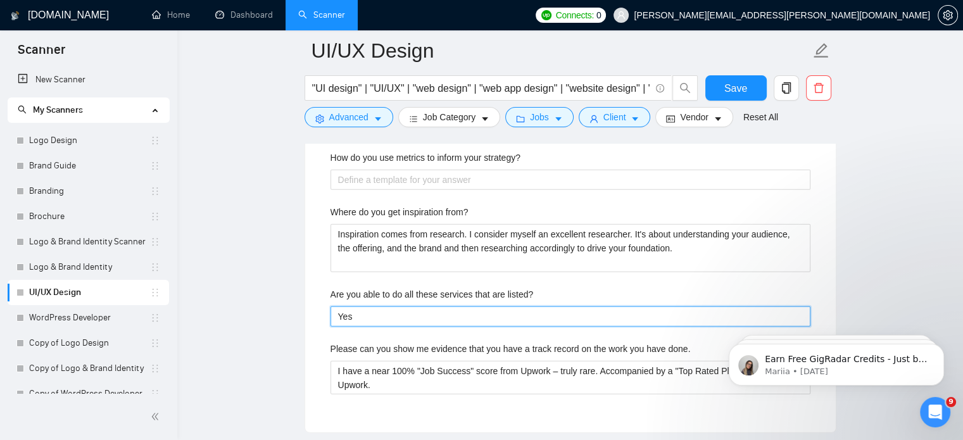
scroll to position [2898, 0]
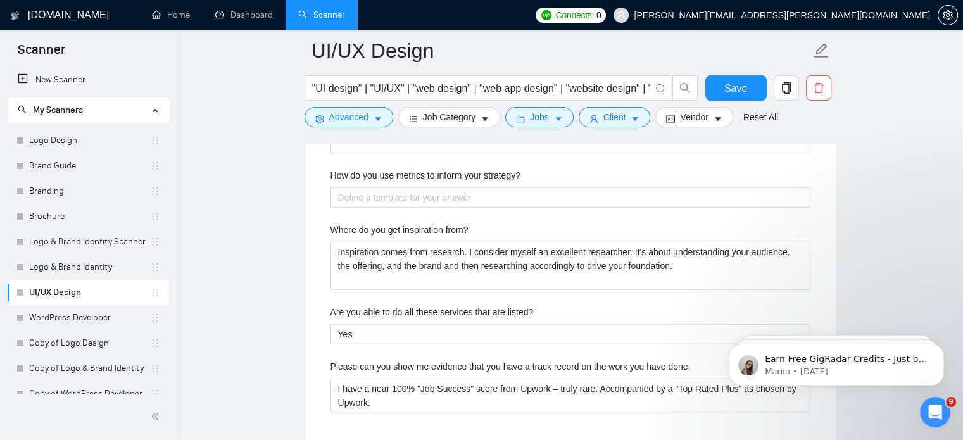
click at [463, 172] on label "How do you use metrics to inform your strategy?" at bounding box center [425, 175] width 190 height 14
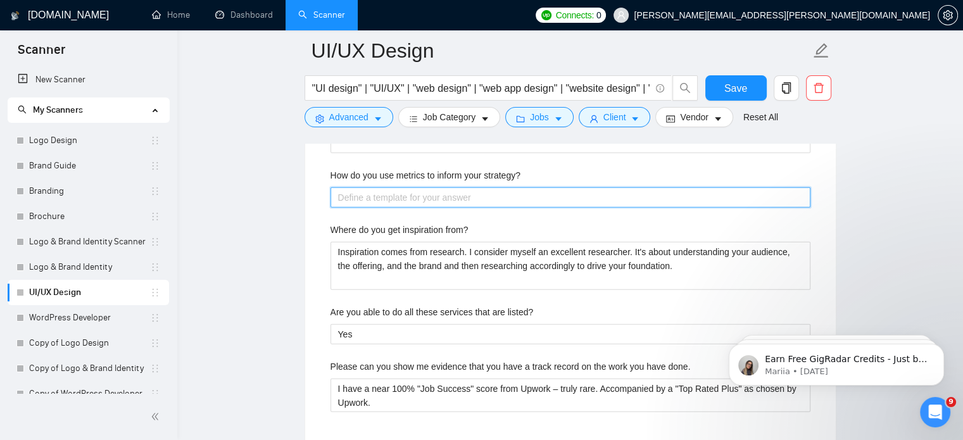
click at [463, 187] on strategy\? "How do you use metrics to inform your strategy?" at bounding box center [570, 197] width 480 height 20
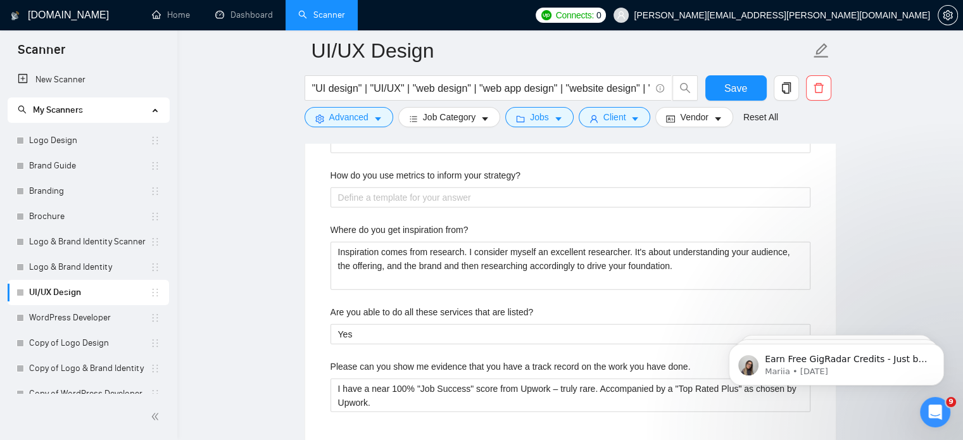
click at [463, 172] on label "How do you use metrics to inform your strategy?" at bounding box center [425, 175] width 190 height 14
click at [463, 187] on strategy\? "How do you use metrics to inform your strategy?" at bounding box center [570, 197] width 480 height 20
click at [463, 172] on label "How do you use metrics to inform your strategy?" at bounding box center [425, 175] width 190 height 14
click at [463, 187] on strategy\? "How do you use metrics to inform your strategy?" at bounding box center [570, 197] width 480 height 20
copy label "How do you use metrics to inform your strategy?"
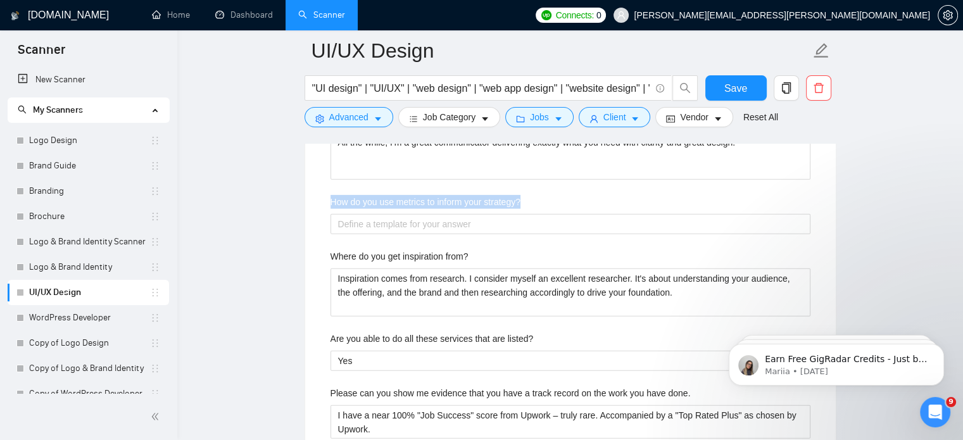
scroll to position [2867, 0]
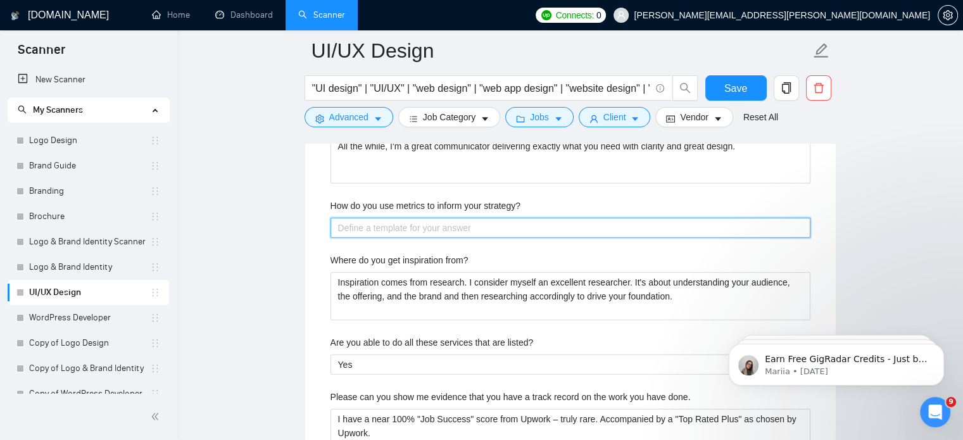
click at [521, 220] on strategy\? "How do you use metrics to inform your strategy?" at bounding box center [570, 228] width 480 height 20
paste strategy\? "I use metrics to refine strategy and ensure results align with goals. By tracki…"
type strategy\? "I use metrics to refine strategy and ensure results align with goals. By tracki…"
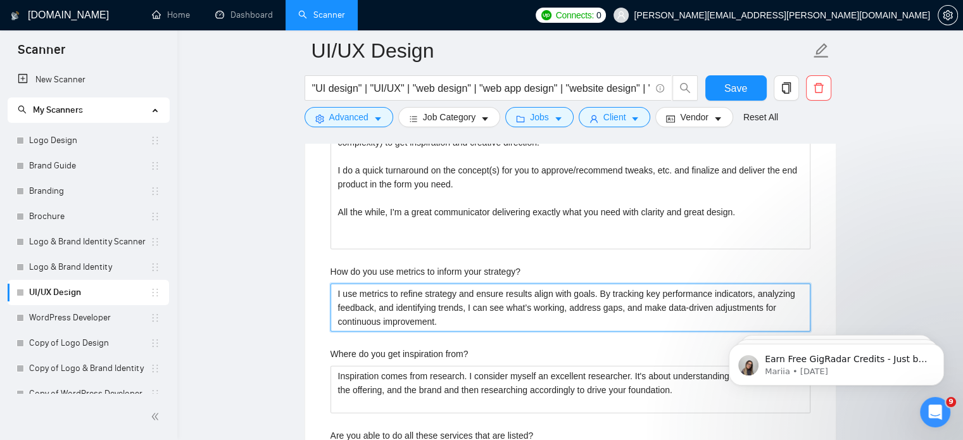
scroll to position [2793, 0]
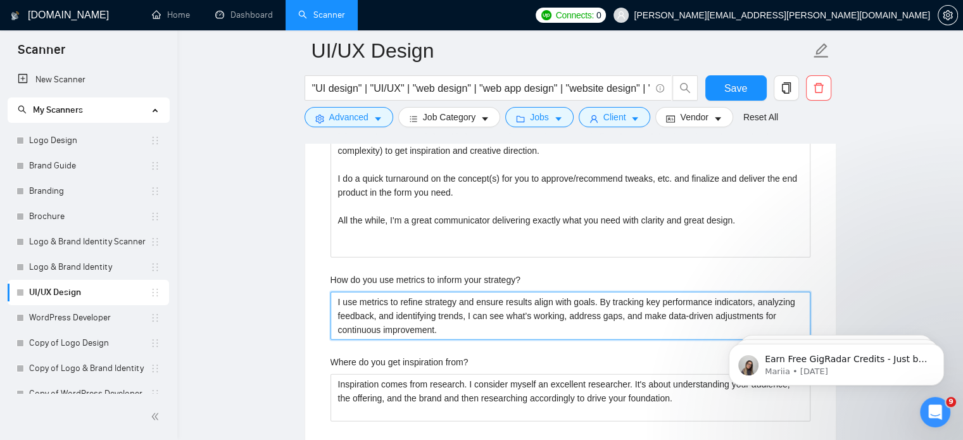
type strategy\? "I use metrics to refine strategy and ensure results align with goals. By tracki…"
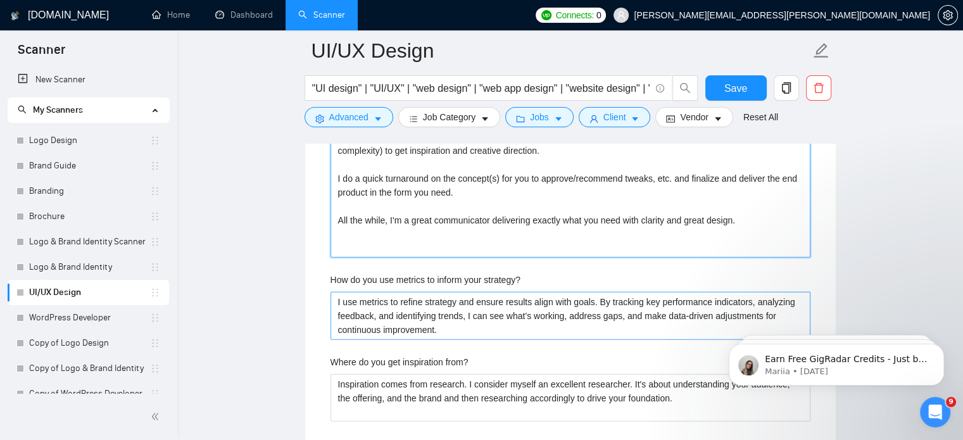
click at [521, 220] on methods "I follow the tried and tested method of Discover, Define, Ideate, and Design to…" at bounding box center [570, 150] width 480 height 215
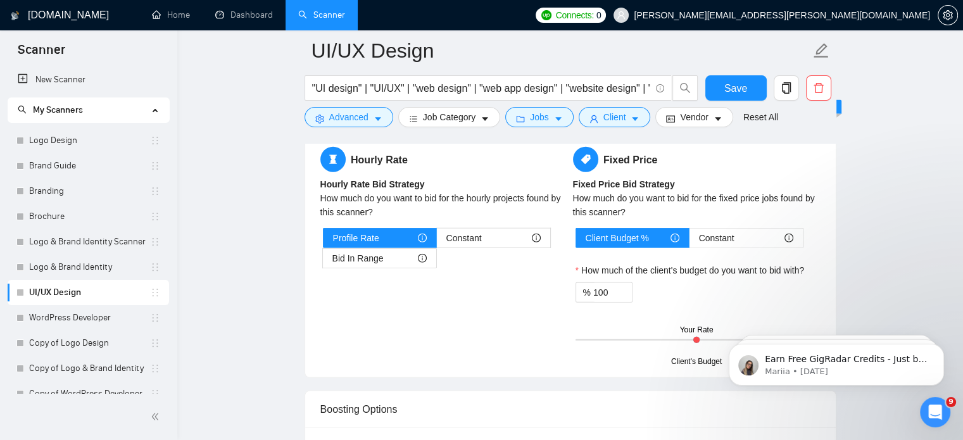
scroll to position [3324, 0]
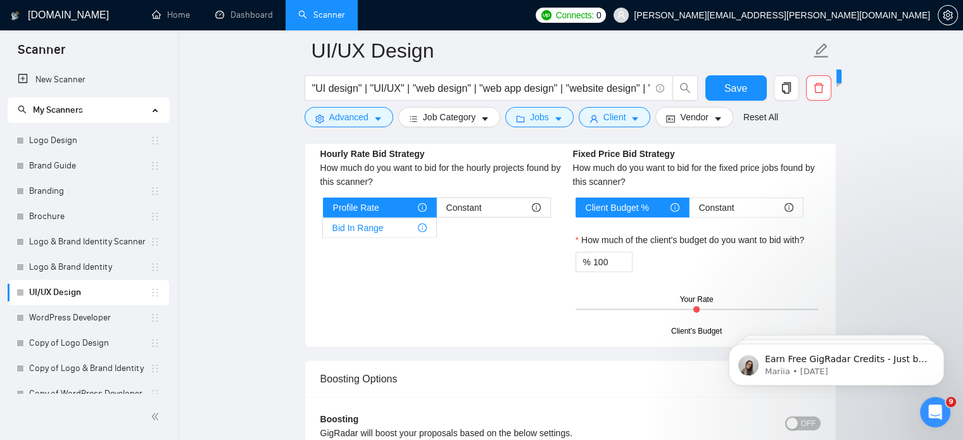
click at [369, 225] on span "Bid In Range" at bounding box center [357, 227] width 51 height 19
click at [323, 231] on input "Bid In Range" at bounding box center [323, 231] width 0 height 0
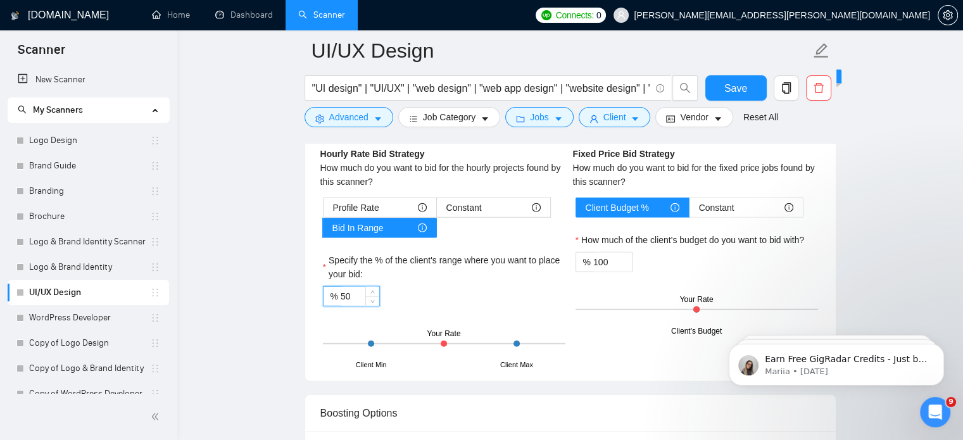
click at [344, 293] on input "50" at bounding box center [360, 296] width 39 height 19
type input "60"
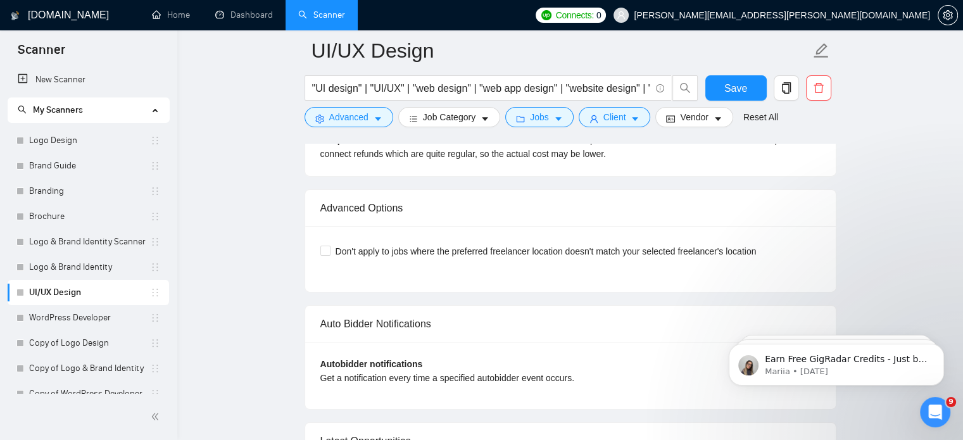
scroll to position [4138, 0]
click at [743, 81] on span "Save" at bounding box center [735, 88] width 23 height 16
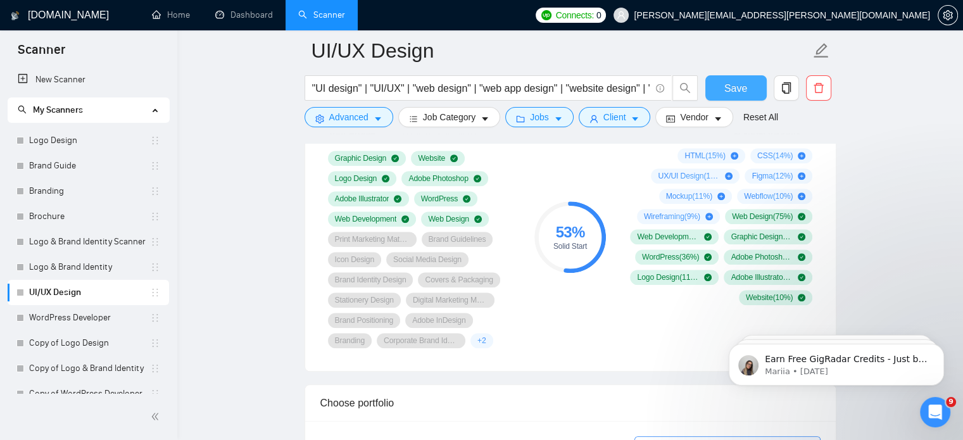
scroll to position [1053, 0]
click at [744, 94] on span "Save" at bounding box center [735, 88] width 23 height 16
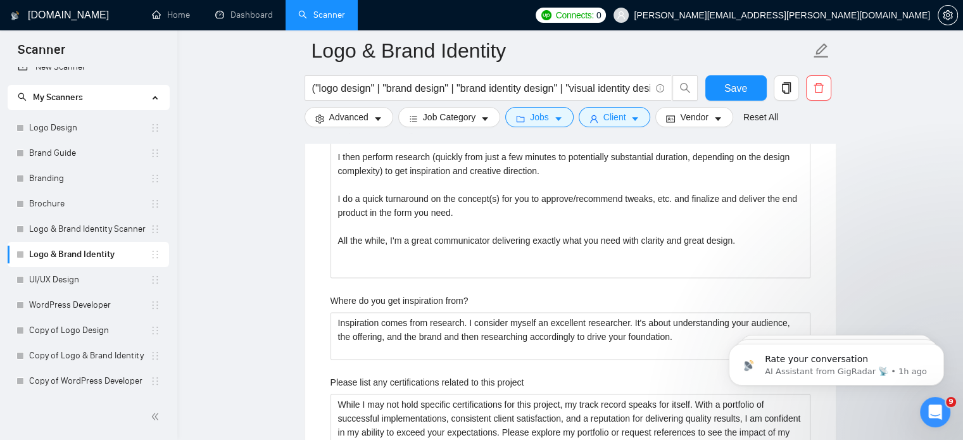
scroll to position [1, 0]
click at [108, 358] on link "Copy of Logo & Brand Identity" at bounding box center [89, 355] width 121 height 25
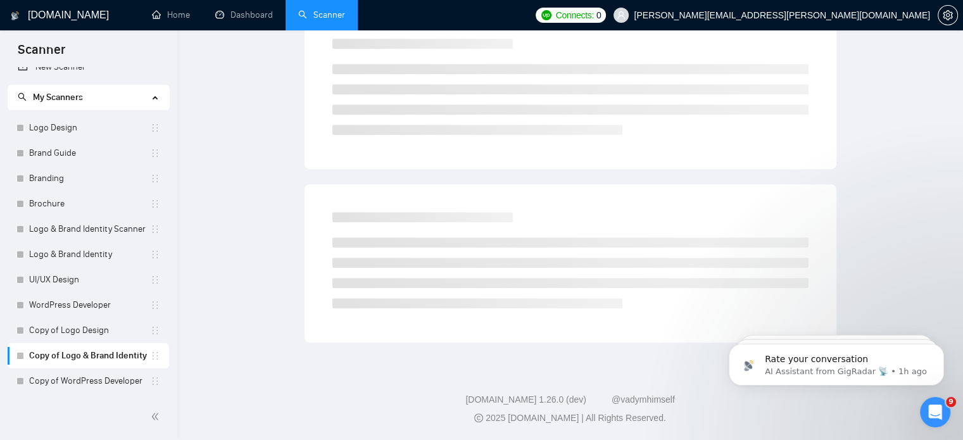
scroll to position [22, 0]
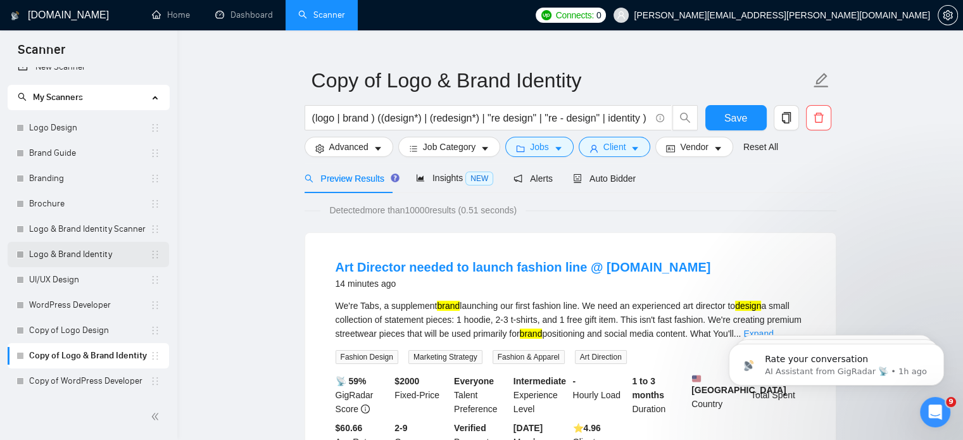
click at [95, 258] on link "Logo & Brand Identity" at bounding box center [89, 254] width 121 height 25
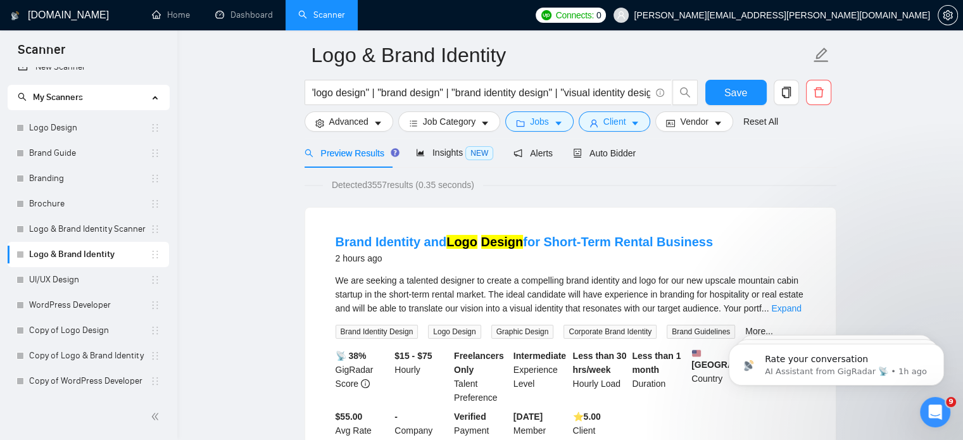
scroll to position [18, 0]
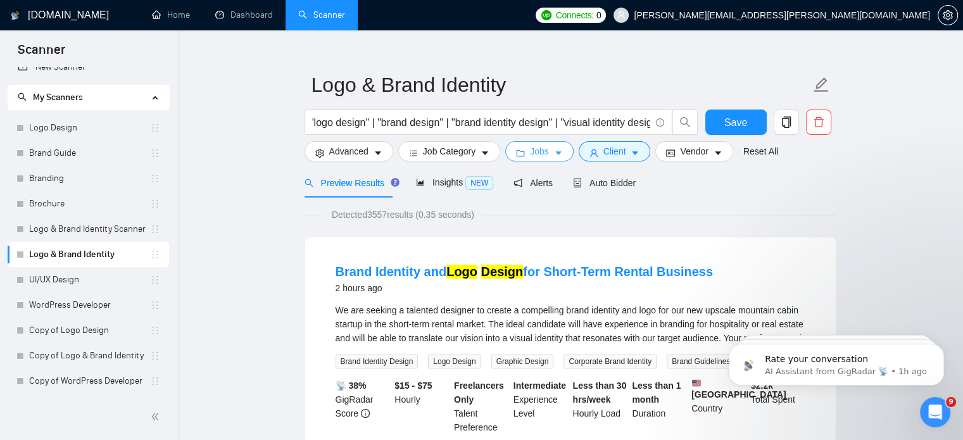
click at [555, 154] on icon "caret-down" at bounding box center [558, 154] width 6 height 4
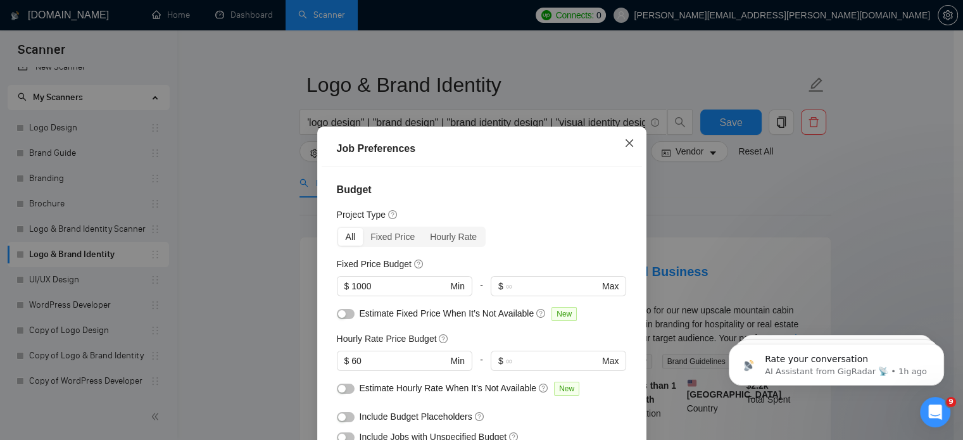
click at [626, 141] on icon "close" at bounding box center [629, 143] width 8 height 8
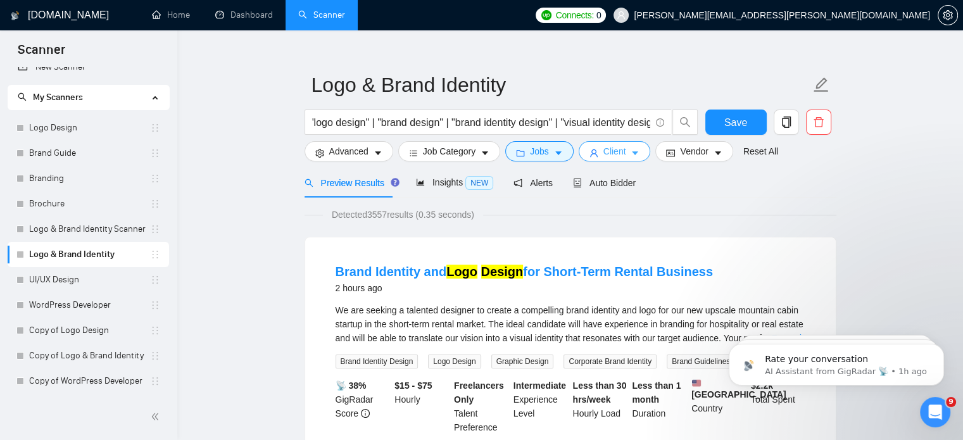
click at [620, 148] on span "Client" at bounding box center [614, 151] width 23 height 14
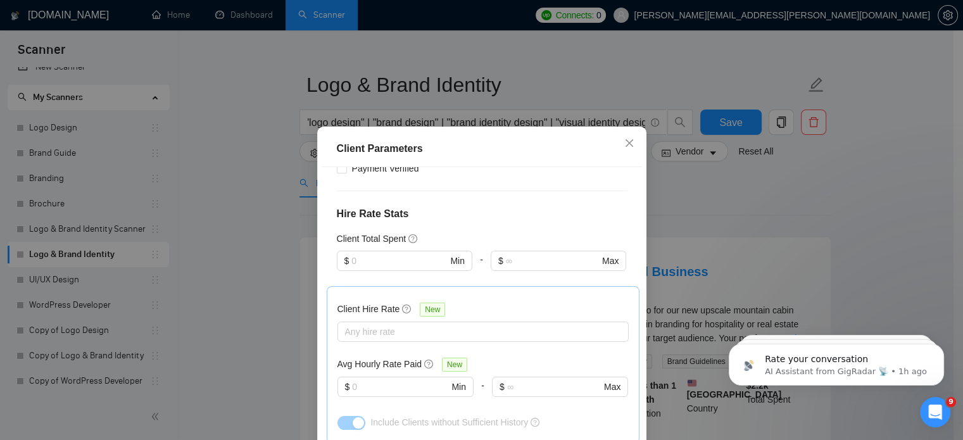
scroll to position [332, 0]
click at [625, 146] on icon "close" at bounding box center [629, 143] width 8 height 8
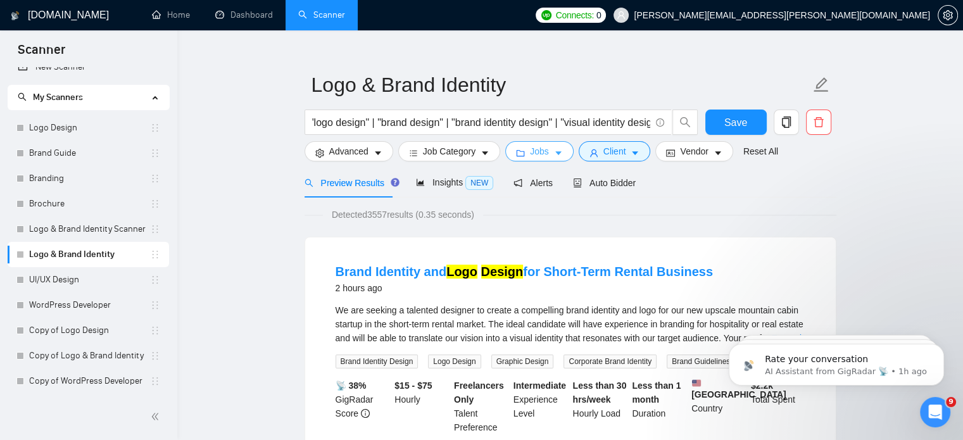
click at [532, 153] on span "Jobs" at bounding box center [539, 151] width 19 height 14
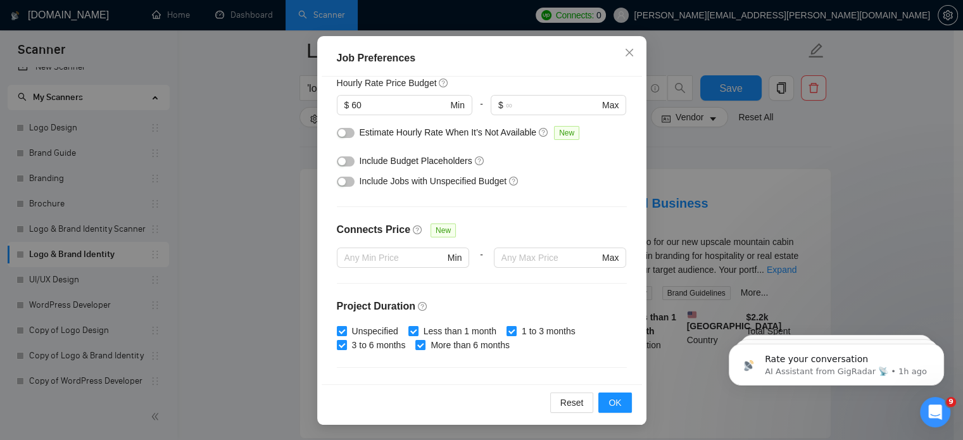
scroll to position [0, 0]
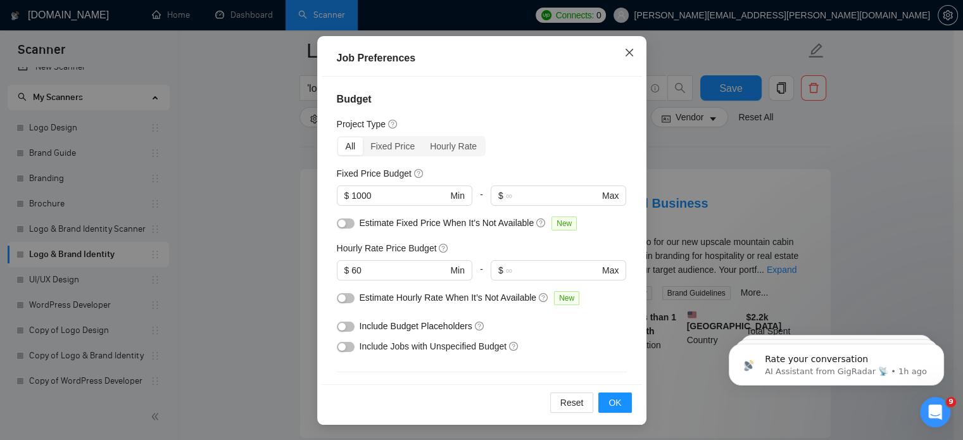
click at [626, 58] on span "Close" at bounding box center [629, 53] width 34 height 34
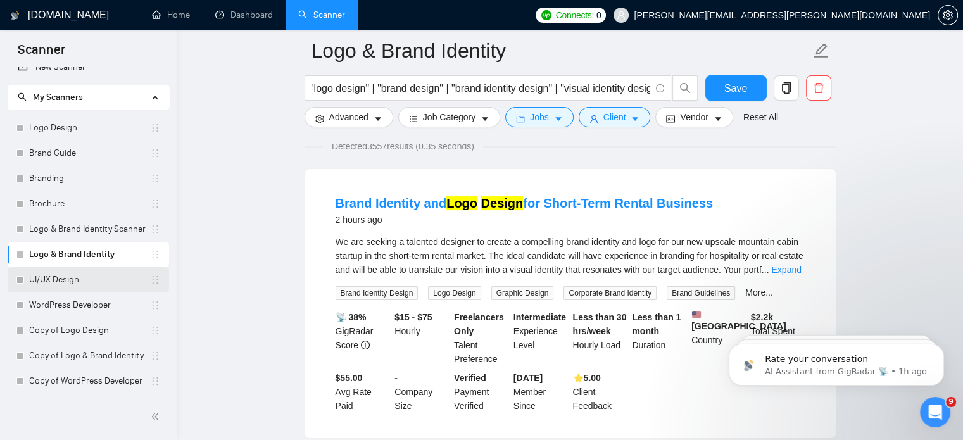
click at [78, 278] on link "UI/UX Design" at bounding box center [89, 279] width 121 height 25
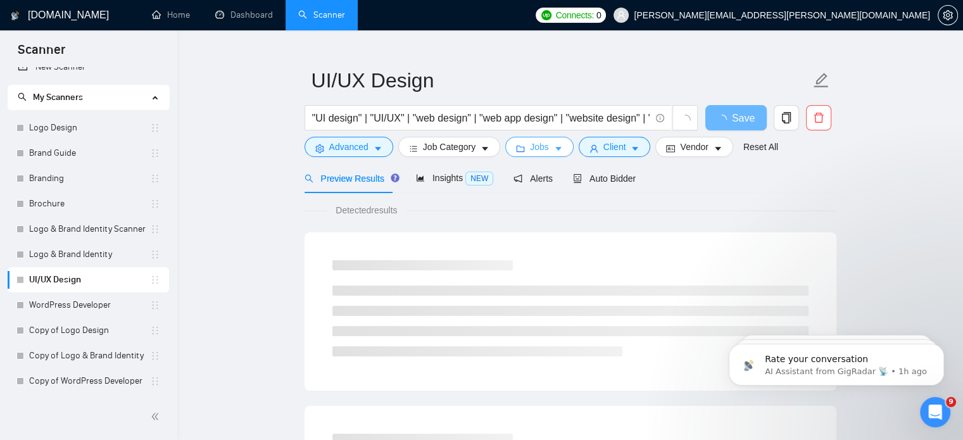
click at [555, 147] on icon "caret-down" at bounding box center [558, 149] width 6 height 4
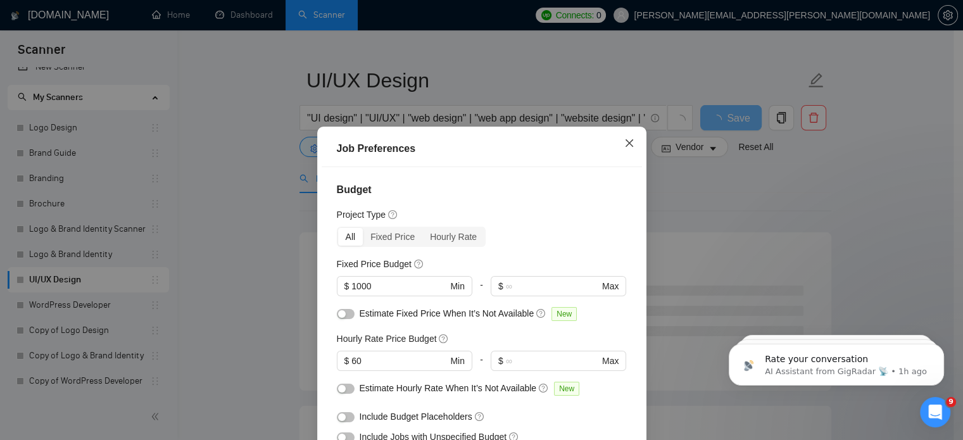
click at [627, 148] on icon "close" at bounding box center [629, 143] width 10 height 10
click at [624, 146] on icon "close" at bounding box center [629, 143] width 10 height 10
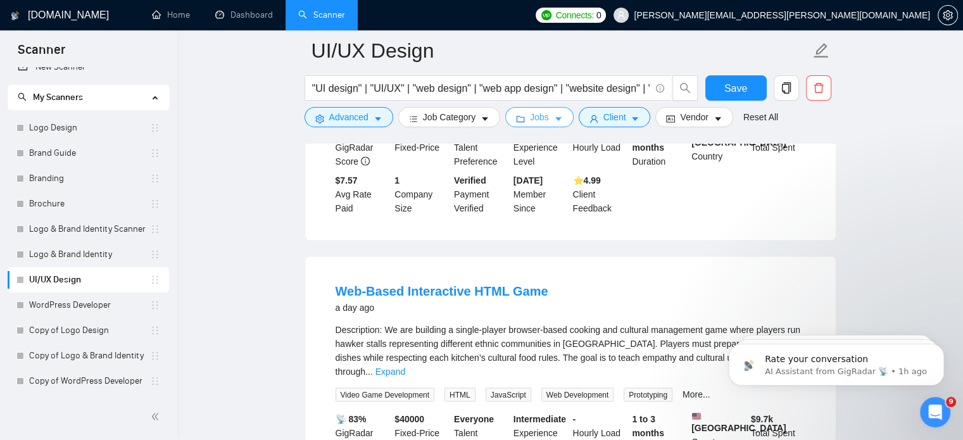
scroll to position [2293, 0]
click at [372, 125] on button "Advanced" at bounding box center [348, 117] width 89 height 20
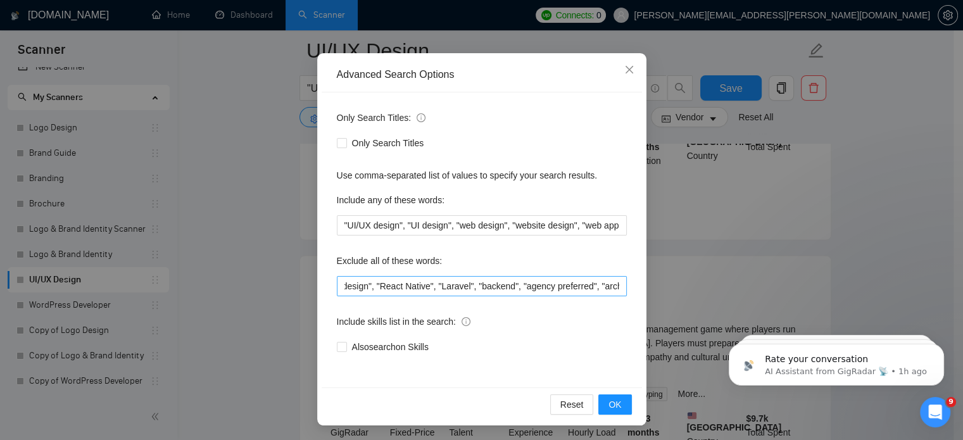
scroll to position [0, 891]
click at [435, 285] on input ""mobile app developer", "copywriter", "full stack developer", "iOS developer", …" at bounding box center [482, 286] width 290 height 20
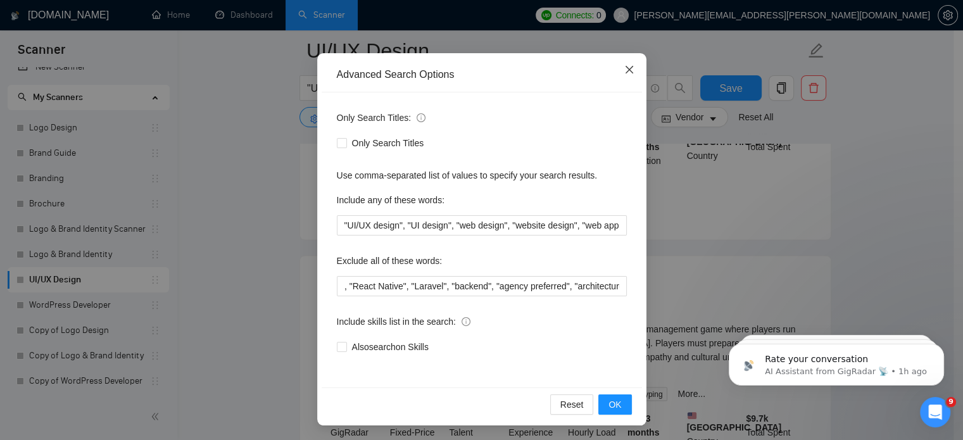
scroll to position [0, 0]
click at [624, 70] on icon "close" at bounding box center [629, 70] width 10 height 10
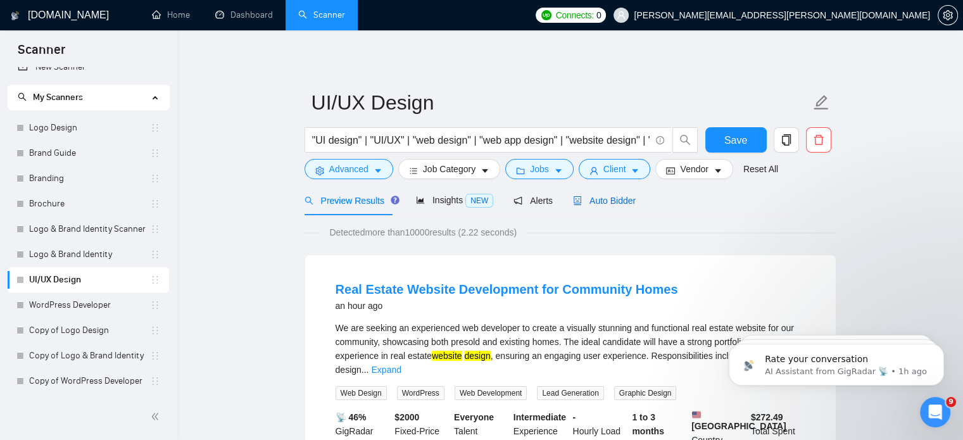
click at [605, 196] on span "Auto Bidder" at bounding box center [604, 201] width 63 height 10
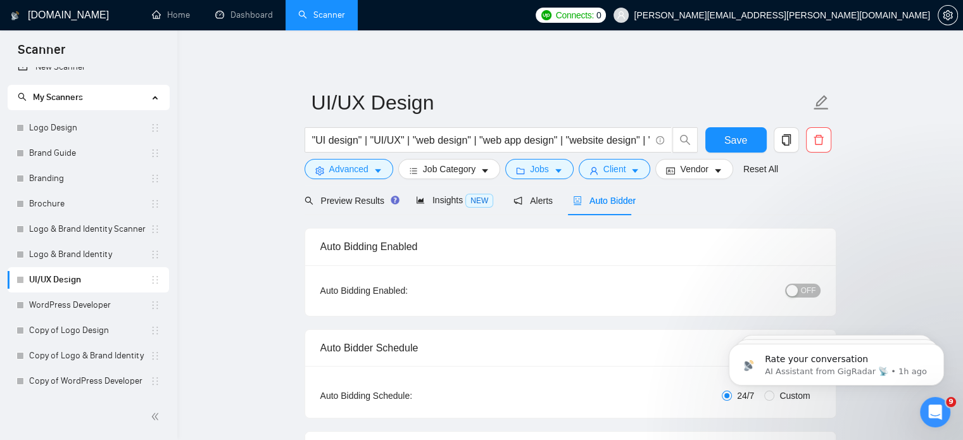
radio input "false"
radio input "true"
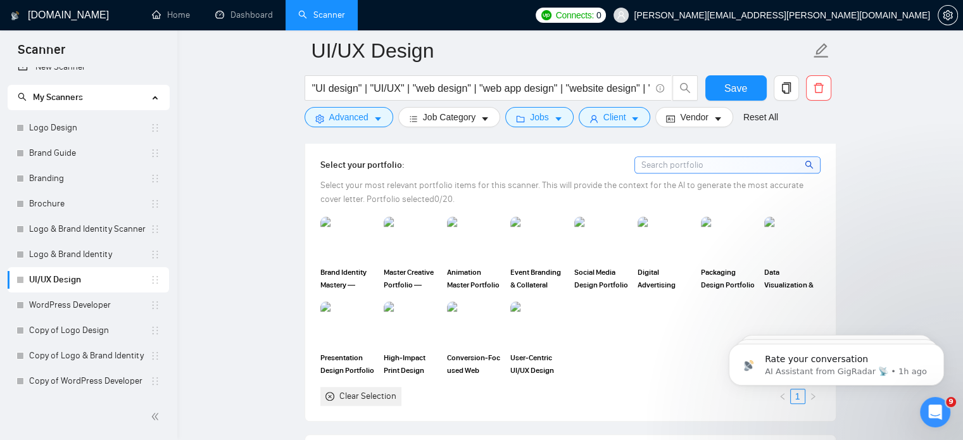
scroll to position [1341, 0]
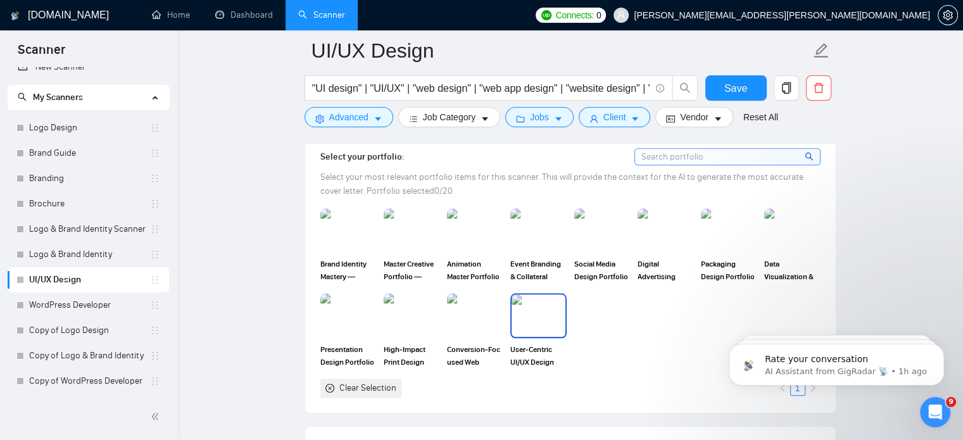
click at [528, 330] on img at bounding box center [537, 315] width 53 height 42
click at [406, 244] on img at bounding box center [411, 231] width 53 height 42
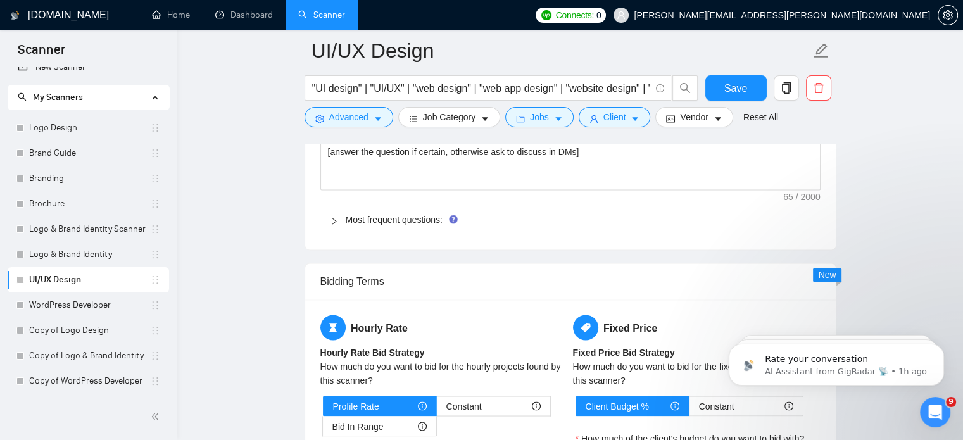
scroll to position [2096, 0]
click at [410, 222] on link "Most frequent questions:" at bounding box center [394, 220] width 97 height 10
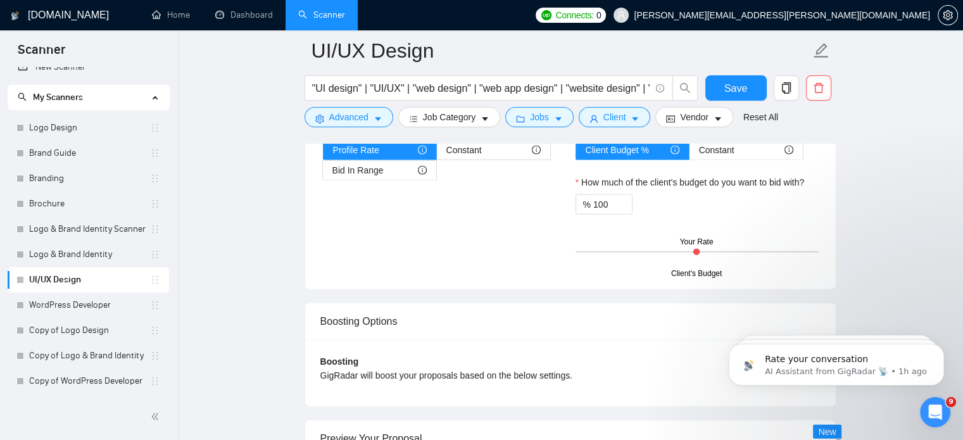
scroll to position [2851, 0]
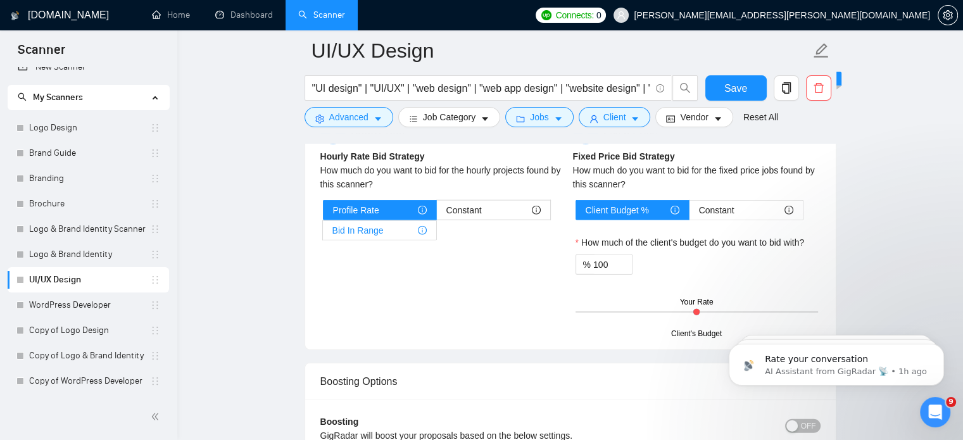
click at [349, 231] on span "Bid In Range" at bounding box center [357, 230] width 51 height 19
click at [323, 234] on input "Bid In Range" at bounding box center [323, 234] width 0 height 0
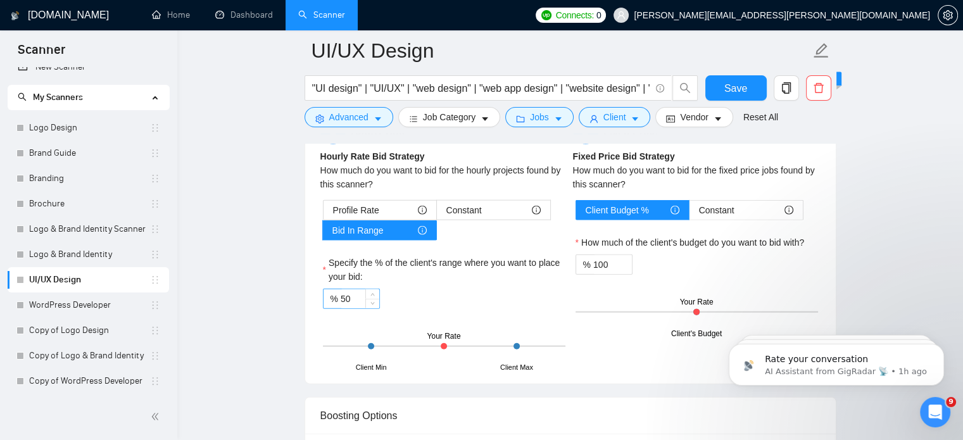
click at [361, 289] on input "50" at bounding box center [360, 298] width 39 height 19
type input "5"
type input "60"
click at [476, 284] on div "Specify the % of the client's range where you want to place your bid:" at bounding box center [444, 272] width 242 height 33
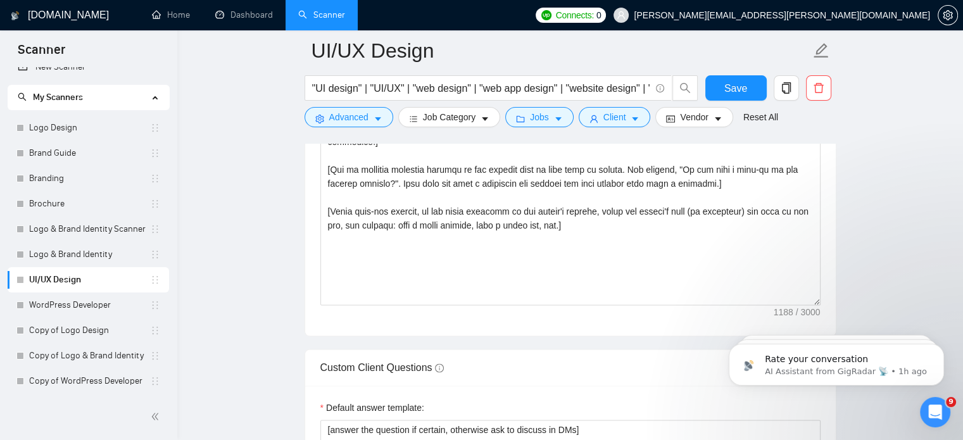
scroll to position [1937, 0]
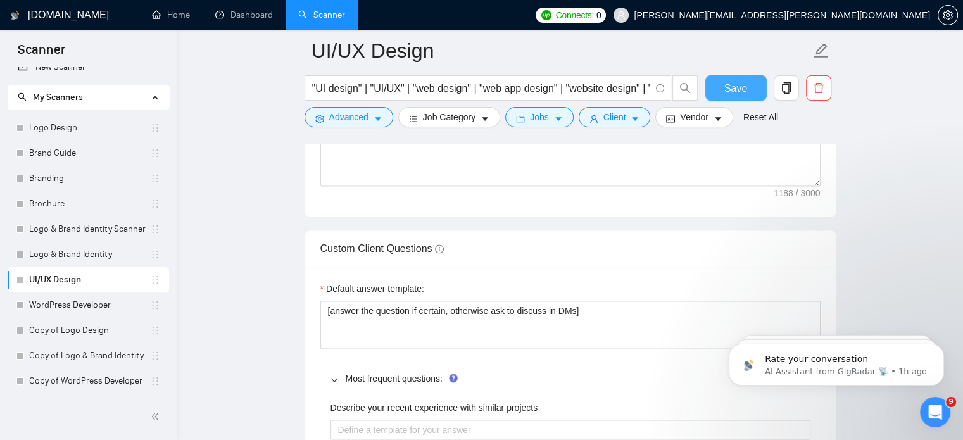
click at [737, 79] on button "Save" at bounding box center [735, 87] width 61 height 25
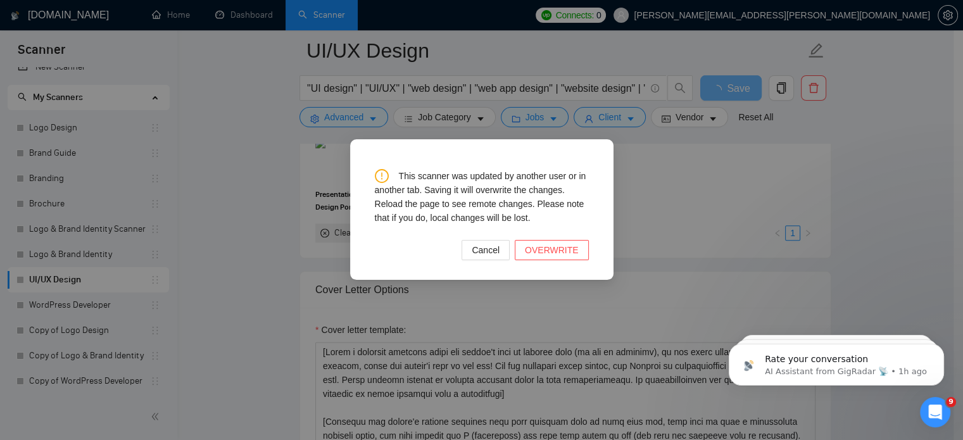
scroll to position [1496, 0]
click at [499, 256] on span "Cancel" at bounding box center [486, 250] width 28 height 14
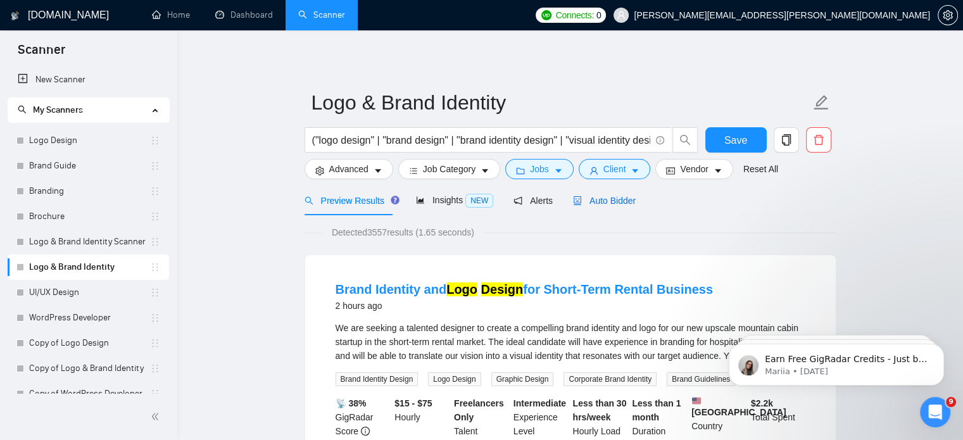
click at [588, 206] on span "Auto Bidder" at bounding box center [604, 201] width 63 height 10
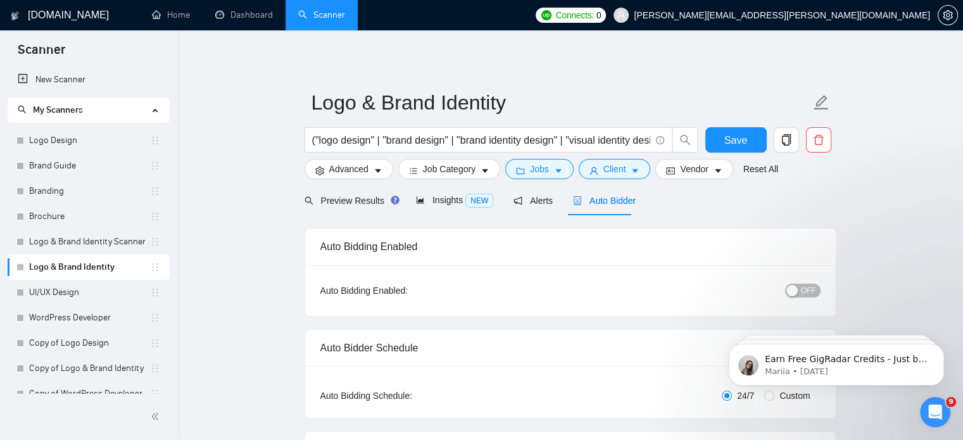
radio input "false"
radio input "true"
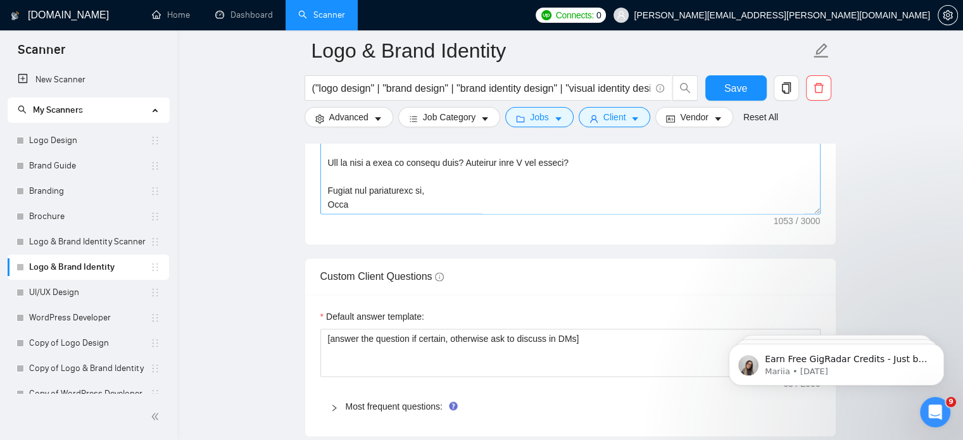
scroll to position [2103, 0]
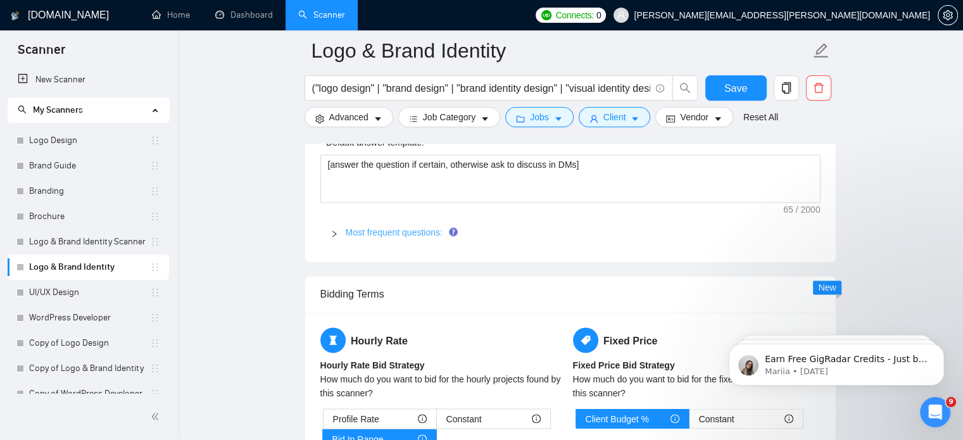
click at [373, 232] on link "Most frequent questions:" at bounding box center [394, 232] width 97 height 10
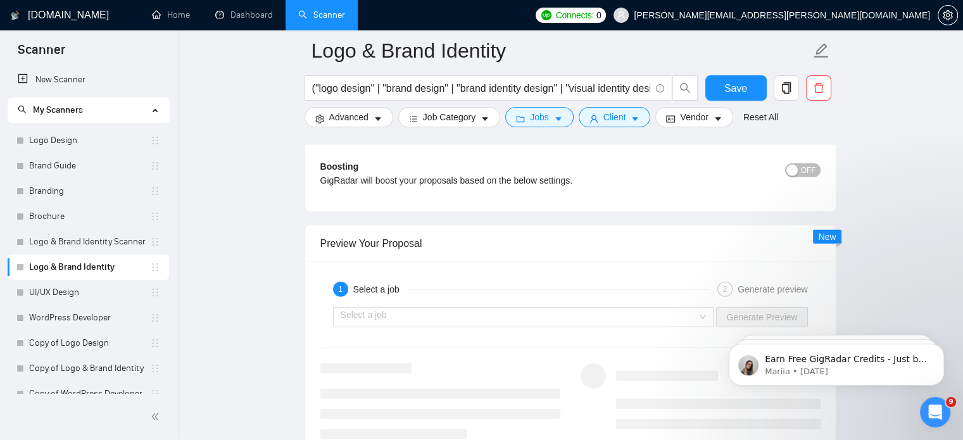
scroll to position [3627, 0]
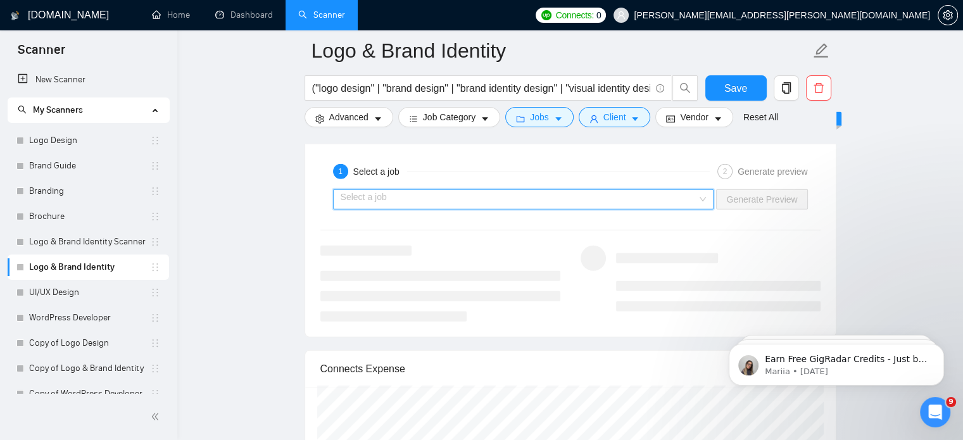
click at [618, 199] on input "search" at bounding box center [519, 199] width 357 height 19
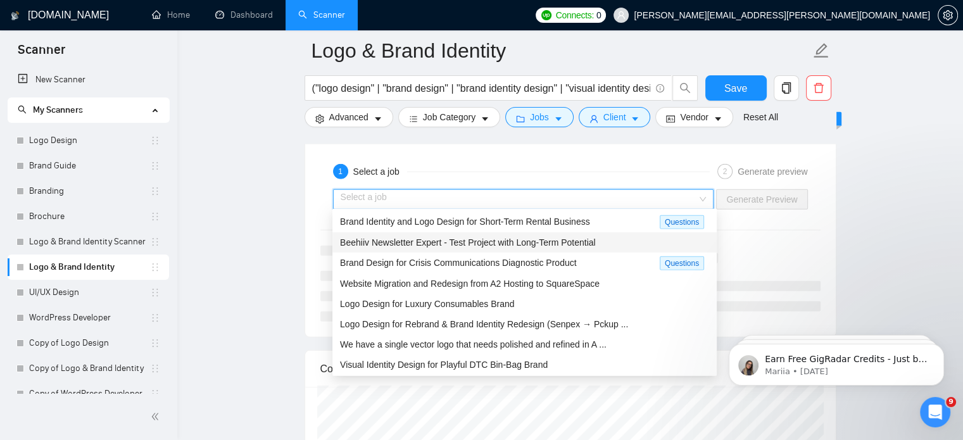
click at [562, 245] on span "Beehiiv Newsletter Expert - Test Project with Long-Term Potential" at bounding box center [468, 242] width 256 height 10
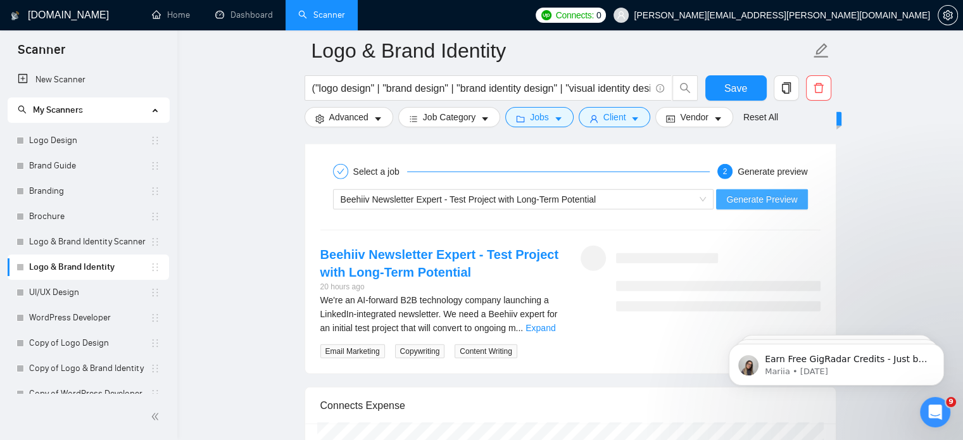
click at [746, 199] on span "Generate Preview" at bounding box center [761, 199] width 71 height 14
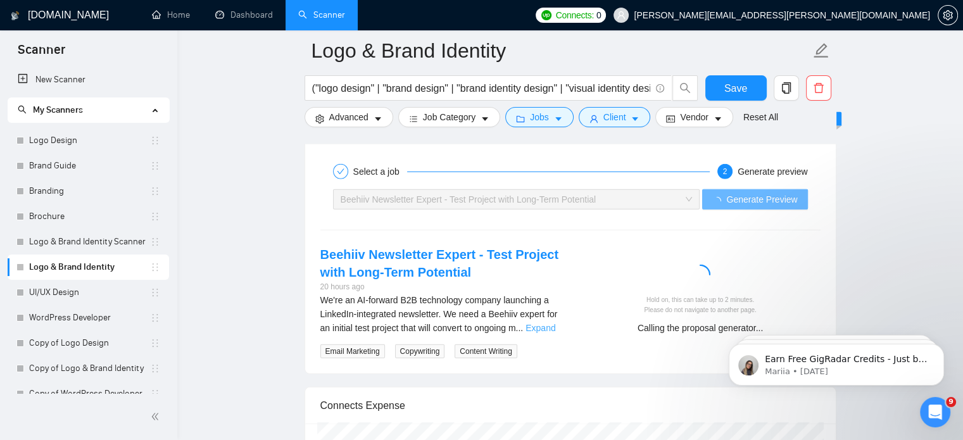
click at [546, 323] on link "Expand" at bounding box center [540, 328] width 30 height 10
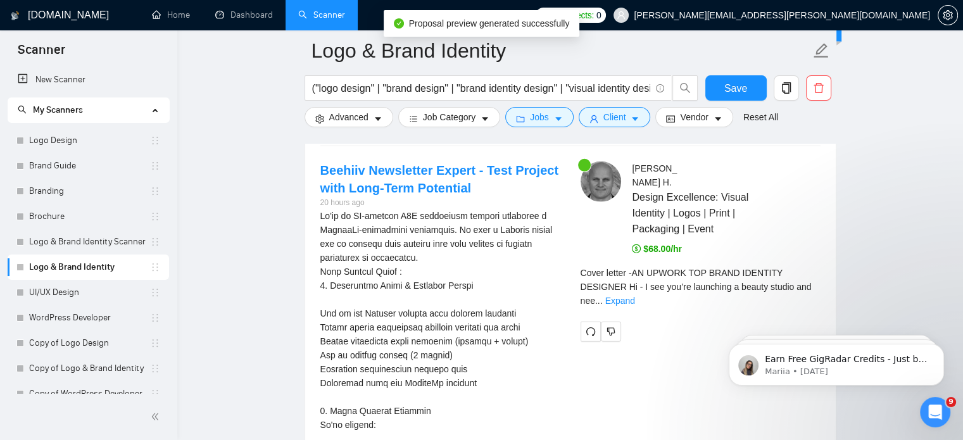
scroll to position [3713, 0]
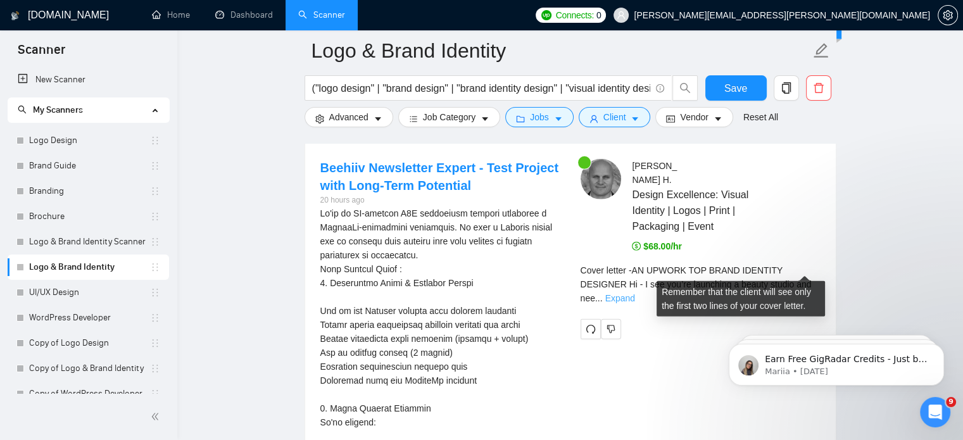
click at [635, 293] on link "Expand" at bounding box center [620, 298] width 30 height 10
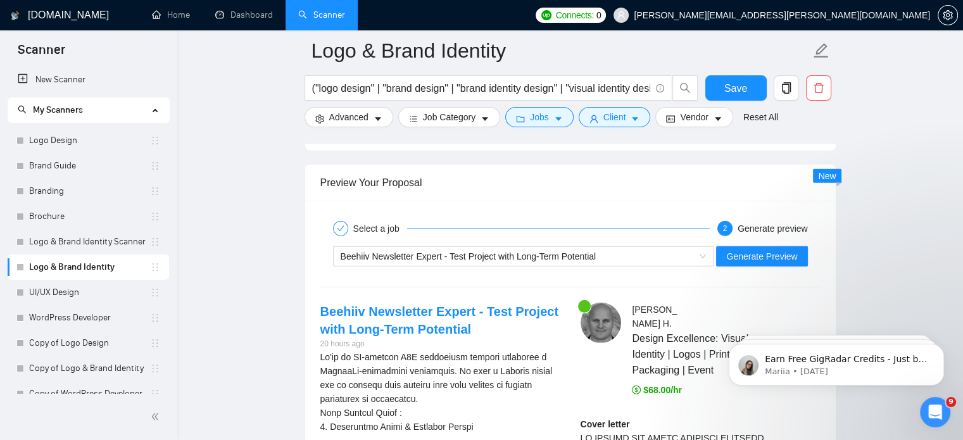
scroll to position [3562, 0]
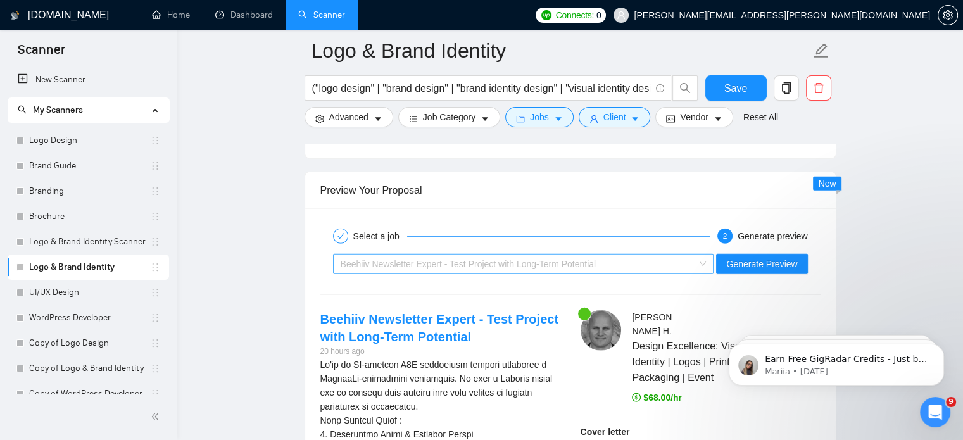
click at [575, 261] on span "Beehiiv Newsletter Expert - Test Project with Long-Term Potential" at bounding box center [469, 264] width 256 height 10
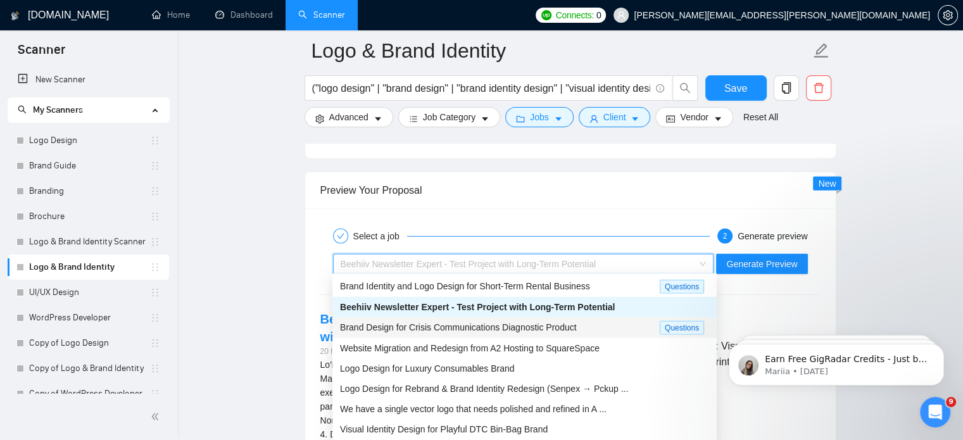
click at [547, 327] on span "Brand Design for Crisis Communications Diagnostic Product" at bounding box center [458, 327] width 236 height 10
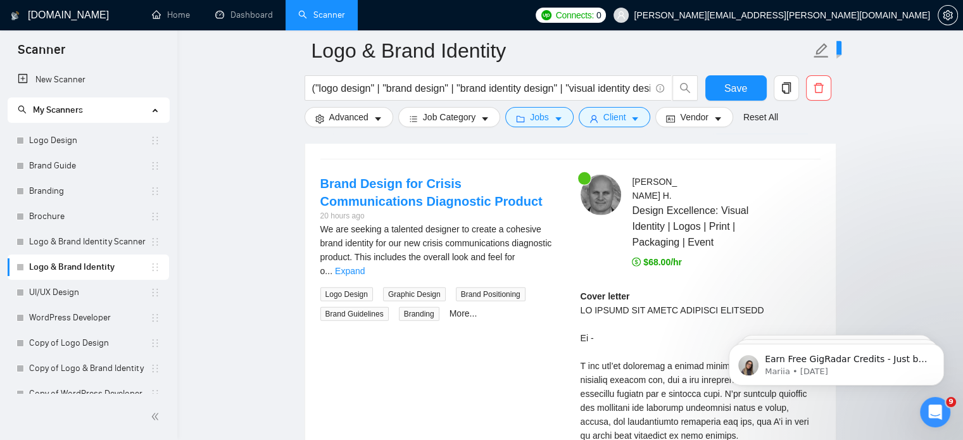
scroll to position [3527, 0]
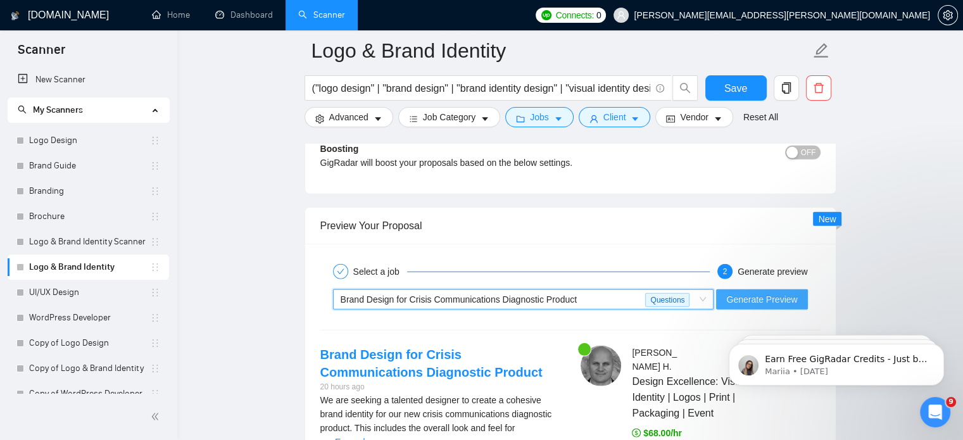
click at [773, 296] on span "Generate Preview" at bounding box center [761, 299] width 71 height 14
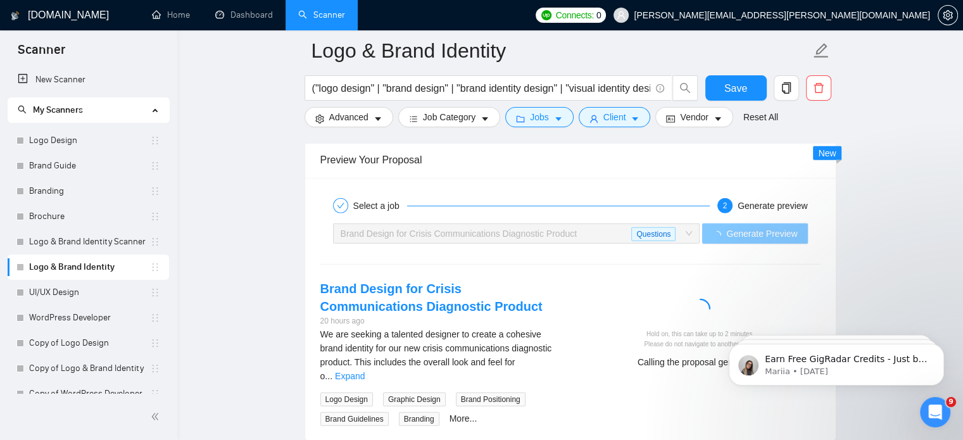
scroll to position [3643, 0]
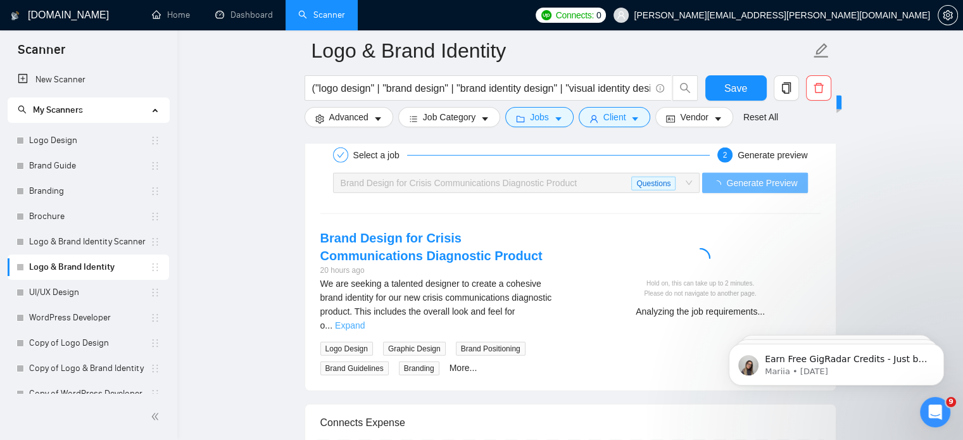
click at [365, 320] on link "Expand" at bounding box center [350, 325] width 30 height 10
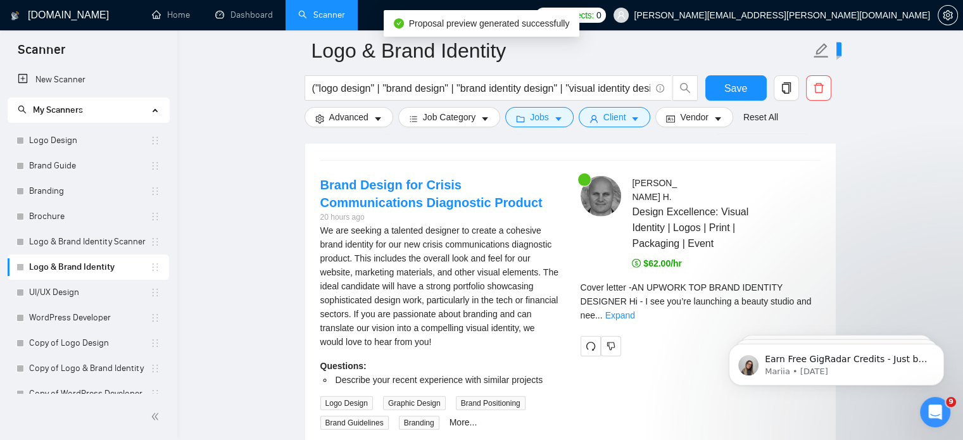
scroll to position [3703, 0]
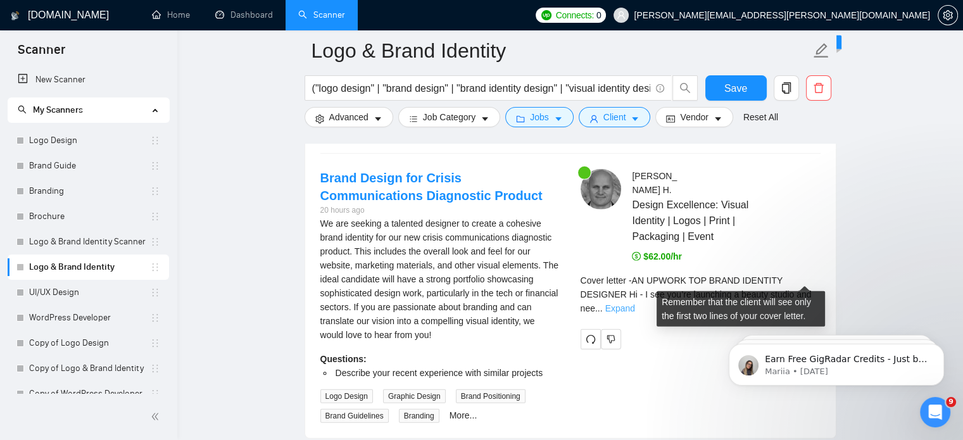
click at [635, 303] on link "Expand" at bounding box center [620, 308] width 30 height 10
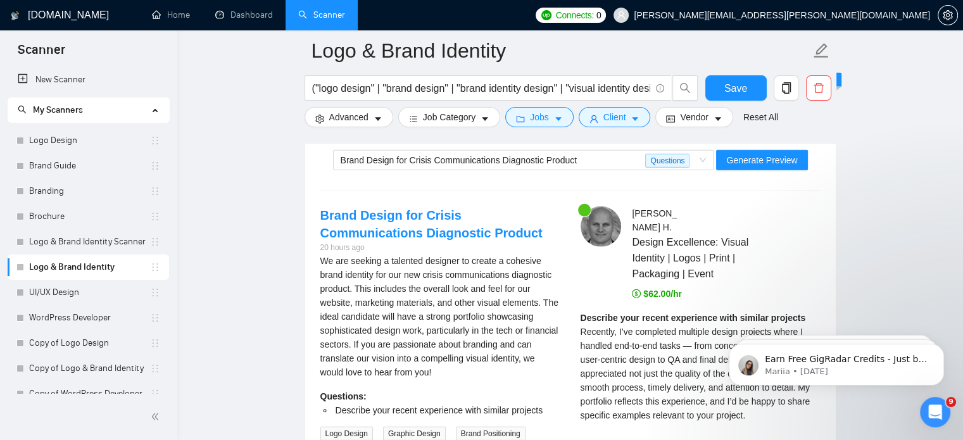
scroll to position [3665, 0]
click at [930, 417] on icon "Open Intercom Messenger" at bounding box center [933, 410] width 21 height 21
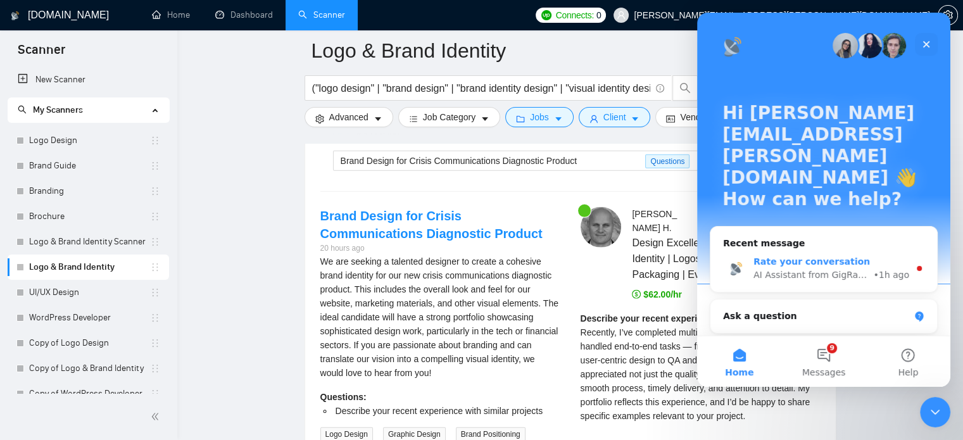
scroll to position [24, 0]
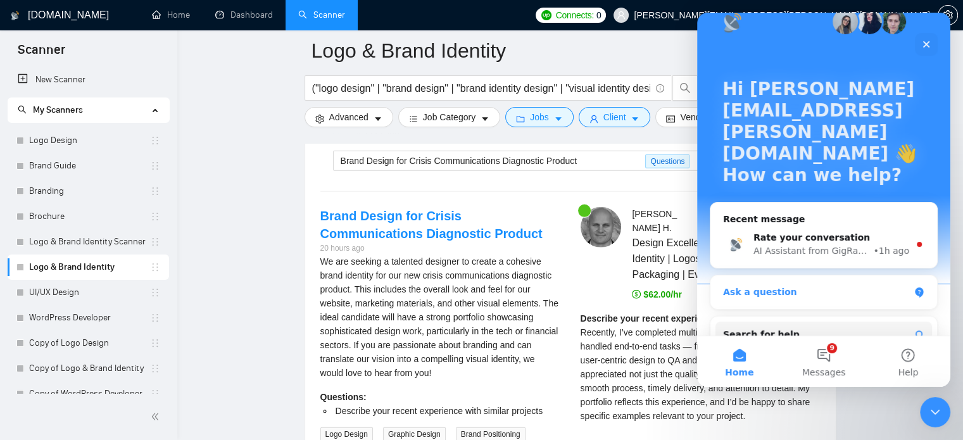
click at [802, 285] on div "Ask a question" at bounding box center [816, 291] width 186 height 13
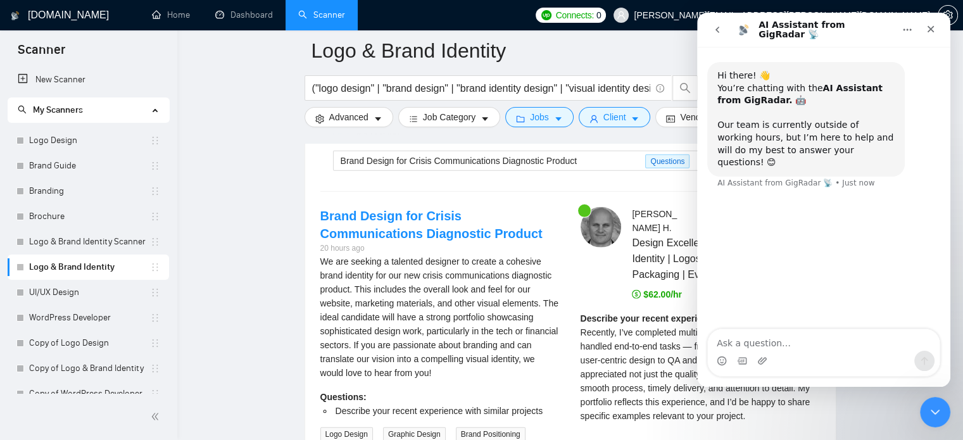
click at [773, 322] on div "Hi there! 👋 You’re chatting with the AI Assistant from GigRadar. 🤖 Our team is …" at bounding box center [823, 189] width 253 height 284
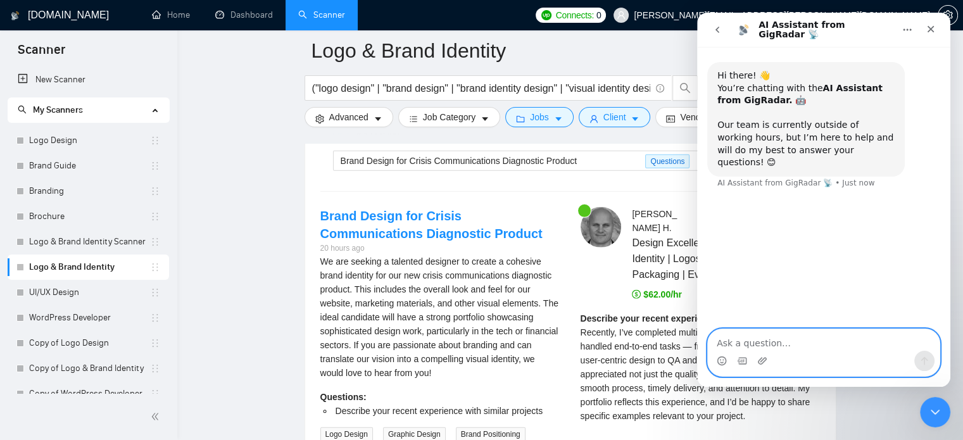
click at [774, 332] on textarea "Ask a question…" at bounding box center [824, 340] width 232 height 22
type textarea "the"
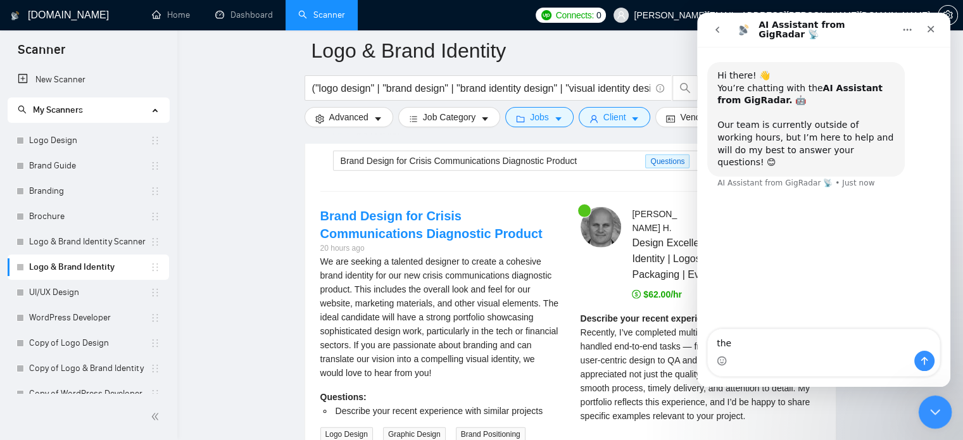
click at [935, 420] on div "Close Intercom Messenger" at bounding box center [933, 410] width 30 height 30
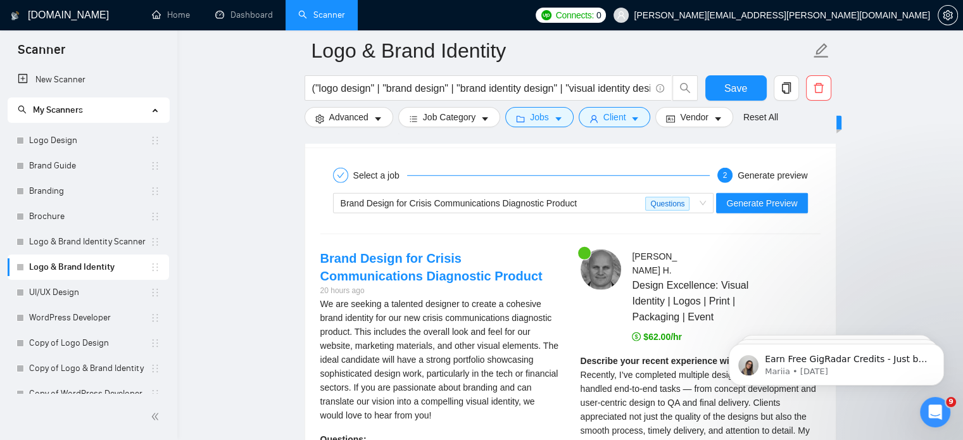
scroll to position [3623, 0]
click at [932, 403] on icon "Open Intercom Messenger" at bounding box center [933, 410] width 21 height 21
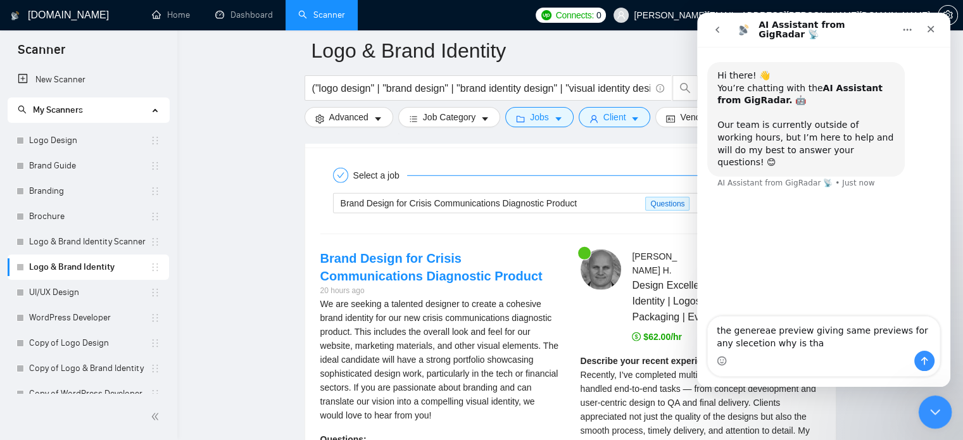
type textarea "the genereae preview giving same previews for any slecetion why is that"
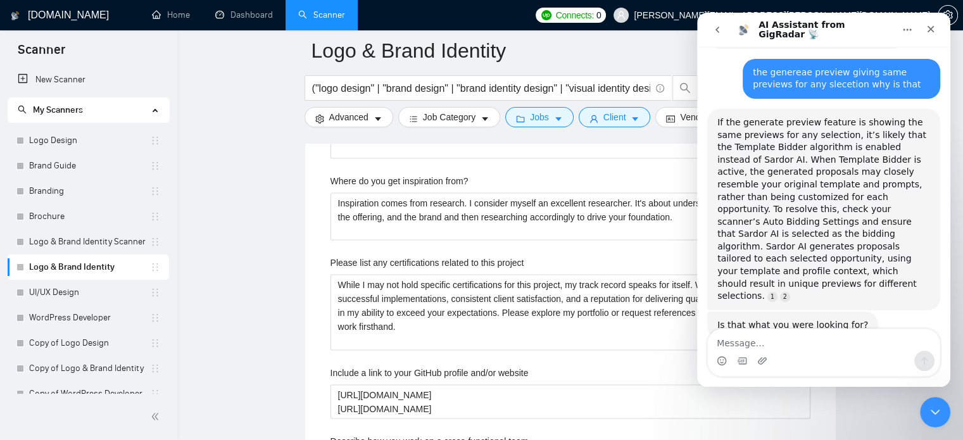
scroll to position [428, 0]
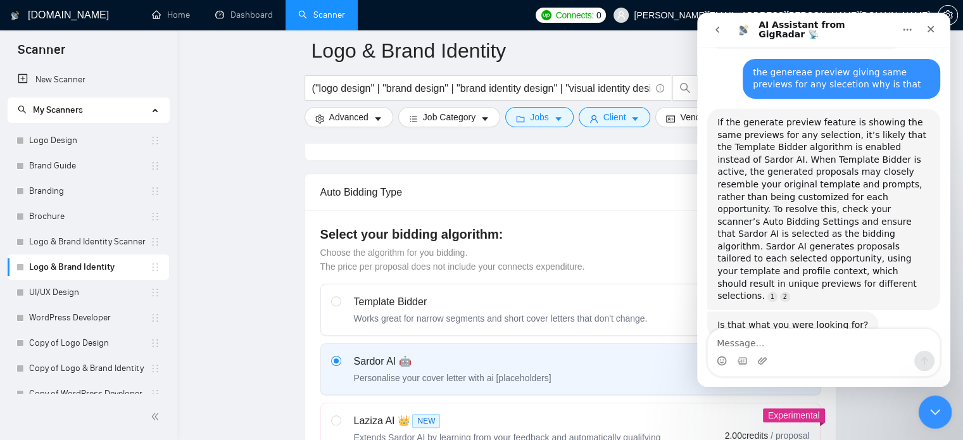
click at [927, 423] on div "Close Intercom Messenger" at bounding box center [933, 410] width 30 height 30
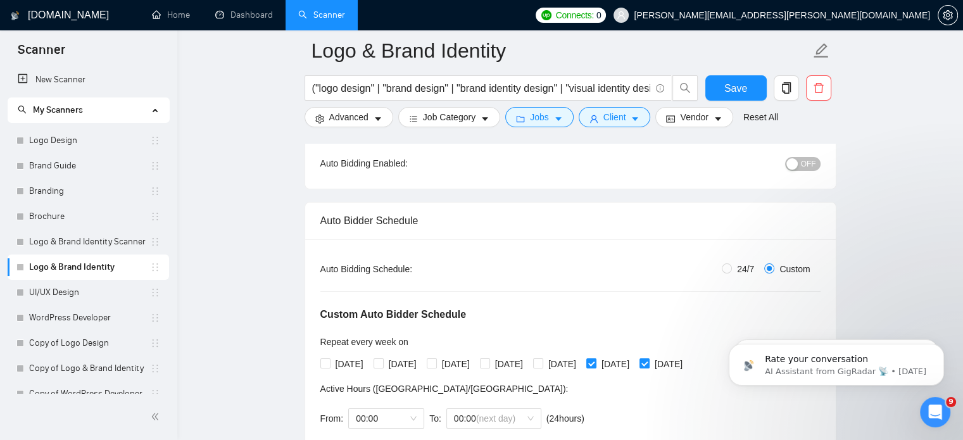
scroll to position [0, 0]
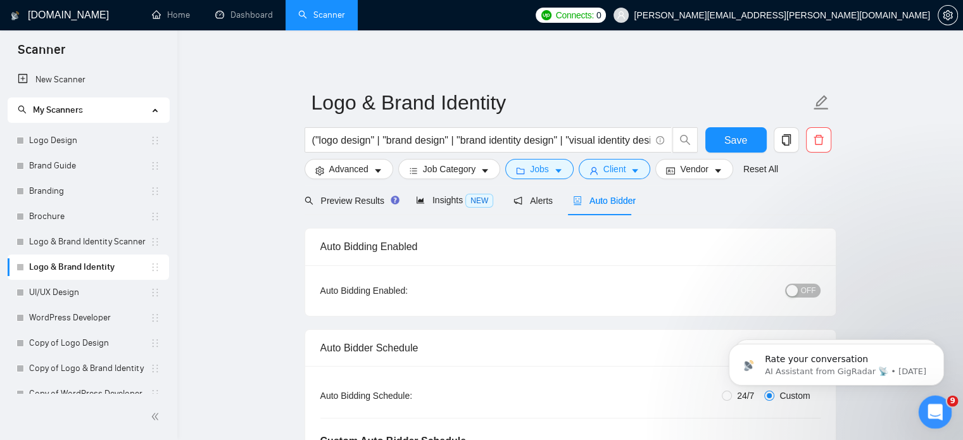
click at [936, 408] on icon "Open Intercom Messenger" at bounding box center [933, 410] width 21 height 21
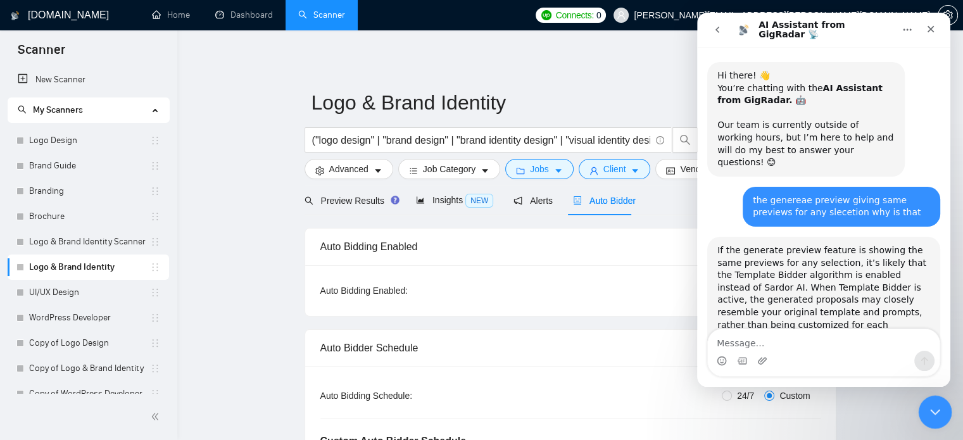
scroll to position [127, 0]
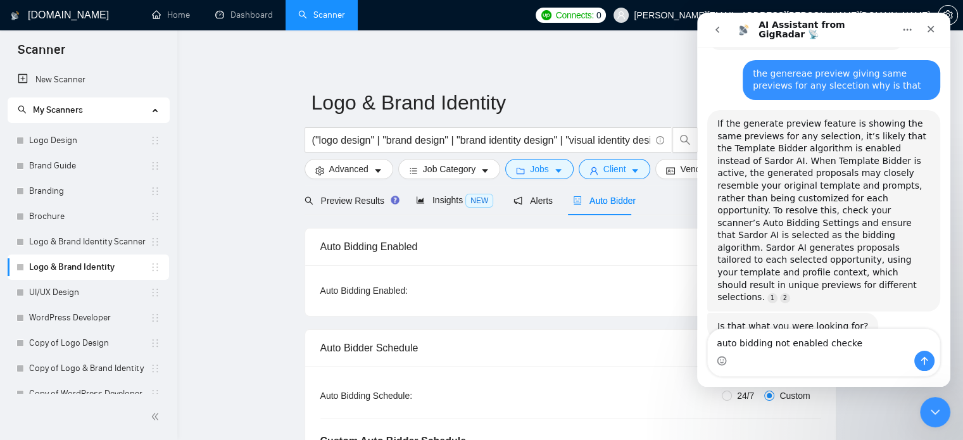
type textarea "auto bidding not enabled checked"
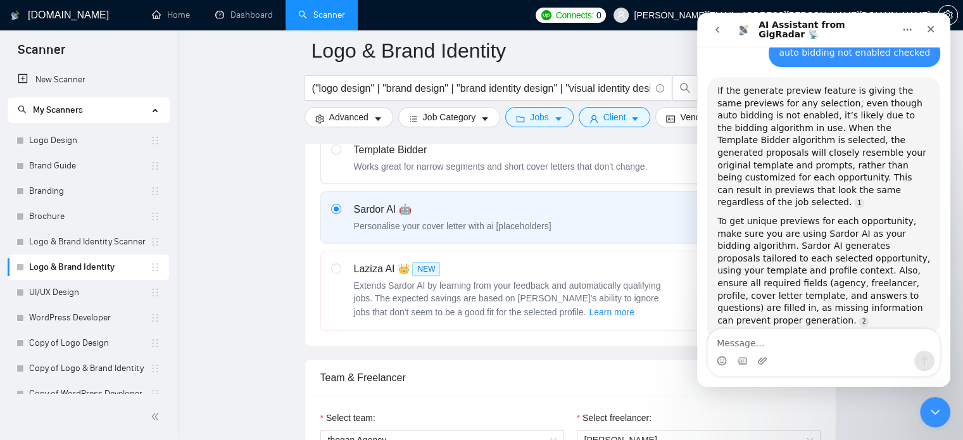
scroll to position [579, 0]
type textarea "sardor ai selected"
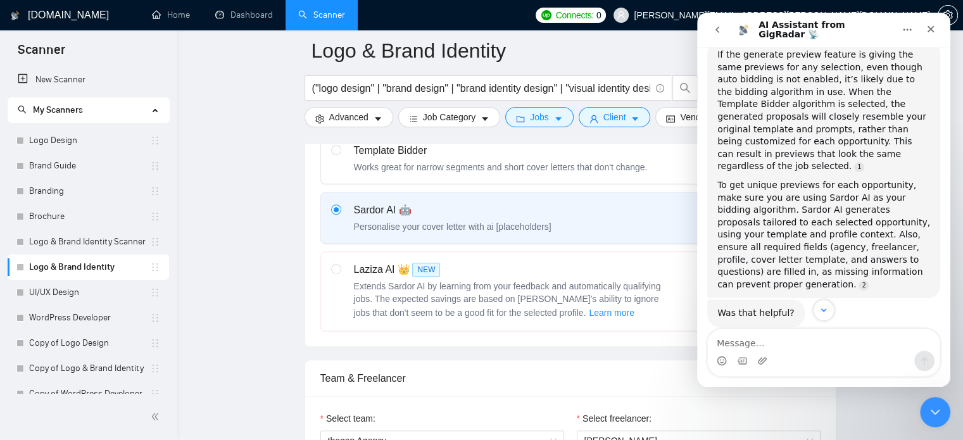
scroll to position [345, 0]
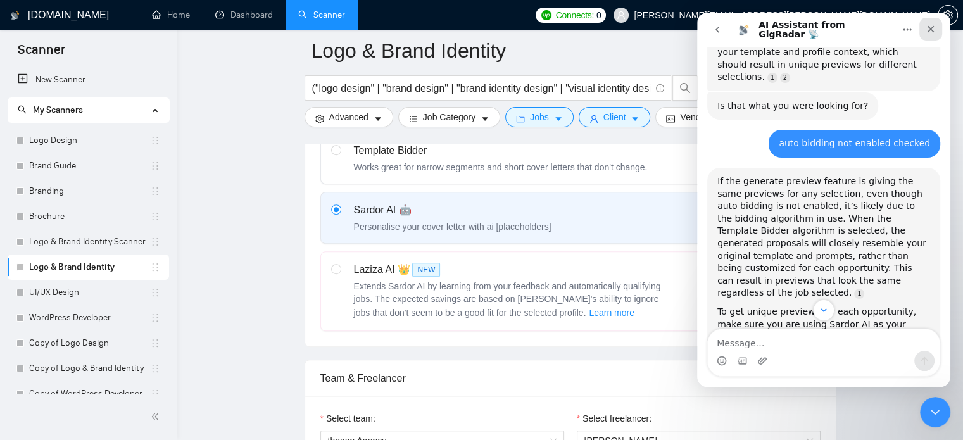
click at [931, 33] on icon "Close" at bounding box center [930, 29] width 10 height 10
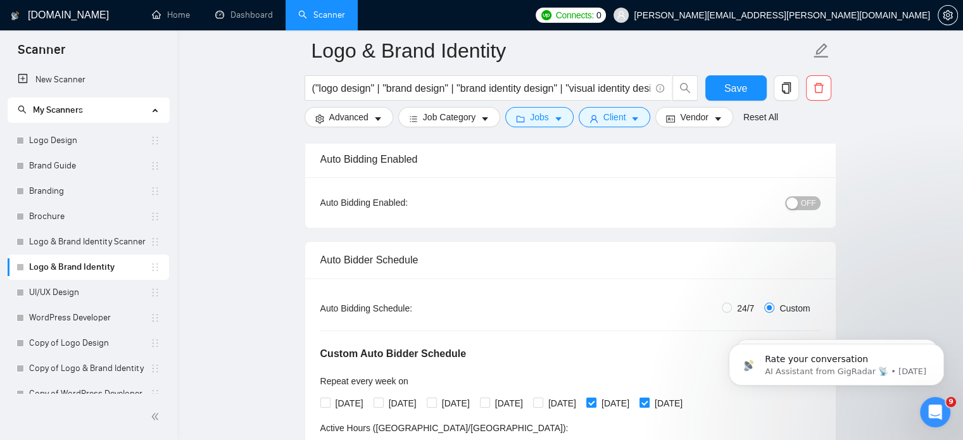
scroll to position [318, 0]
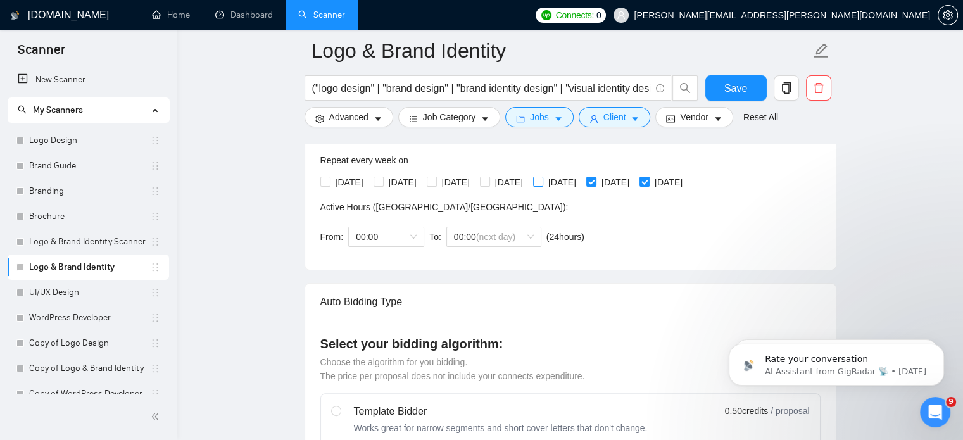
click at [542, 184] on input "[DATE]" at bounding box center [537, 181] width 9 height 9
click at [375, 235] on span "00:00" at bounding box center [386, 236] width 61 height 19
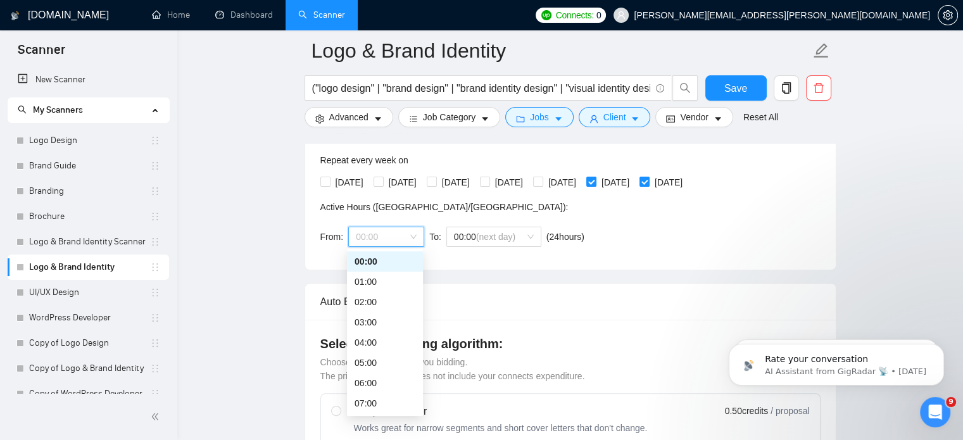
click at [752, 218] on div "Custom Auto Bidder Schedule Repeat every week on Monday Tuesday Wednesday Thurs…" at bounding box center [570, 174] width 500 height 160
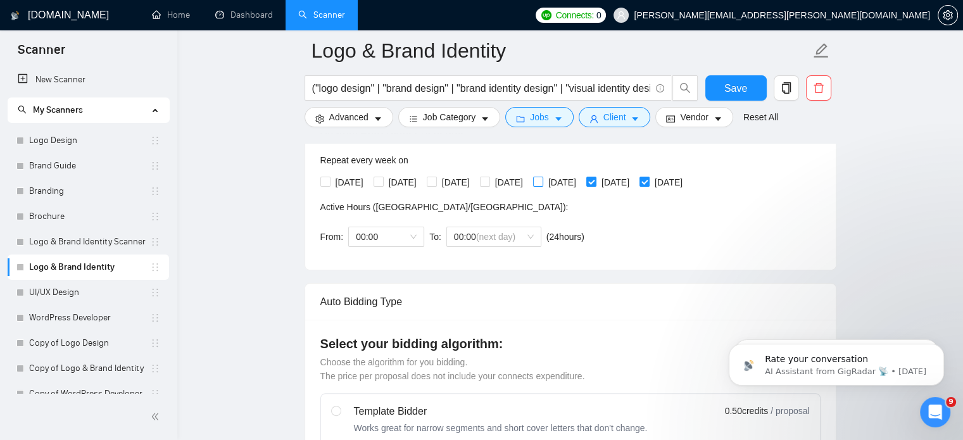
click at [542, 180] on input "[DATE]" at bounding box center [537, 181] width 9 height 9
click at [581, 185] on span "[DATE]" at bounding box center [562, 182] width 38 height 14
click at [542, 185] on input "[DATE]" at bounding box center [537, 181] width 9 height 9
checkbox input "false"
click at [724, 96] on span "Save" at bounding box center [735, 88] width 23 height 16
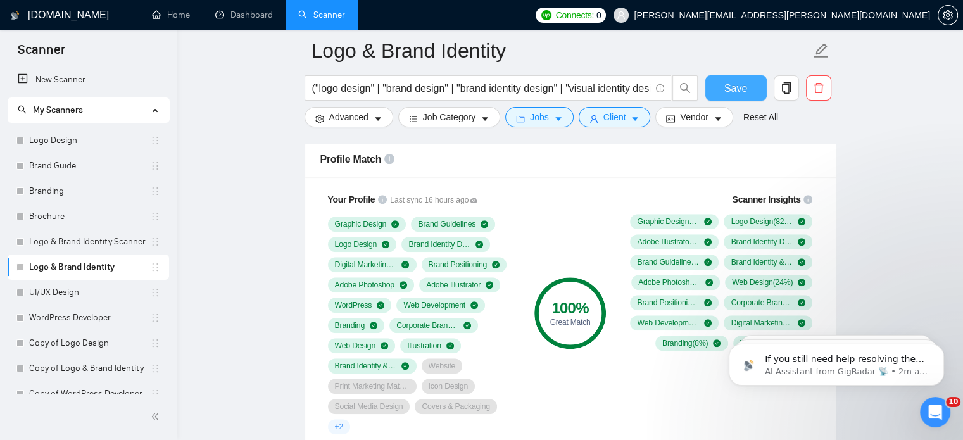
scroll to position [1027, 0]
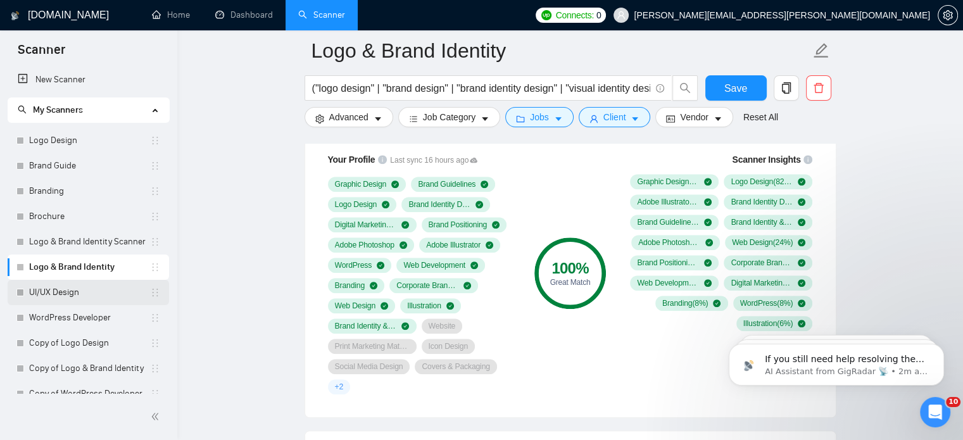
click at [76, 296] on link "UI/UX Design" at bounding box center [89, 292] width 121 height 25
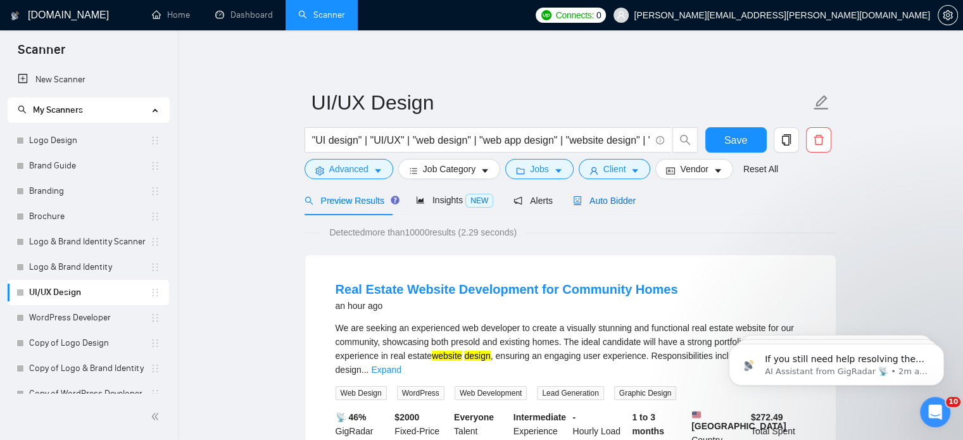
click at [602, 202] on span "Auto Bidder" at bounding box center [604, 201] width 63 height 10
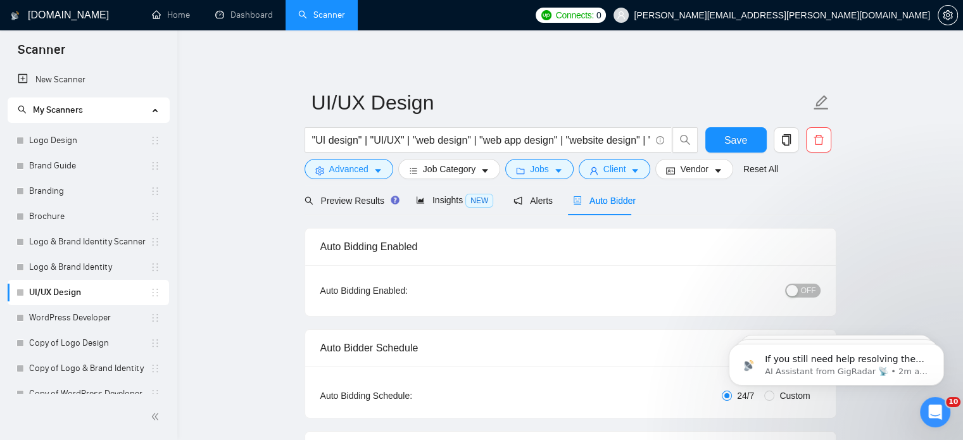
radio input "false"
radio input "true"
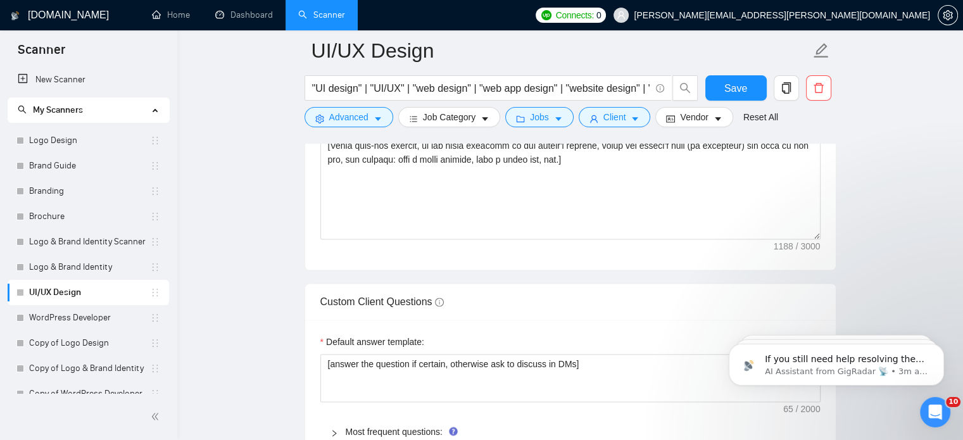
scroll to position [2027, 0]
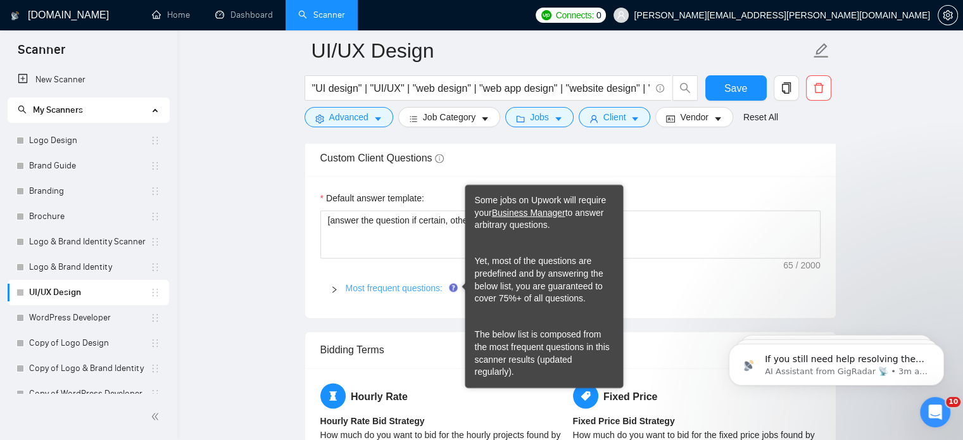
click at [411, 288] on link "Most frequent questions:" at bounding box center [394, 288] width 97 height 10
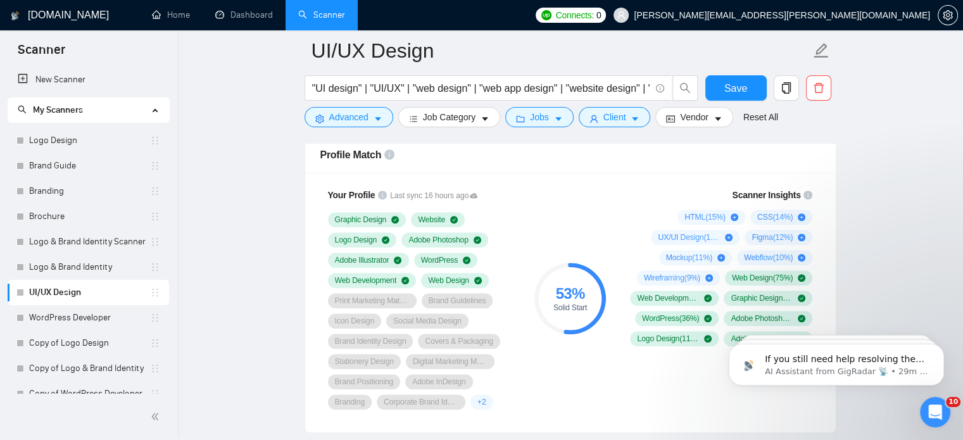
scroll to position [13, 0]
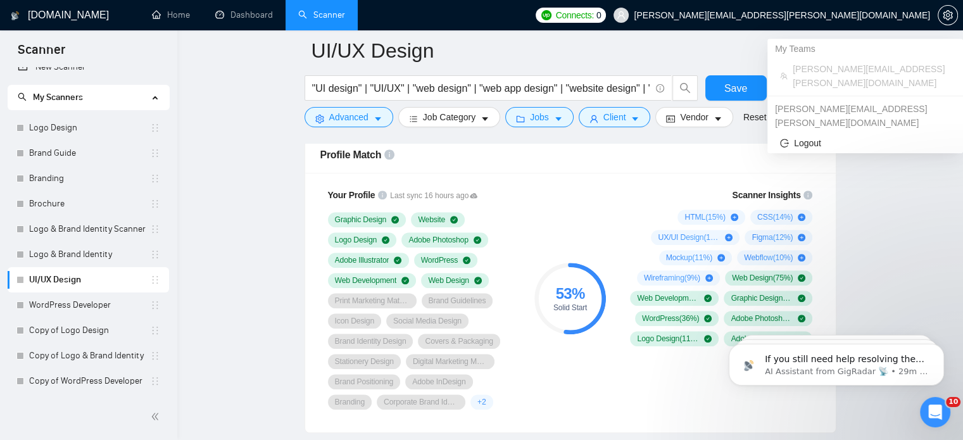
click at [909, 15] on span "[PERSON_NAME][EMAIL_ADDRESS][PERSON_NAME][DOMAIN_NAME]" at bounding box center [782, 15] width 296 height 0
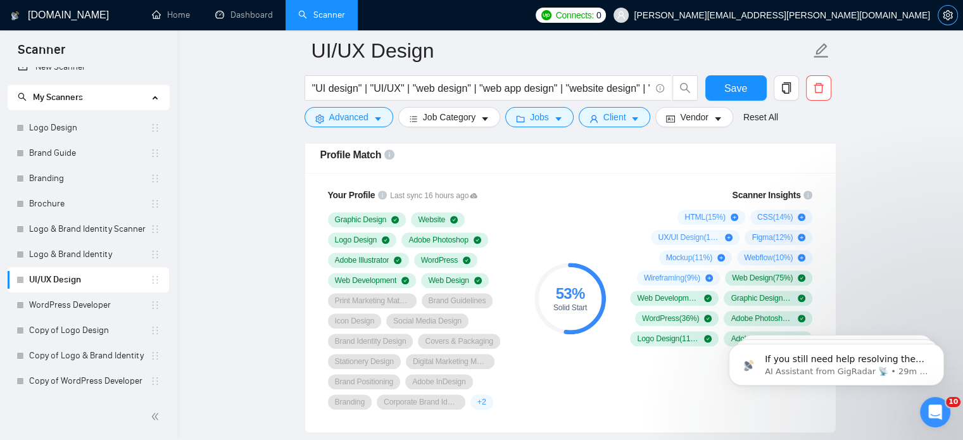
click at [949, 17] on icon "setting" at bounding box center [947, 15] width 10 height 10
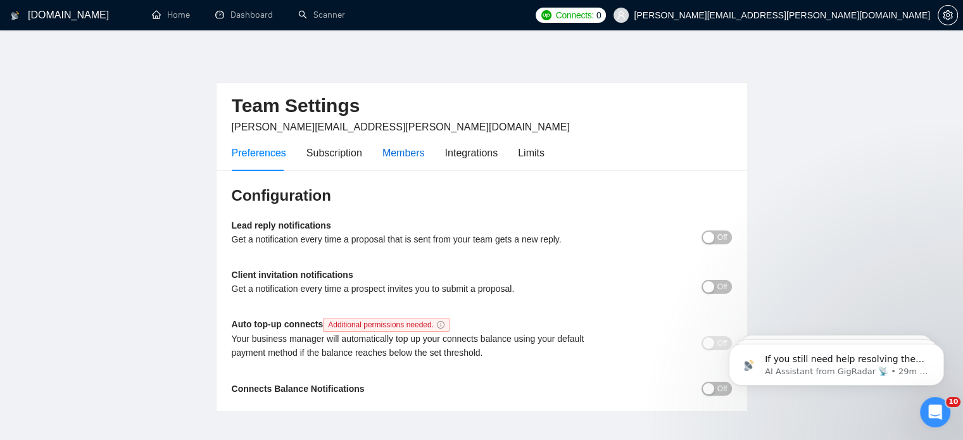
click at [394, 160] on div "Members" at bounding box center [403, 153] width 42 height 16
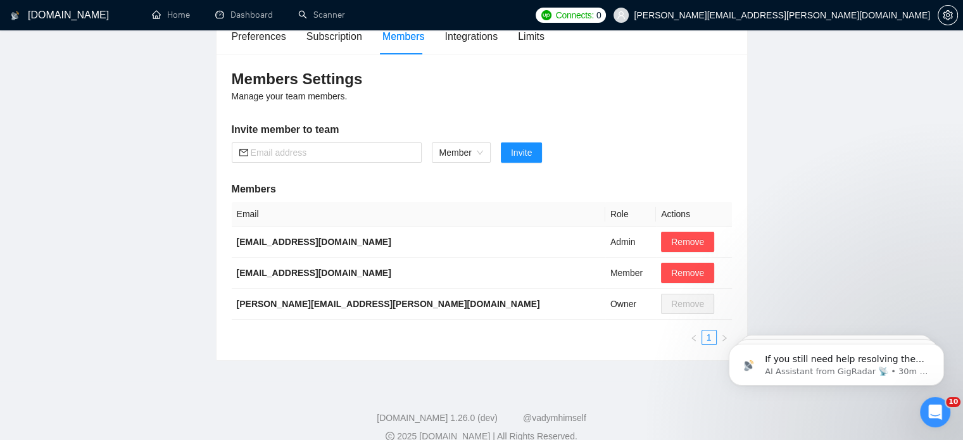
scroll to position [134, 0]
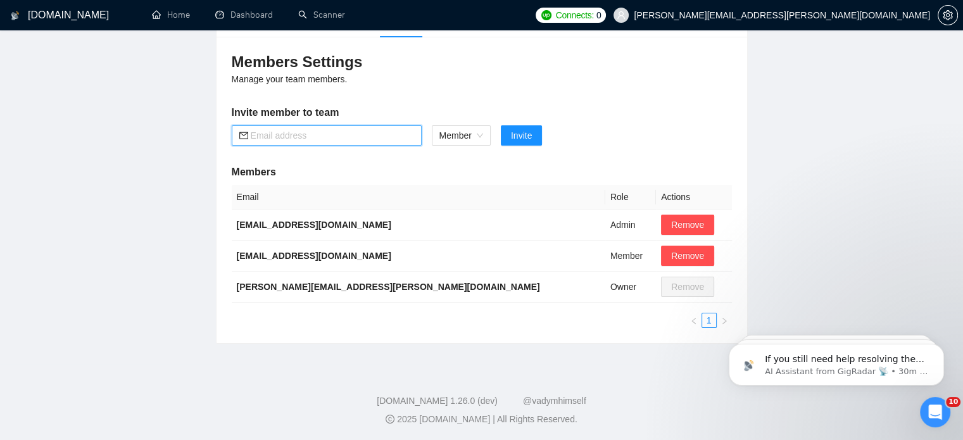
click at [351, 134] on input "text" at bounding box center [332, 135] width 163 height 14
click at [471, 131] on span "Member" at bounding box center [461, 135] width 44 height 19
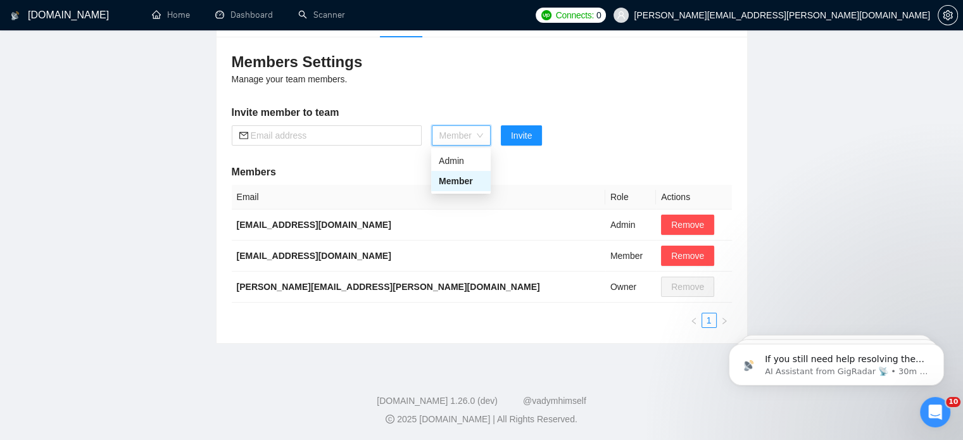
click at [479, 94] on div "Members Settings Manage your team members. Invite member to team Member Invite …" at bounding box center [481, 190] width 530 height 306
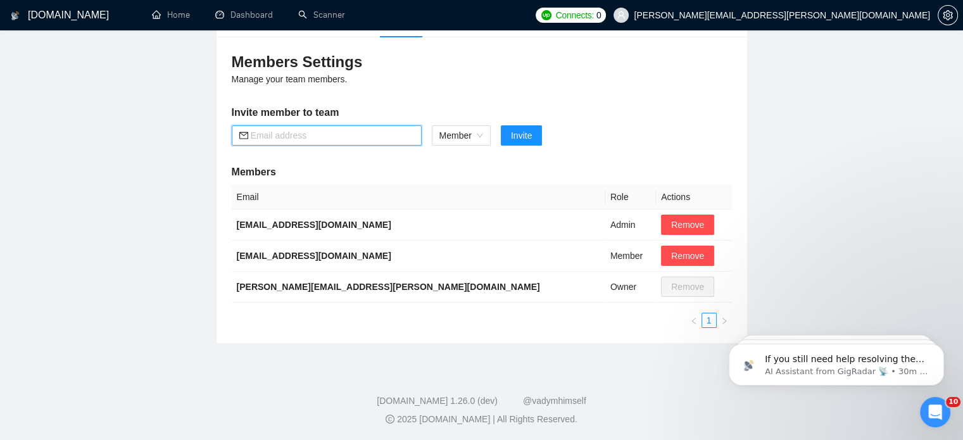
click at [352, 135] on input "text" at bounding box center [332, 135] width 163 height 14
paste input "edesiri.ukiri@geeksforgrowth.com"
type input "edesiri.ukiri@geeksforgrowth.com"
click at [507, 139] on button "Invite" at bounding box center [521, 135] width 41 height 20
